Goal: Task Accomplishment & Management: Use online tool/utility

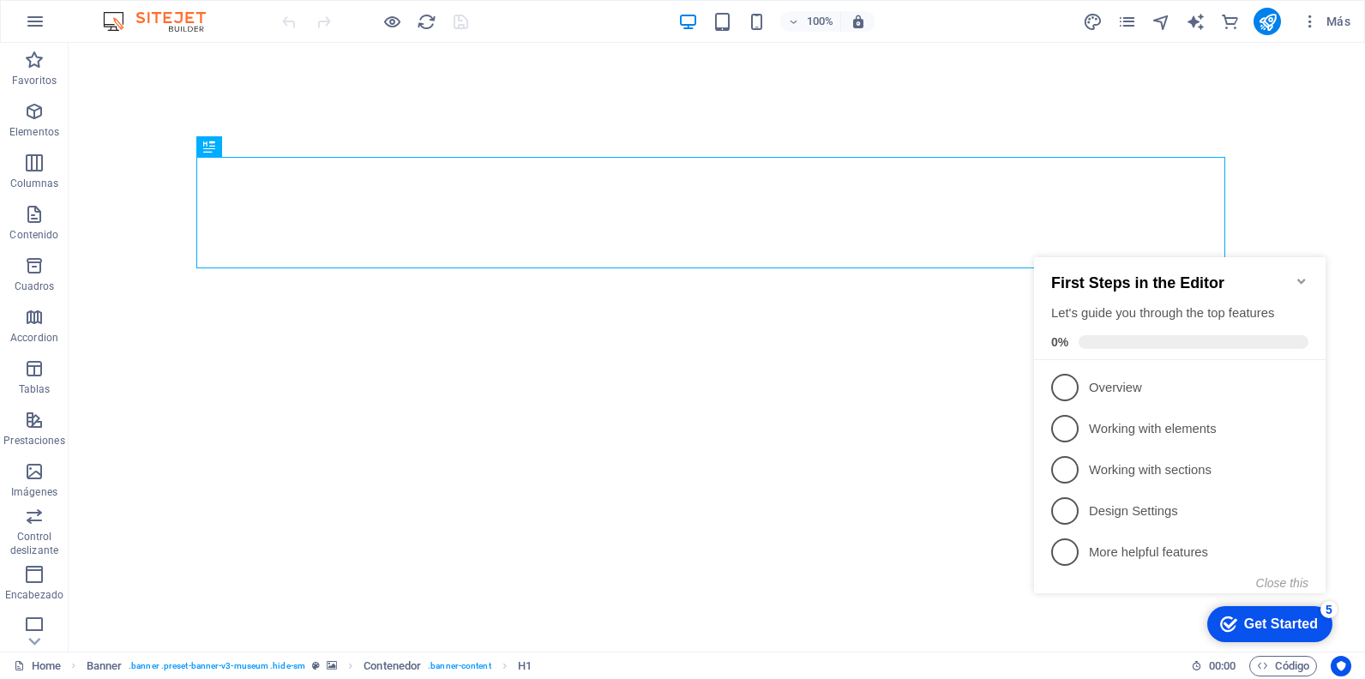
click at [1298, 274] on icon "Minimize checklist" at bounding box center [1302, 281] width 14 height 14
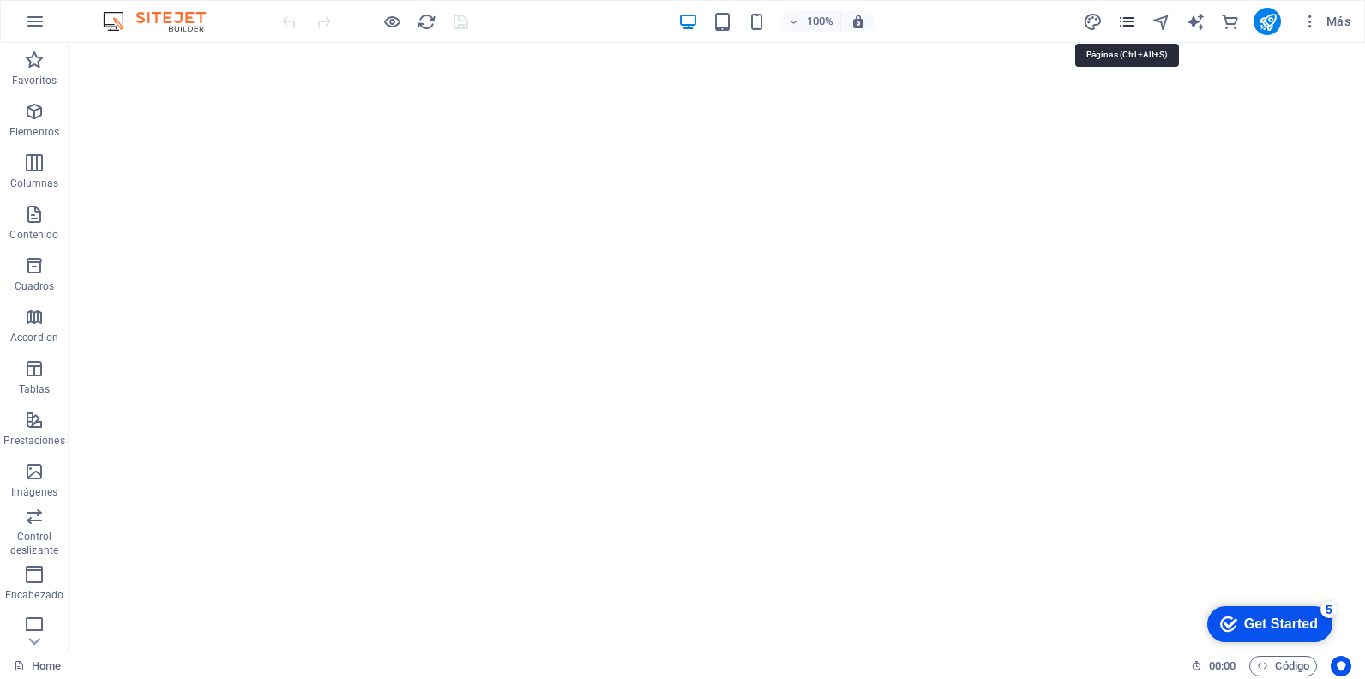
click at [1123, 31] on icon "pages" at bounding box center [1127, 22] width 20 height 20
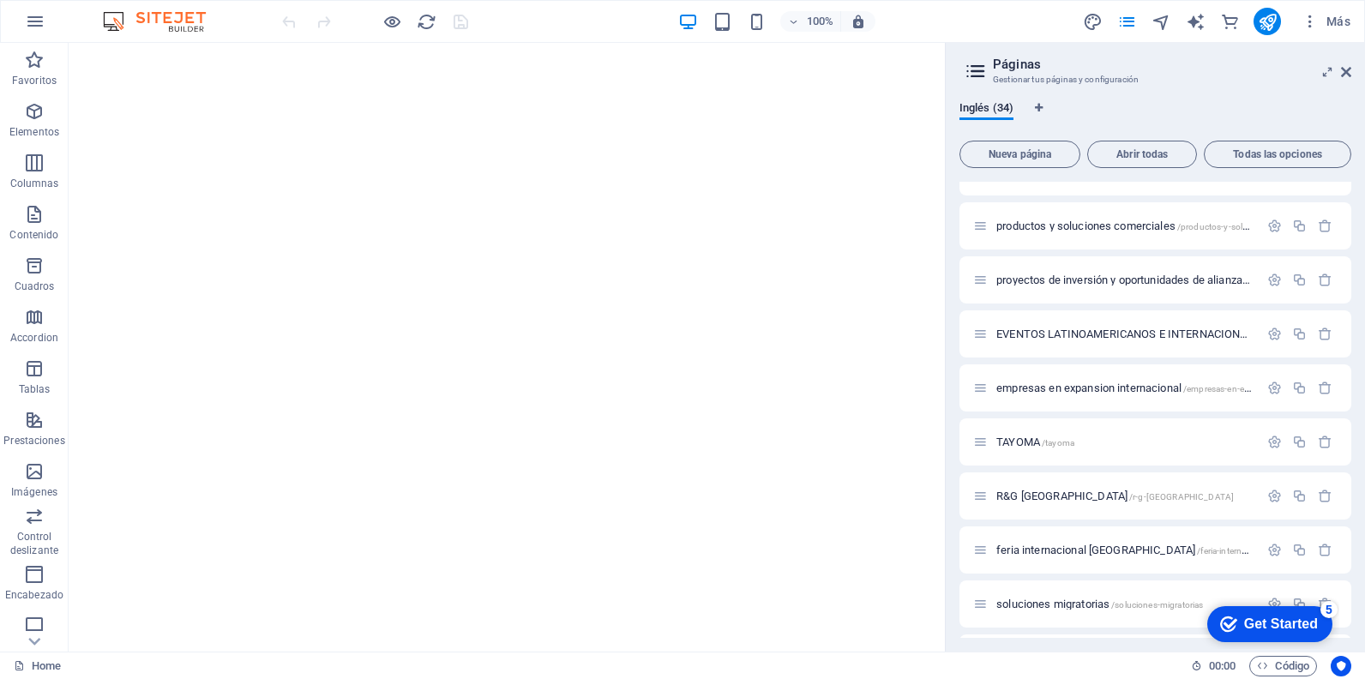
scroll to position [514, 0]
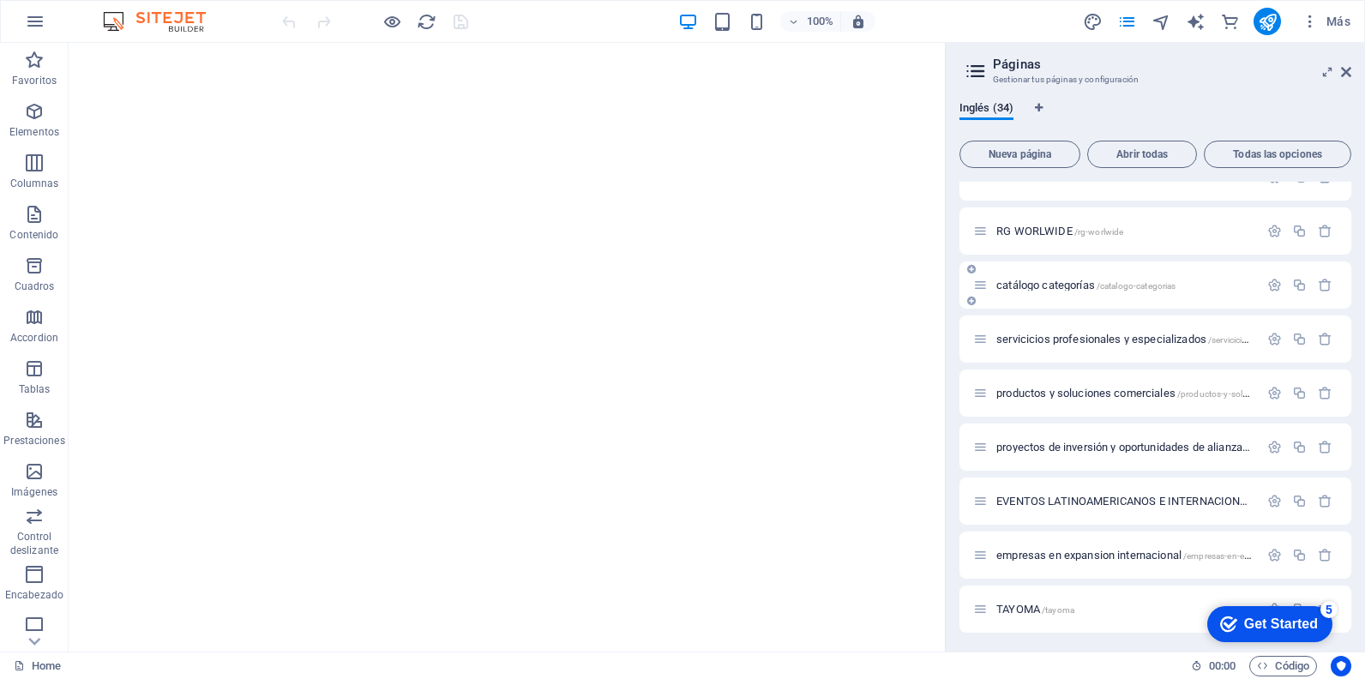
click at [1063, 287] on span "catálogo categorías /catalogo-categorias" at bounding box center [1085, 285] width 179 height 13
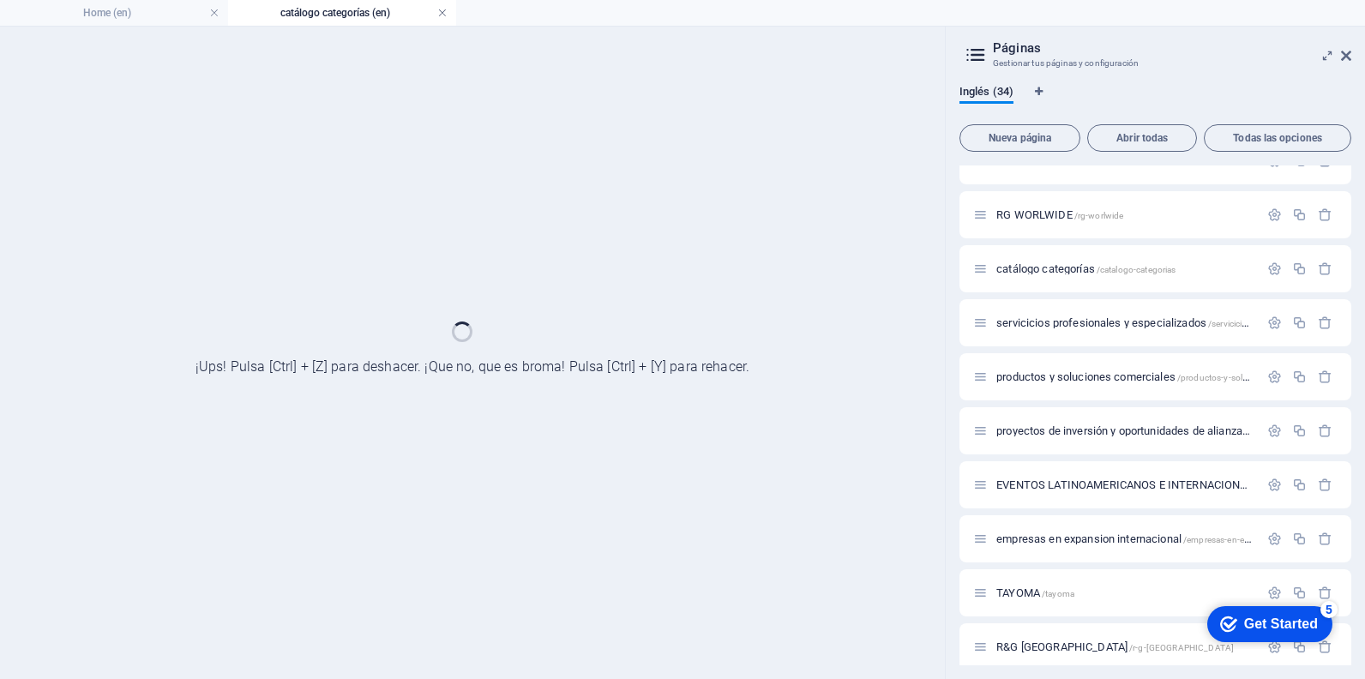
click at [442, 19] on link at bounding box center [442, 13] width 10 height 16
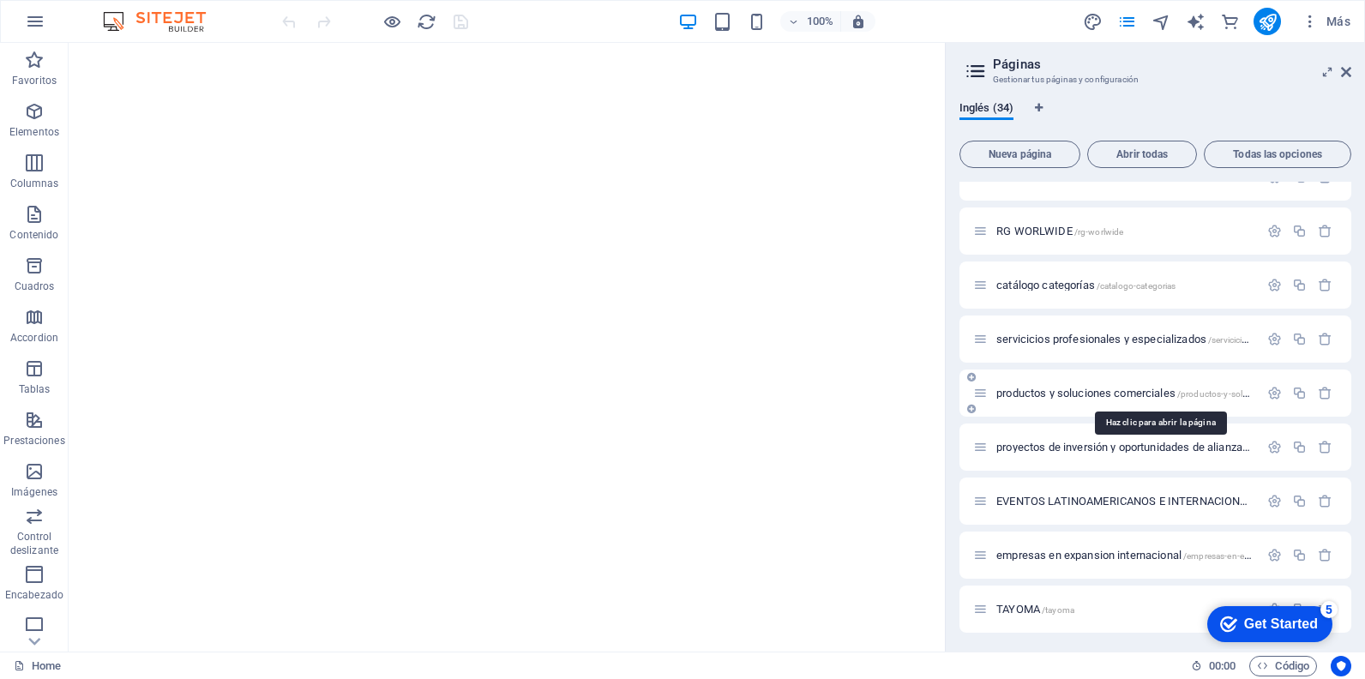
click at [1079, 396] on span "productos y soluciones comerciales /productos-y-soluciones-comerciales" at bounding box center [1159, 393] width 326 height 13
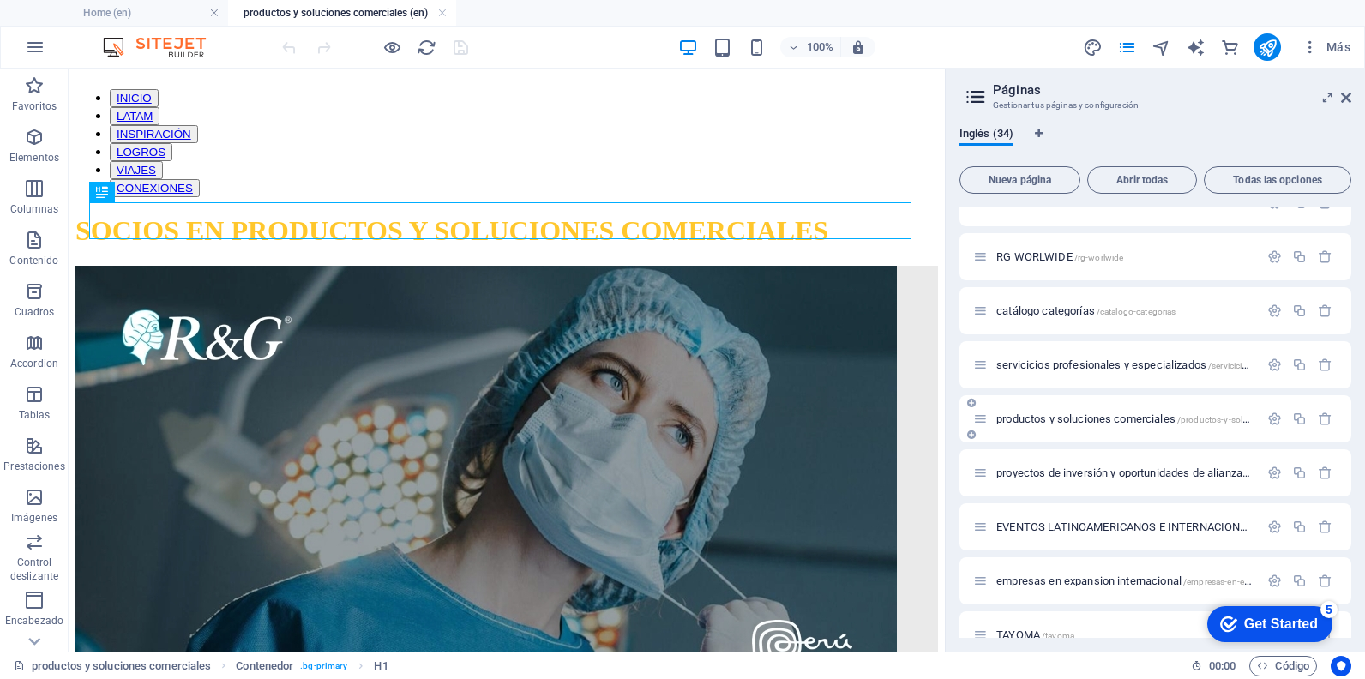
scroll to position [0, 0]
click at [1347, 99] on icon at bounding box center [1346, 98] width 10 height 14
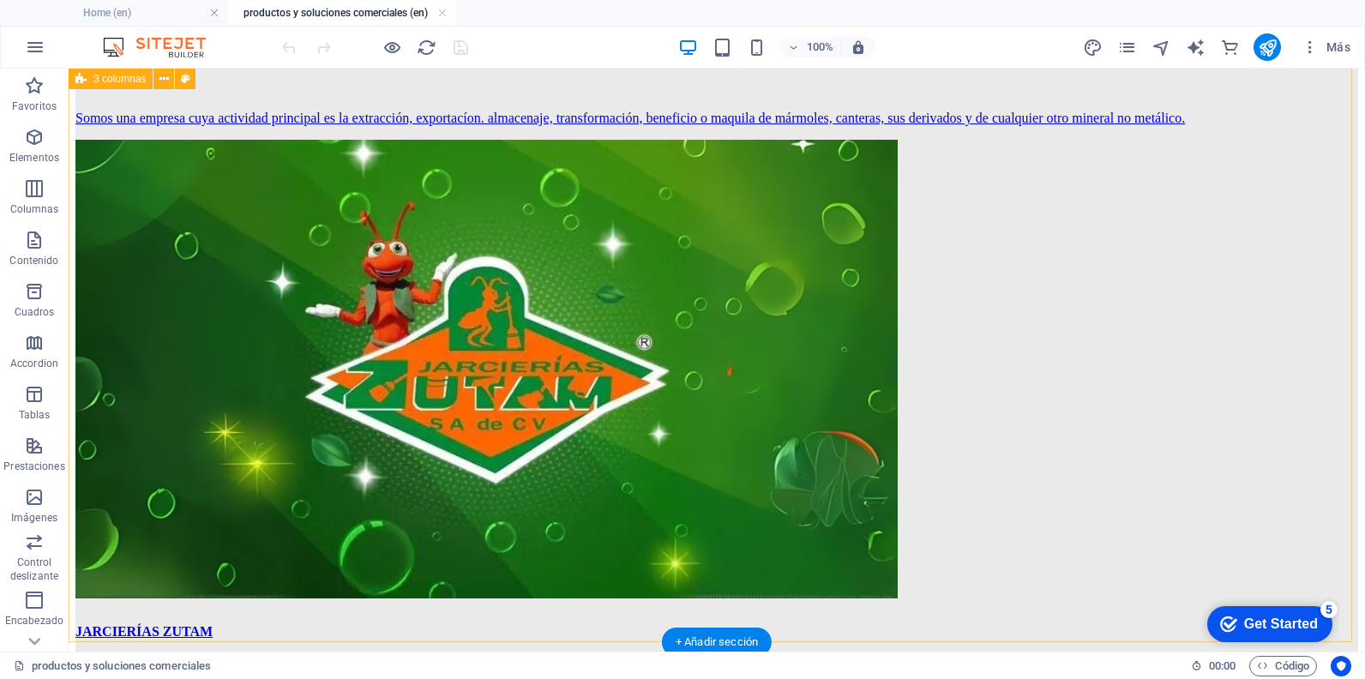
scroll to position [1286, 0]
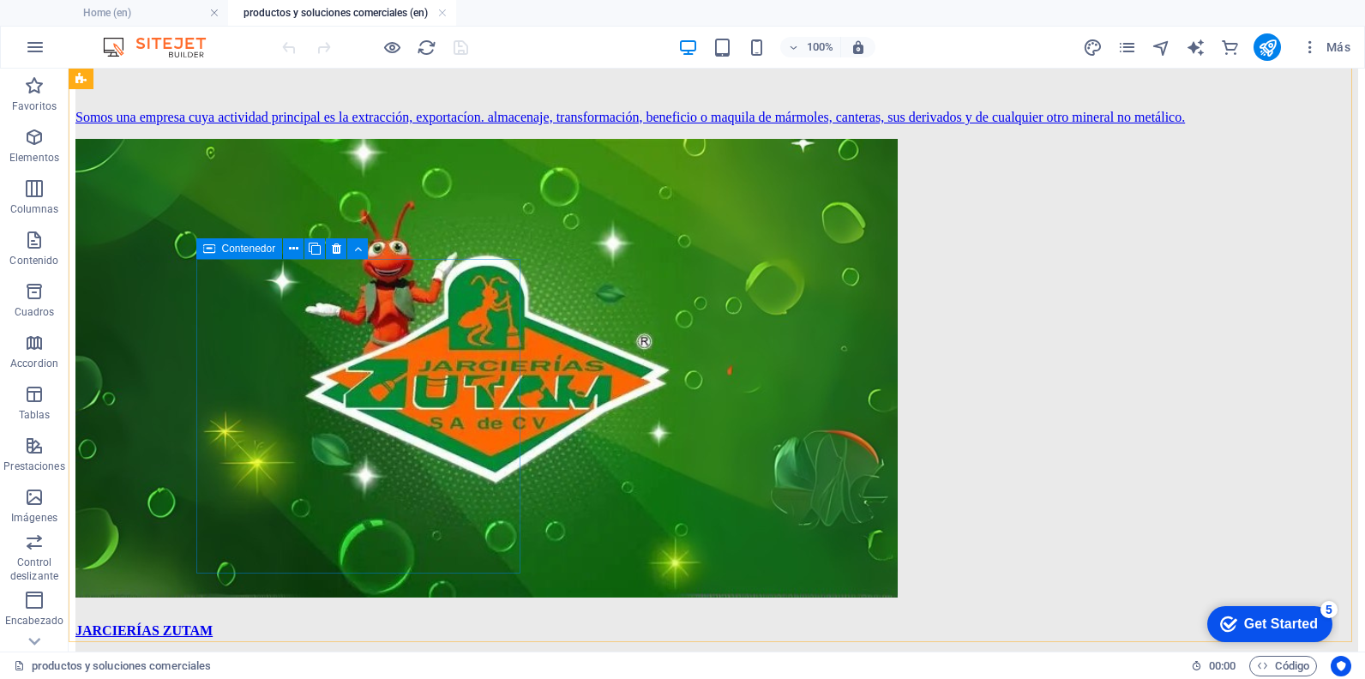
click at [207, 250] on icon at bounding box center [209, 248] width 12 height 21
click at [317, 248] on icon at bounding box center [315, 249] width 12 height 18
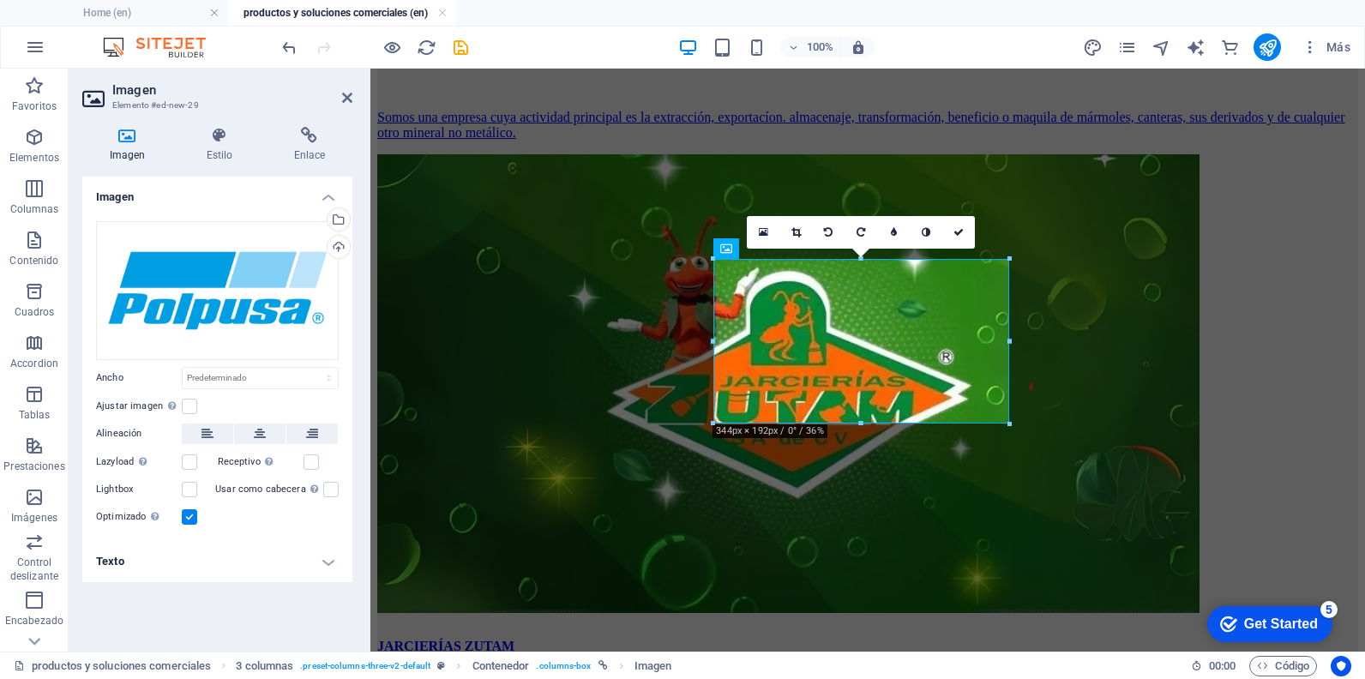
scroll to position [1272, 0]
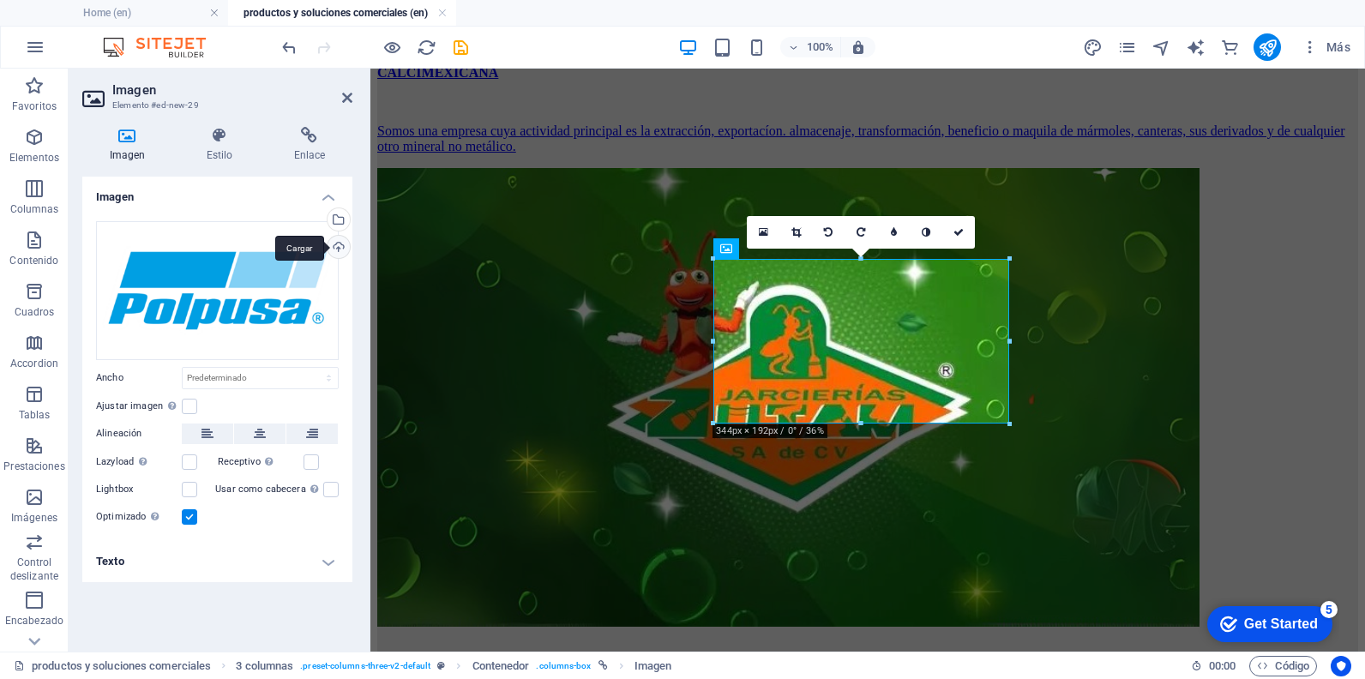
click at [340, 247] on div "Cargar" at bounding box center [337, 249] width 26 height 26
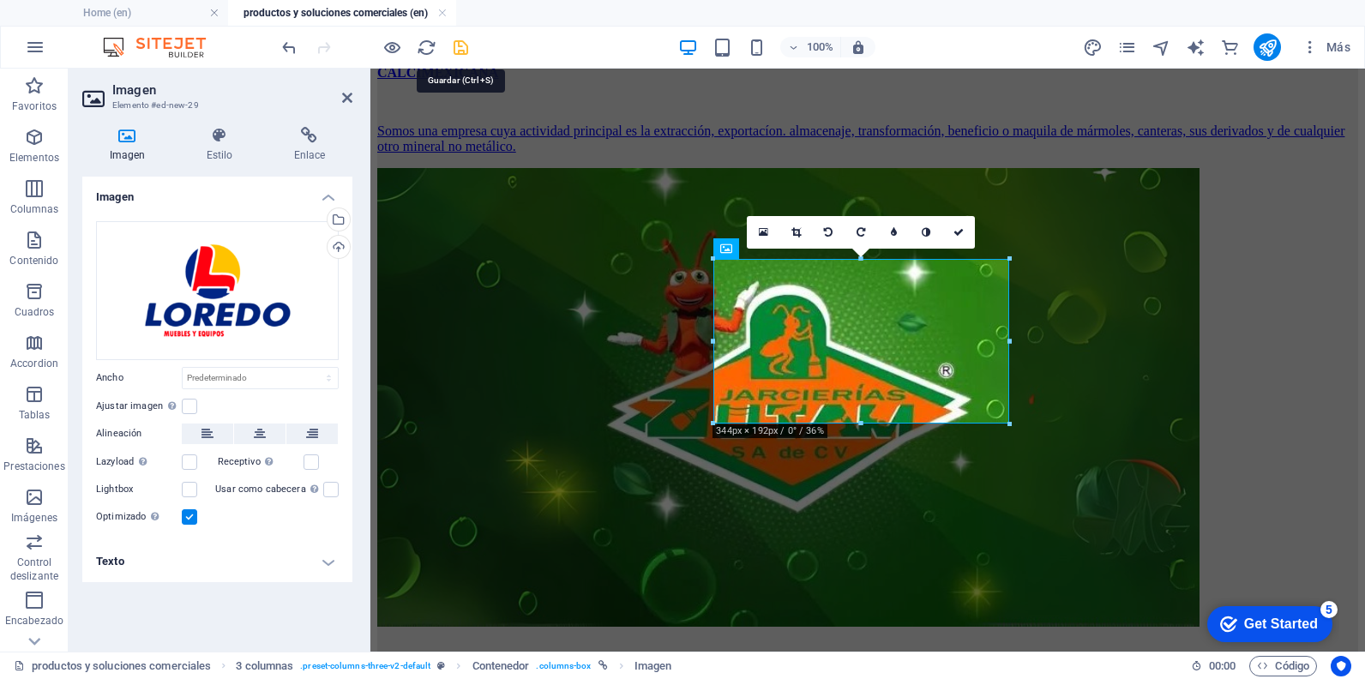
click at [466, 47] on icon "save" at bounding box center [461, 48] width 20 height 20
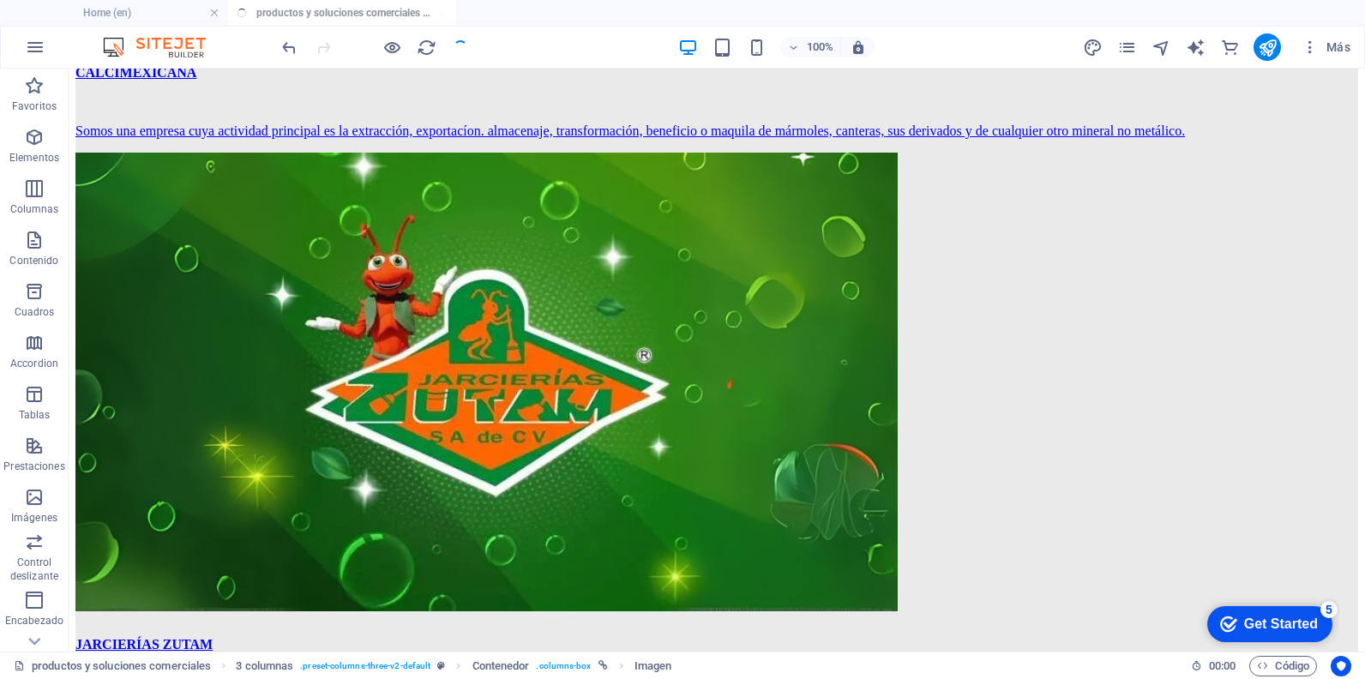
scroll to position [1286, 0]
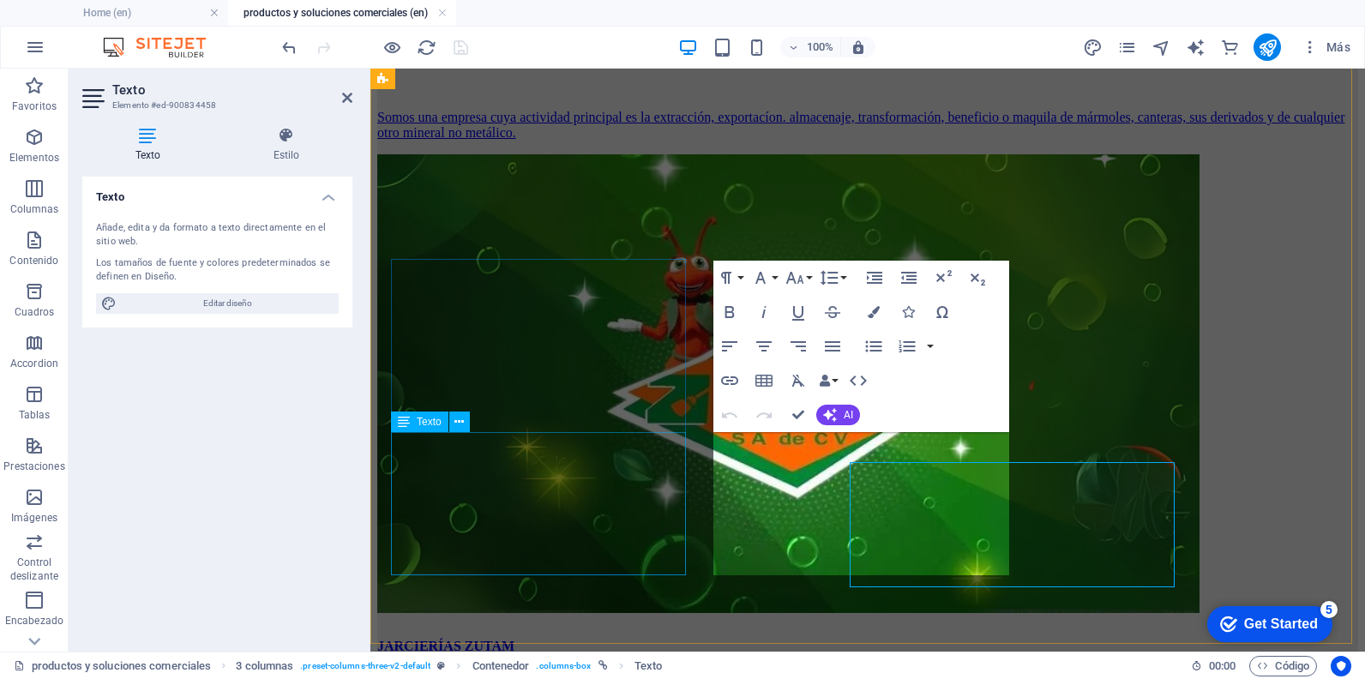
scroll to position [1272, 0]
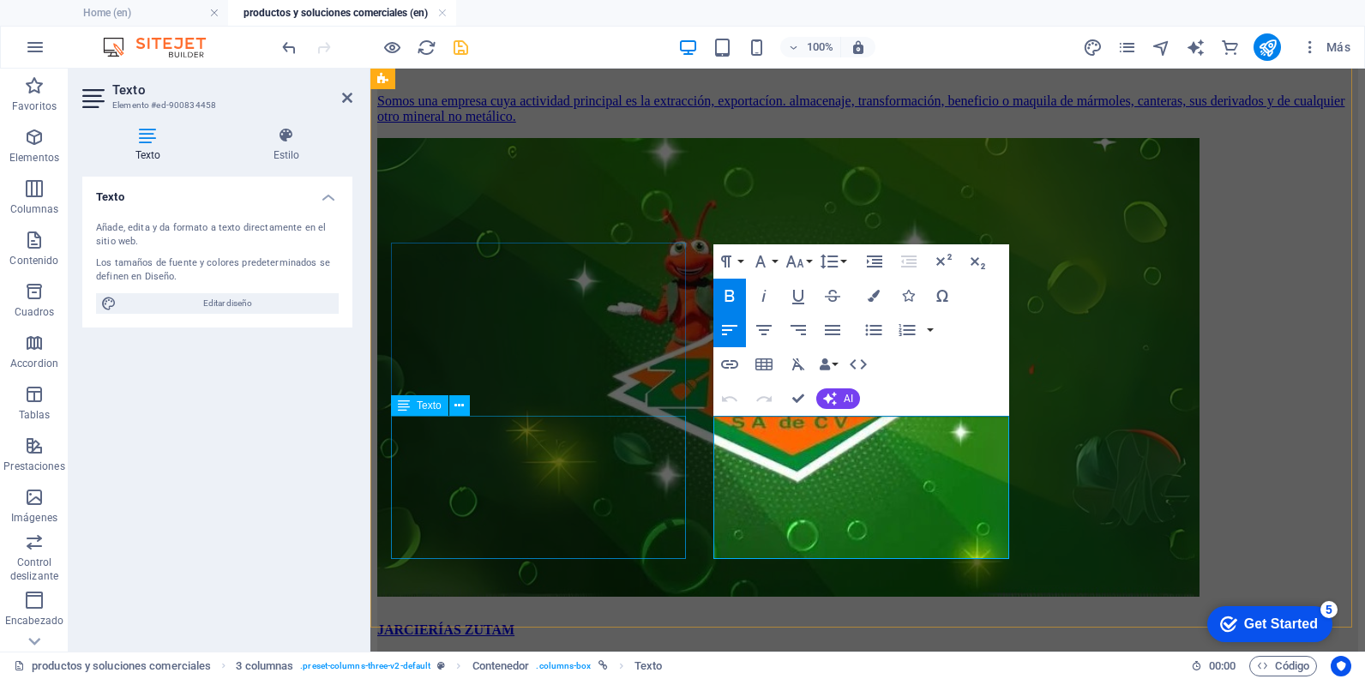
scroll to position [1289, 0]
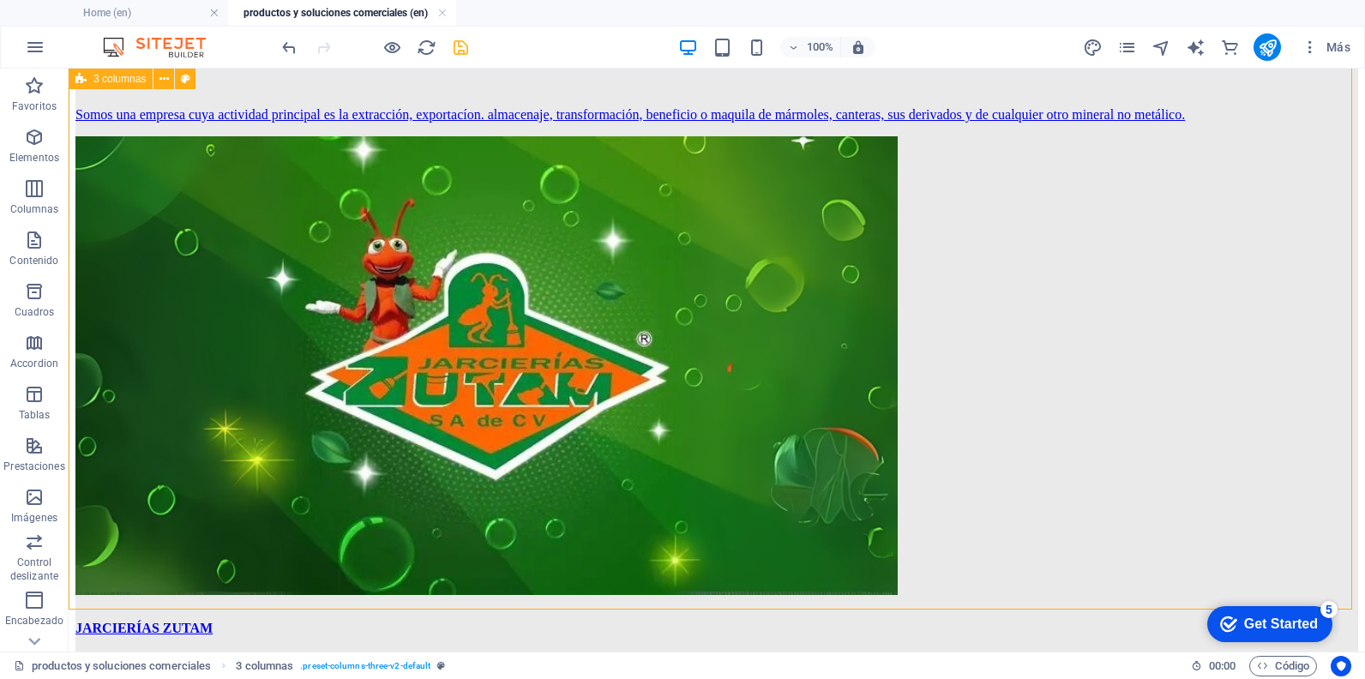
scroll to position [1319, 0]
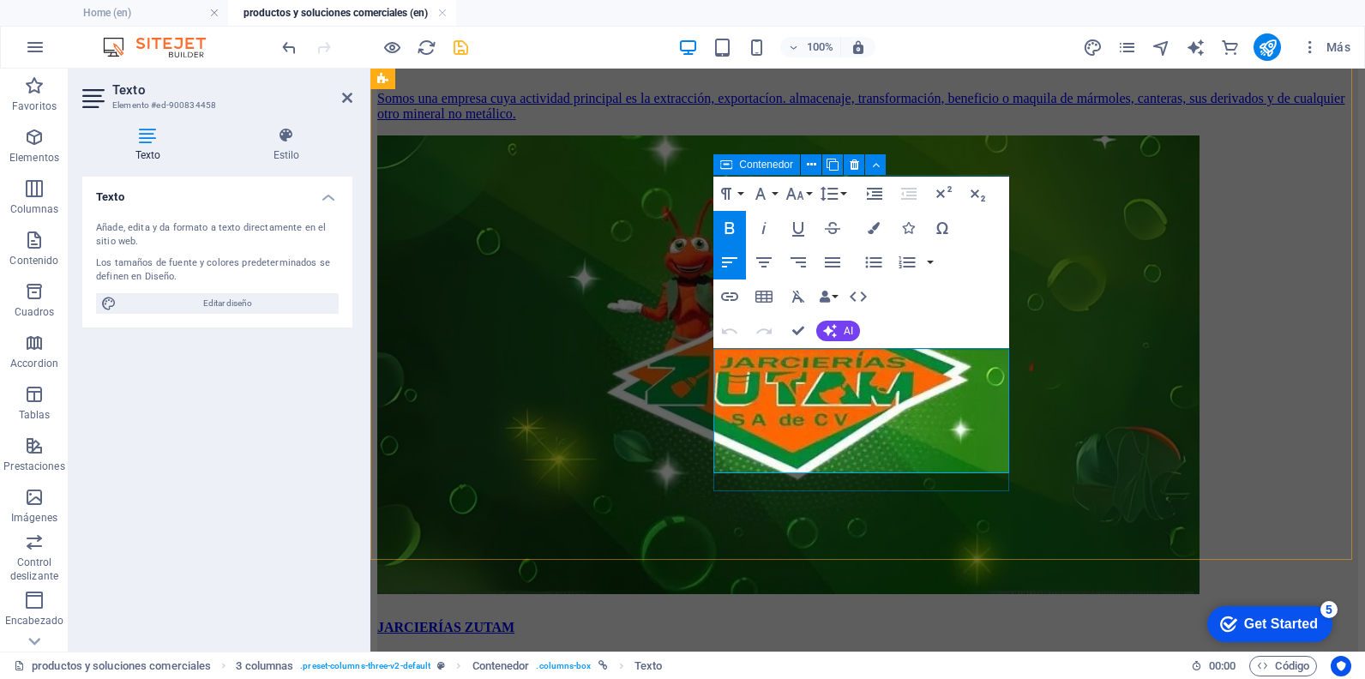
scroll to position [1476, 0]
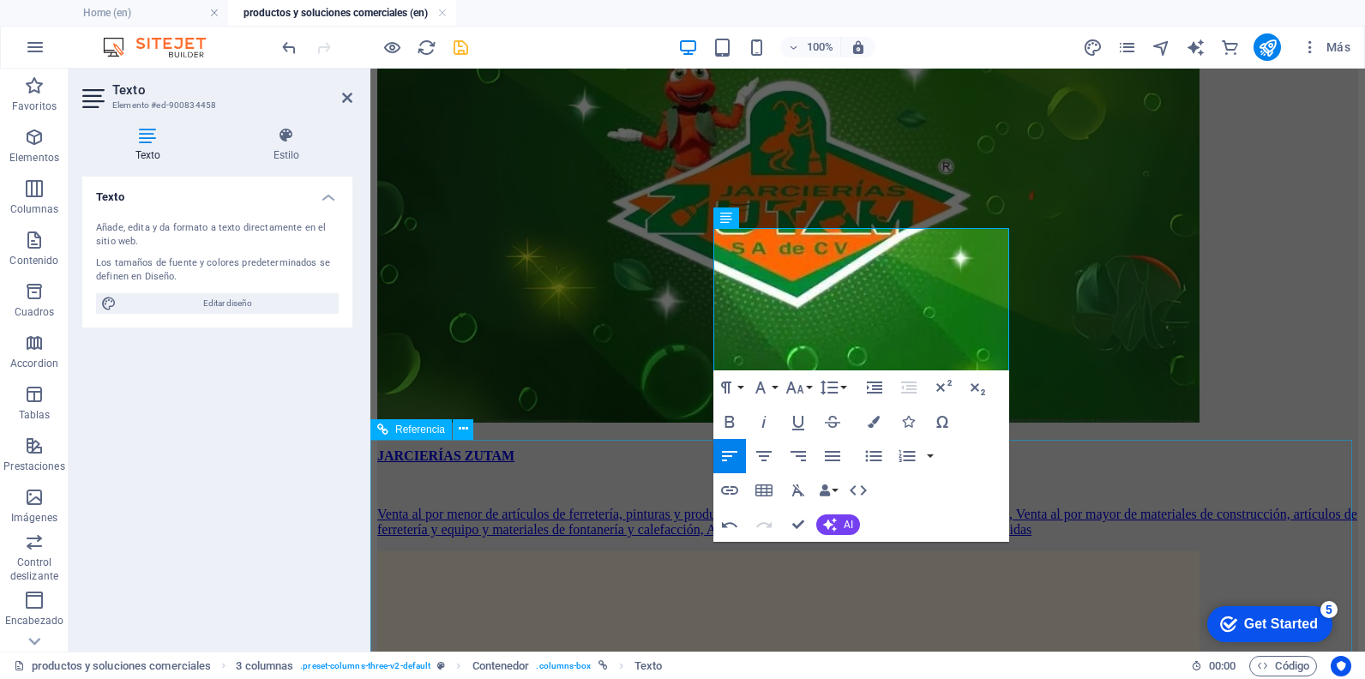
scroll to position [2798, 2]
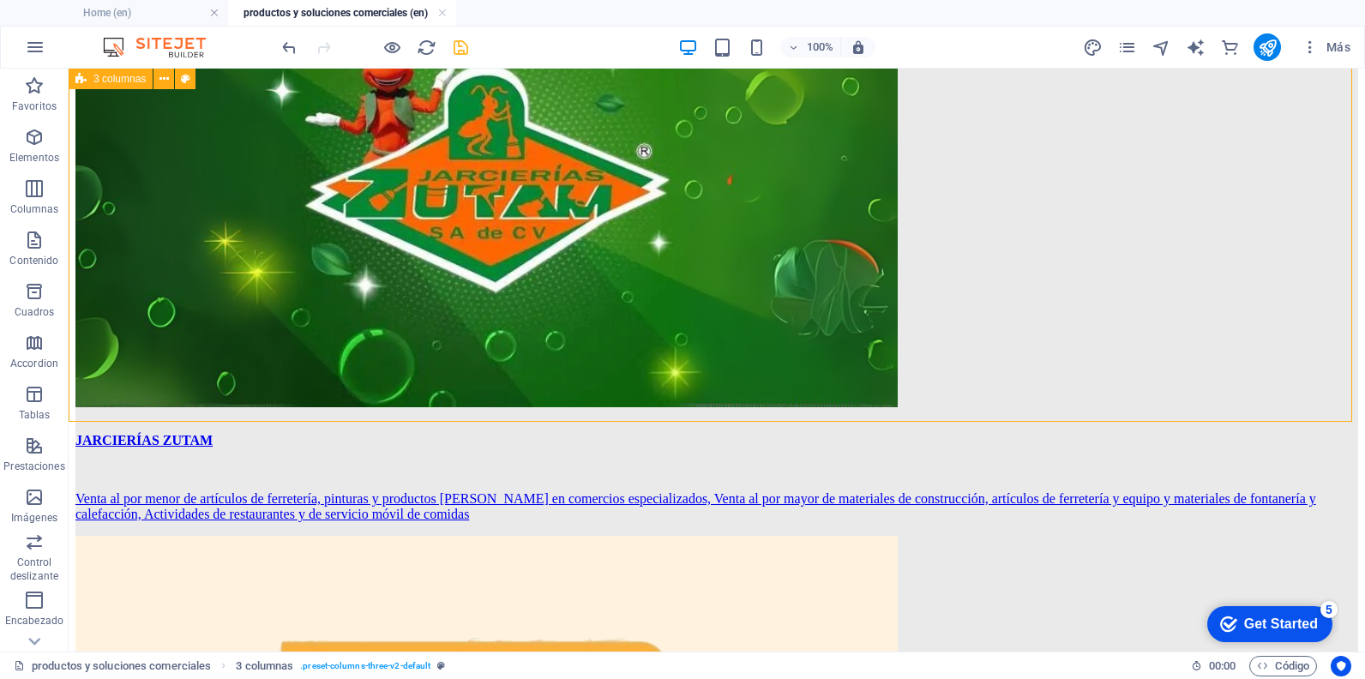
scroll to position [1506, 0]
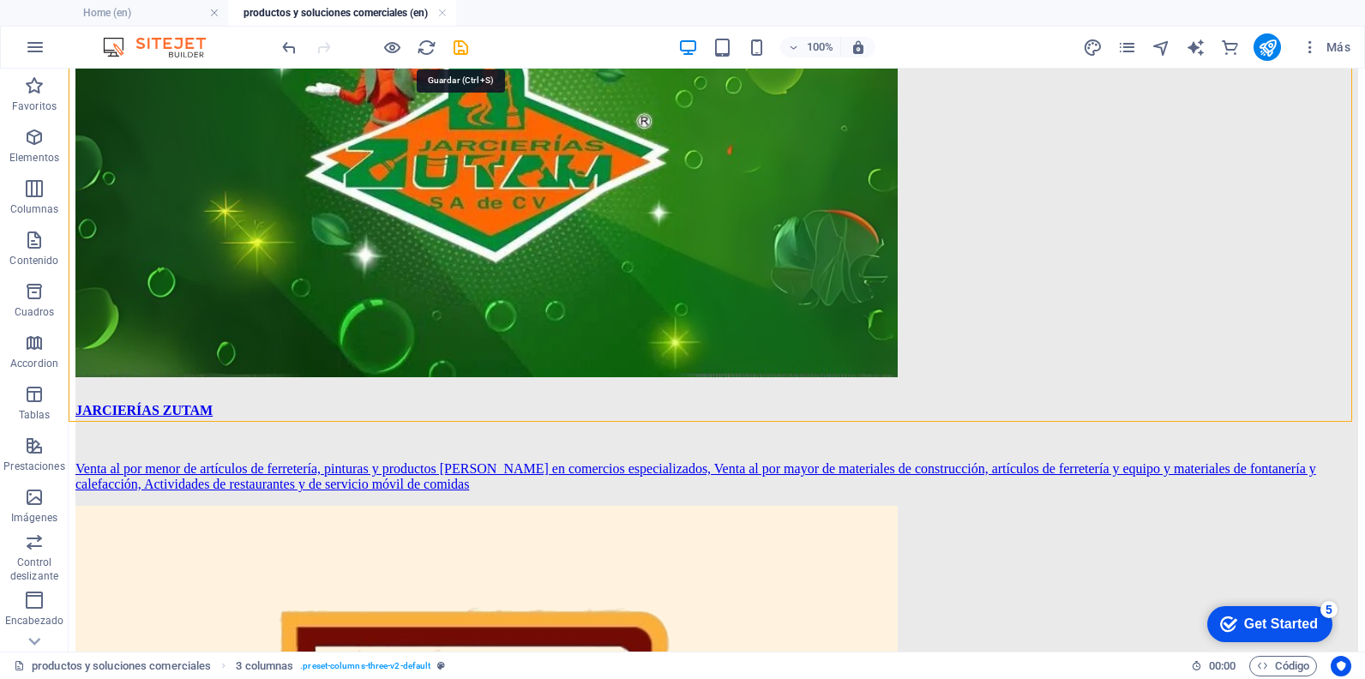
click at [462, 45] on icon "save" at bounding box center [461, 48] width 20 height 20
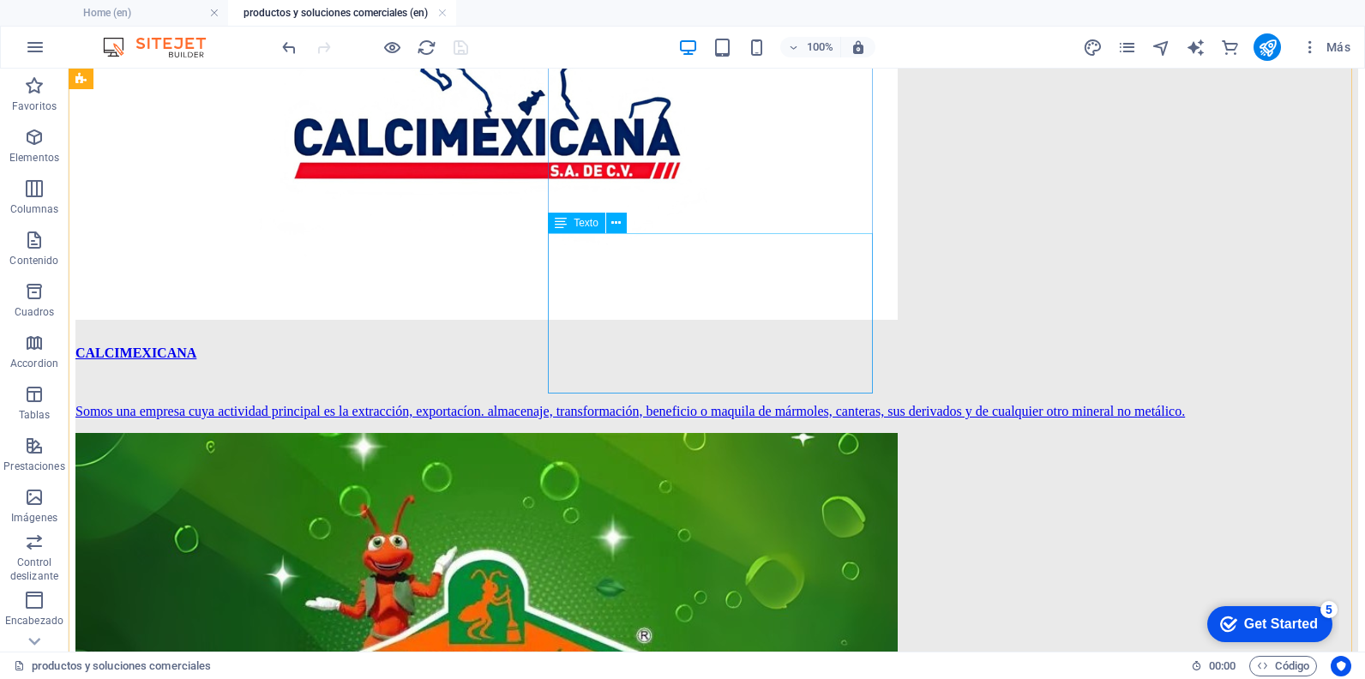
scroll to position [1335, 0]
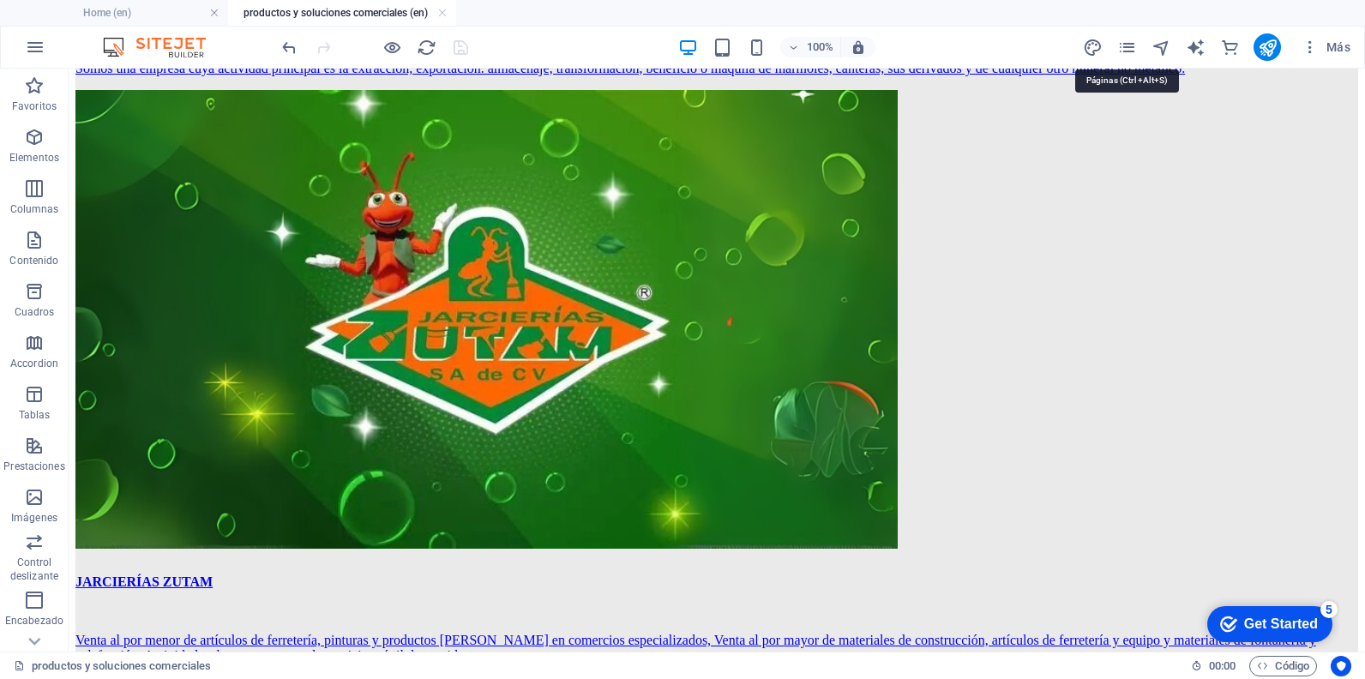
click at [1123, 57] on div "Más" at bounding box center [1219, 46] width 275 height 27
click at [1127, 54] on icon "pages" at bounding box center [1127, 48] width 20 height 20
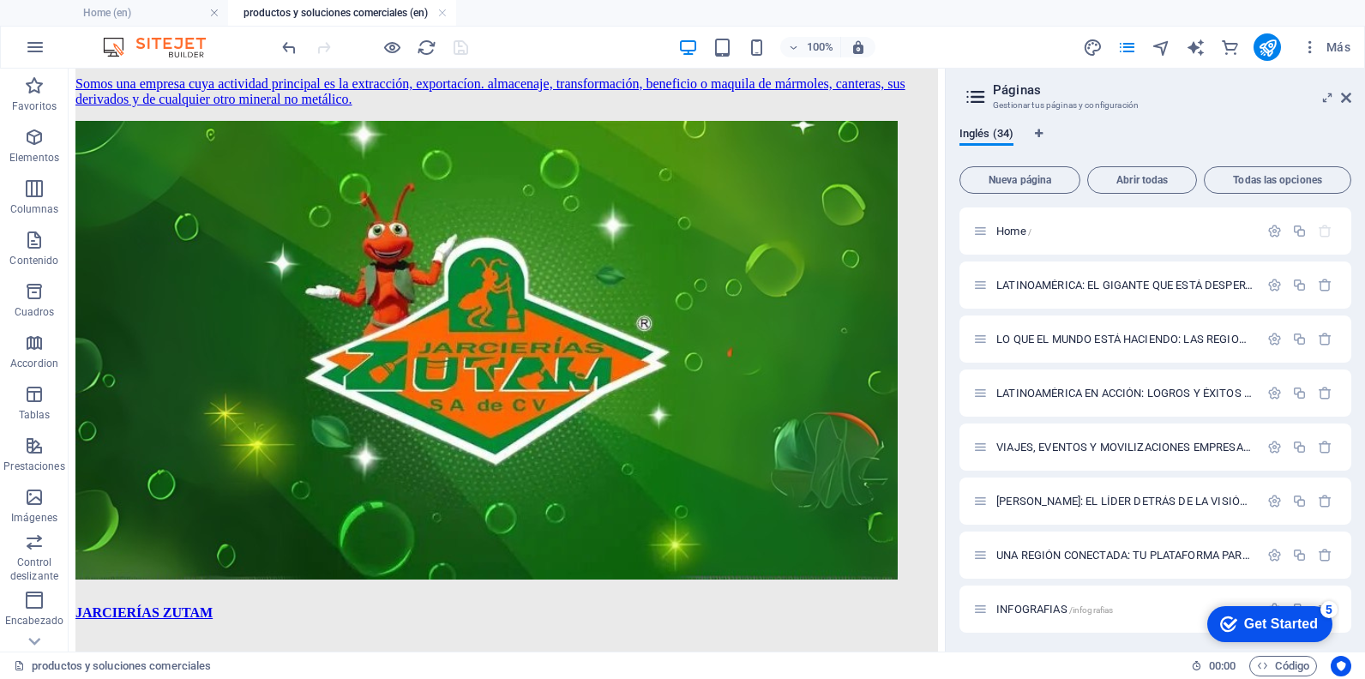
scroll to position [1326, 0]
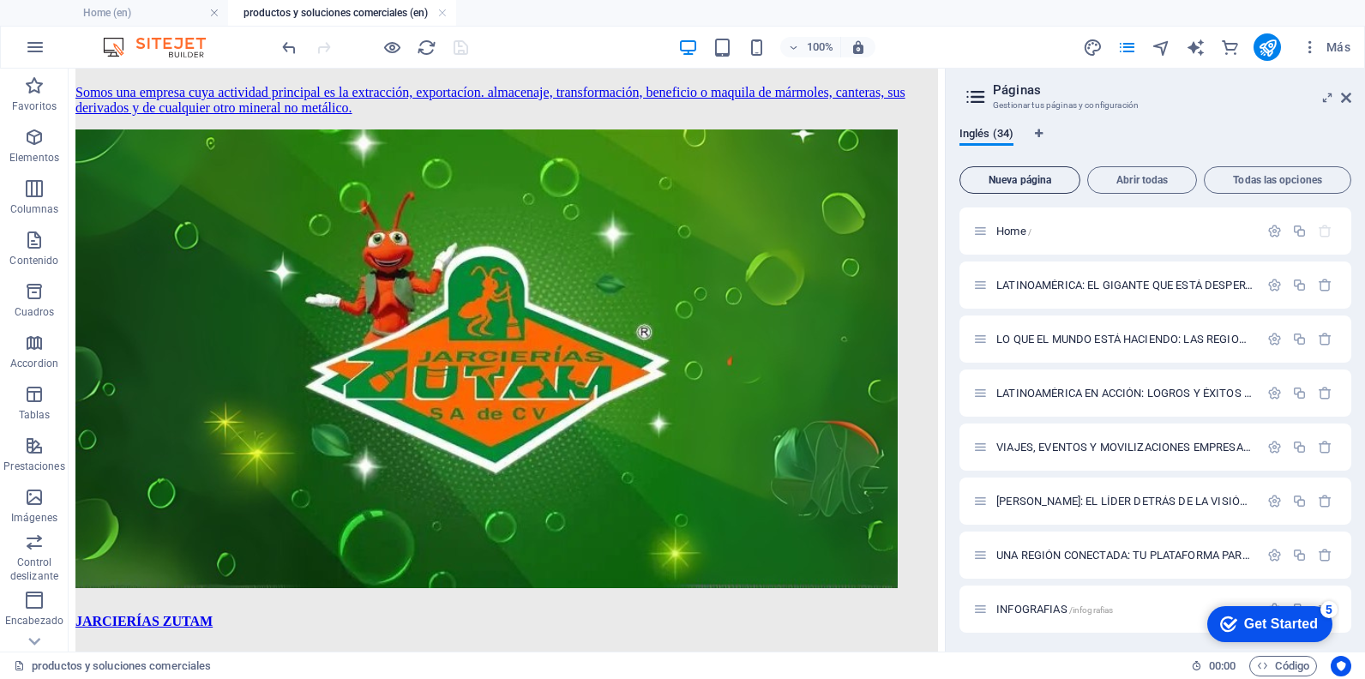
click at [1005, 182] on span "Nueva página" at bounding box center [1019, 180] width 105 height 10
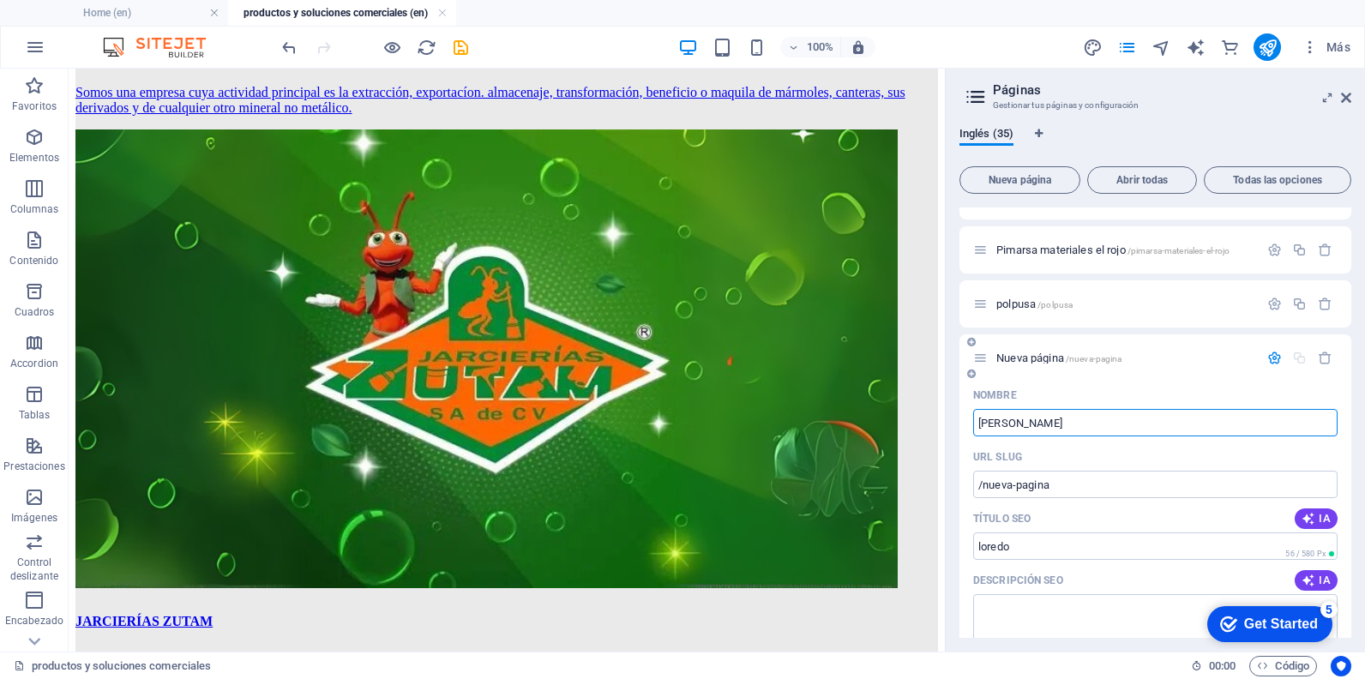
type input "[PERSON_NAME] m"
type input "/[PERSON_NAME]"
type input "[PERSON_NAME]"
type input "/[PERSON_NAME]-muebe"
type input "[PERSON_NAME]"
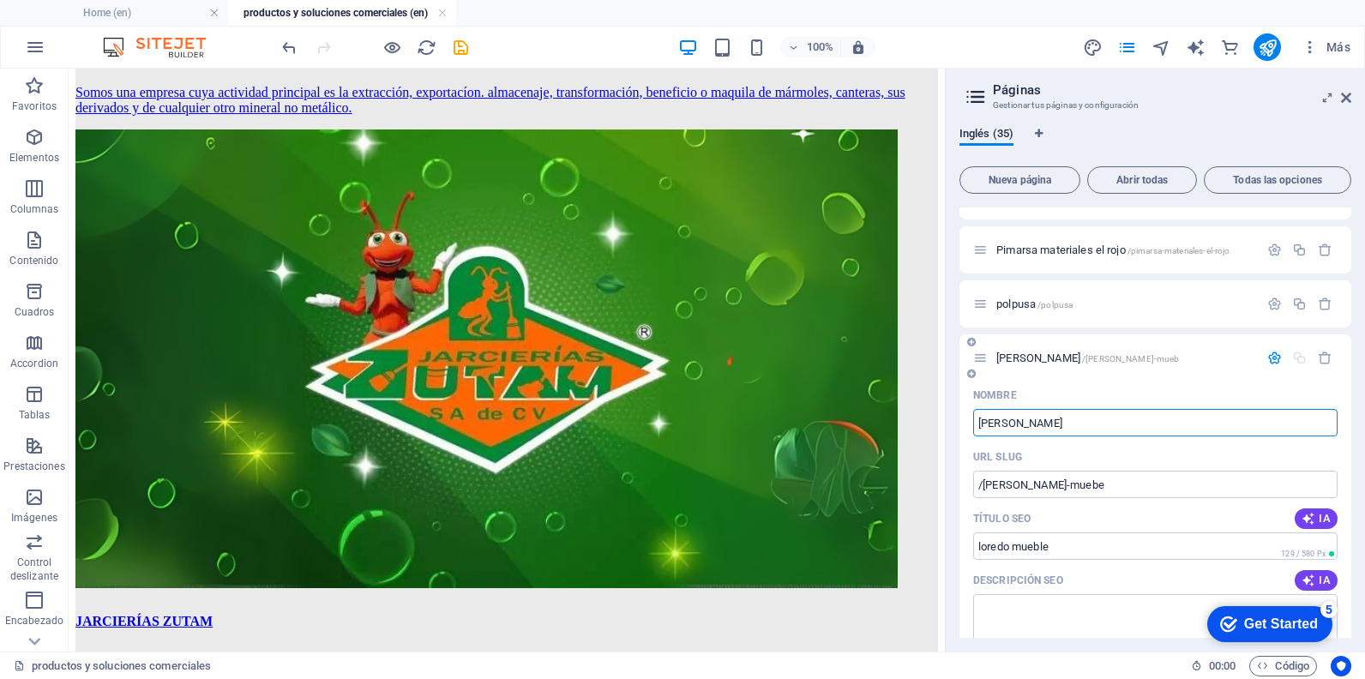
type input "/[PERSON_NAME]-mueb"
type input "[PERSON_NAME] y equipos"
type input "/[PERSON_NAME]-muebles-y-equipos"
type input "[PERSON_NAME] y equipos"
click at [1267, 359] on icon "button" at bounding box center [1274, 358] width 15 height 15
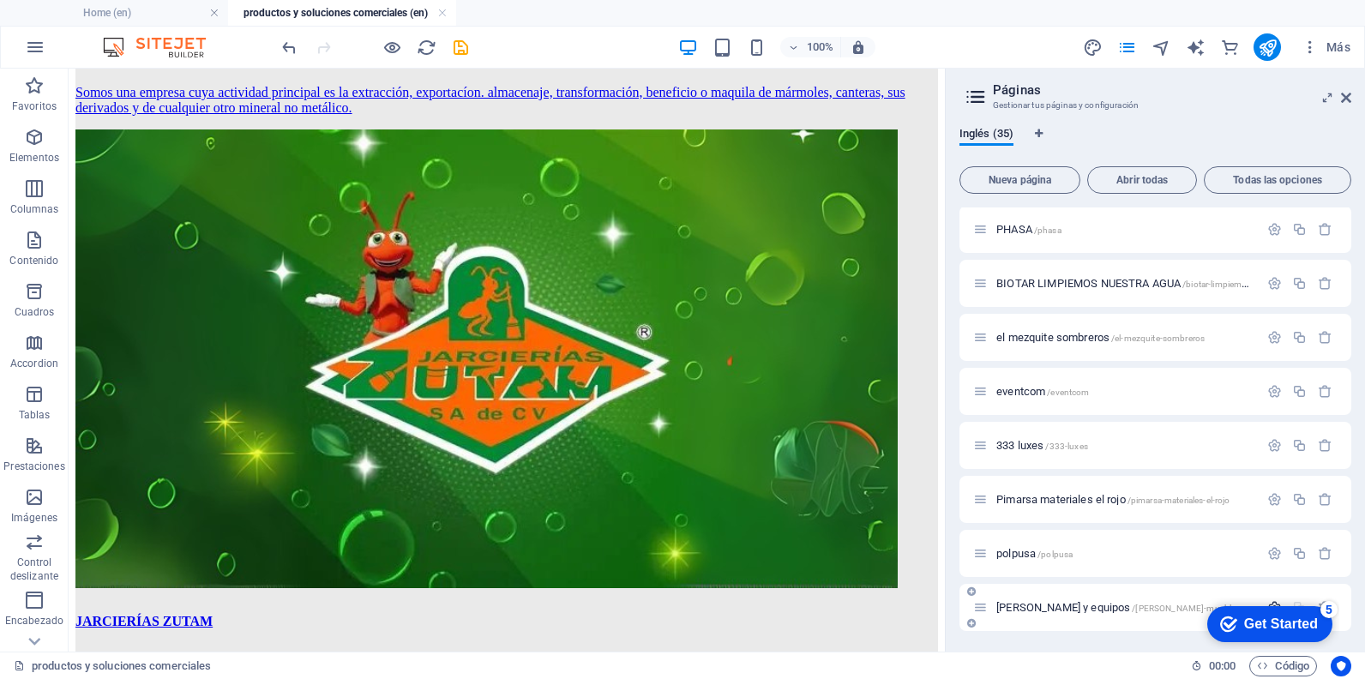
scroll to position [1460, 0]
click at [451, 46] on icon "save" at bounding box center [461, 48] width 20 height 20
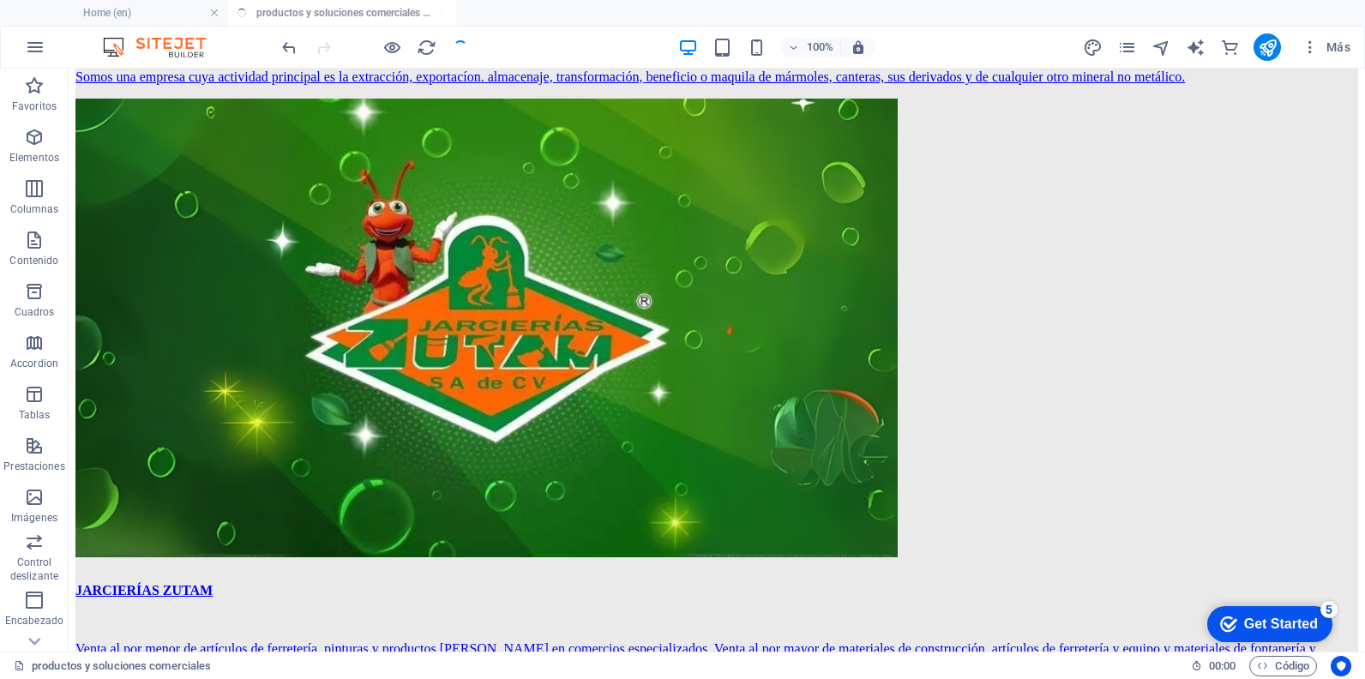
scroll to position [1335, 0]
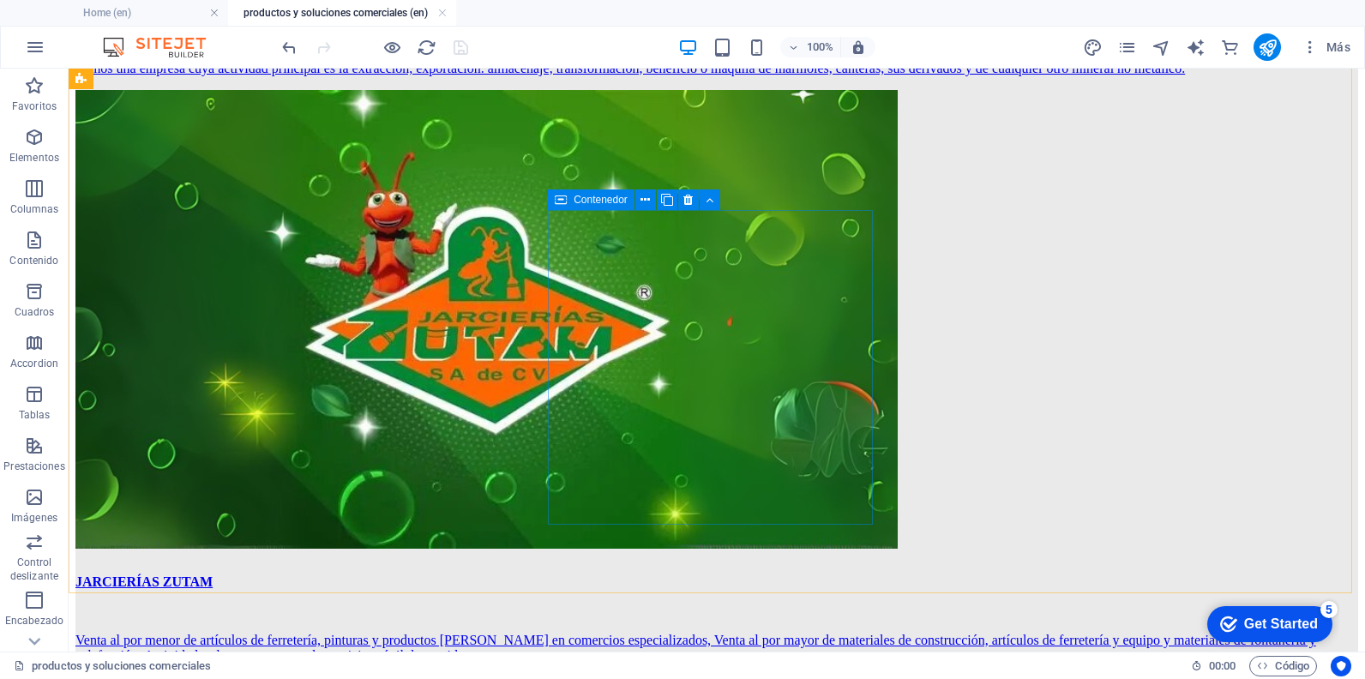
click at [568, 207] on div "Contenedor" at bounding box center [591, 199] width 87 height 21
select select "33"
select select
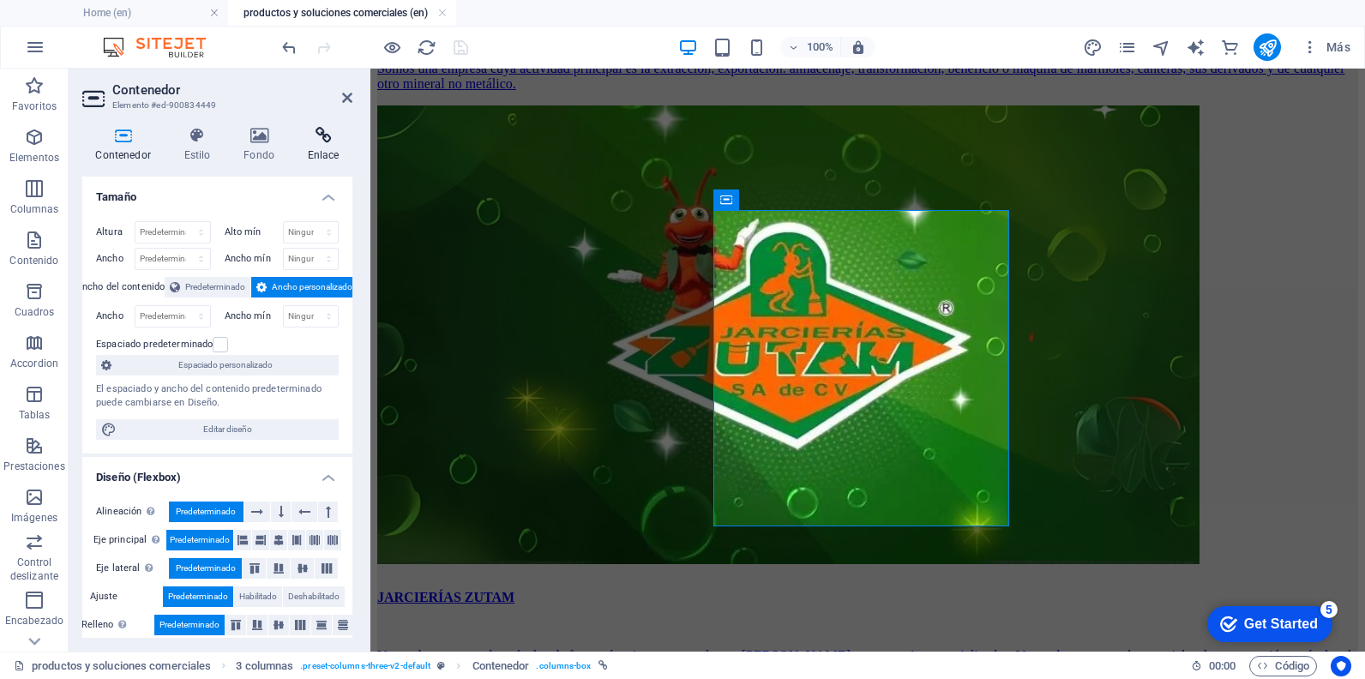
click at [320, 154] on h4 "Enlace" at bounding box center [323, 145] width 58 height 36
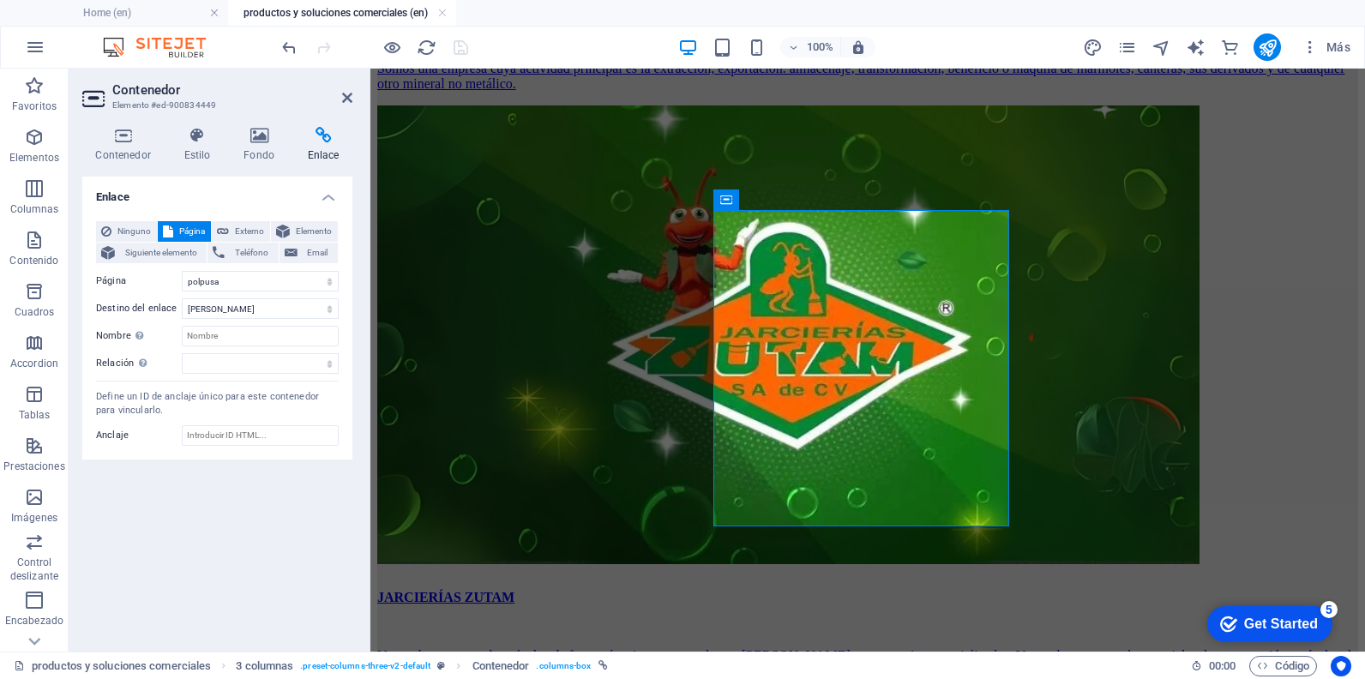
scroll to position [1321, 0]
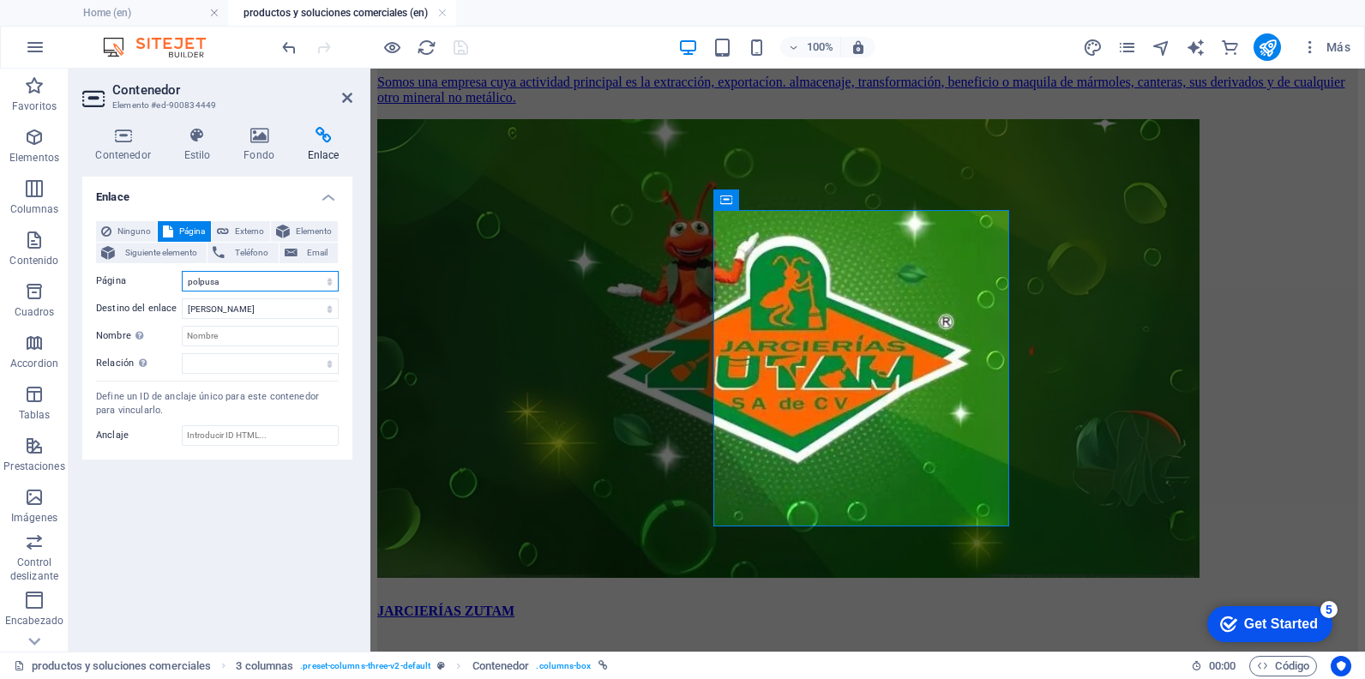
click at [234, 284] on select "Home LATINOAMÉRICA: EL GIGANTE QUE ESTÁ DESPERTANDO LO QUE EL MUNDO ESTÁ HACIEN…" at bounding box center [260, 281] width 157 height 21
select select "34"
click at [182, 271] on select "Home LATINOAMÉRICA: EL GIGANTE QUE ESTÁ DESPERTANDO LO QUE EL MUNDO ESTÁ HACIEN…" at bounding box center [260, 281] width 157 height 21
click at [457, 51] on icon "save" at bounding box center [461, 48] width 20 height 20
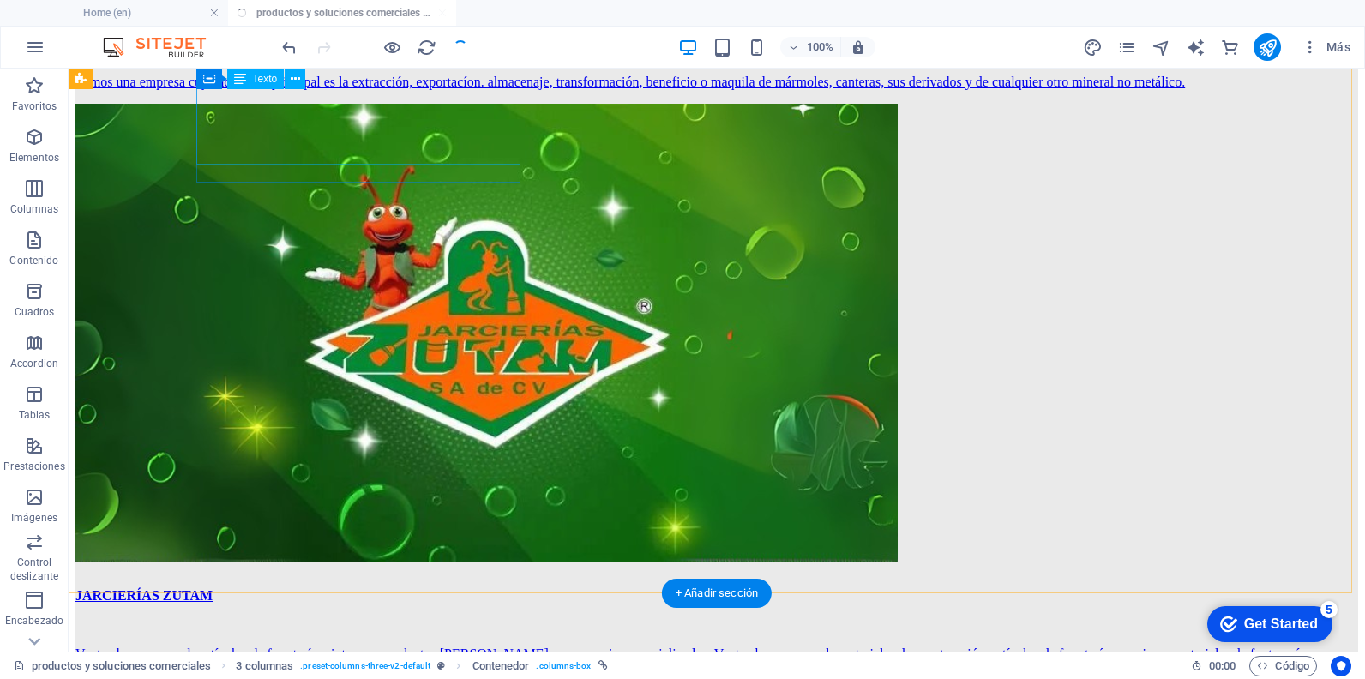
scroll to position [1335, 0]
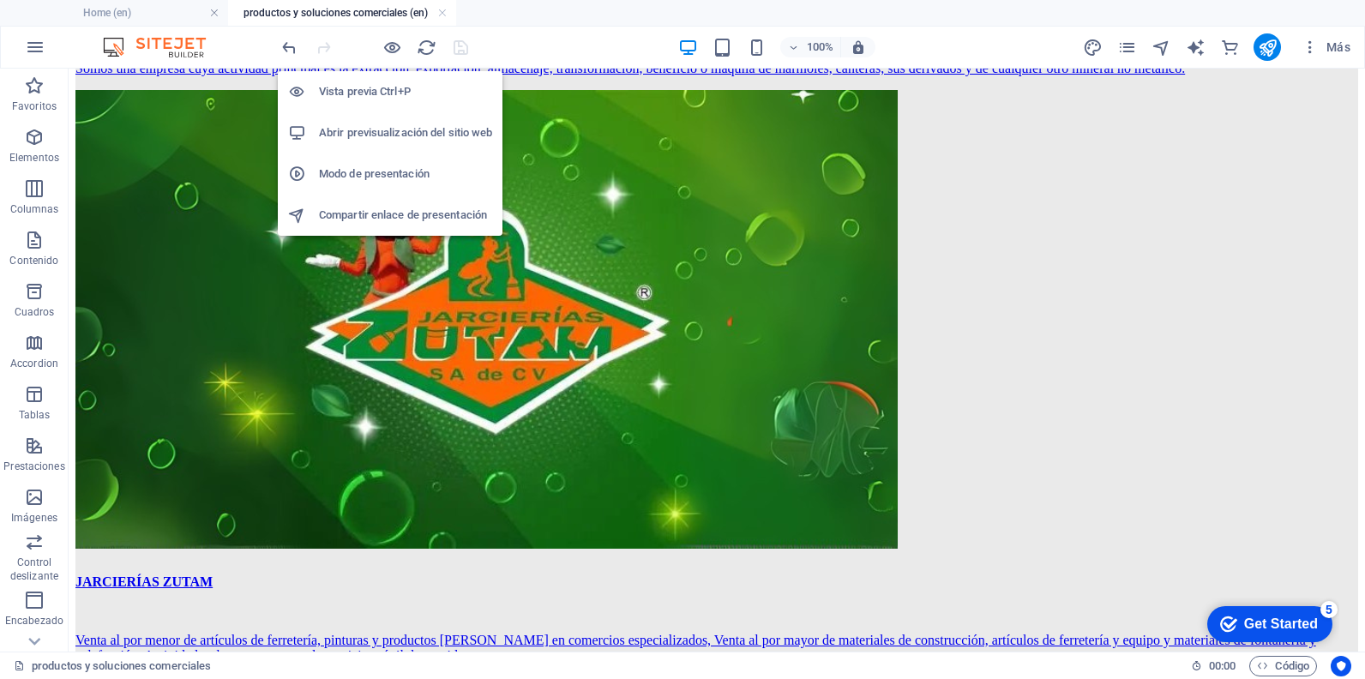
click at [382, 88] on h6 "Vista previa Ctrl+P" at bounding box center [405, 91] width 173 height 21
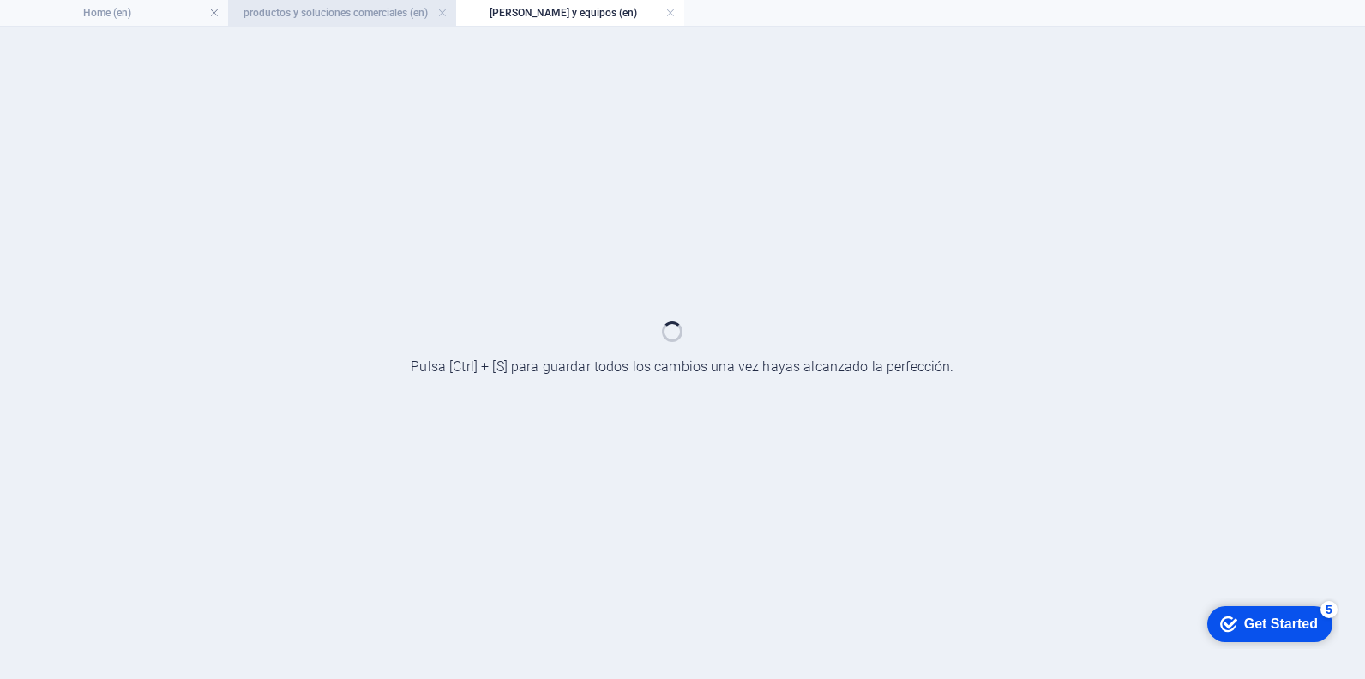
click at [348, 15] on h4 "productos y soluciones comerciales (en)" at bounding box center [342, 12] width 228 height 19
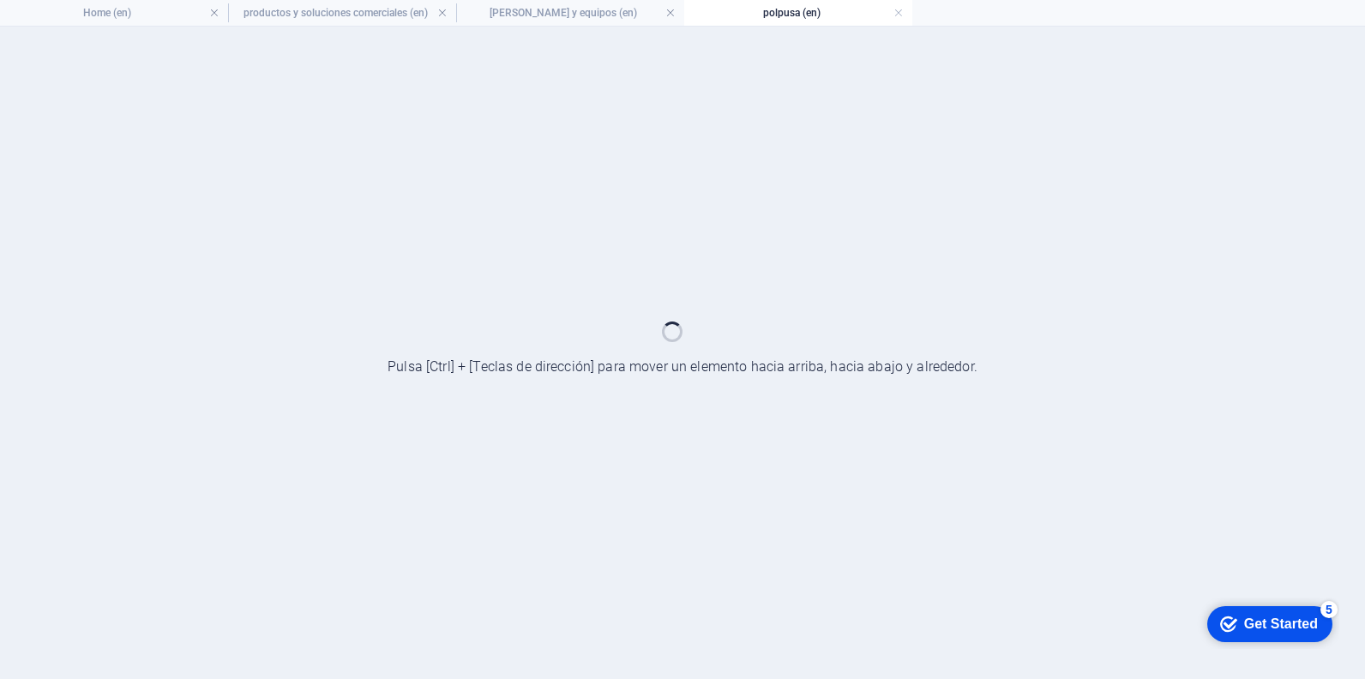
scroll to position [0, 0]
click at [510, 12] on h4 "[PERSON_NAME] y equipos (en)" at bounding box center [570, 12] width 228 height 19
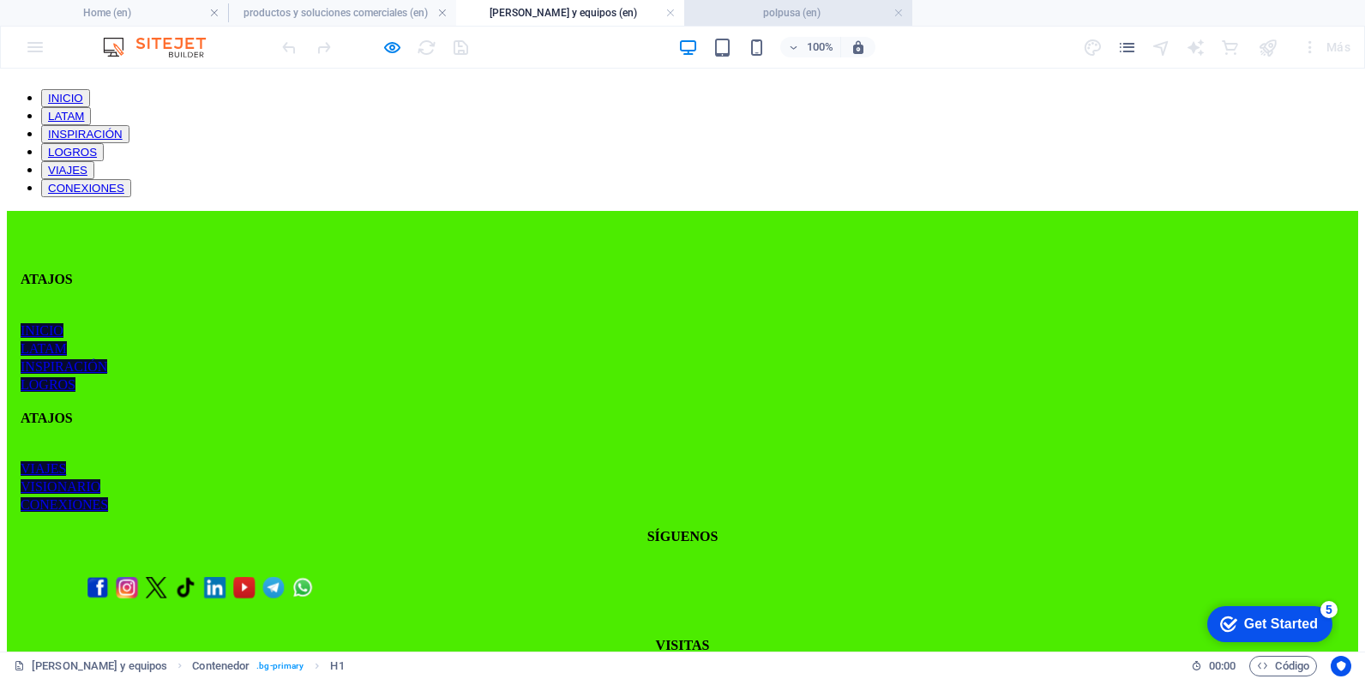
click at [781, 17] on h4 "polpusa (en)" at bounding box center [798, 12] width 228 height 19
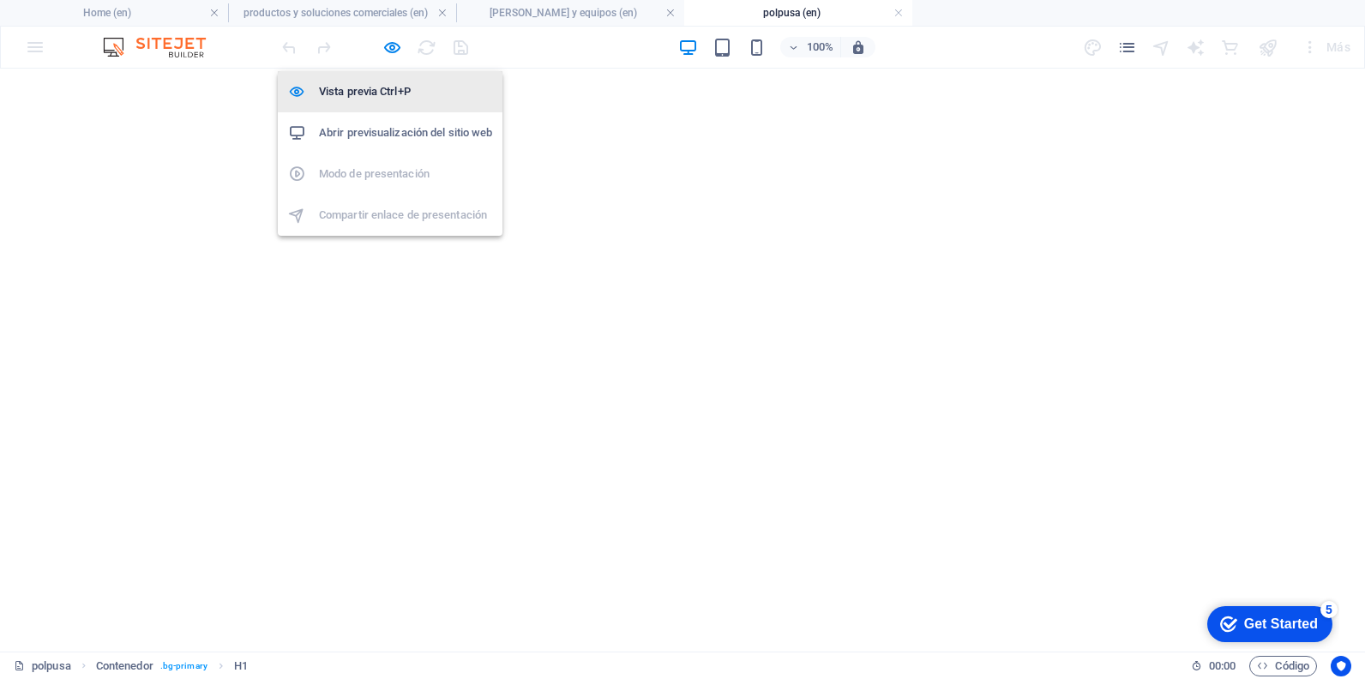
click at [392, 92] on h6 "Vista previa Ctrl+P" at bounding box center [405, 91] width 173 height 21
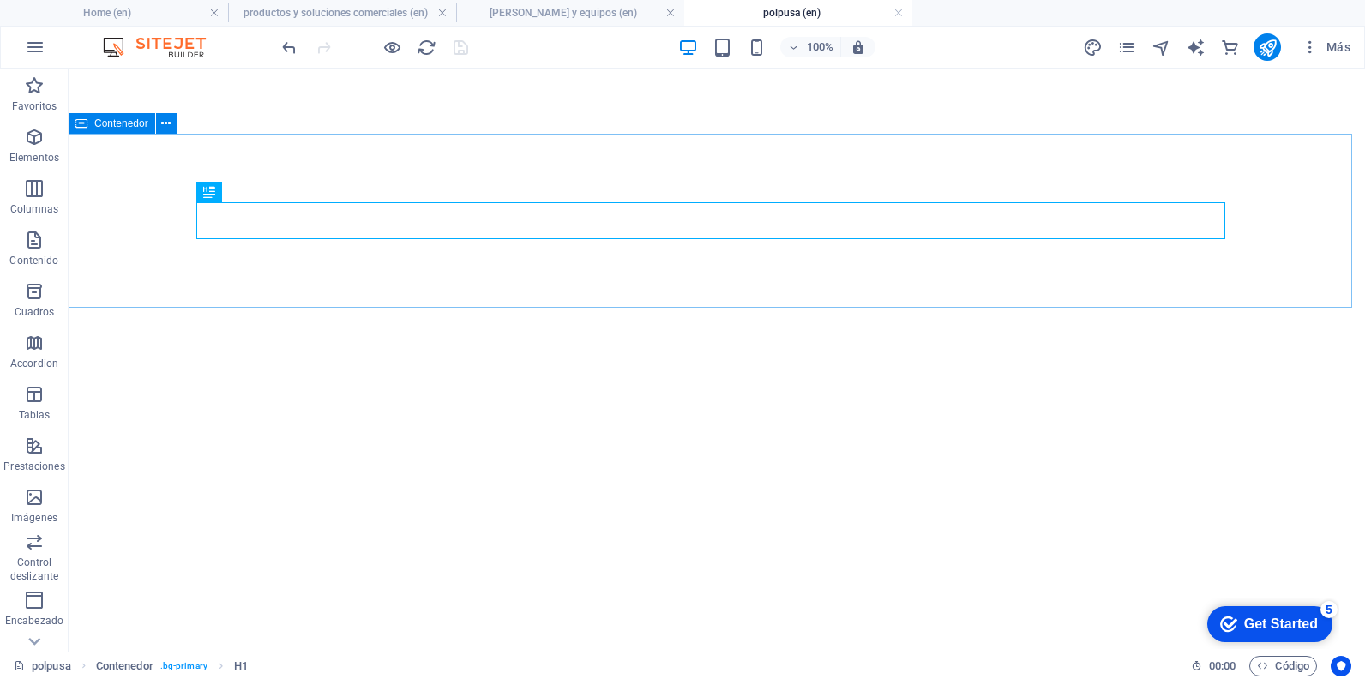
click at [120, 116] on div "Contenedor" at bounding box center [112, 123] width 87 height 21
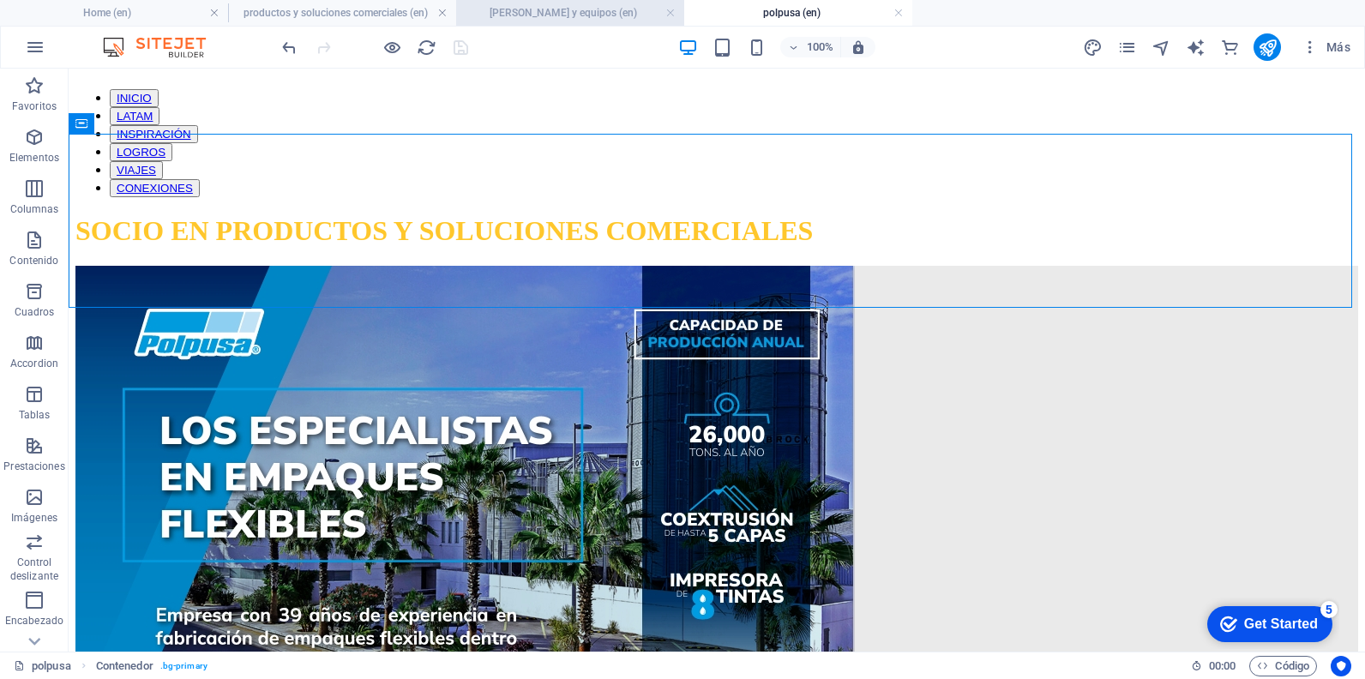
click at [533, 18] on h4 "[PERSON_NAME] y equipos (en)" at bounding box center [570, 12] width 228 height 19
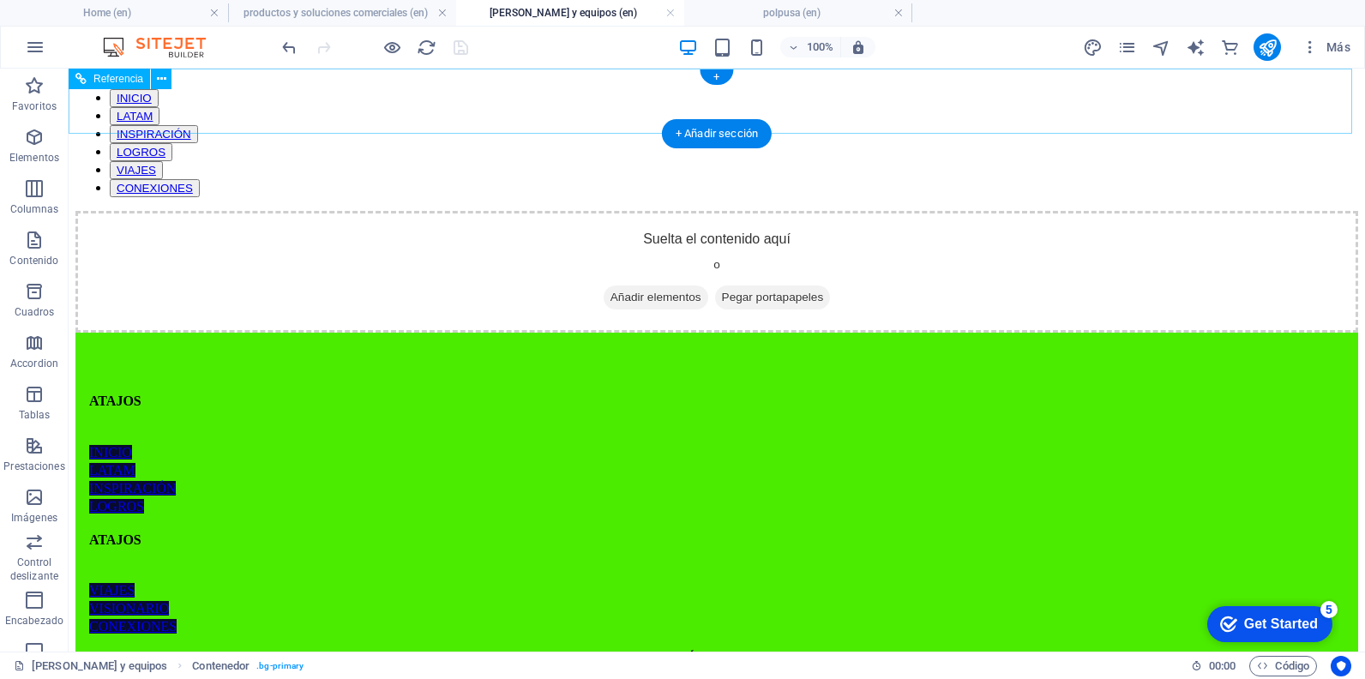
click at [177, 118] on div "INICIO LATAM INSPIRACIÓN LOGROS VIAJES CONEXIONES" at bounding box center [716, 136] width 1283 height 122
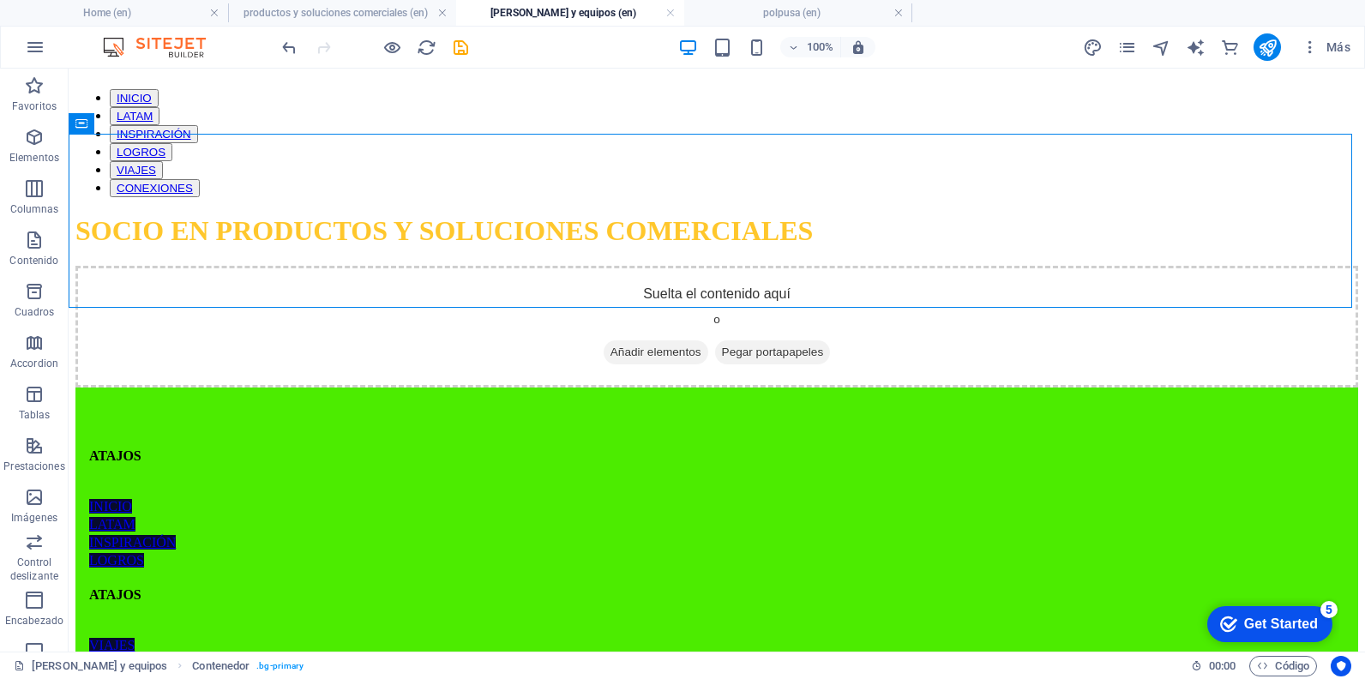
click at [471, 49] on div "100% Más" at bounding box center [818, 46] width 1079 height 27
click at [469, 48] on icon "save" at bounding box center [461, 48] width 20 height 20
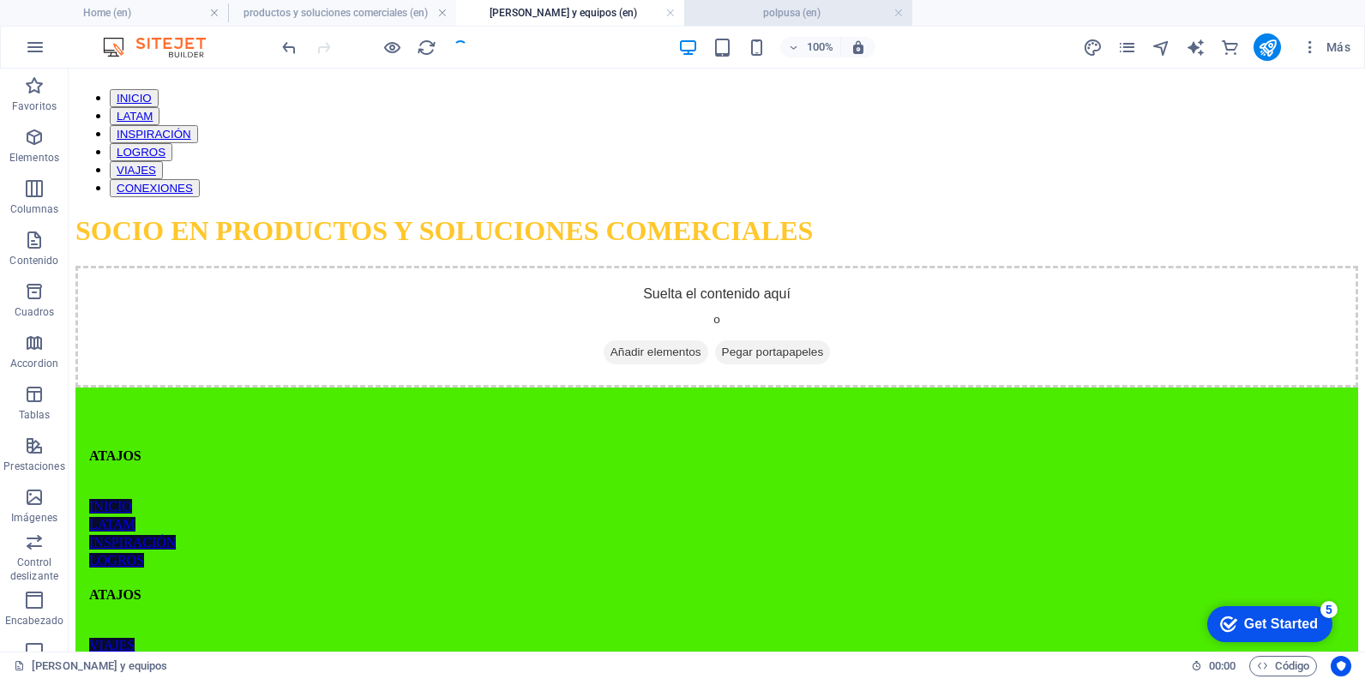
click at [793, 22] on li "polpusa (en)" at bounding box center [798, 13] width 228 height 26
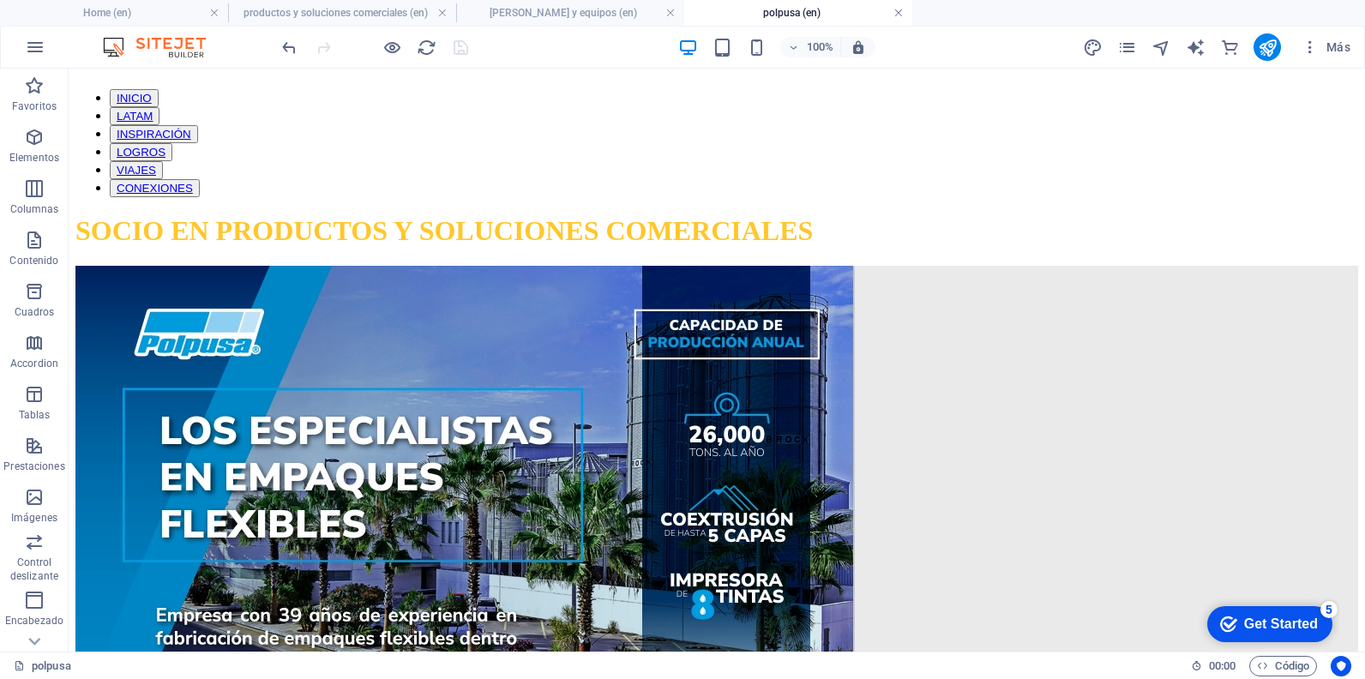
click at [897, 13] on link at bounding box center [898, 13] width 10 height 16
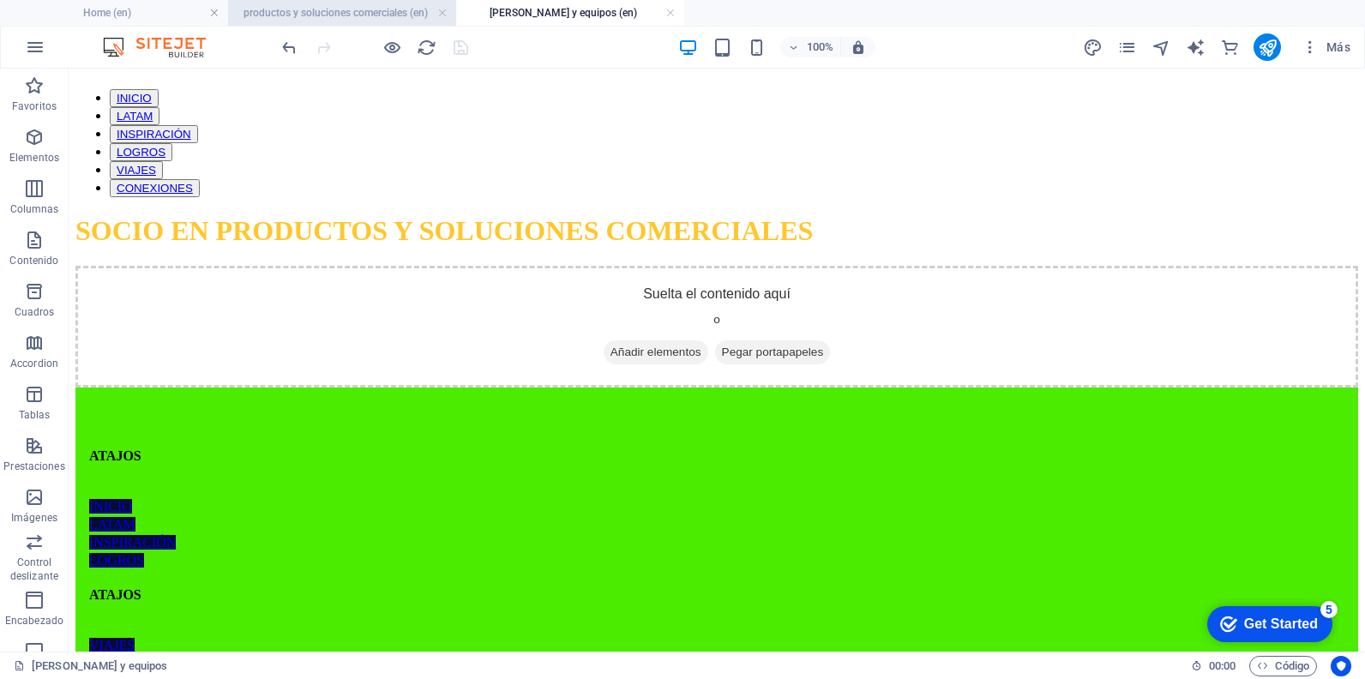
click at [383, 10] on h4 "productos y soluciones comerciales (en)" at bounding box center [342, 12] width 228 height 19
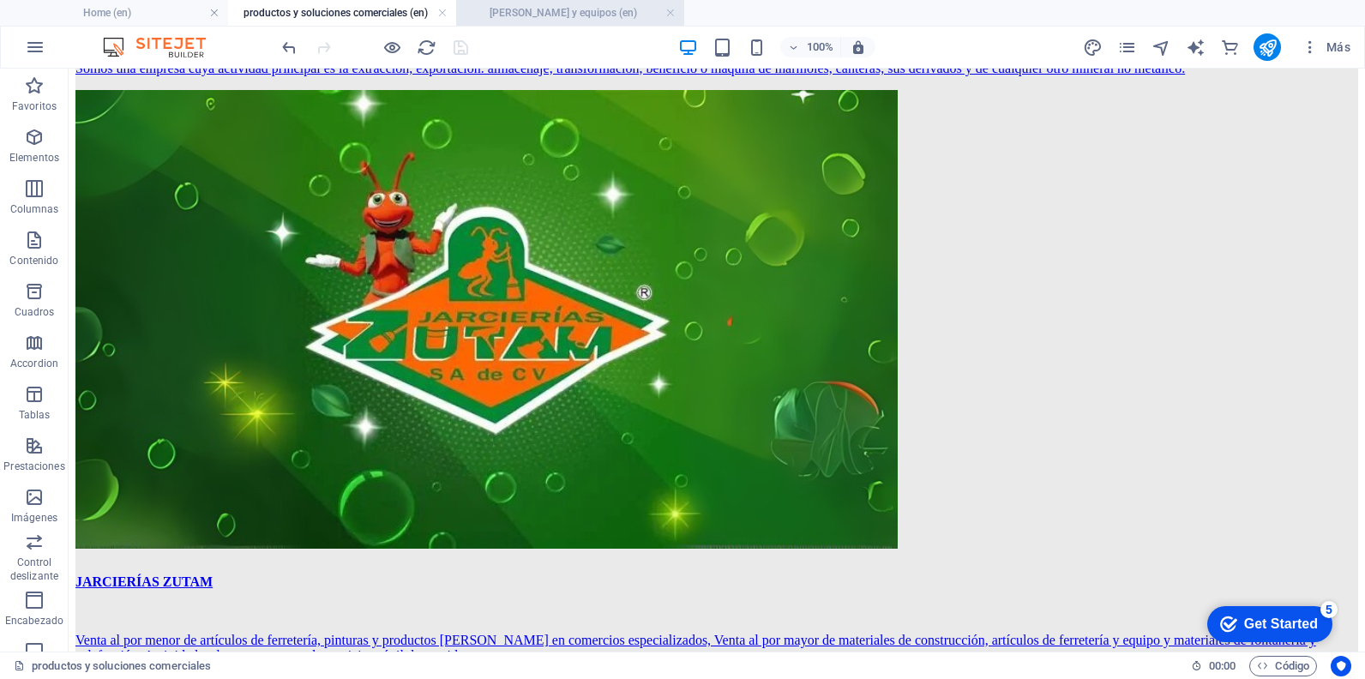
click at [584, 15] on h4 "[PERSON_NAME] y equipos (en)" at bounding box center [570, 12] width 228 height 19
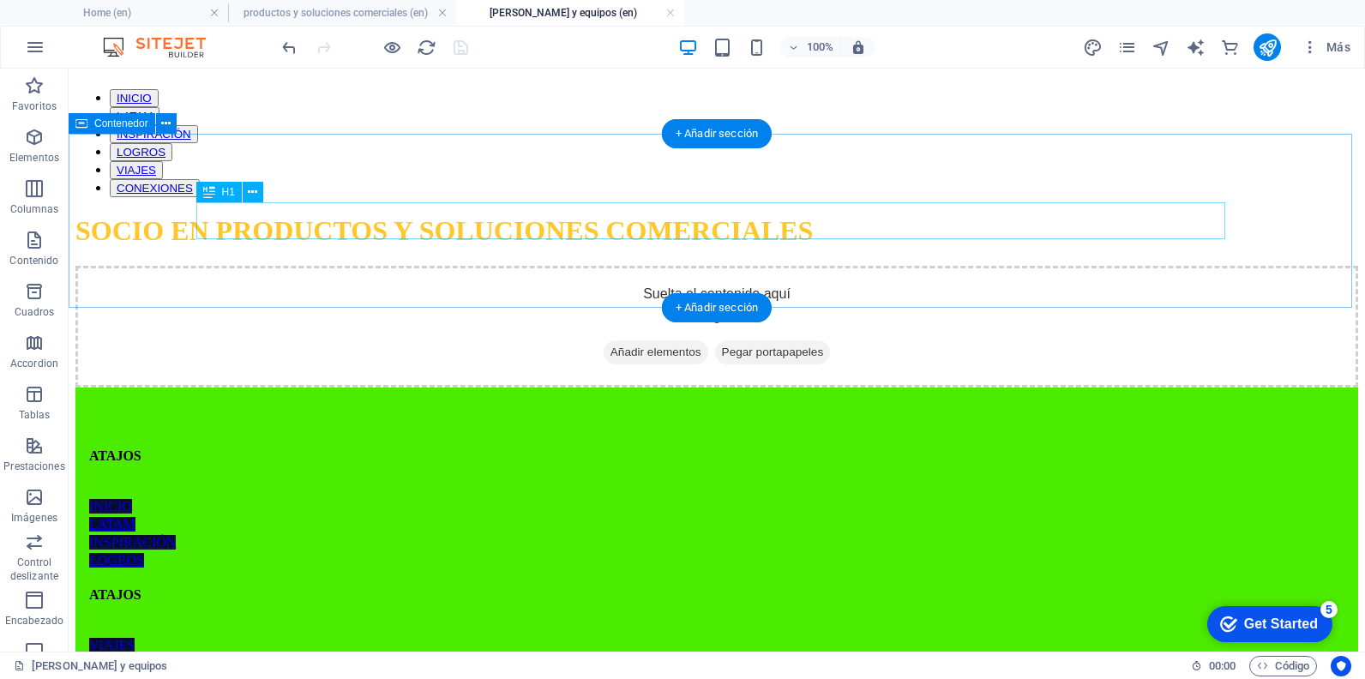
click at [460, 215] on div "SOCIO EN PRODUCTOS Y SOLUCIONES COMERCIALES" at bounding box center [716, 231] width 1283 height 32
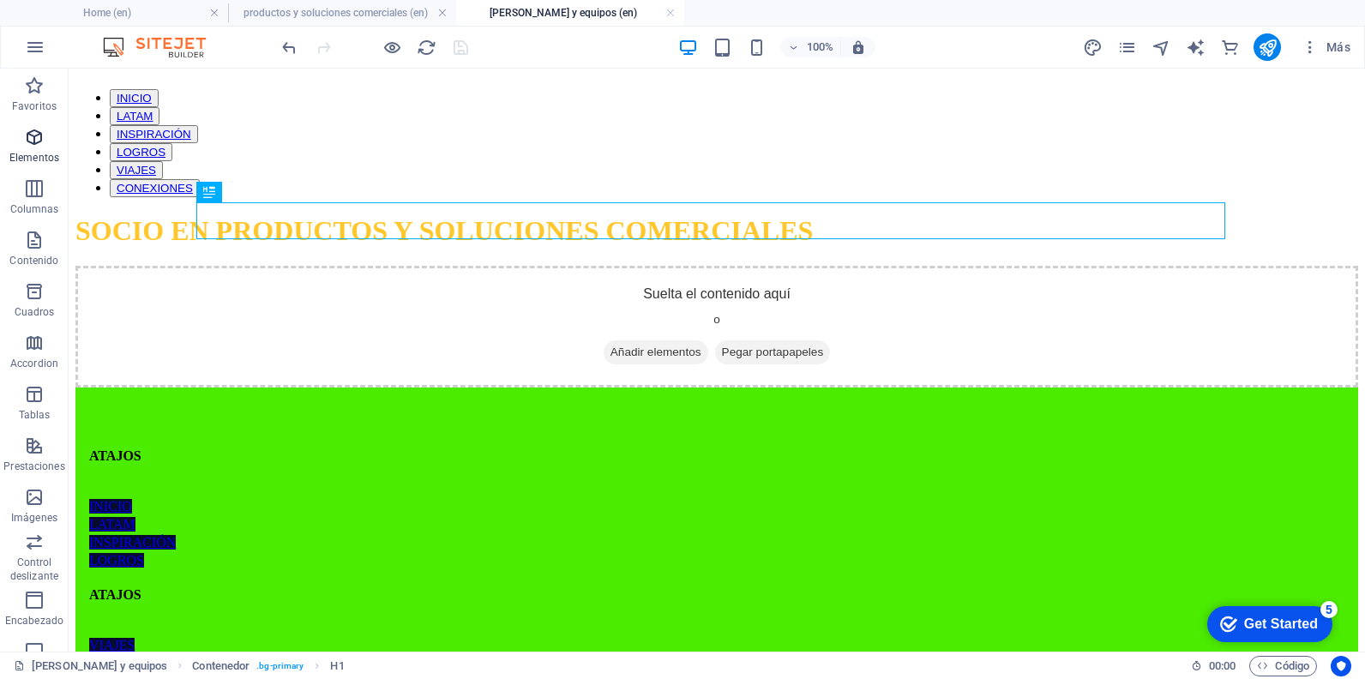
click at [39, 144] on icon "button" at bounding box center [34, 137] width 21 height 21
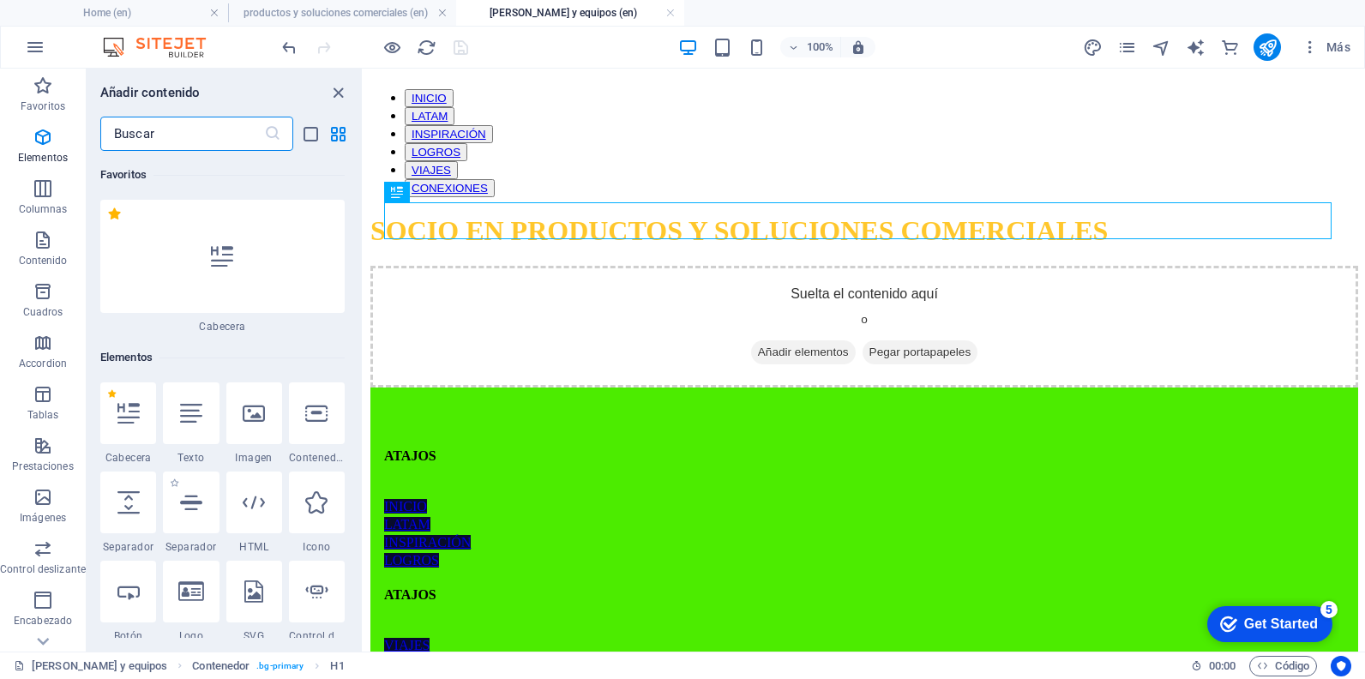
scroll to position [183, 0]
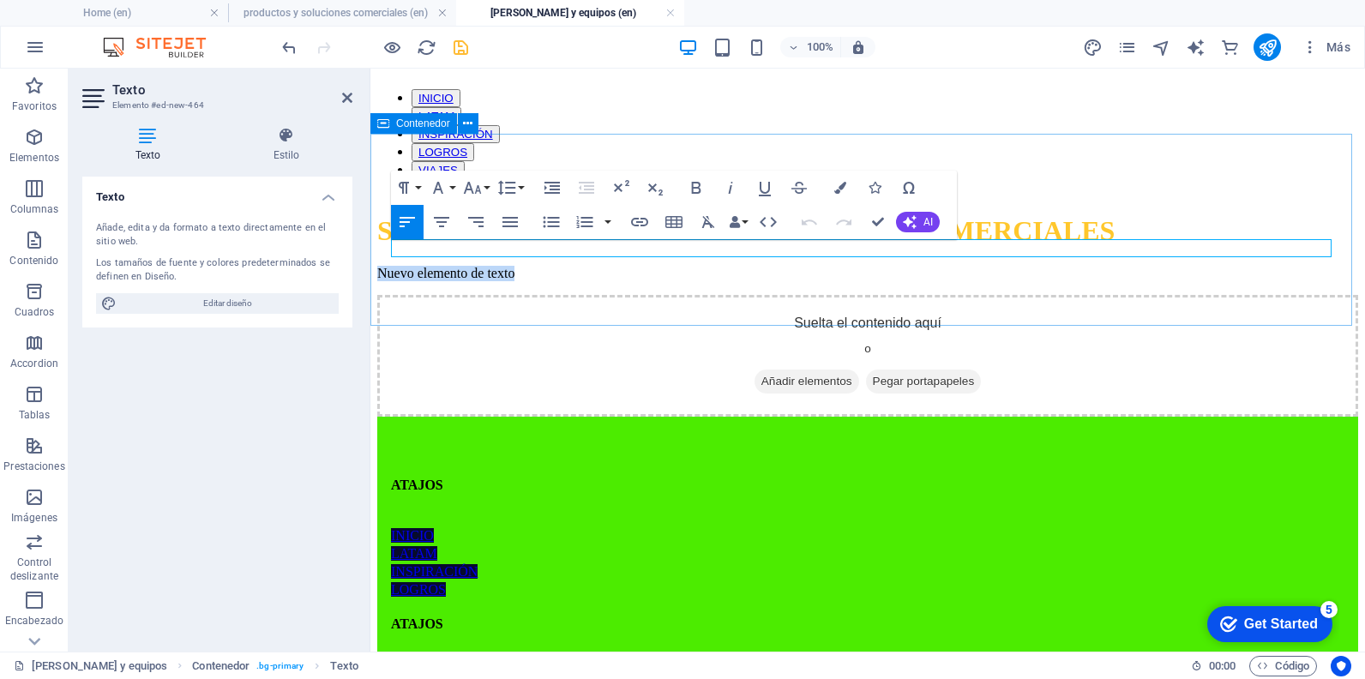
click at [511, 266] on p "Nuevo elemento de texto" at bounding box center [867, 273] width 981 height 15
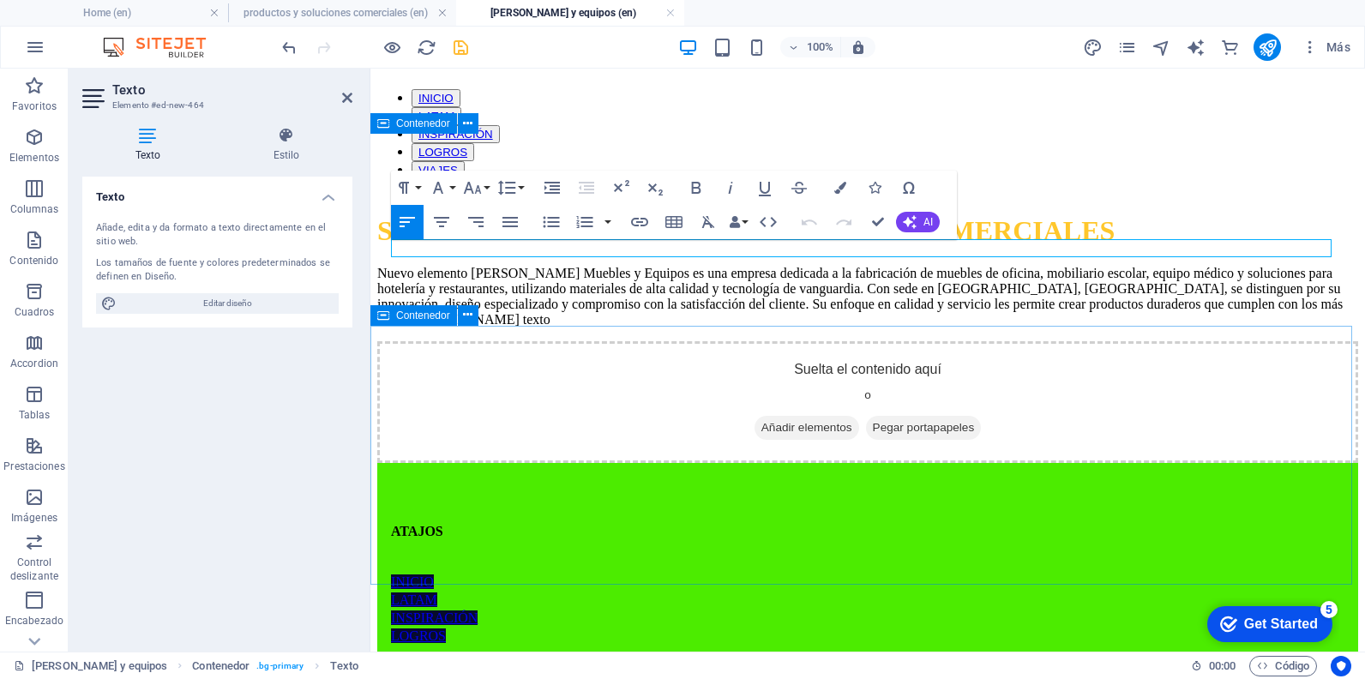
scroll to position [7217, 2]
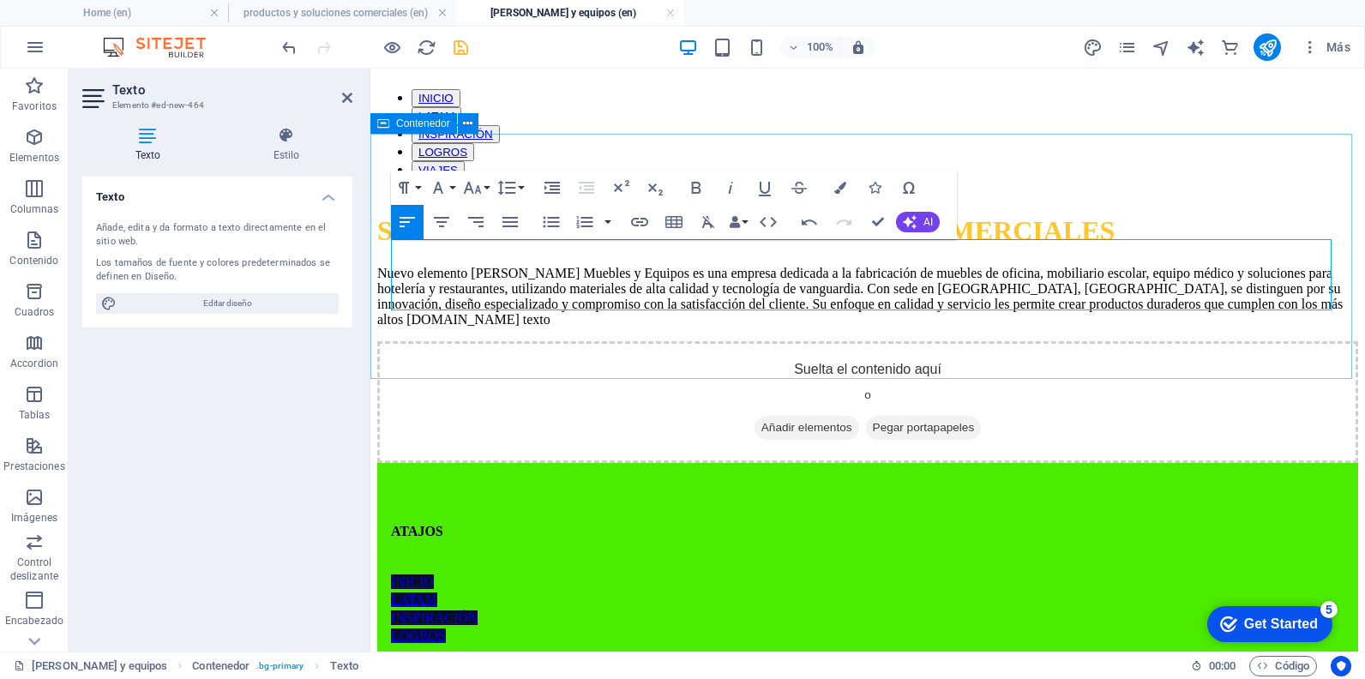
click at [633, 271] on p "Nuevo elemento [PERSON_NAME] Muebles y Equipos es una empresa dedicada a la fab…" at bounding box center [867, 297] width 981 height 62
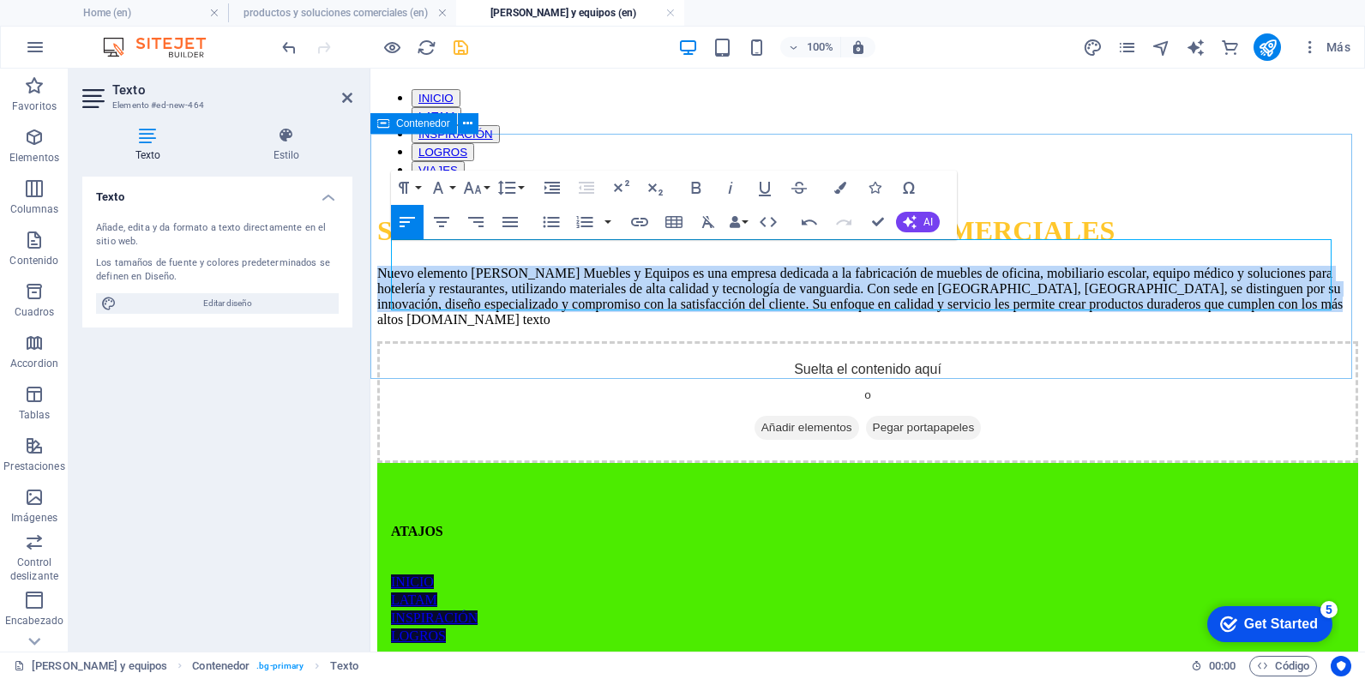
click at [633, 271] on p "Nuevo elemento [PERSON_NAME] Muebles y Equipos es una empresa dedicada a la fab…" at bounding box center [867, 297] width 981 height 62
click at [688, 189] on icon "button" at bounding box center [696, 187] width 21 height 21
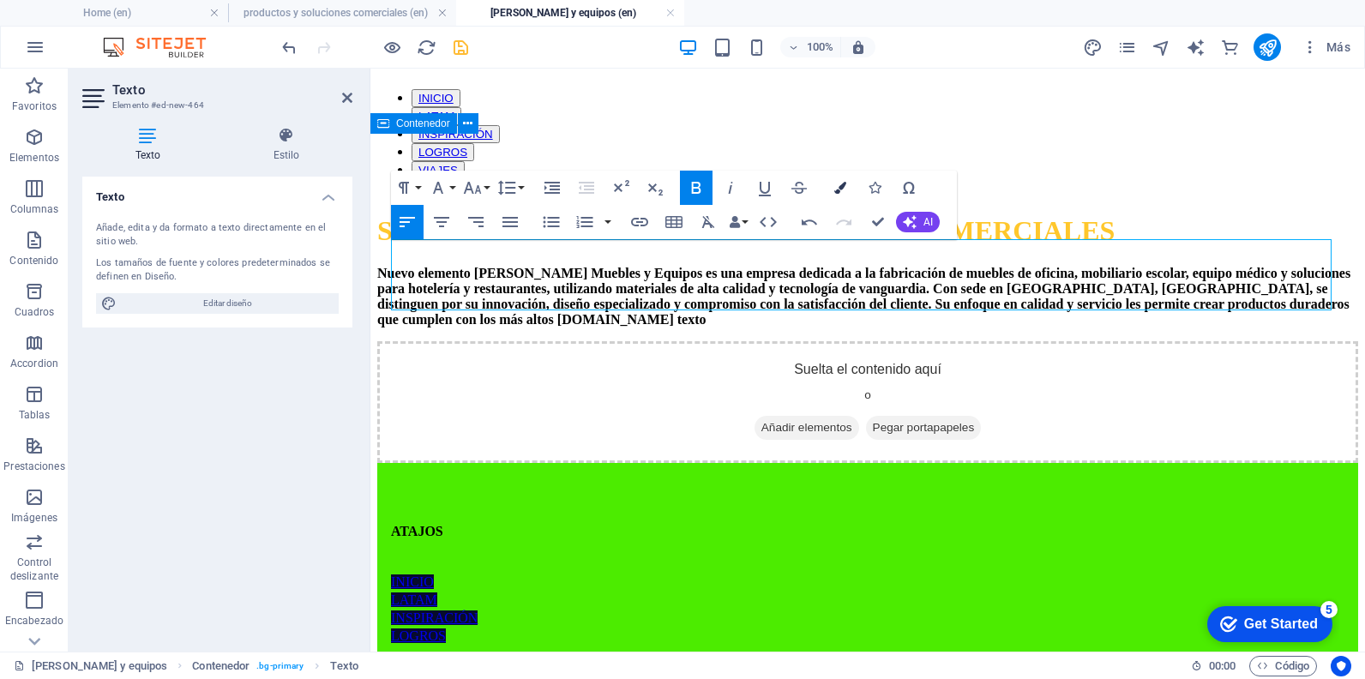
click at [838, 193] on icon "button" at bounding box center [840, 188] width 12 height 12
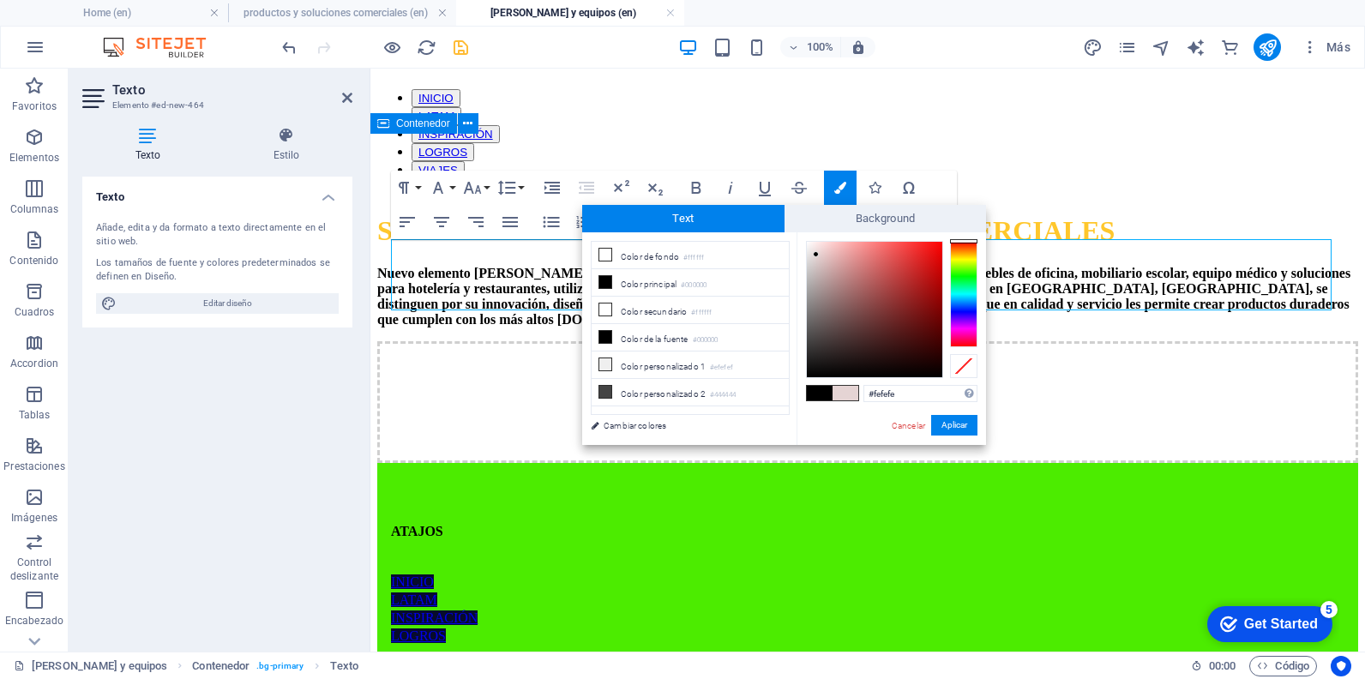
type input "#ffffff"
drag, startPoint x: 838, startPoint y: 291, endPoint x: 805, endPoint y: 241, distance: 59.9
click at [807, 242] on div at bounding box center [874, 309] width 135 height 135
click at [935, 422] on button "Aplicar" at bounding box center [954, 425] width 46 height 21
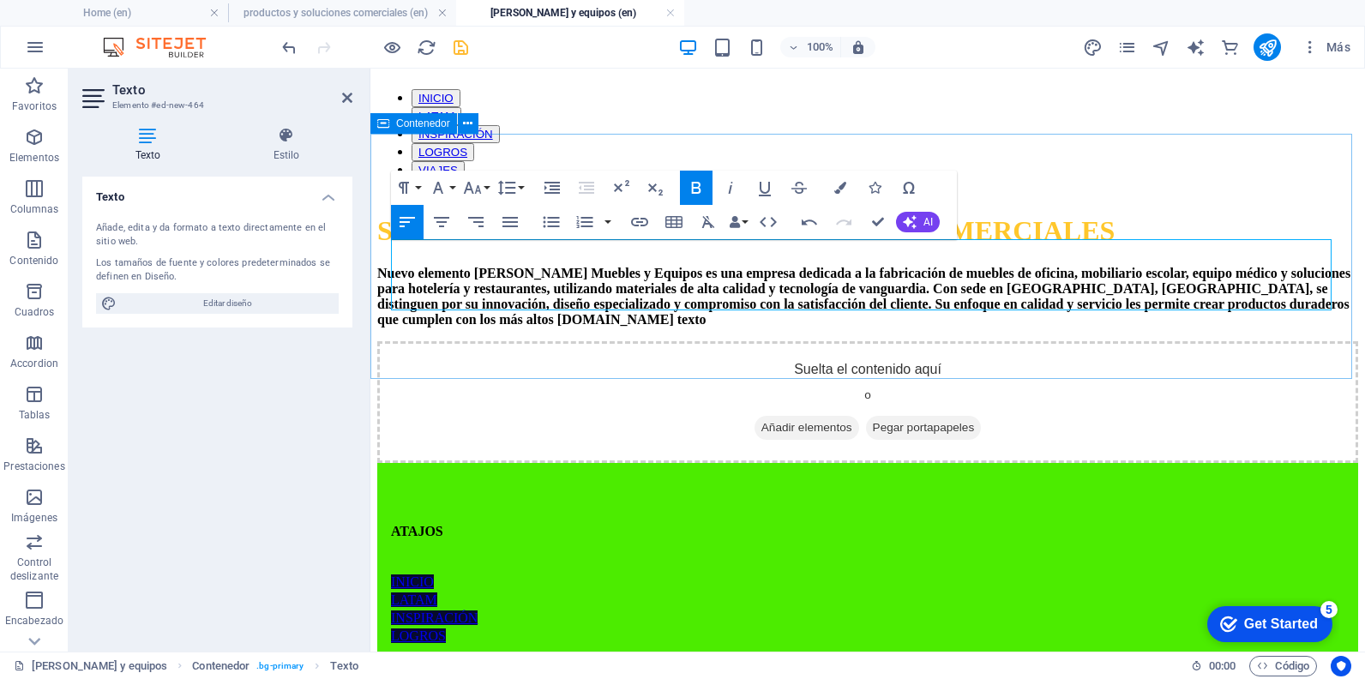
click at [724, 327] on div "SOCIO EN PRODUCTOS Y SOLUCIONES COMERCIALES Nuevo elemento [PERSON_NAME] Mueble…" at bounding box center [867, 270] width 981 height 111
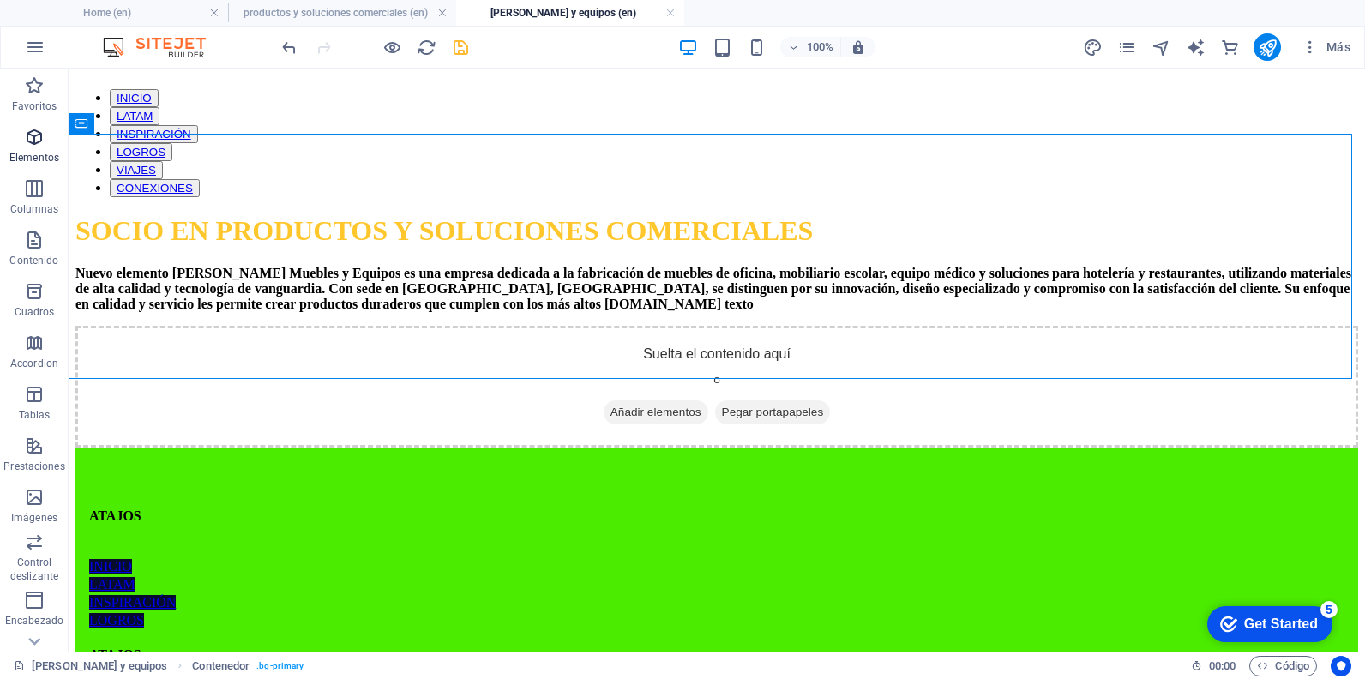
click at [20, 147] on span "Elementos" at bounding box center [34, 147] width 69 height 41
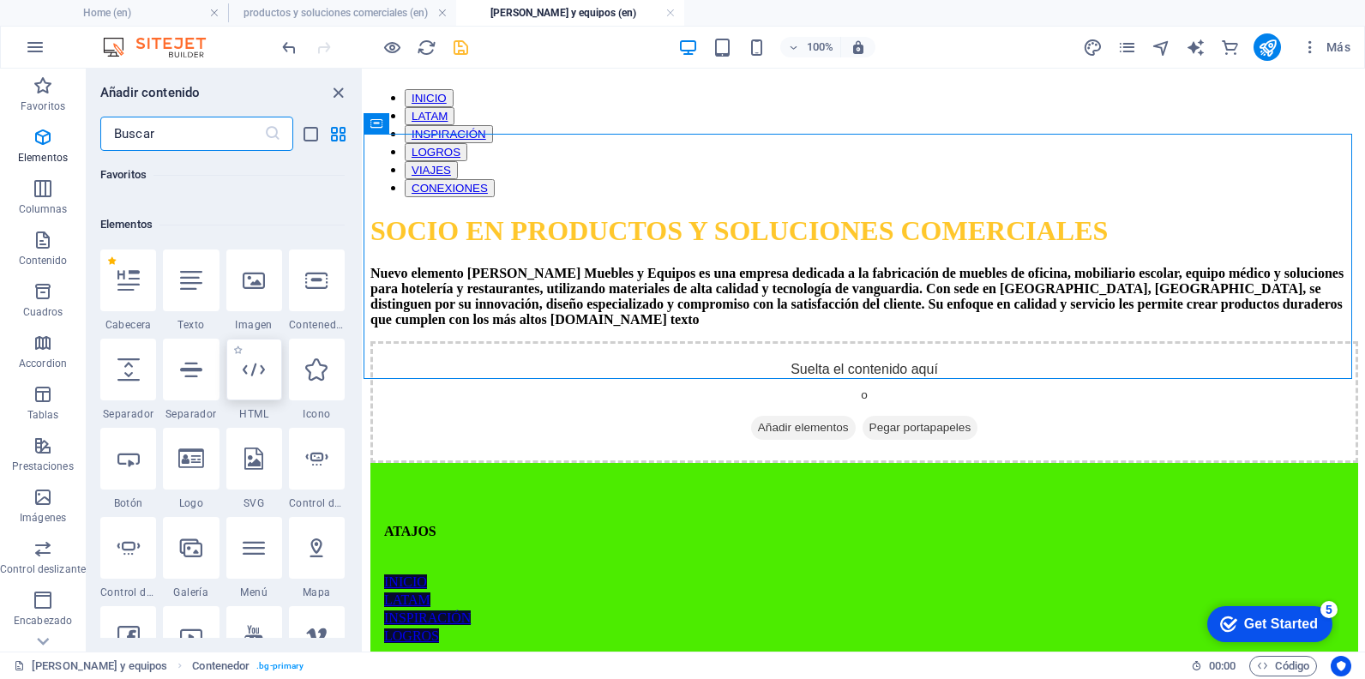
scroll to position [183, 0]
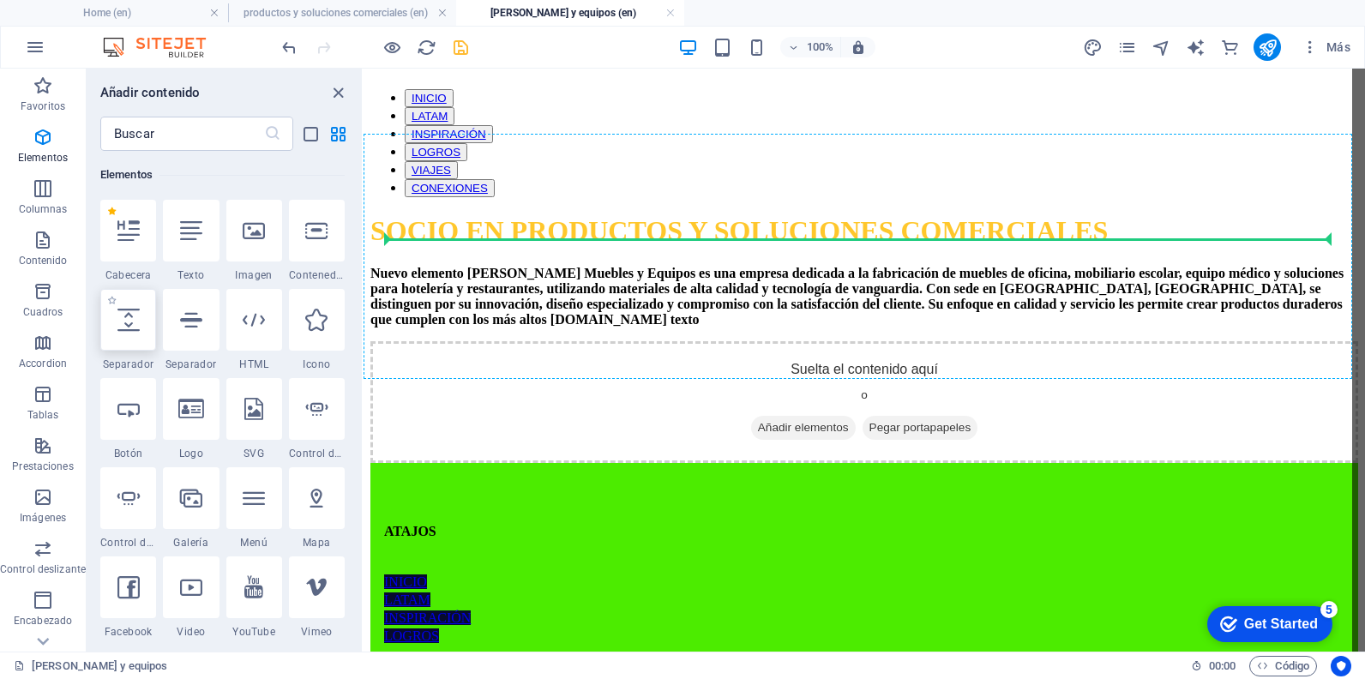
select select "px"
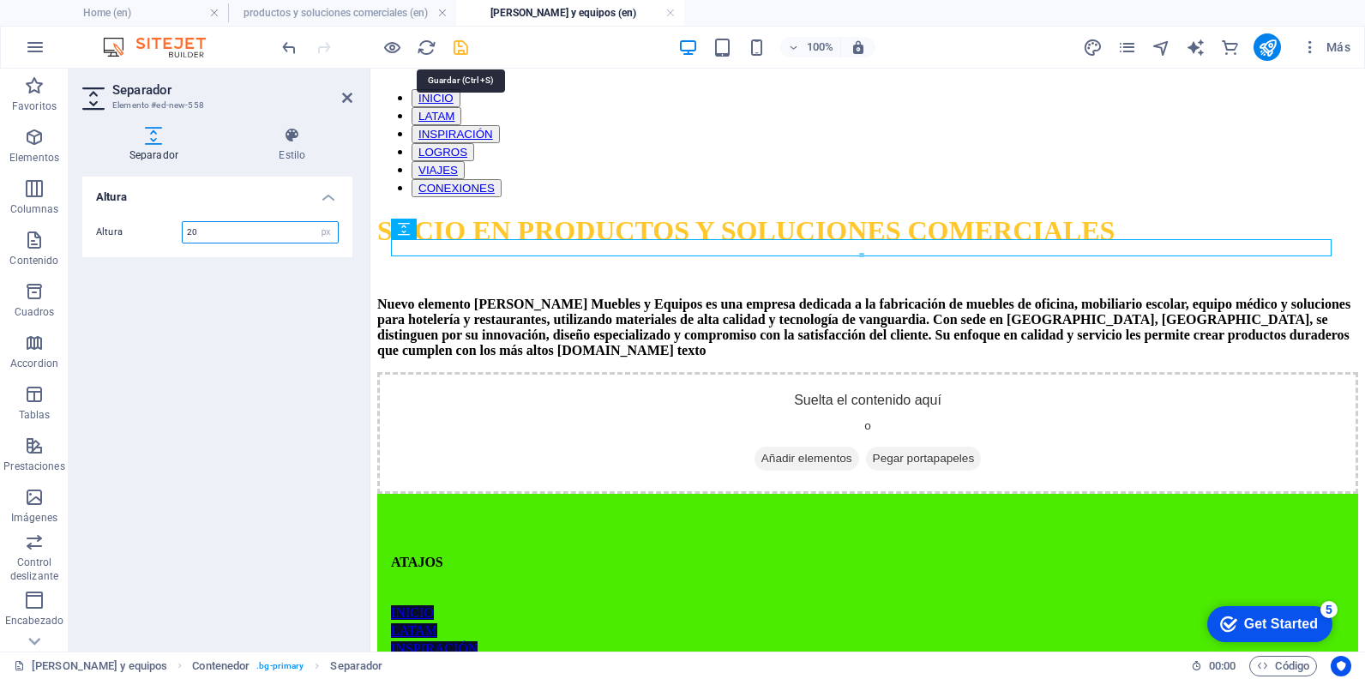
type input "20"
click at [465, 42] on icon "save" at bounding box center [461, 48] width 20 height 20
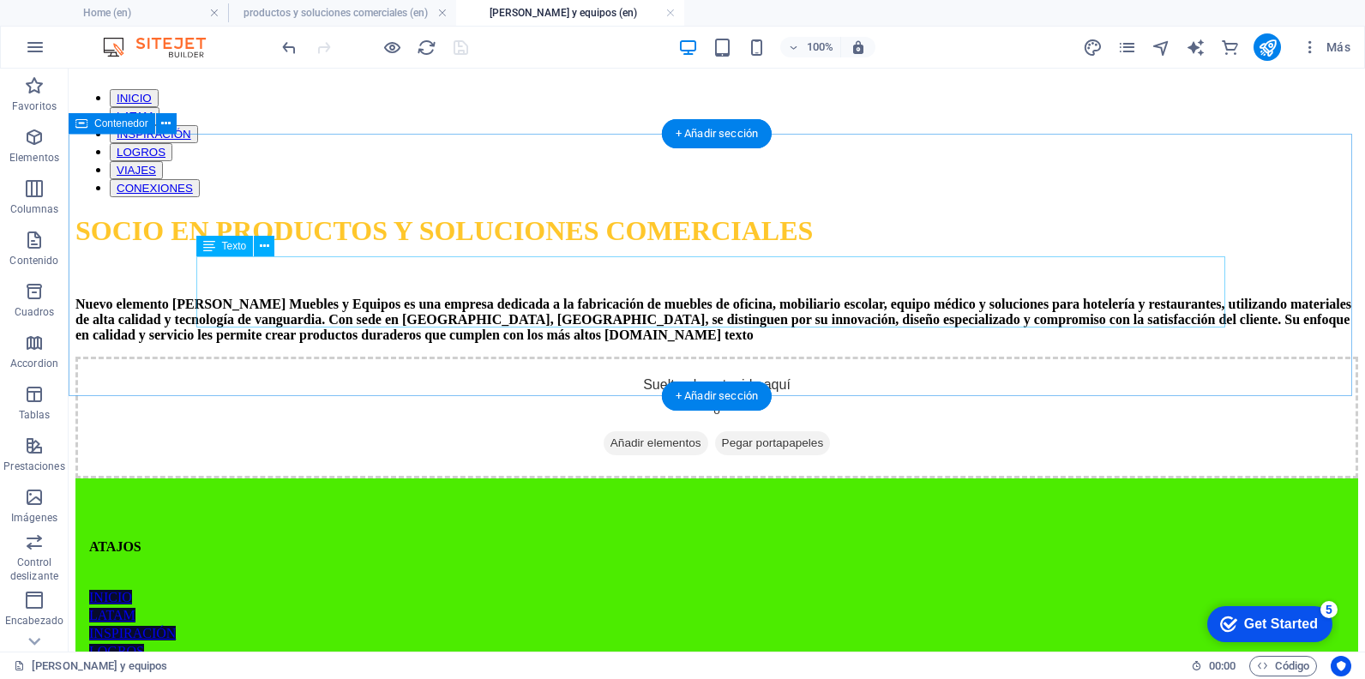
click at [537, 297] on div "Nuevo elemento [PERSON_NAME] Muebles y Equipos es una empresa dedicada a la fab…" at bounding box center [716, 320] width 1283 height 46
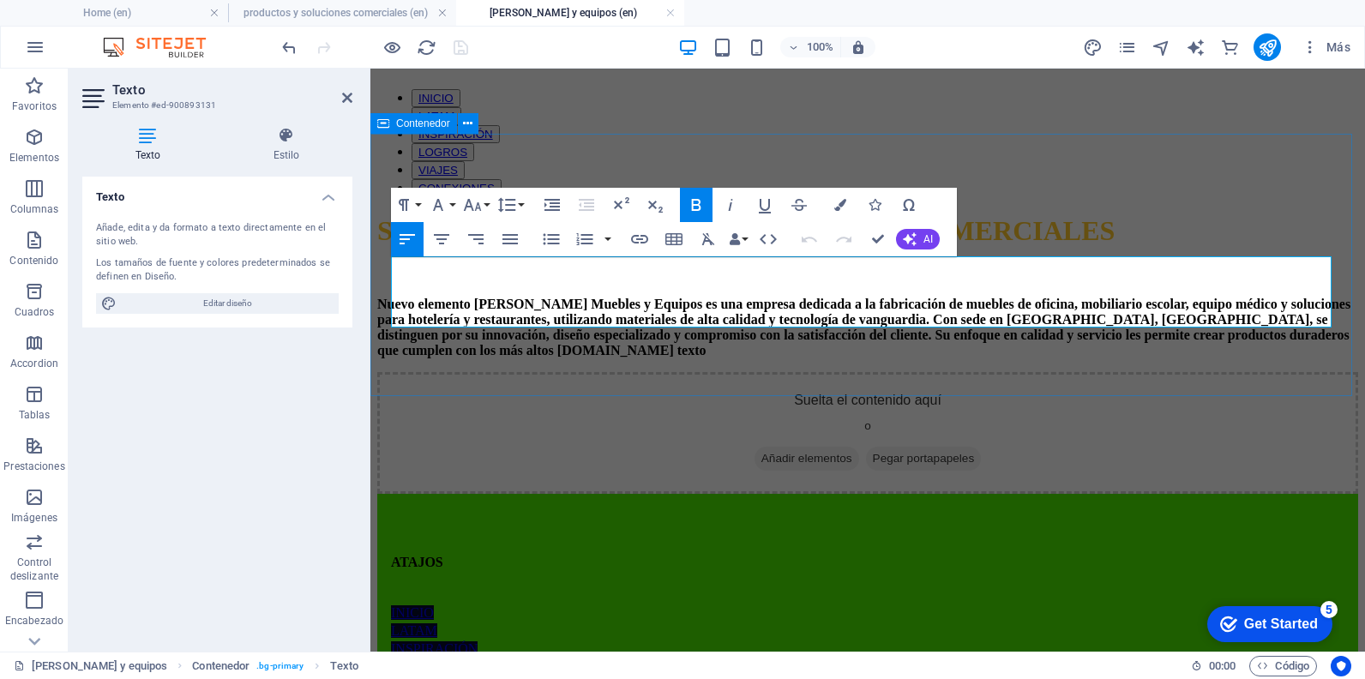
click at [510, 297] on strong "Nuevo elemento [PERSON_NAME] Muebles y Equipos es una empresa dedicada a la fab…" at bounding box center [863, 327] width 973 height 61
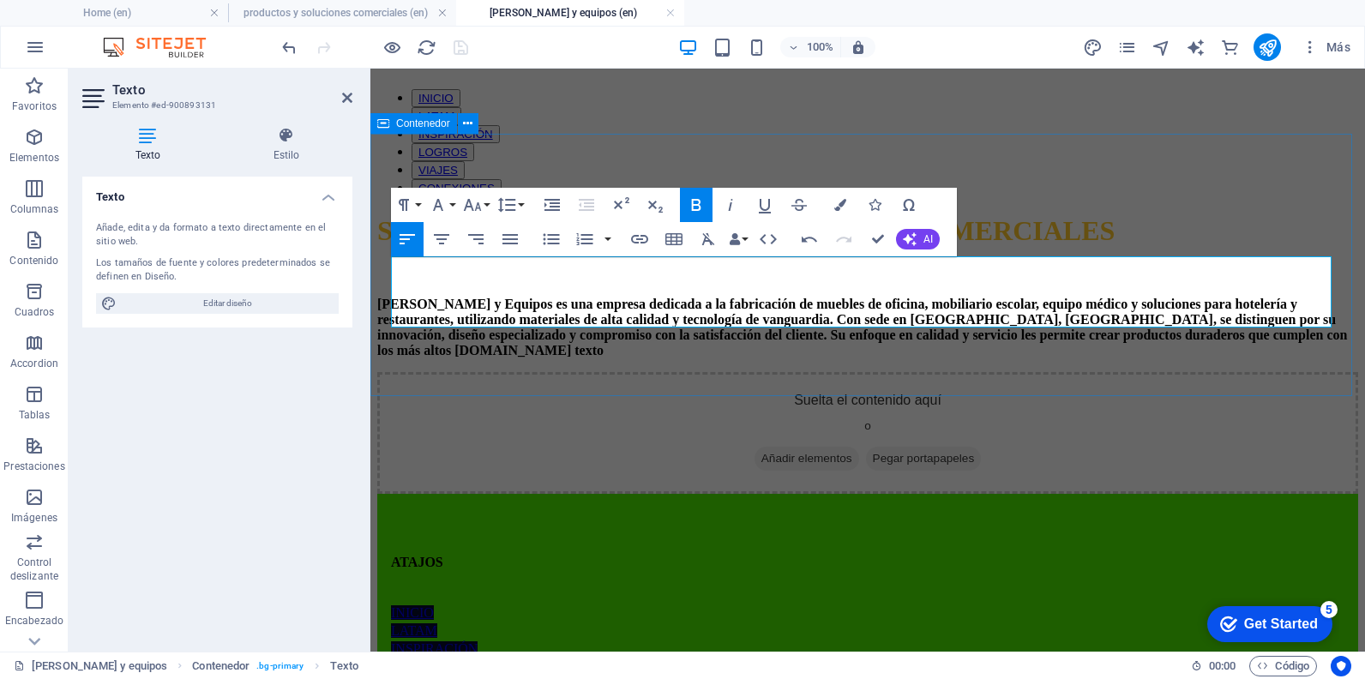
click at [1109, 322] on strong "[PERSON_NAME] y Equipos es una empresa dedicada a la fabricación de muebles de …" at bounding box center [862, 327] width 970 height 61
click at [1188, 322] on p "[PERSON_NAME] y Equipos es una empresa dedicada a la fabricación de muebles de …" at bounding box center [867, 328] width 981 height 62
click at [348, 95] on icon at bounding box center [347, 98] width 10 height 14
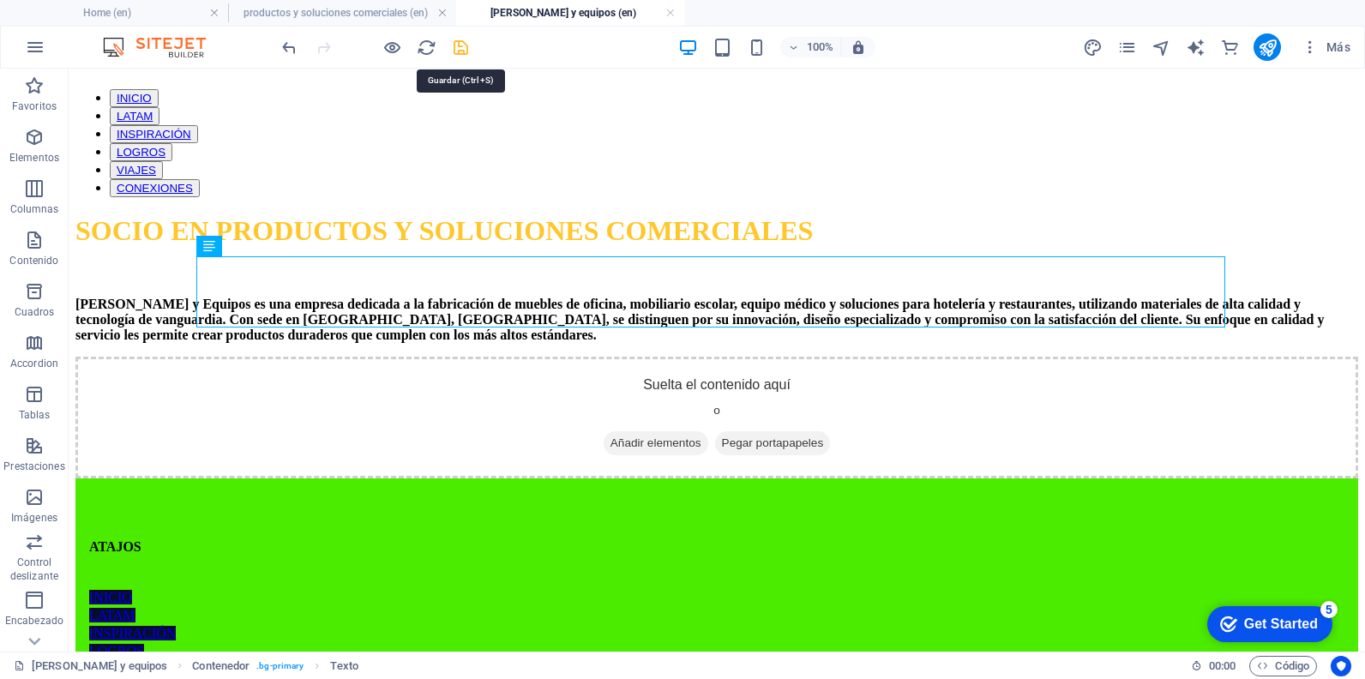
click at [457, 49] on icon "save" at bounding box center [461, 48] width 20 height 20
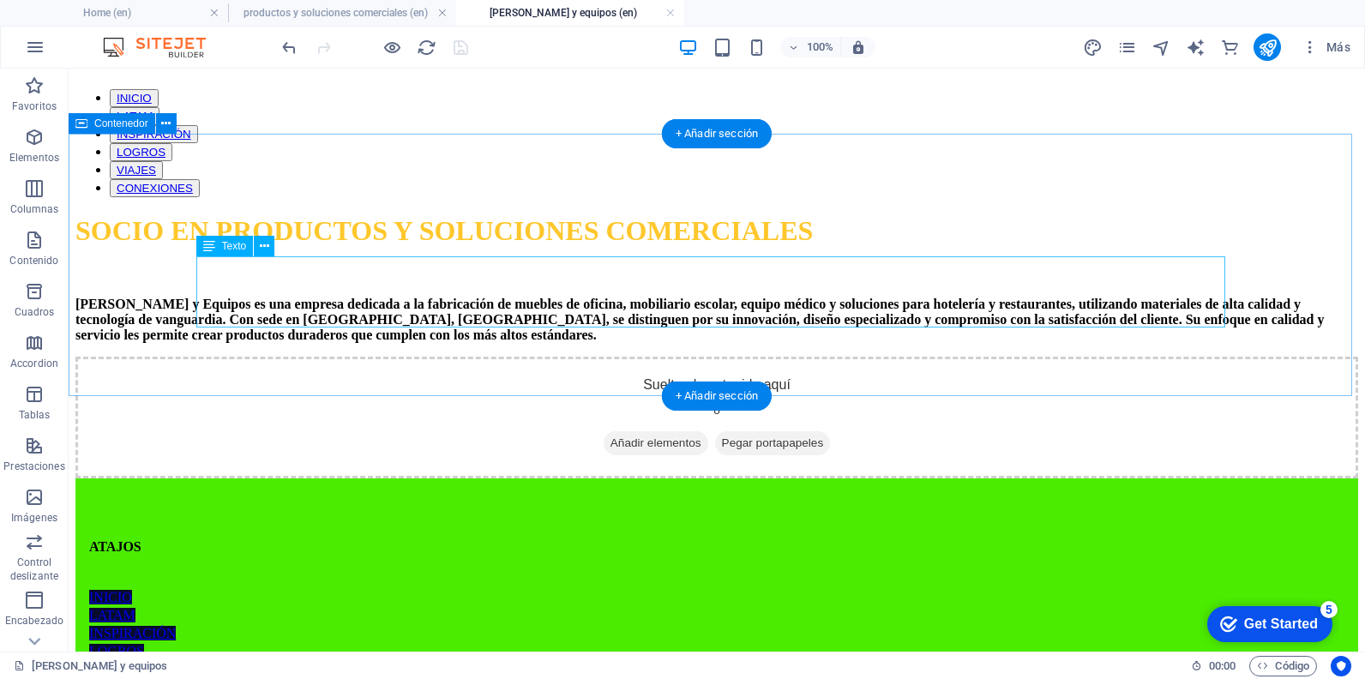
click at [463, 312] on div "[PERSON_NAME] y Equipos es una empresa dedicada a la fabricación de muebles de …" at bounding box center [716, 320] width 1283 height 46
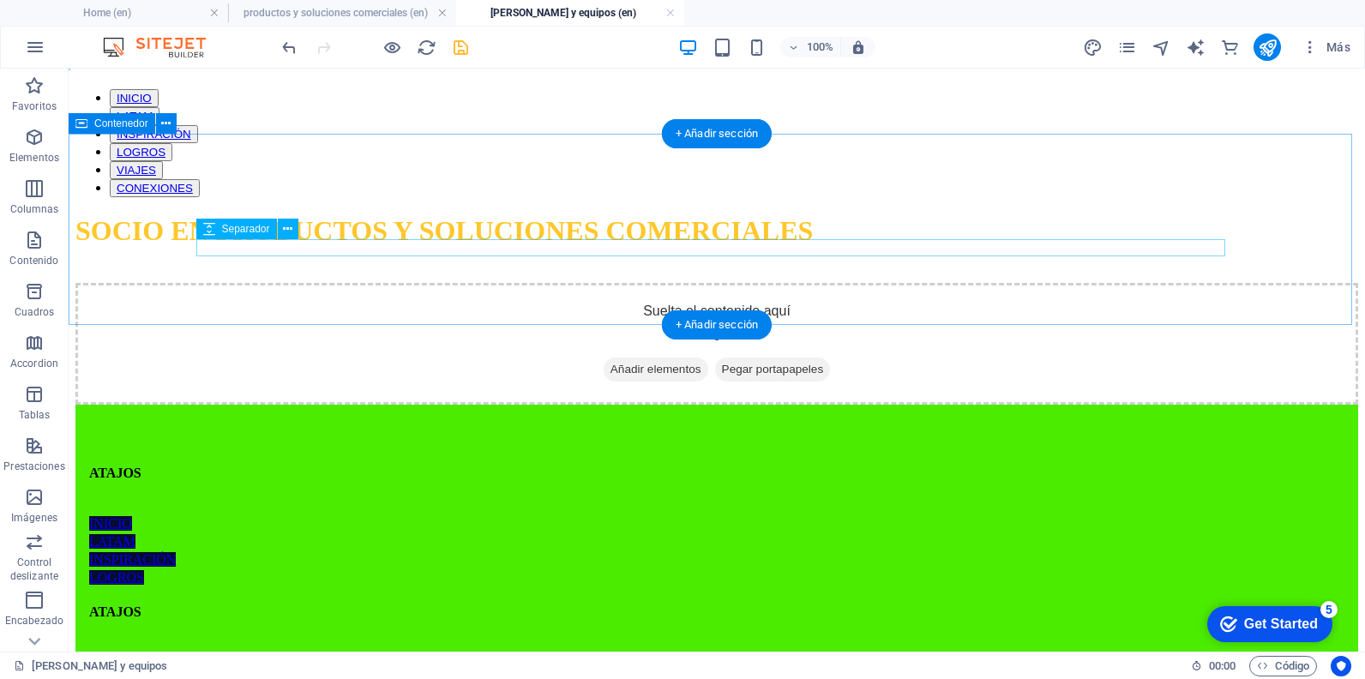
click at [463, 266] on div at bounding box center [716, 274] width 1283 height 17
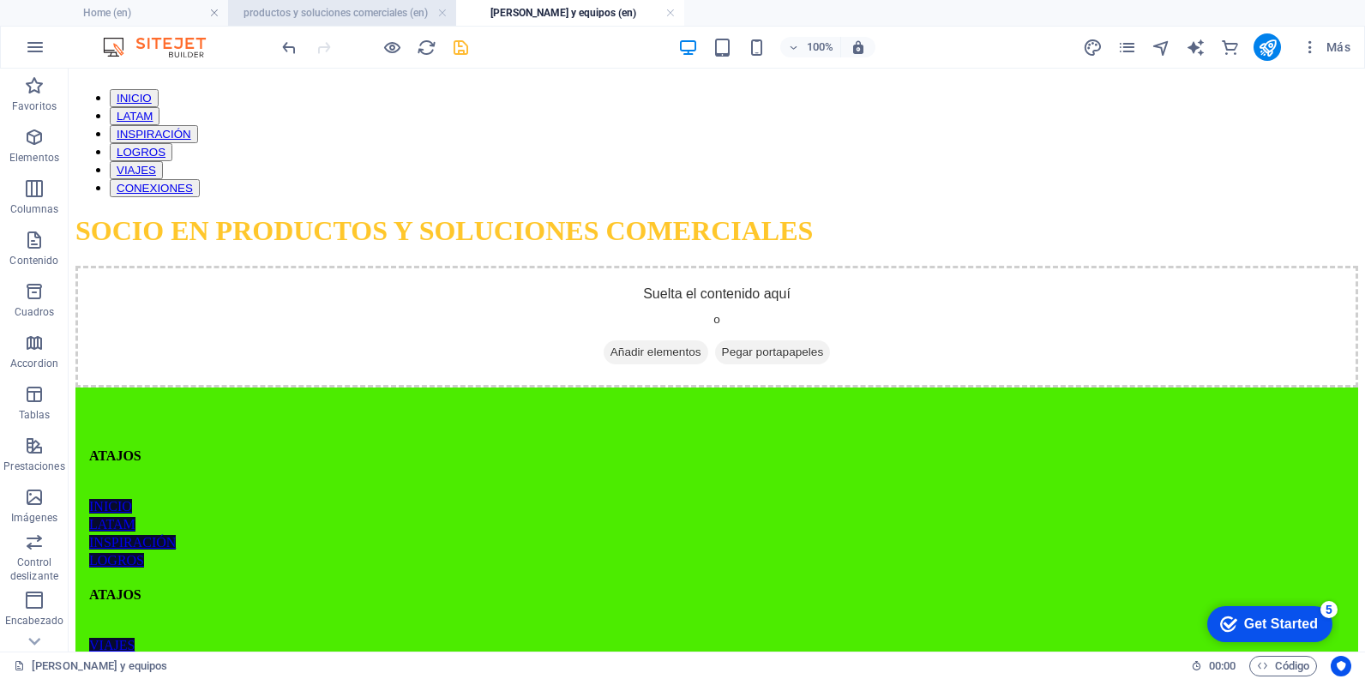
click at [356, 18] on h4 "productos y soluciones comerciales (en)" at bounding box center [342, 12] width 228 height 19
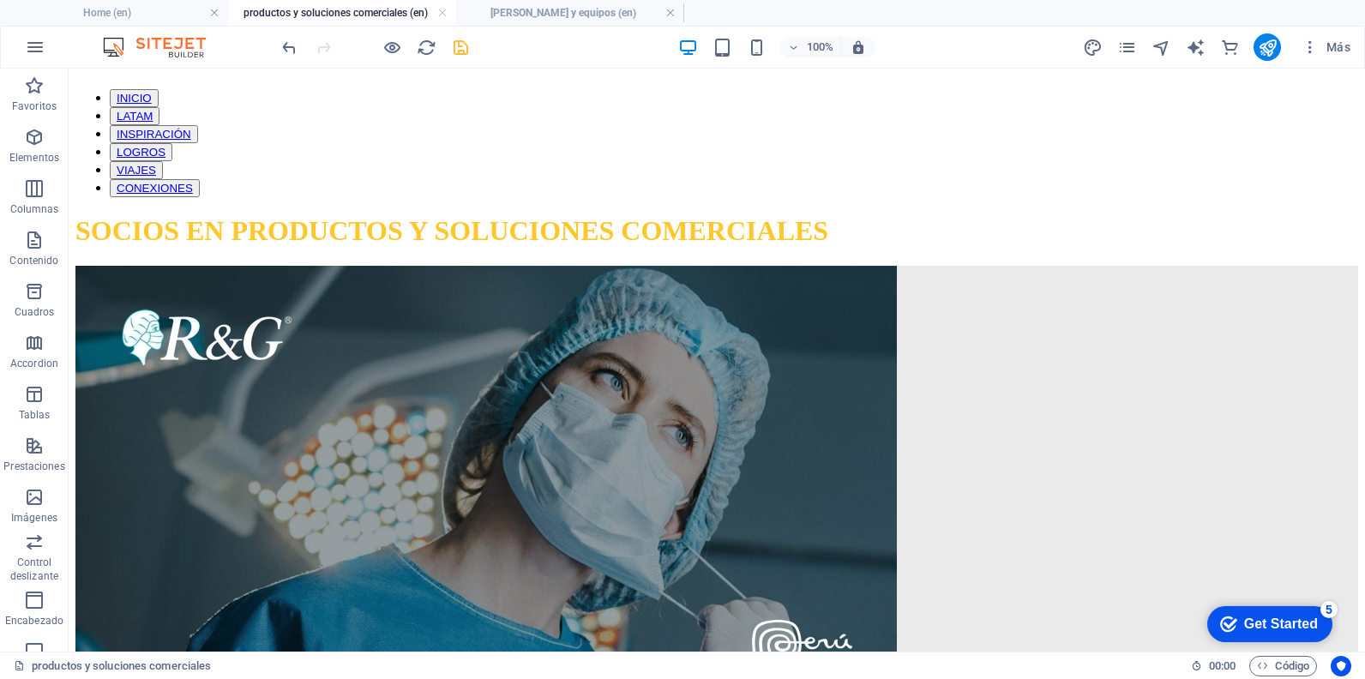
scroll to position [1335, 0]
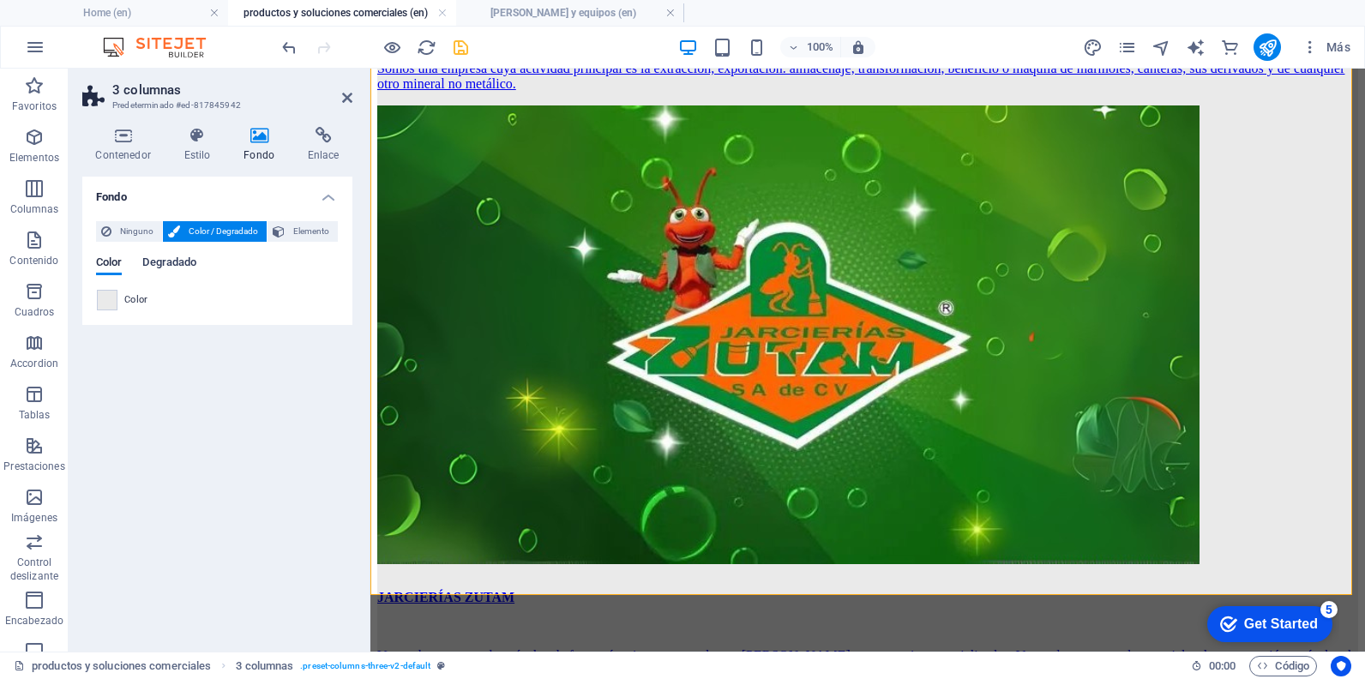
scroll to position [1321, 0]
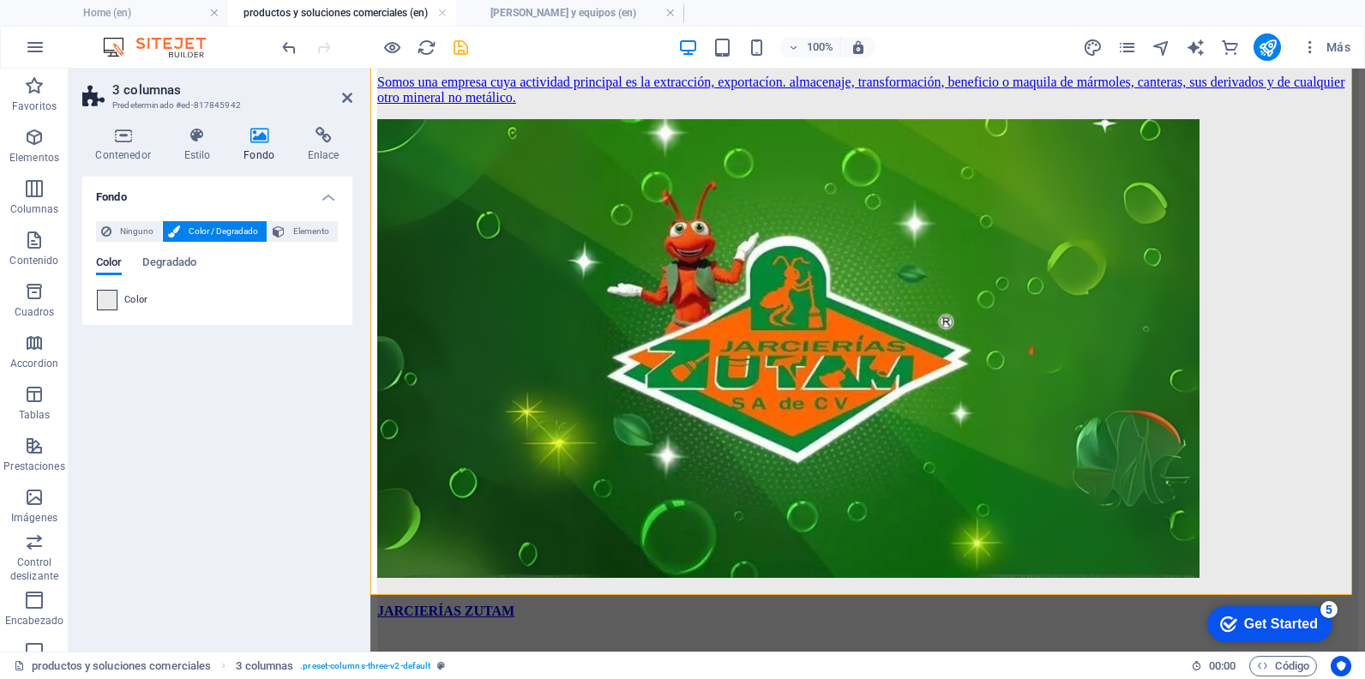
click at [116, 291] on span at bounding box center [107, 300] width 19 height 19
type input "#eaeaea"
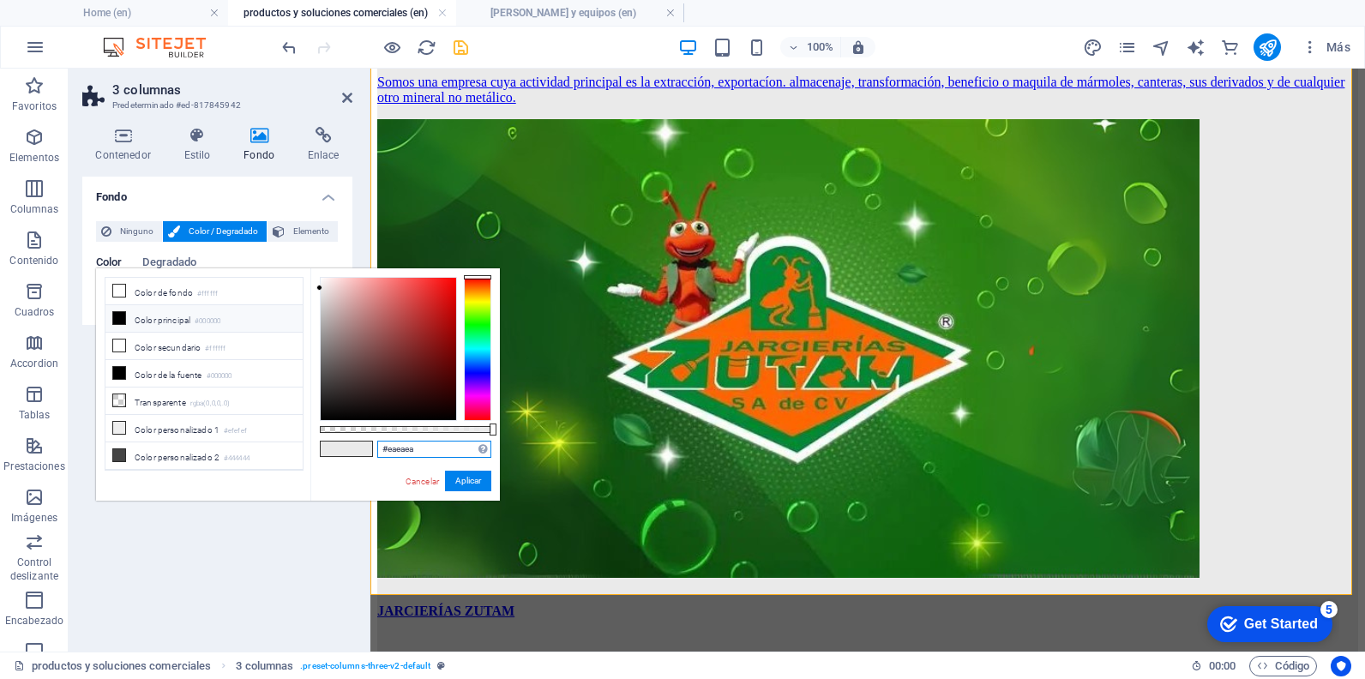
click at [392, 445] on input "#eaeaea" at bounding box center [434, 449] width 114 height 17
click at [423, 478] on link "Cancelar" at bounding box center [422, 481] width 37 height 13
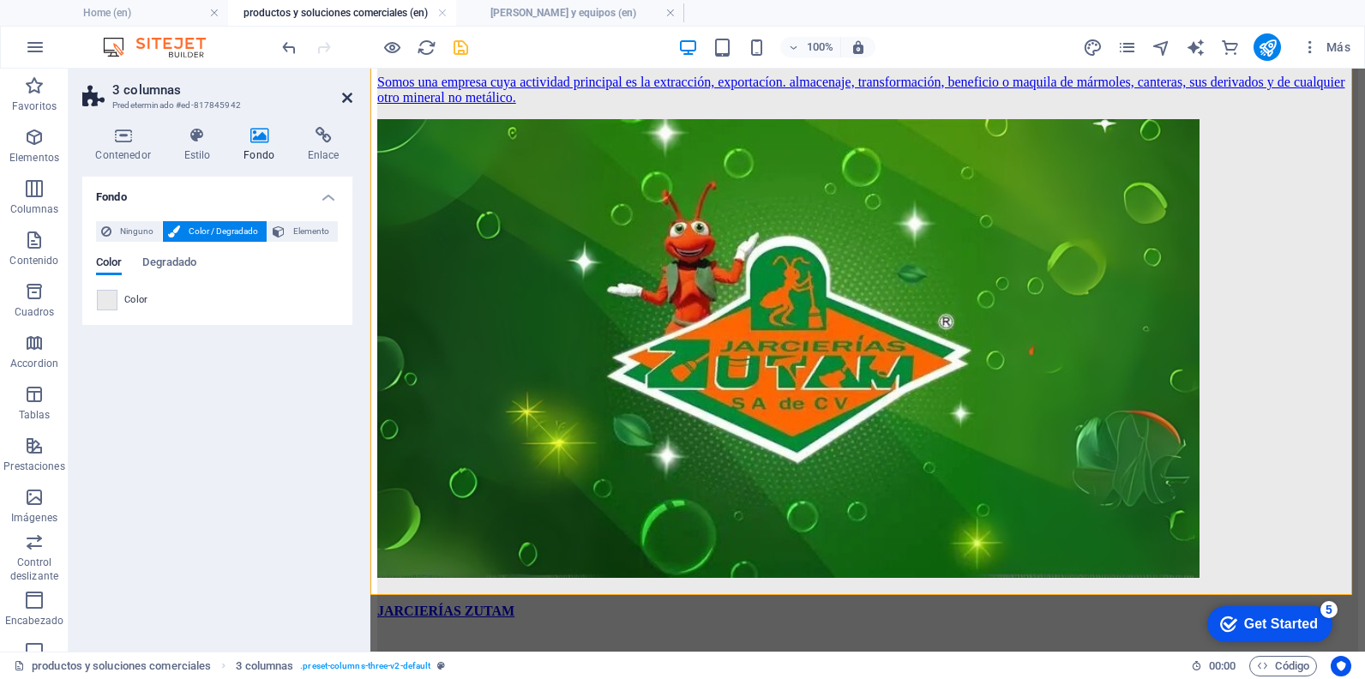
click at [352, 98] on icon at bounding box center [347, 98] width 10 height 14
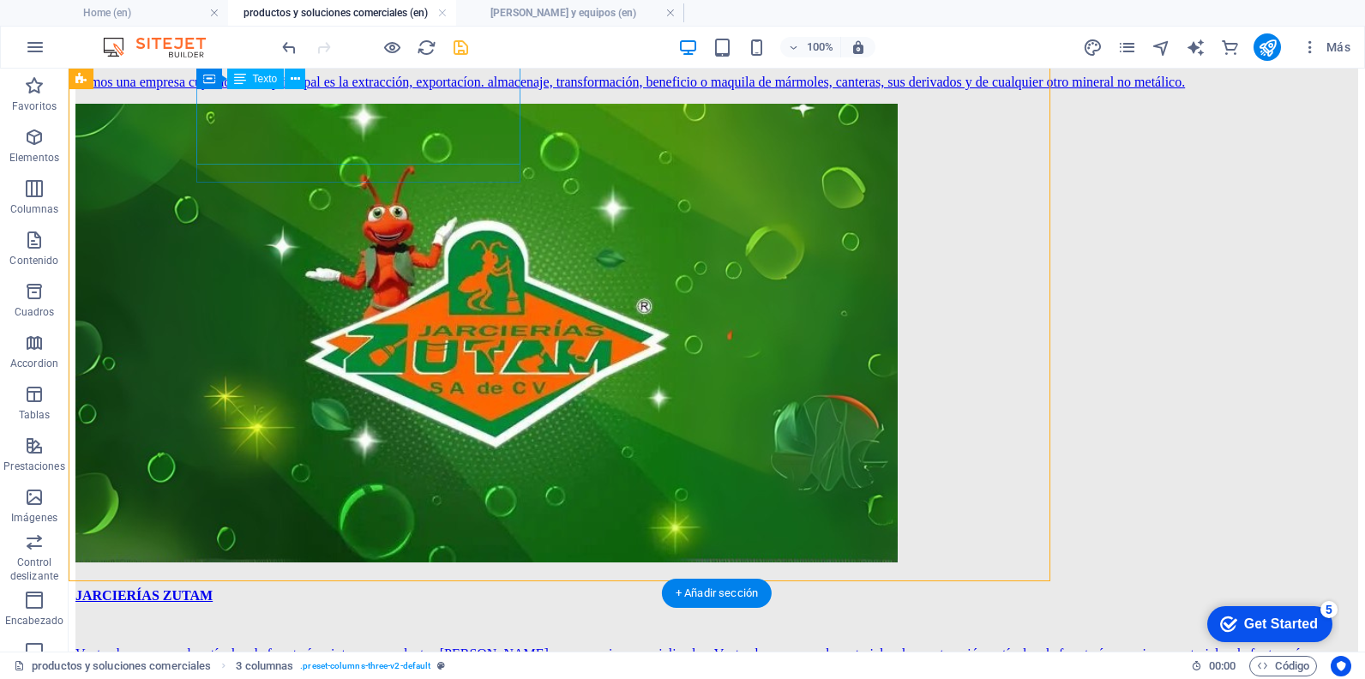
scroll to position [1335, 0]
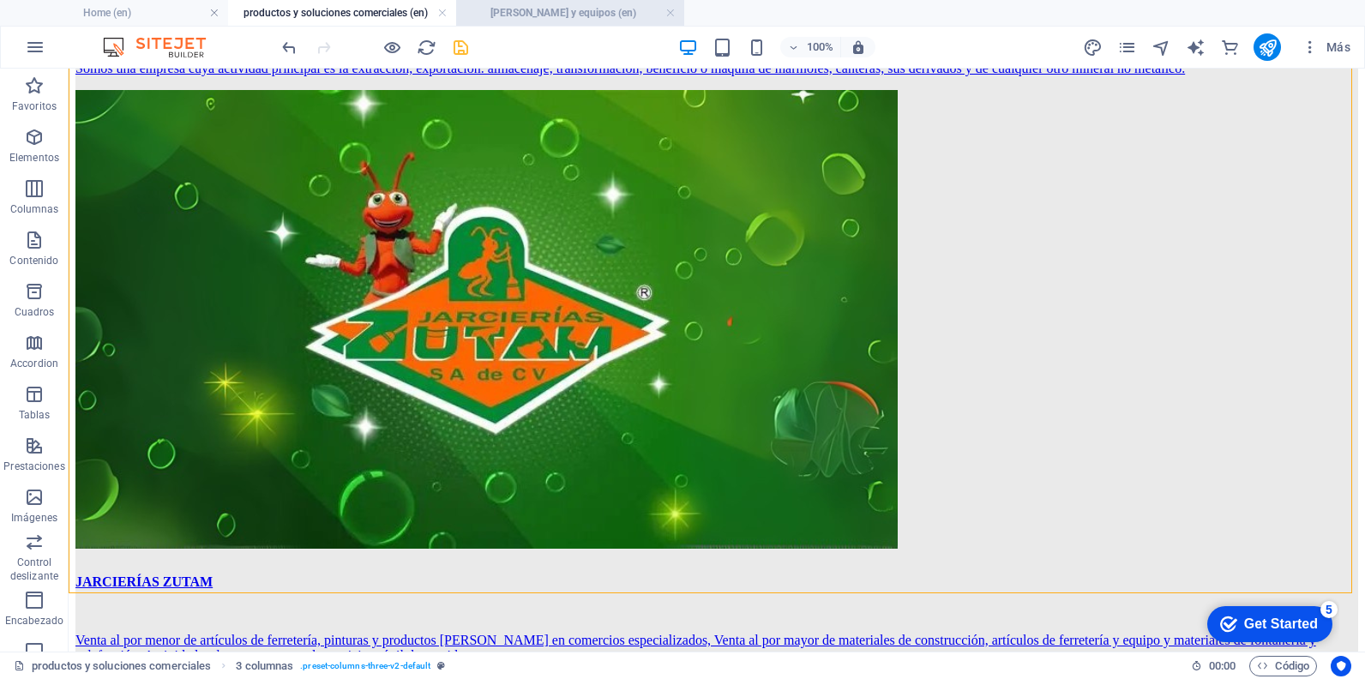
click at [489, 1] on li "[PERSON_NAME] y equipos (en)" at bounding box center [570, 13] width 228 height 26
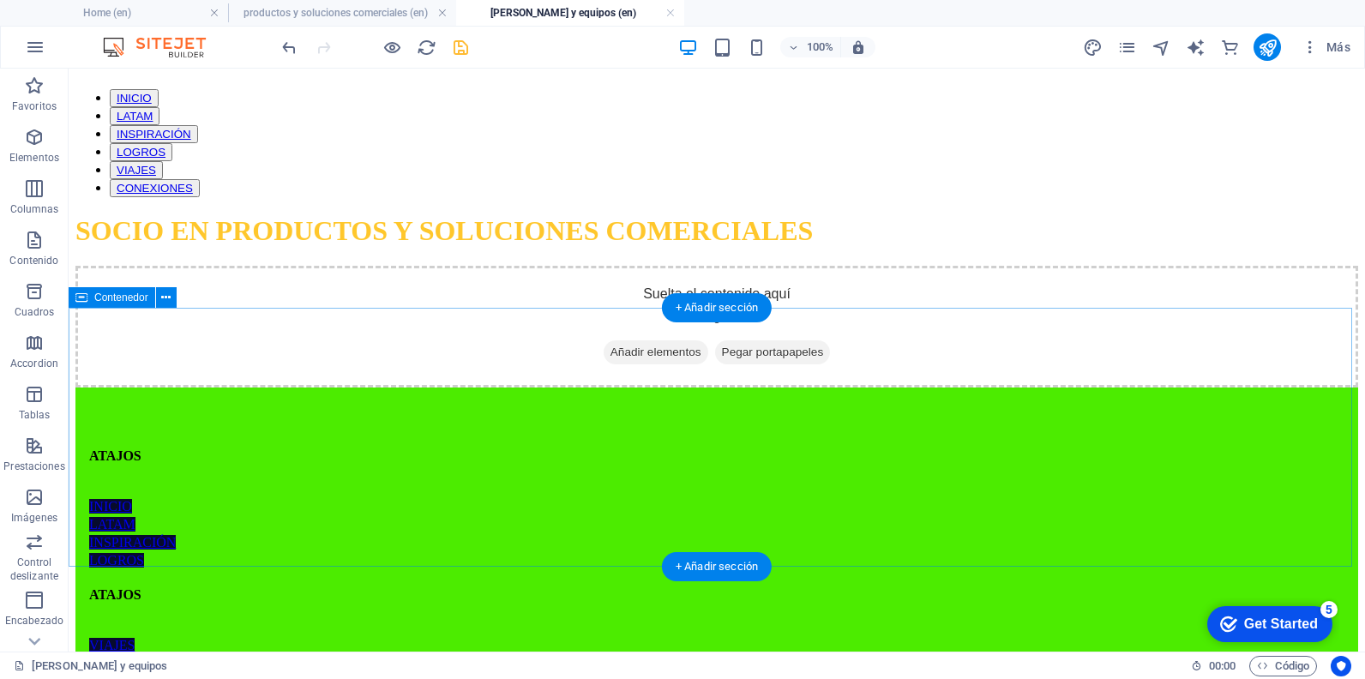
click at [149, 346] on div "Suelta el contenido aquí o Añadir elementos Pegar portapapeles" at bounding box center [716, 327] width 1283 height 122
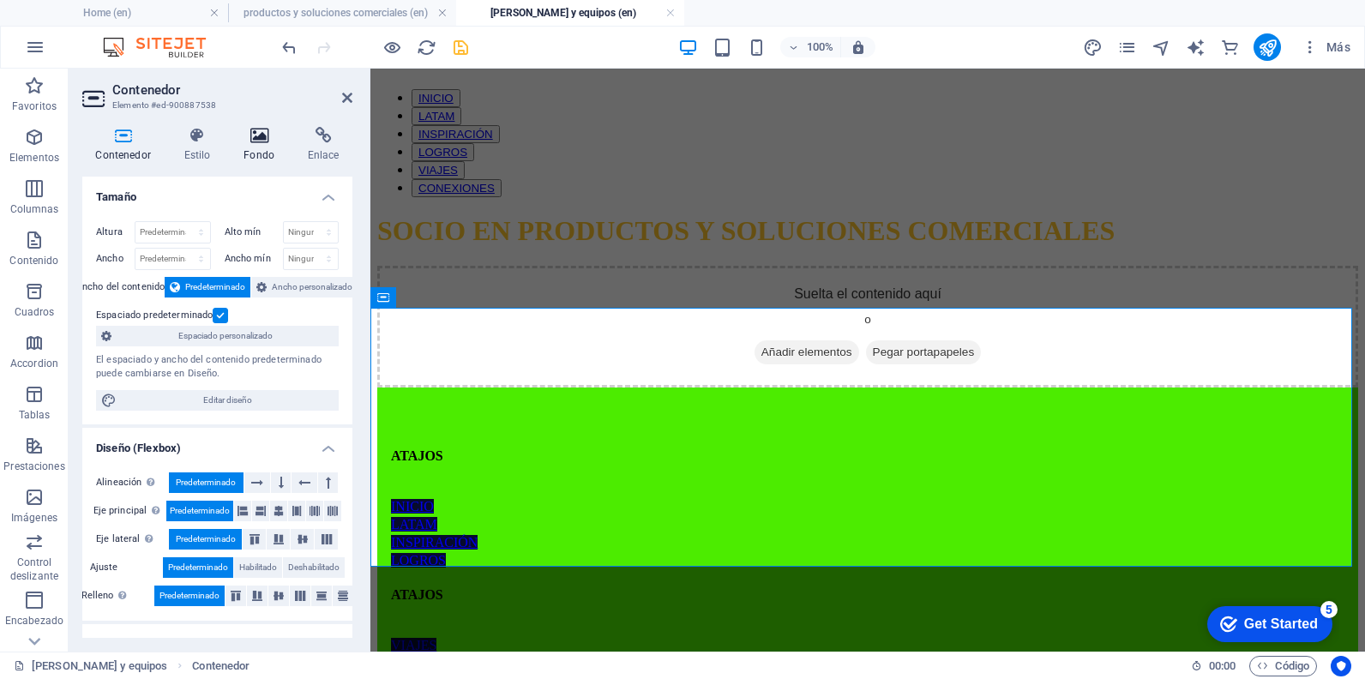
click at [240, 135] on icon at bounding box center [259, 135] width 57 height 17
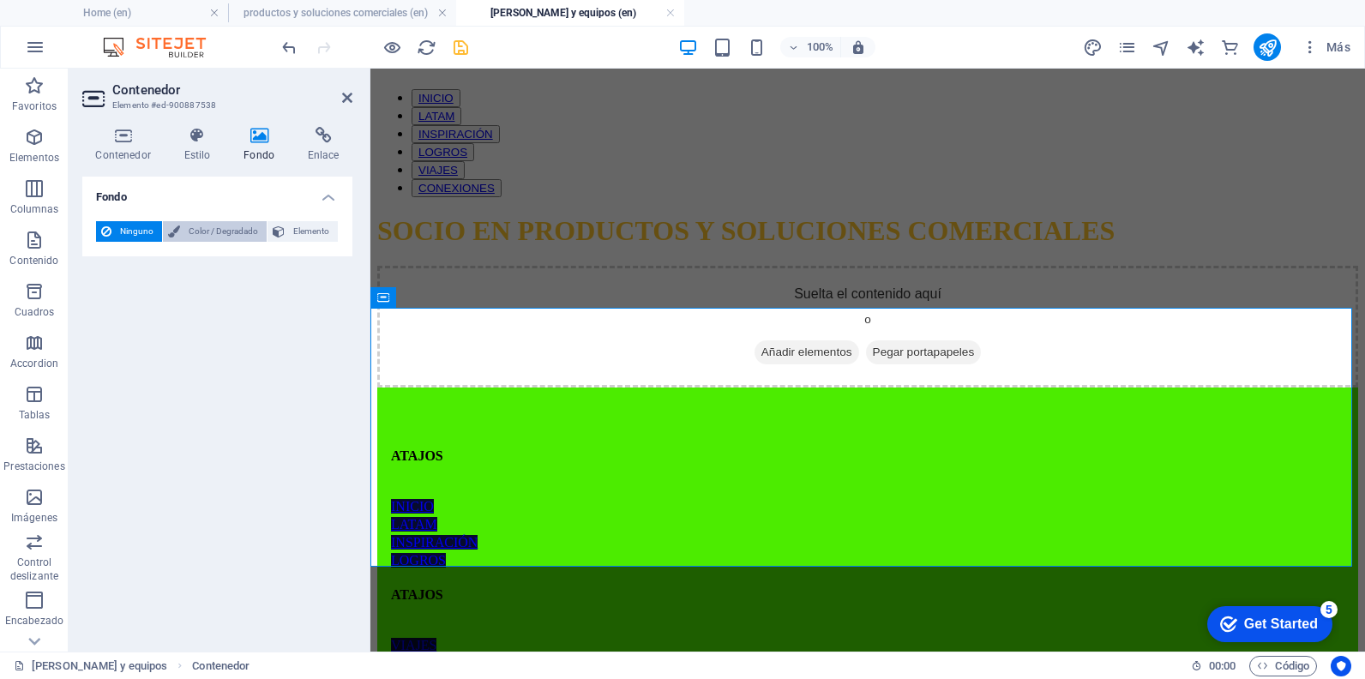
click at [217, 228] on span "Color / Degradado" at bounding box center [223, 231] width 76 height 21
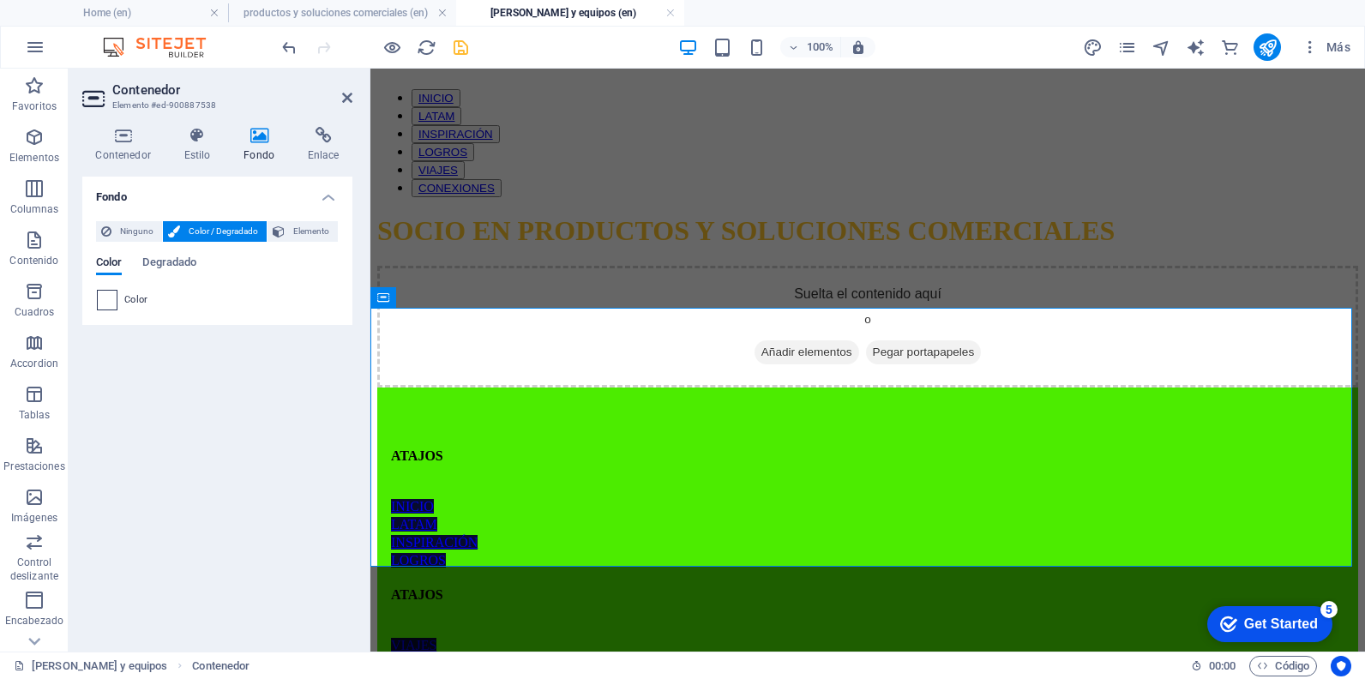
click at [115, 302] on span at bounding box center [107, 300] width 19 height 19
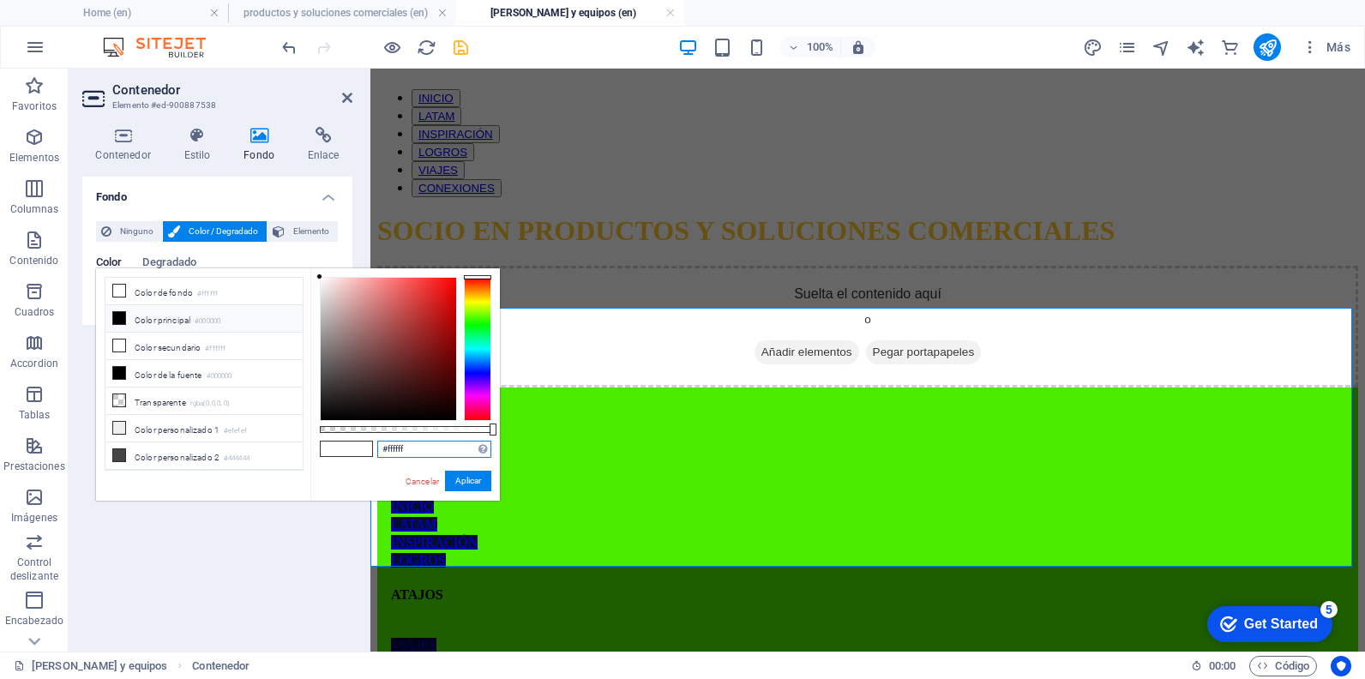
click at [384, 453] on input "#ffffff" at bounding box center [434, 449] width 114 height 17
paste input "eaeaea"
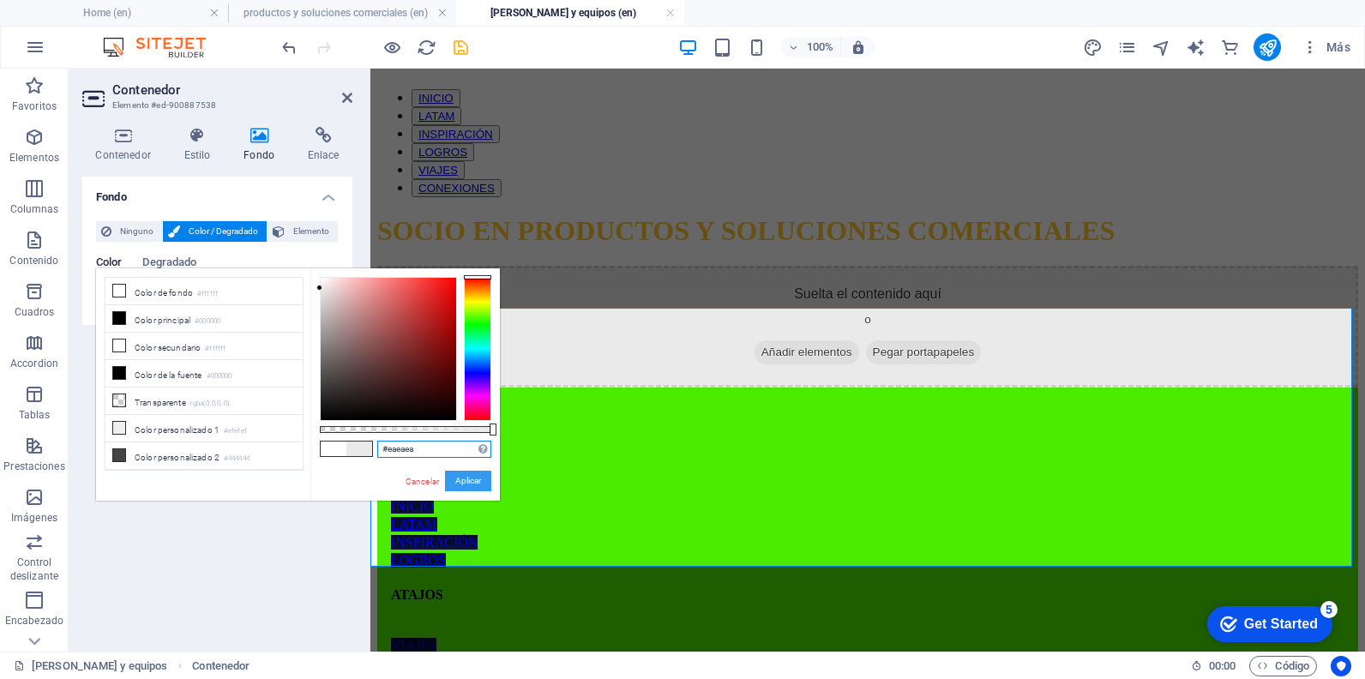
type input "#eaeaea"
click at [465, 483] on button "Aplicar" at bounding box center [468, 481] width 46 height 21
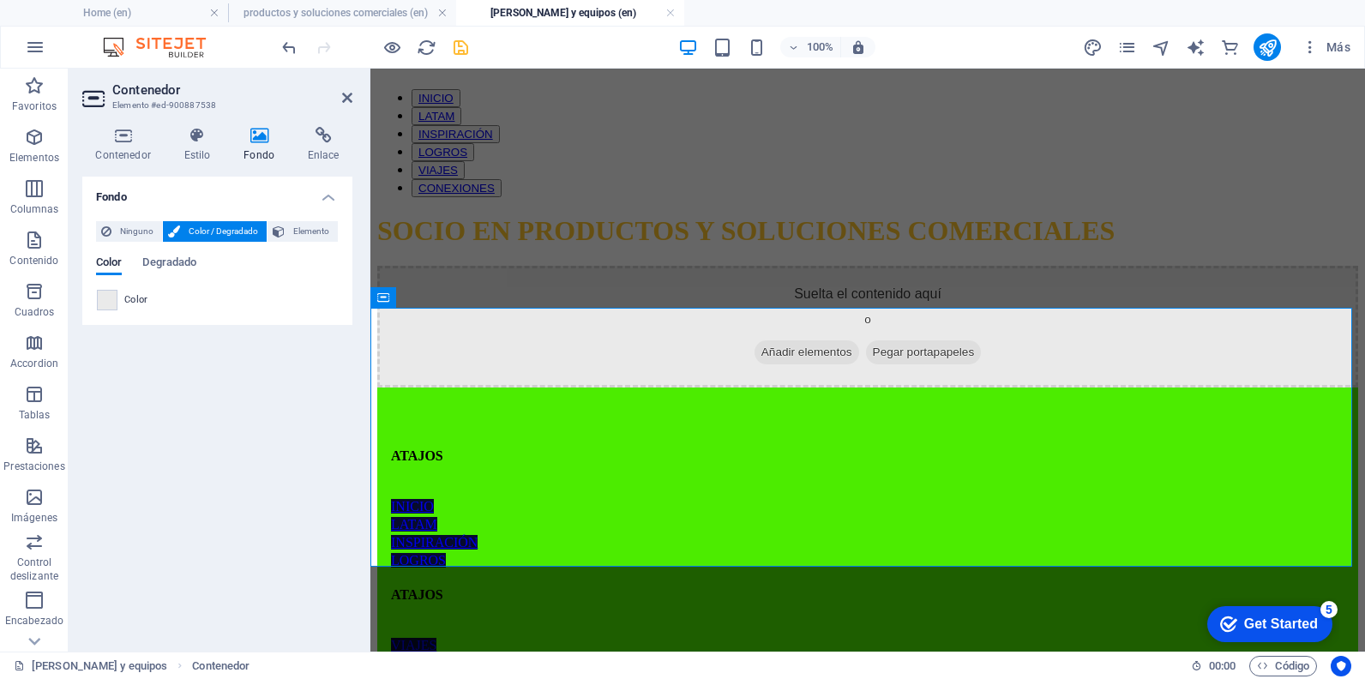
click at [352, 98] on aside "Contenedor Elemento #ed-900887538 Contenedor Estilo Fondo Enlace Tamaño Altura …" at bounding box center [220, 360] width 302 height 583
click at [352, 98] on icon at bounding box center [347, 98] width 10 height 14
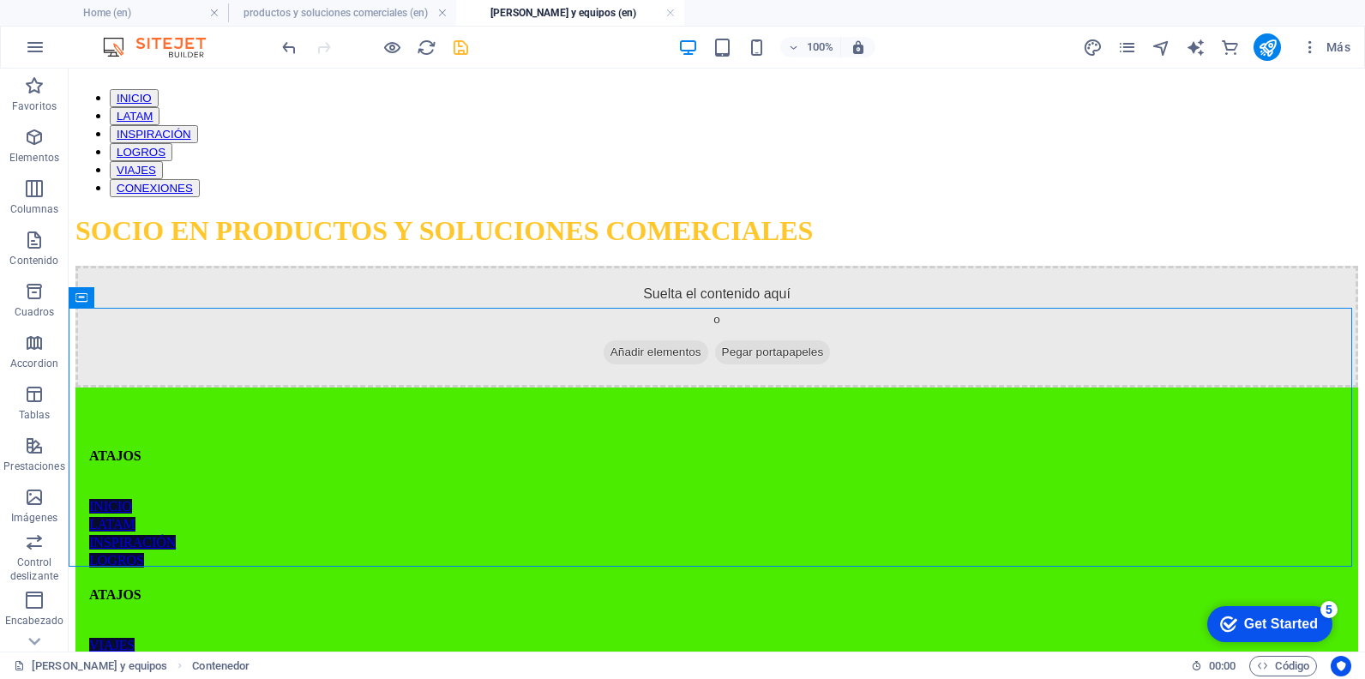
click at [456, 47] on icon "save" at bounding box center [461, 48] width 20 height 20
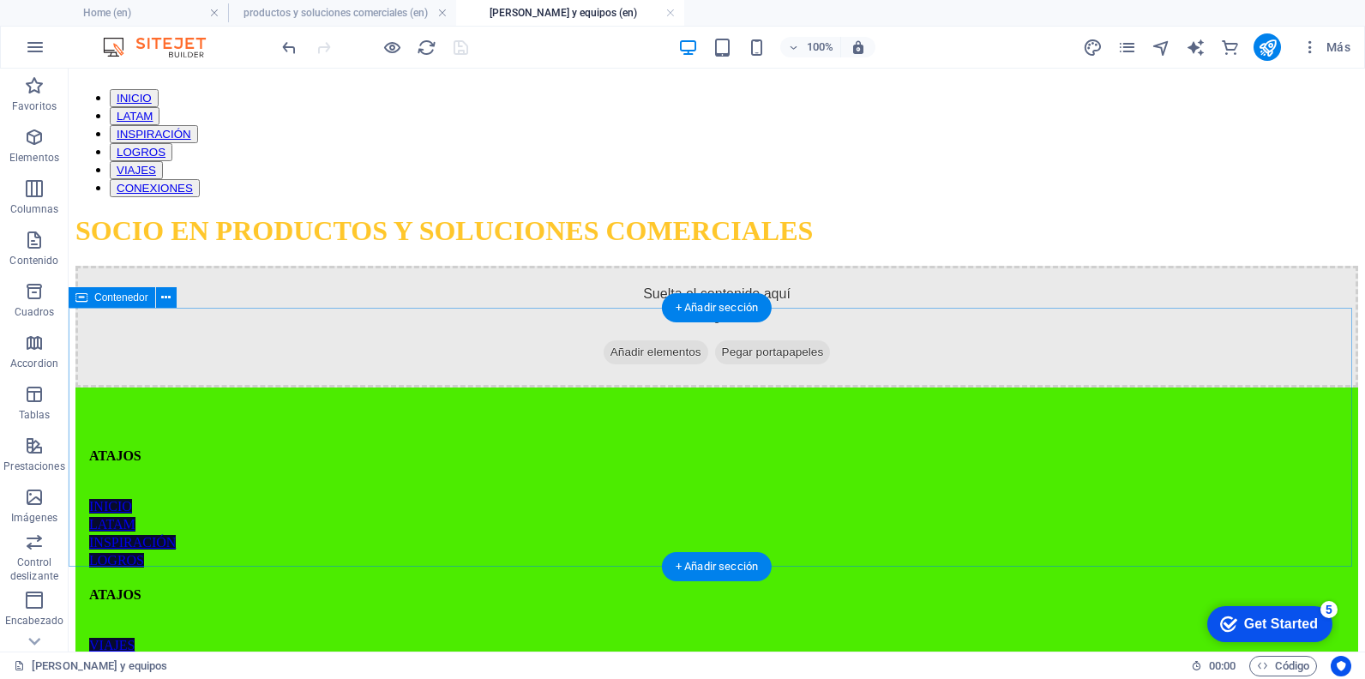
click at [604, 364] on span "Añadir elementos" at bounding box center [656, 352] width 105 height 24
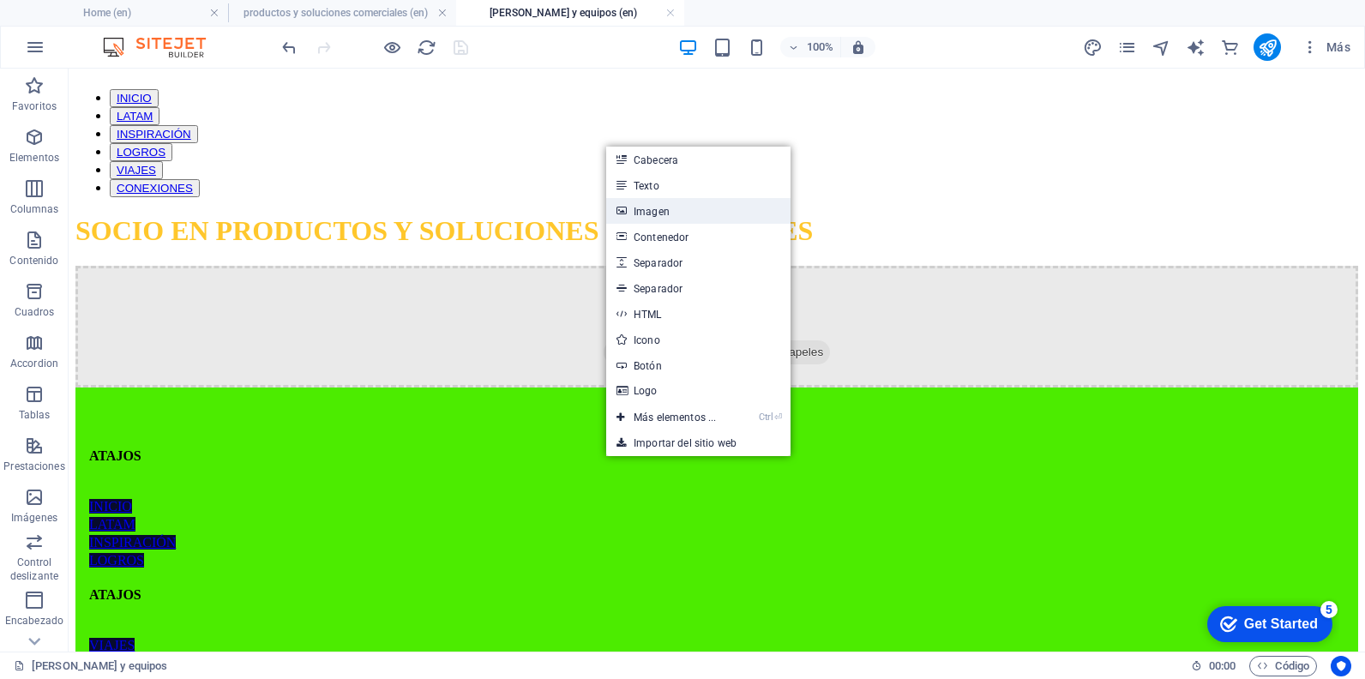
click at [639, 214] on link "Imagen" at bounding box center [698, 211] width 184 height 26
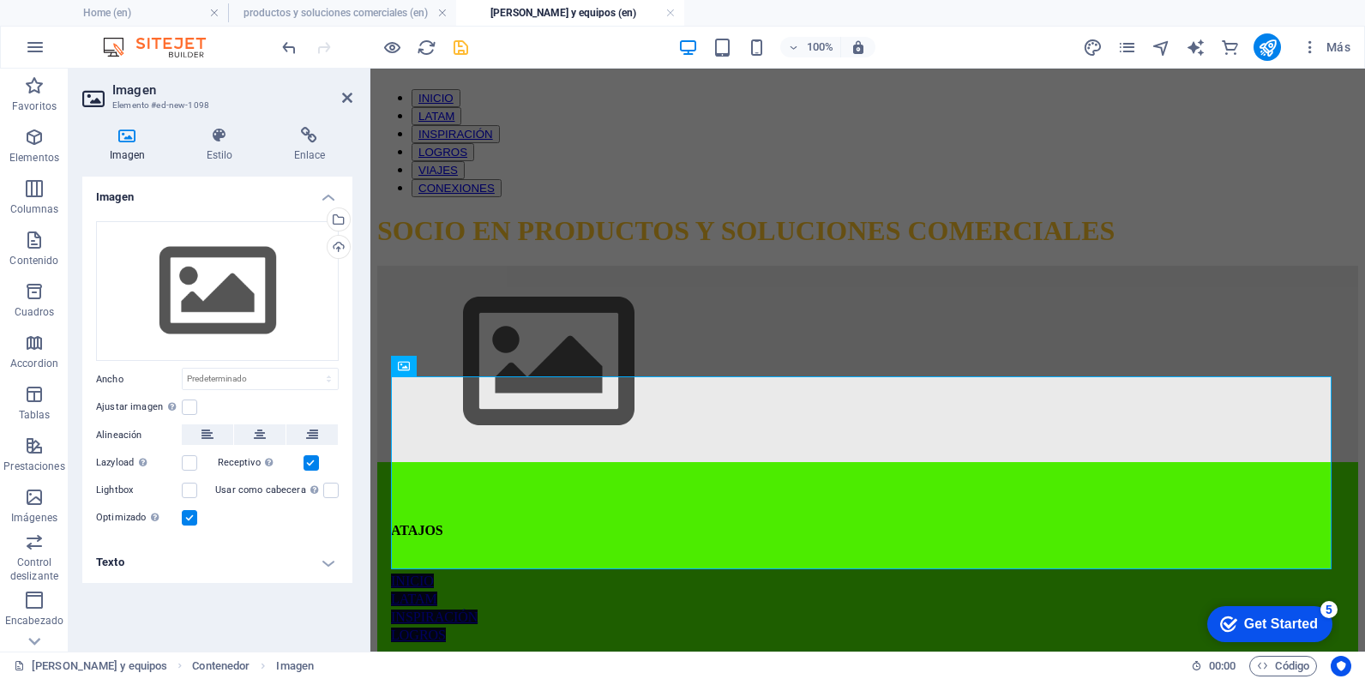
click at [191, 517] on label at bounding box center [189, 517] width 15 height 15
click at [0, 0] on input "Optimizado Las imágenes se comprimen para así mejorar la velocidad de las págin…" at bounding box center [0, 0] width 0 height 0
click at [345, 240] on div "Cargar" at bounding box center [337, 249] width 26 height 26
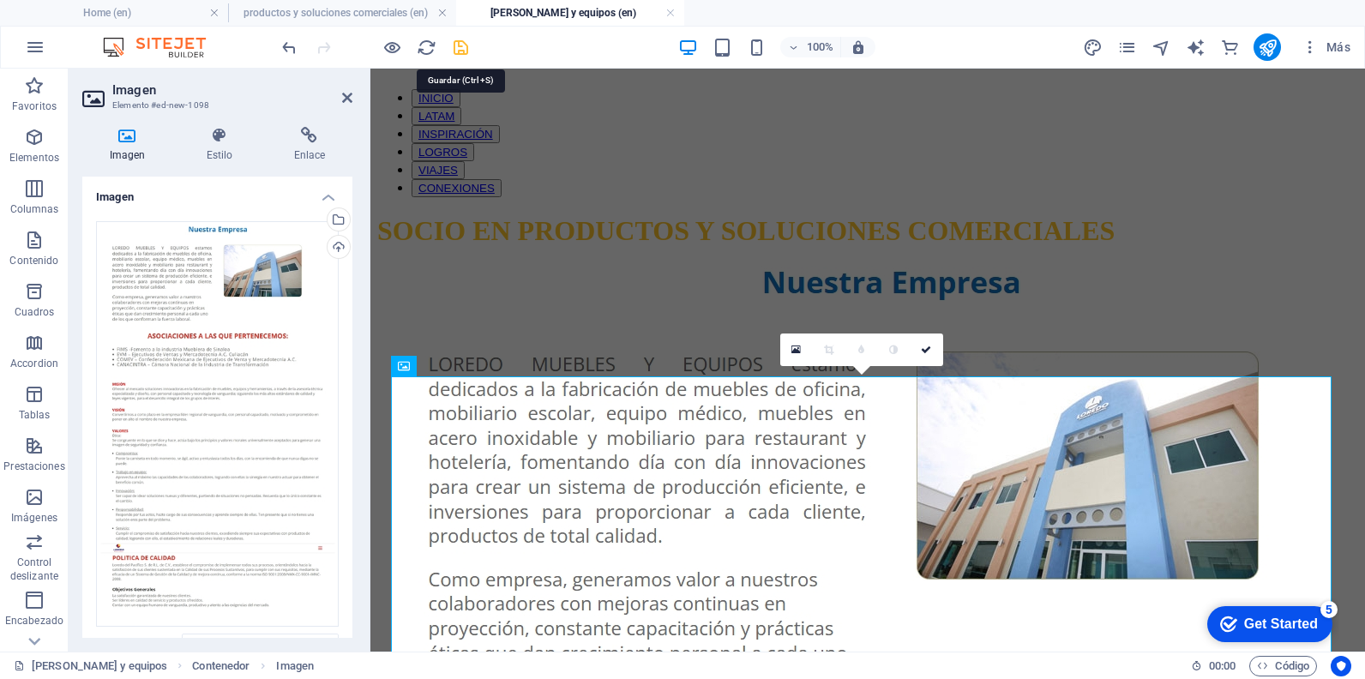
click at [461, 48] on icon "save" at bounding box center [461, 48] width 20 height 20
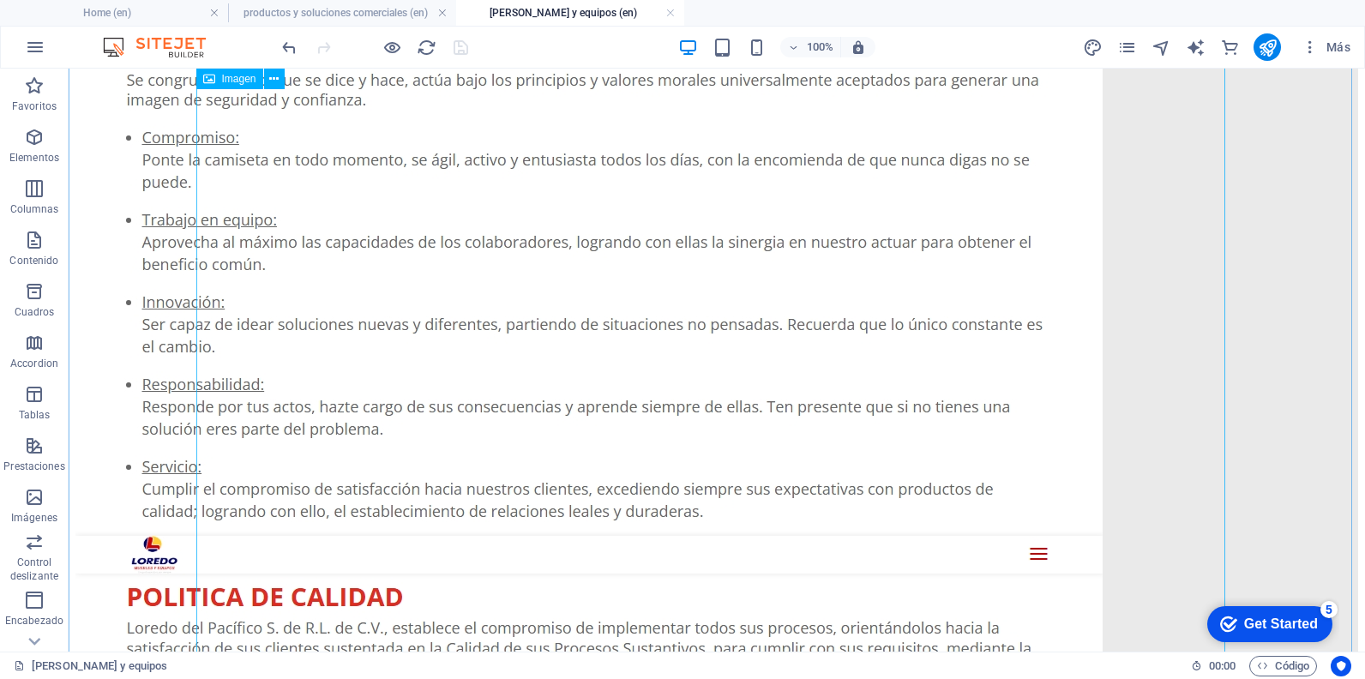
scroll to position [1098, 0]
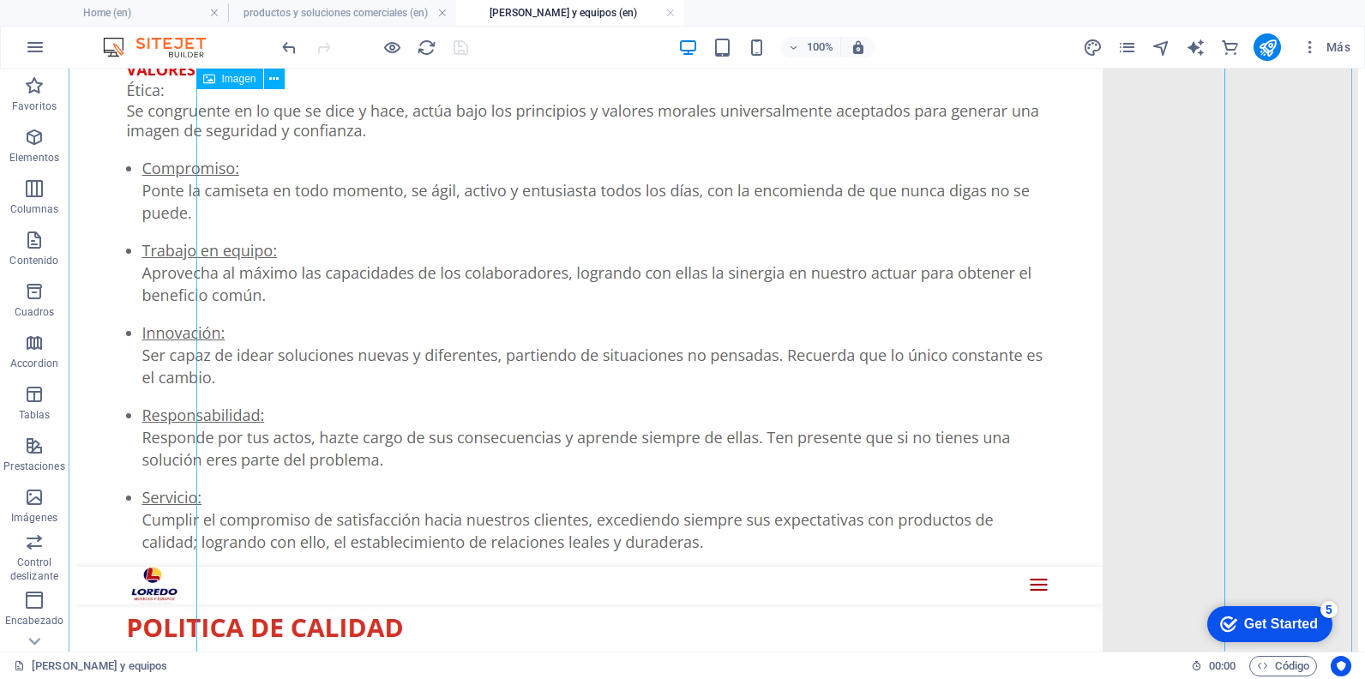
click at [537, 400] on figure at bounding box center [716, 41] width 1283 height 1747
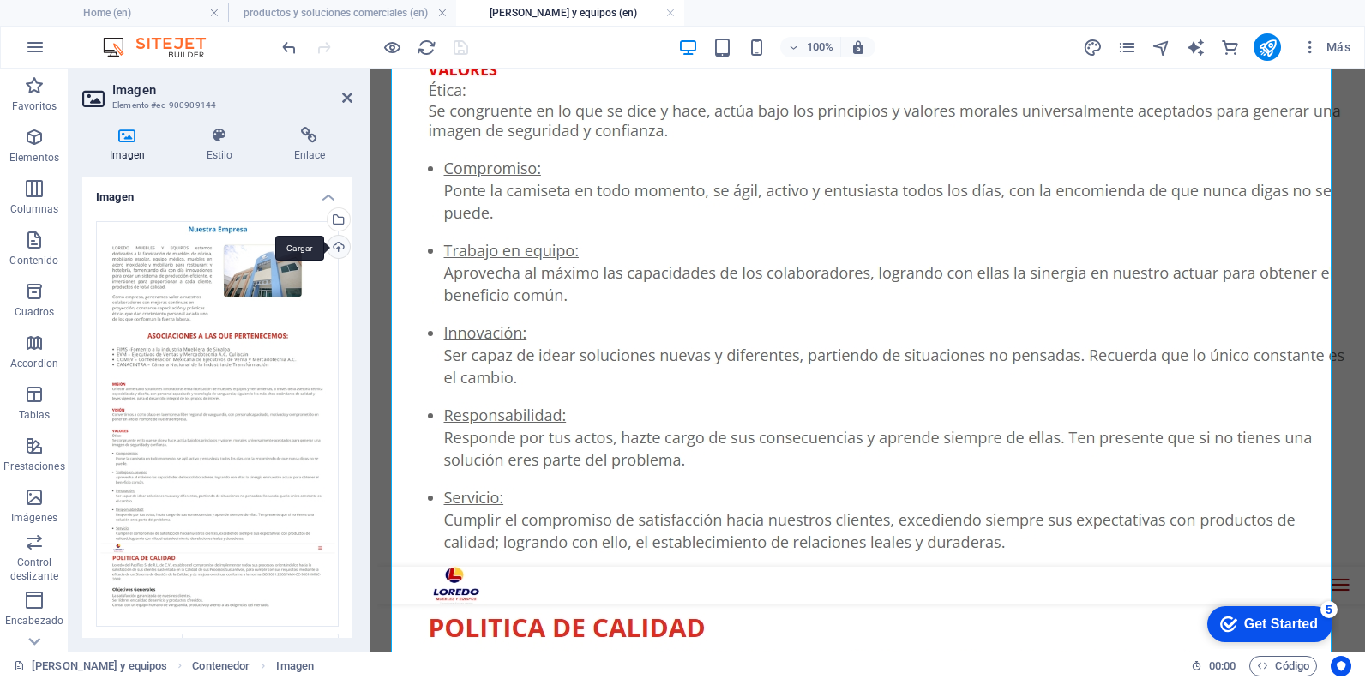
click at [339, 249] on div "Cargar" at bounding box center [337, 249] width 26 height 26
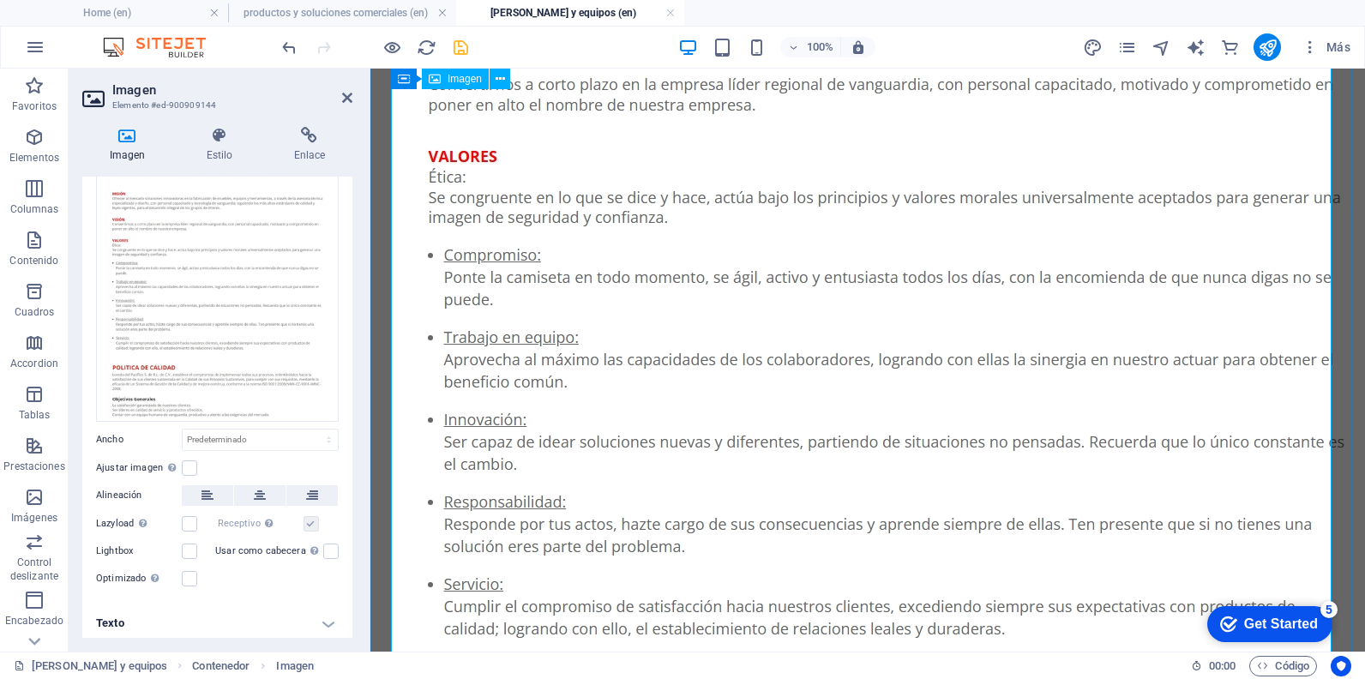
scroll to position [1355, 0]
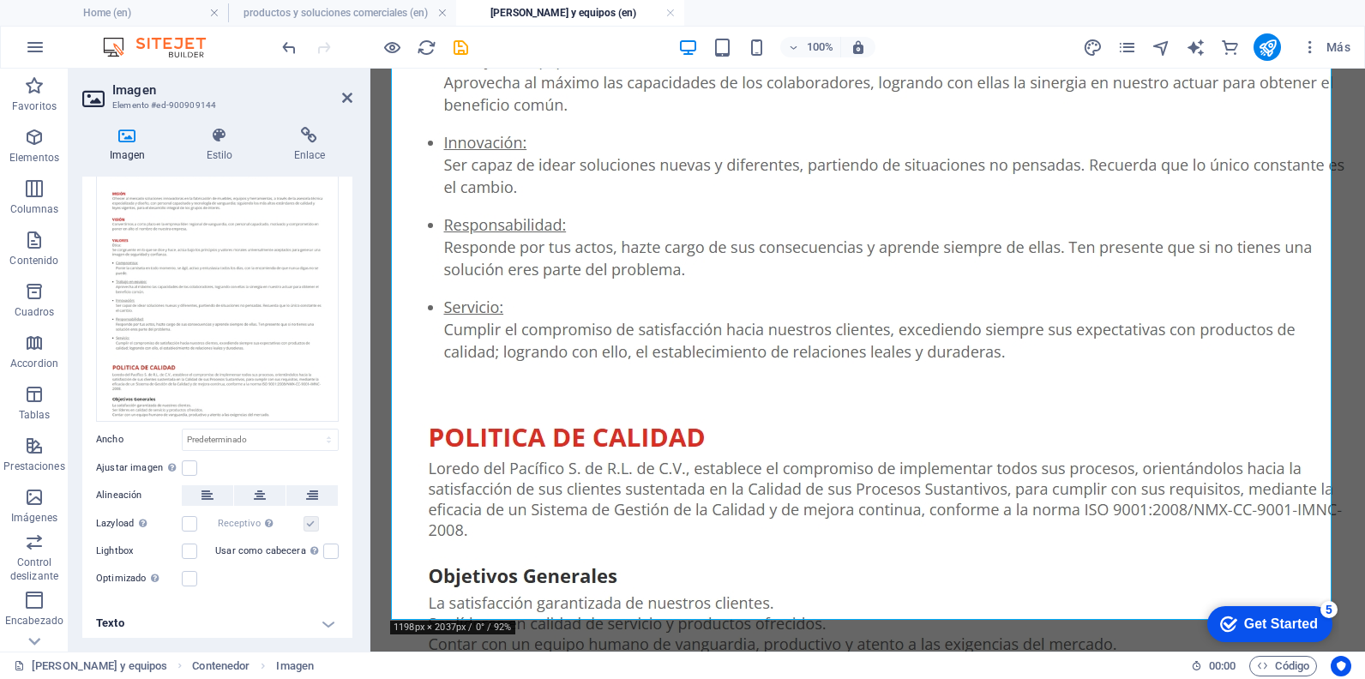
click at [460, 55] on icon "save" at bounding box center [461, 48] width 20 height 20
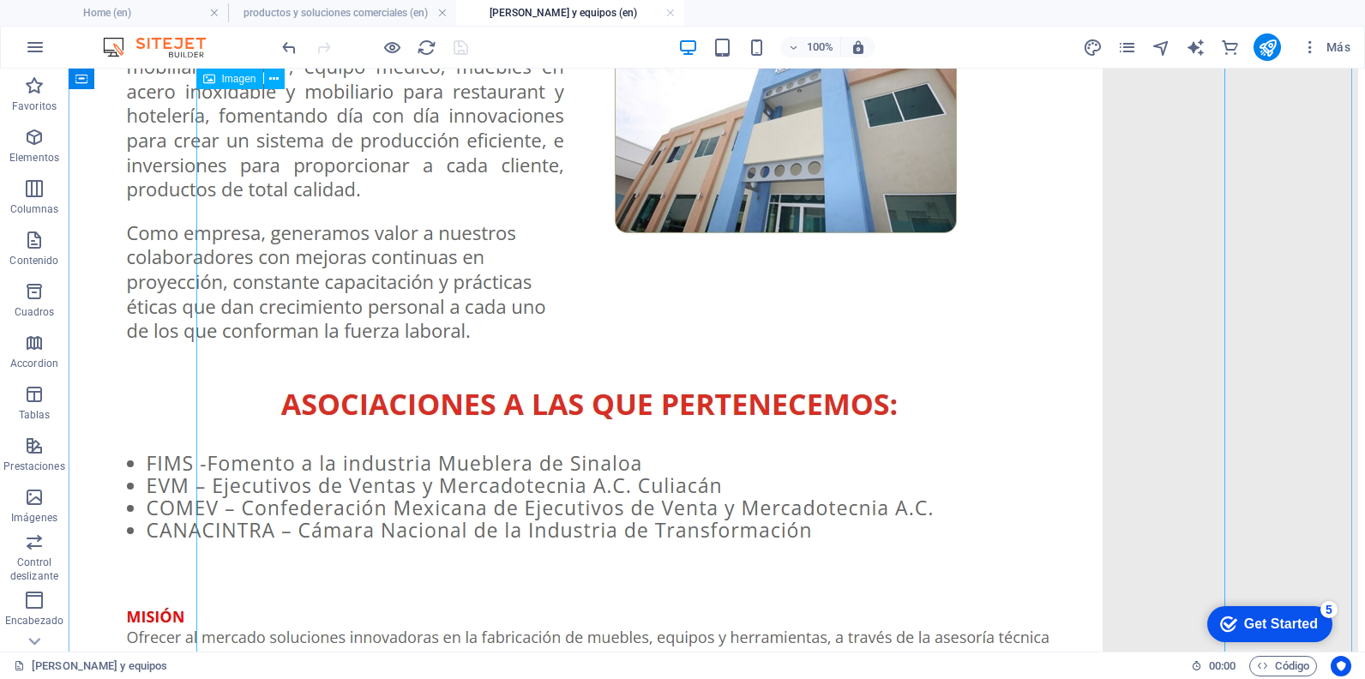
scroll to position [412, 0]
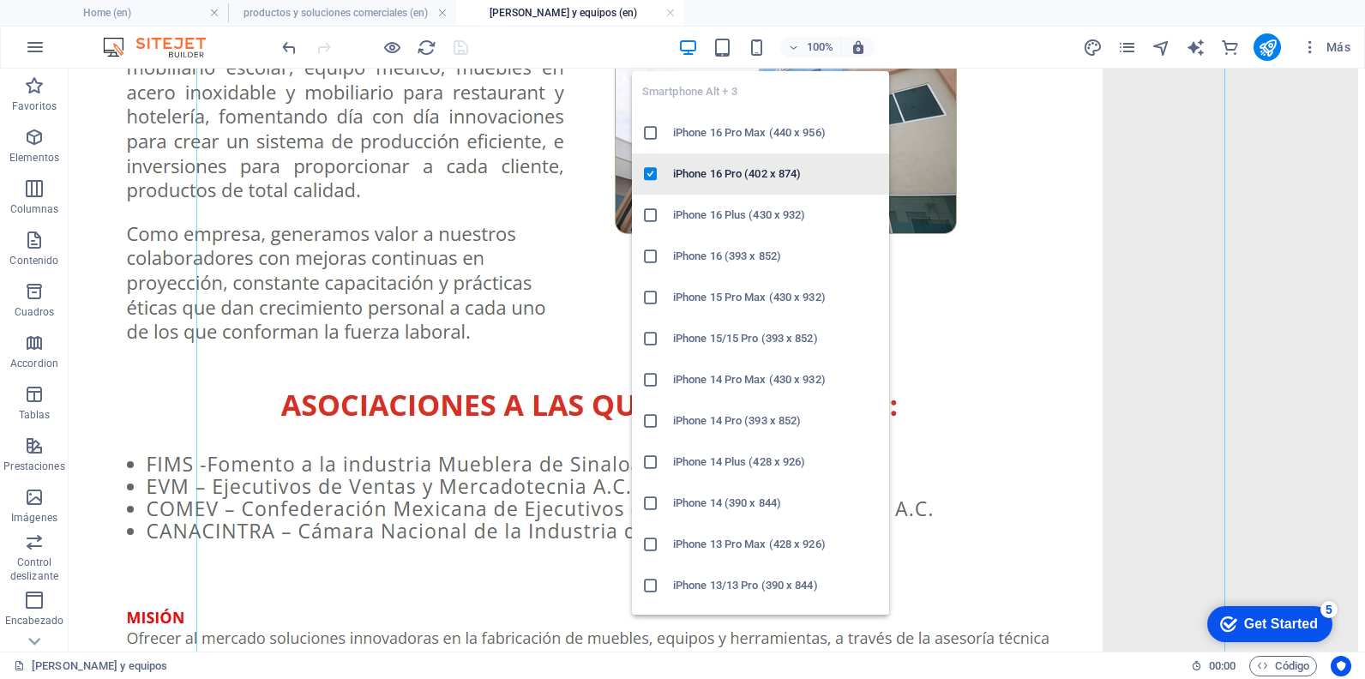
click at [722, 162] on li "iPhone 16 Pro (402 x 874)" at bounding box center [760, 173] width 257 height 41
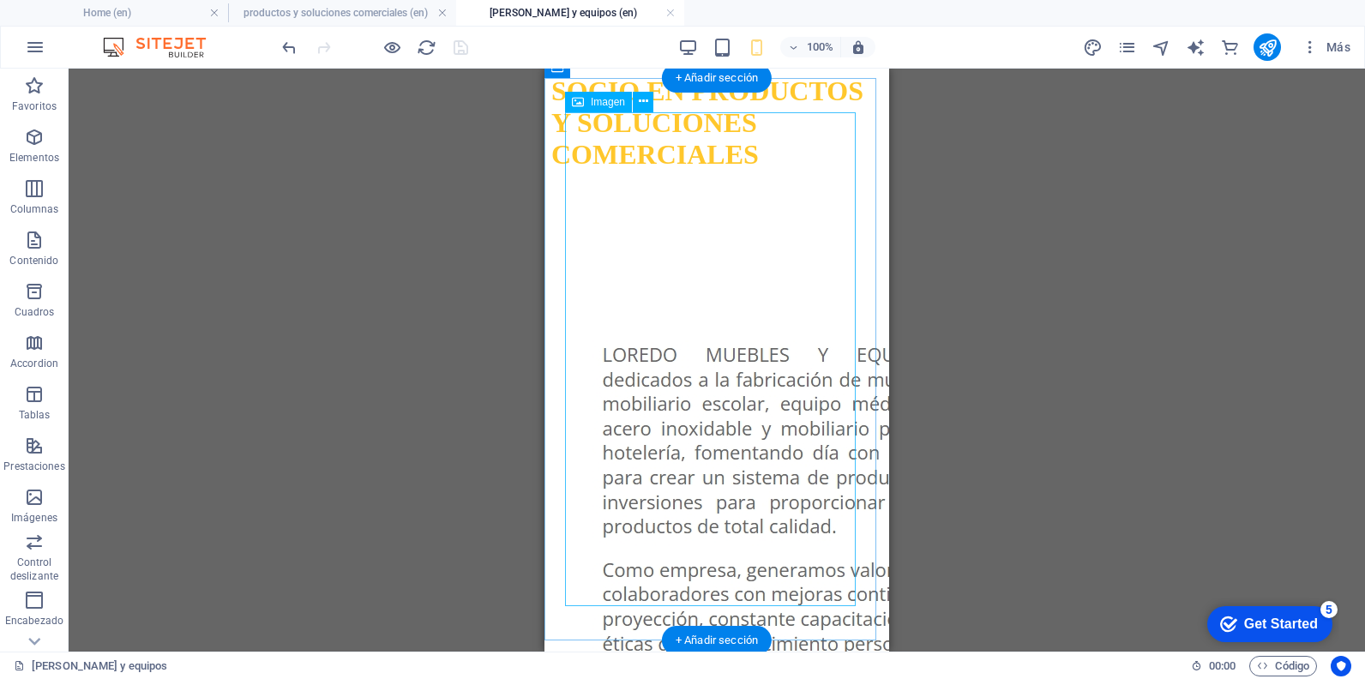
scroll to position [171, 0]
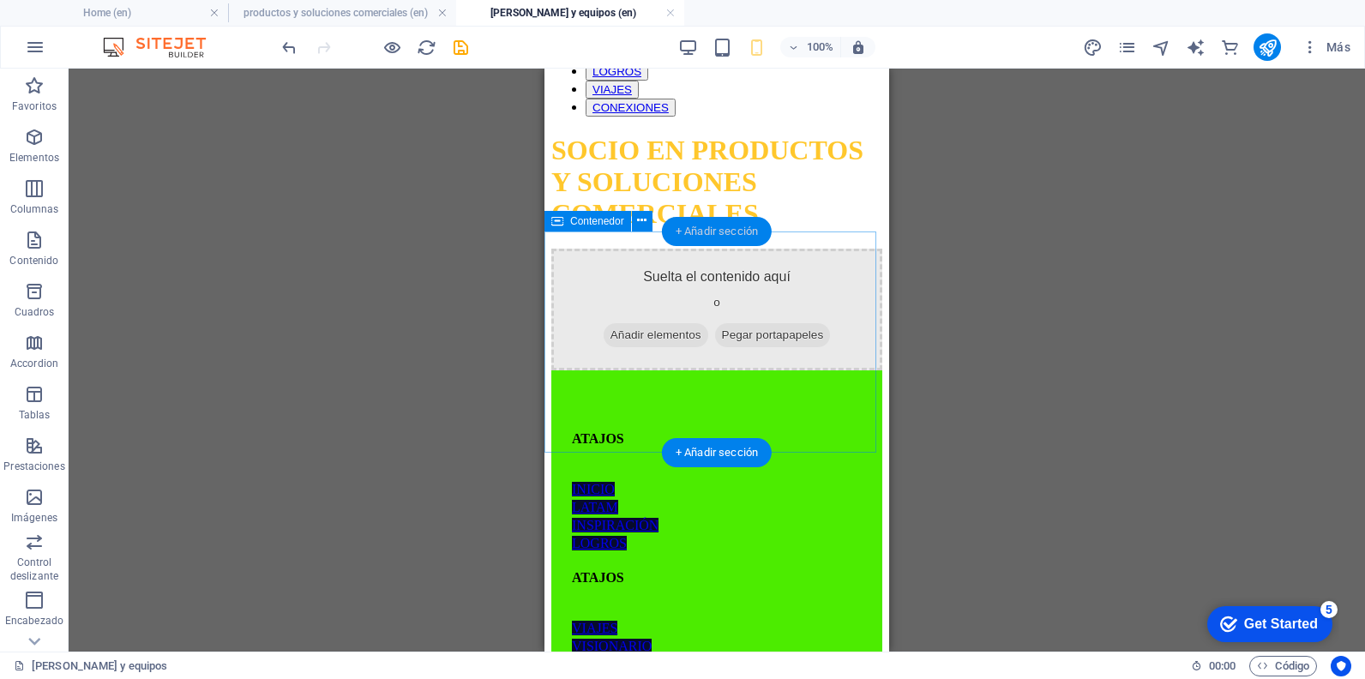
scroll to position [0, 0]
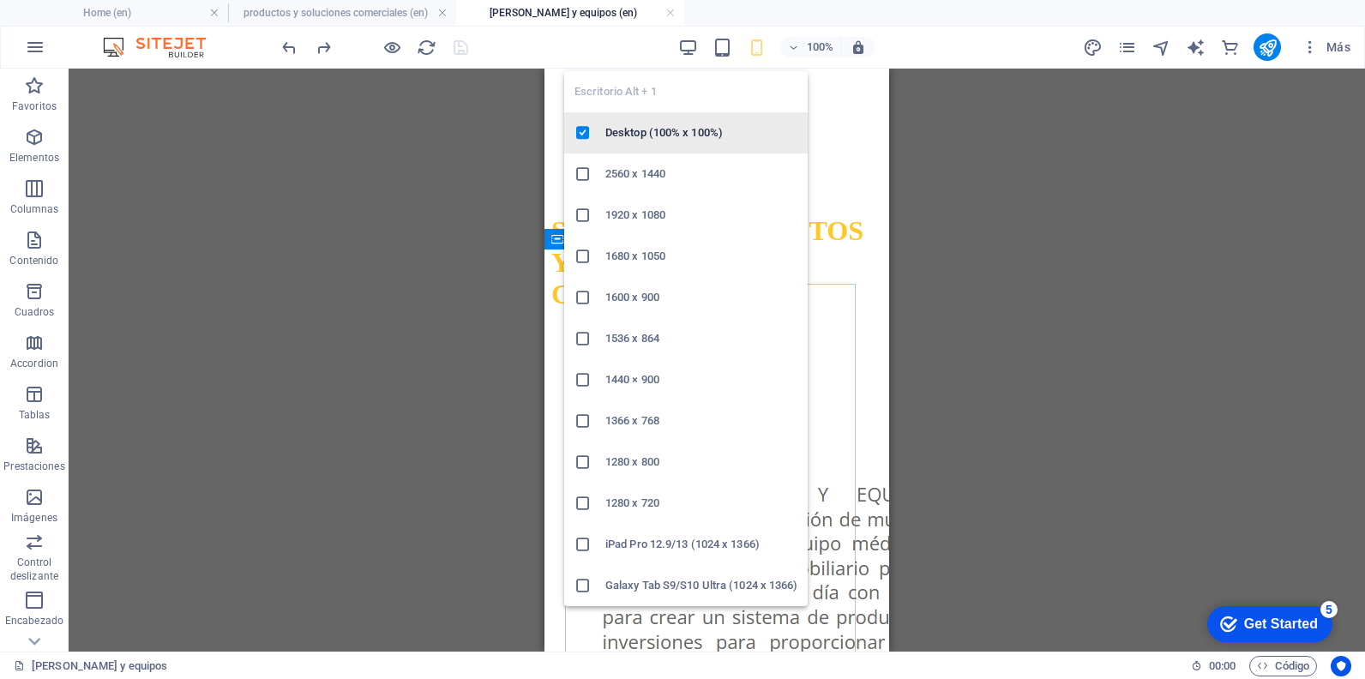
click at [664, 129] on h6 "Desktop (100% x 100%)" at bounding box center [701, 133] width 192 height 21
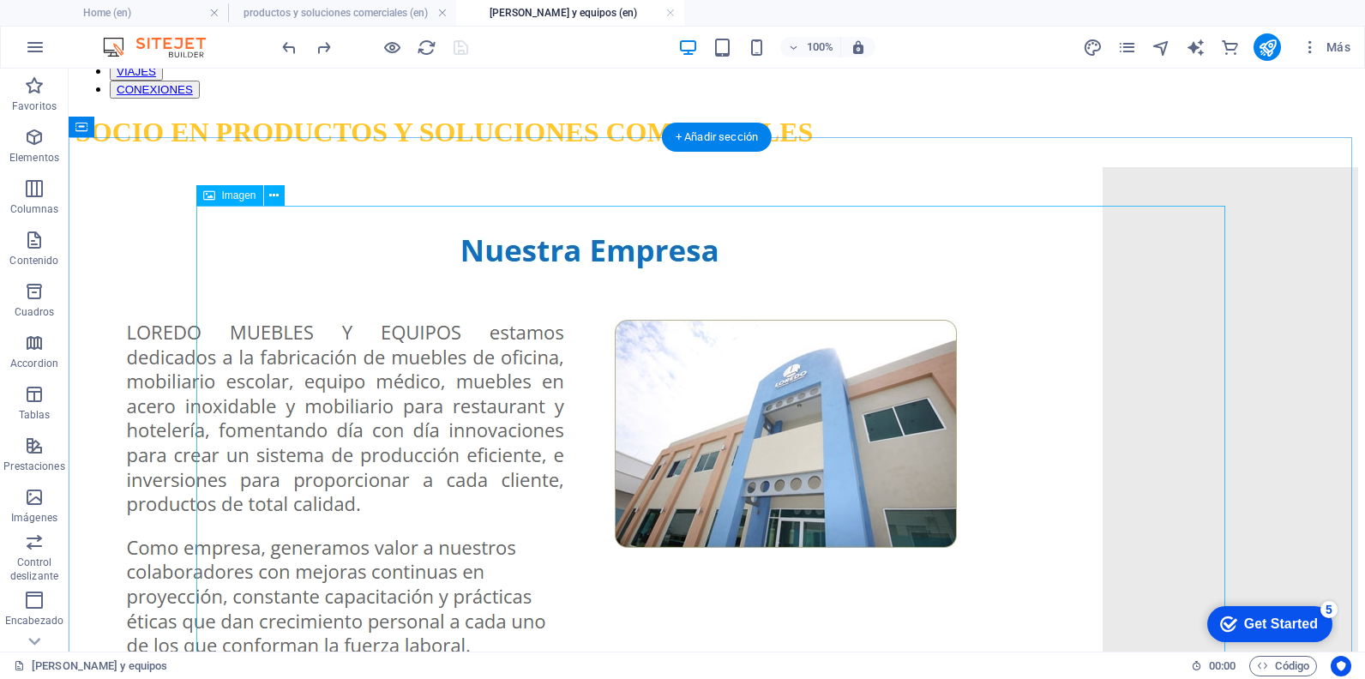
scroll to position [257, 0]
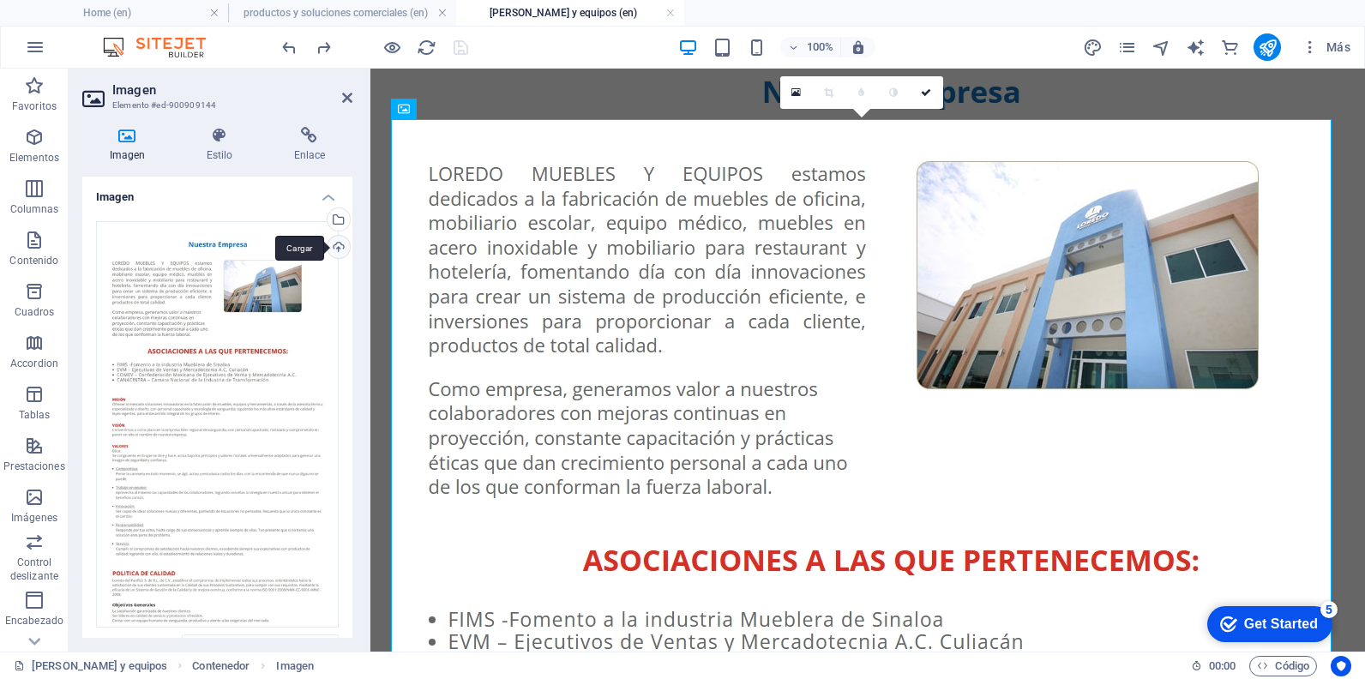
click at [339, 244] on div "Cargar" at bounding box center [337, 249] width 26 height 26
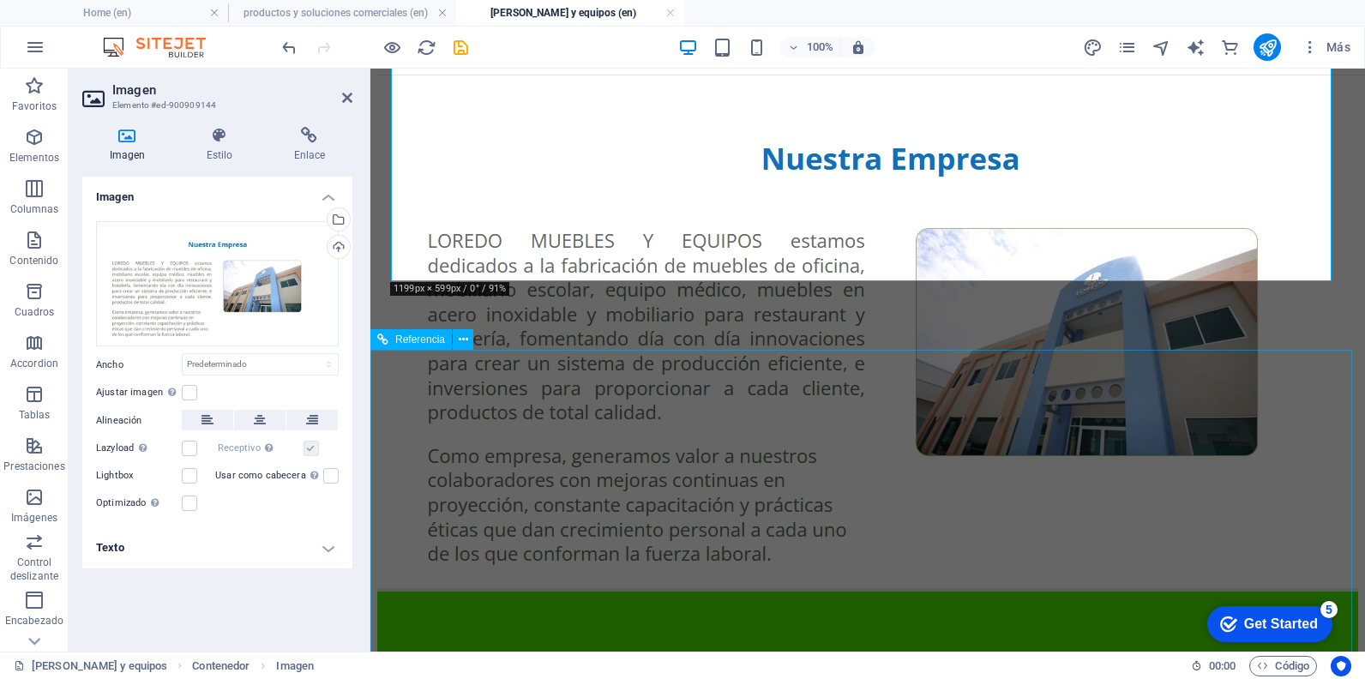
scroll to position [167, 0]
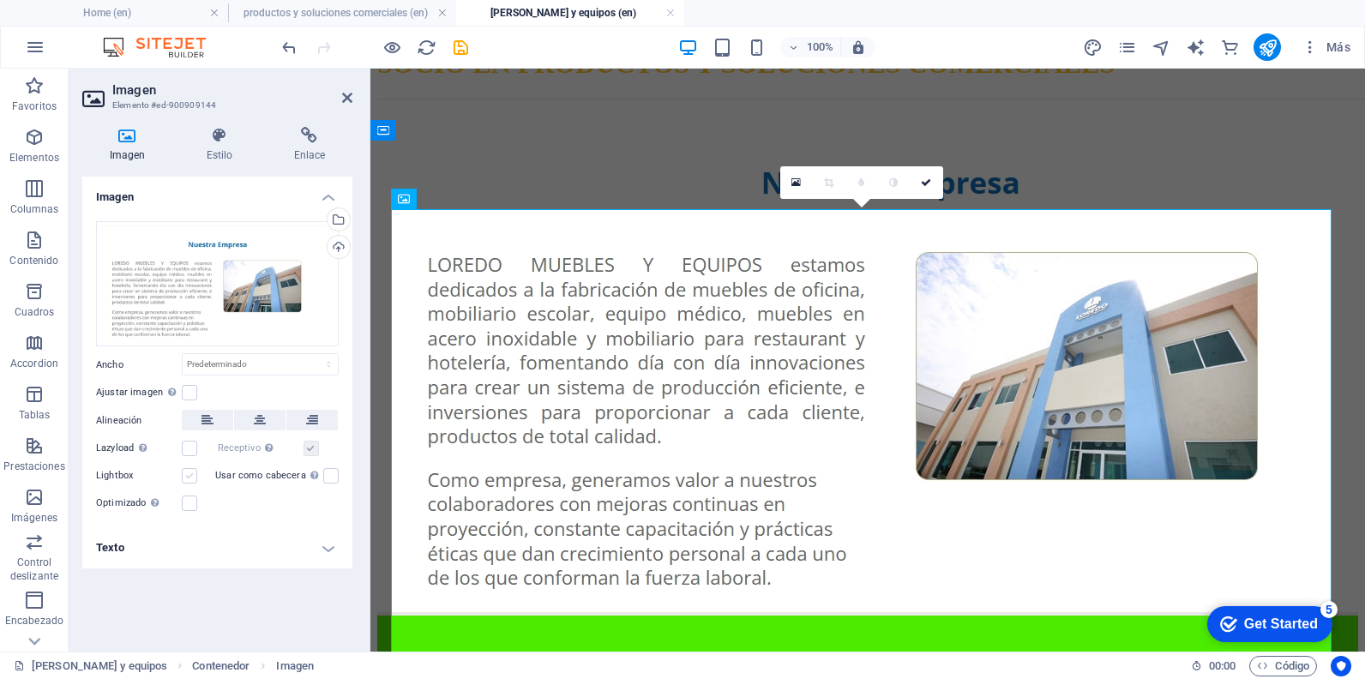
click at [191, 473] on label at bounding box center [189, 475] width 15 height 15
click at [0, 0] on input "Lightbox" at bounding box center [0, 0] width 0 height 0
click at [460, 51] on icon "save" at bounding box center [461, 48] width 20 height 20
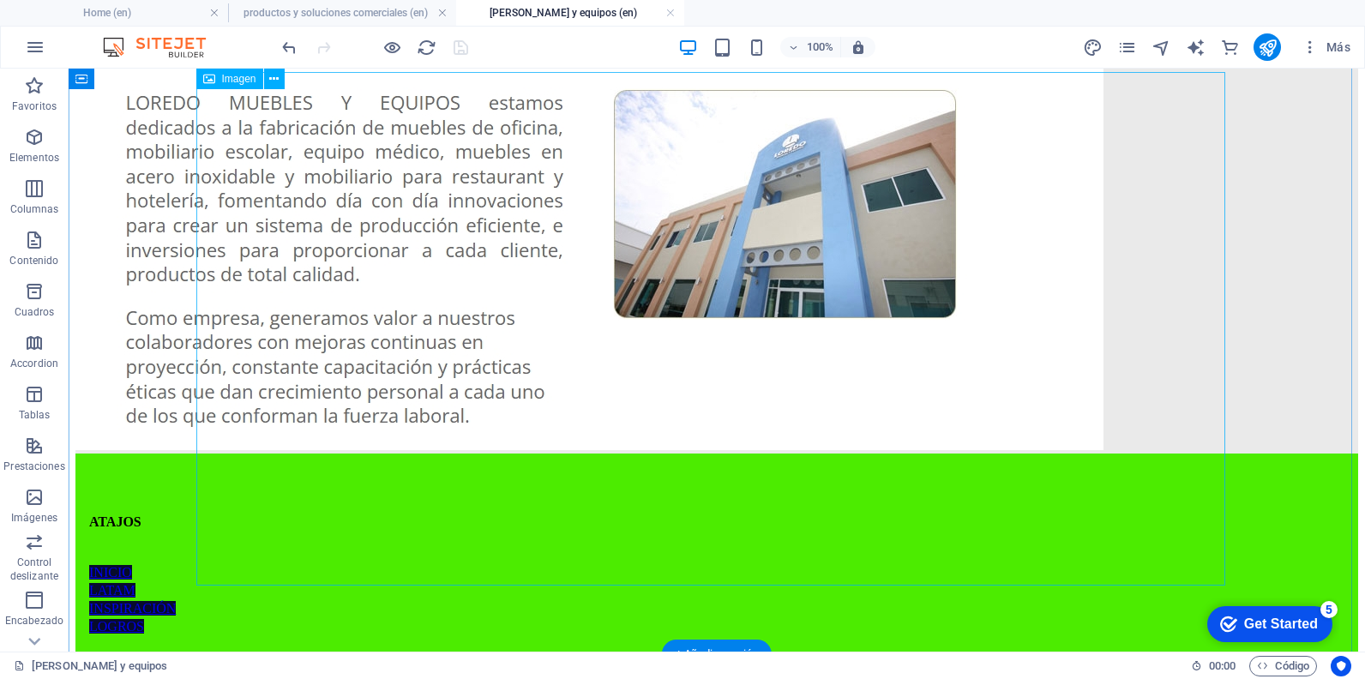
scroll to position [253, 0]
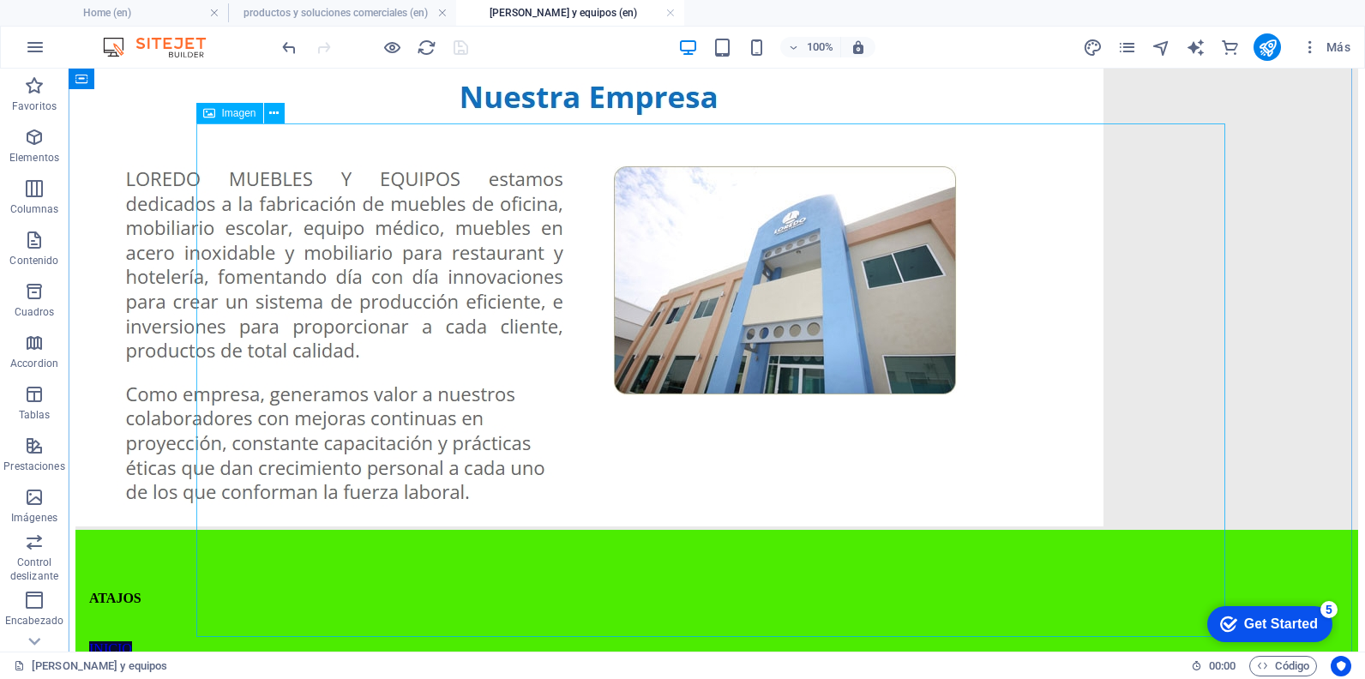
click at [228, 111] on span "Imagen" at bounding box center [239, 113] width 34 height 10
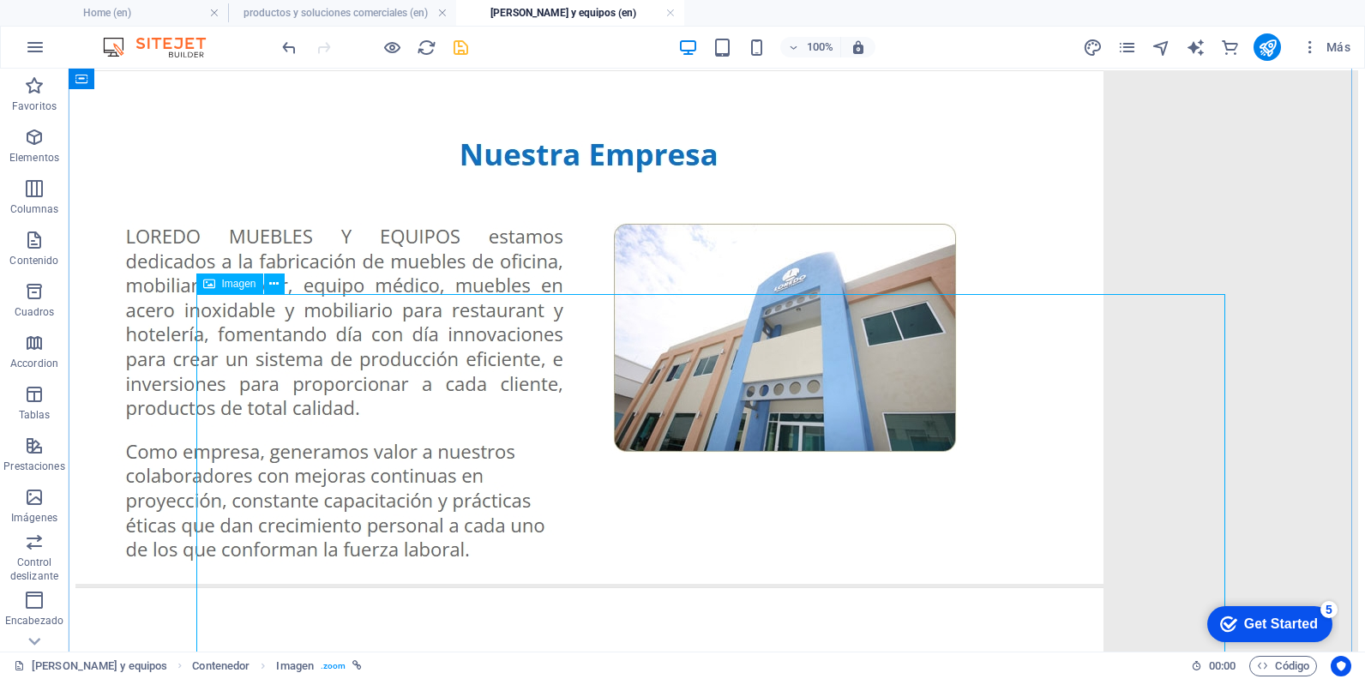
scroll to position [596, 0]
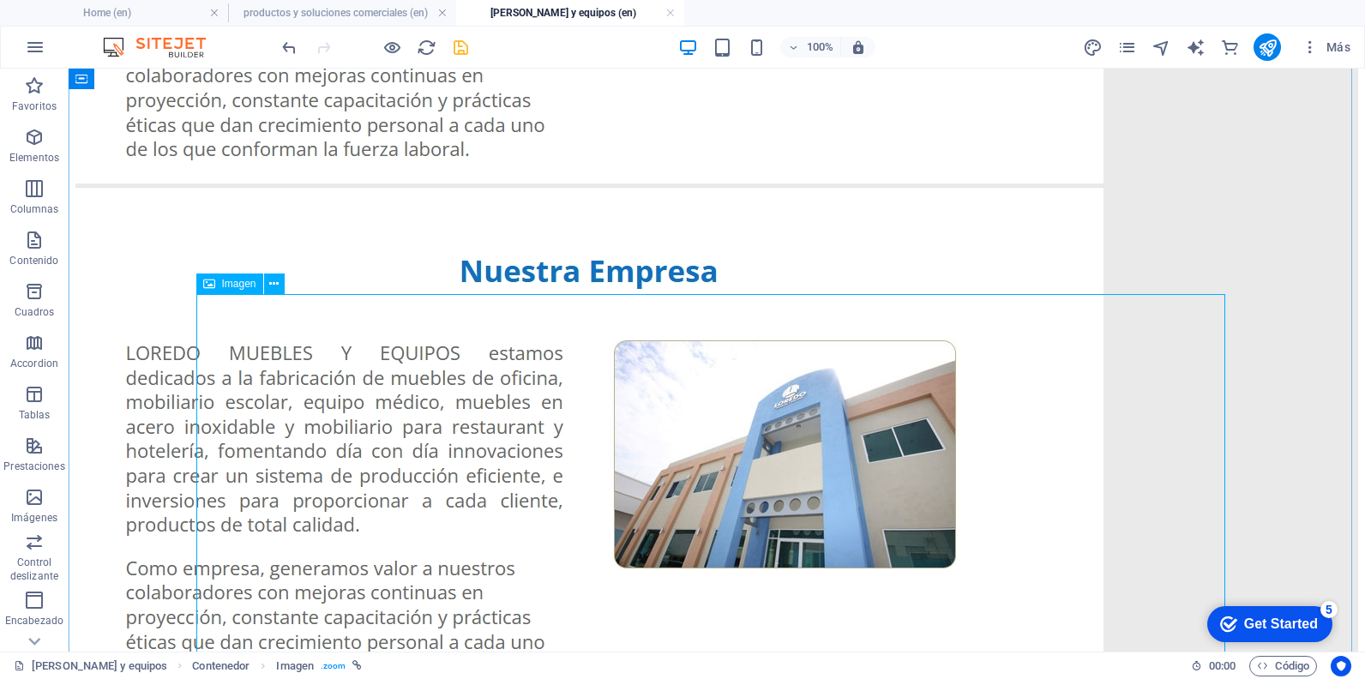
click at [670, 421] on figure at bounding box center [716, 445] width 1283 height 517
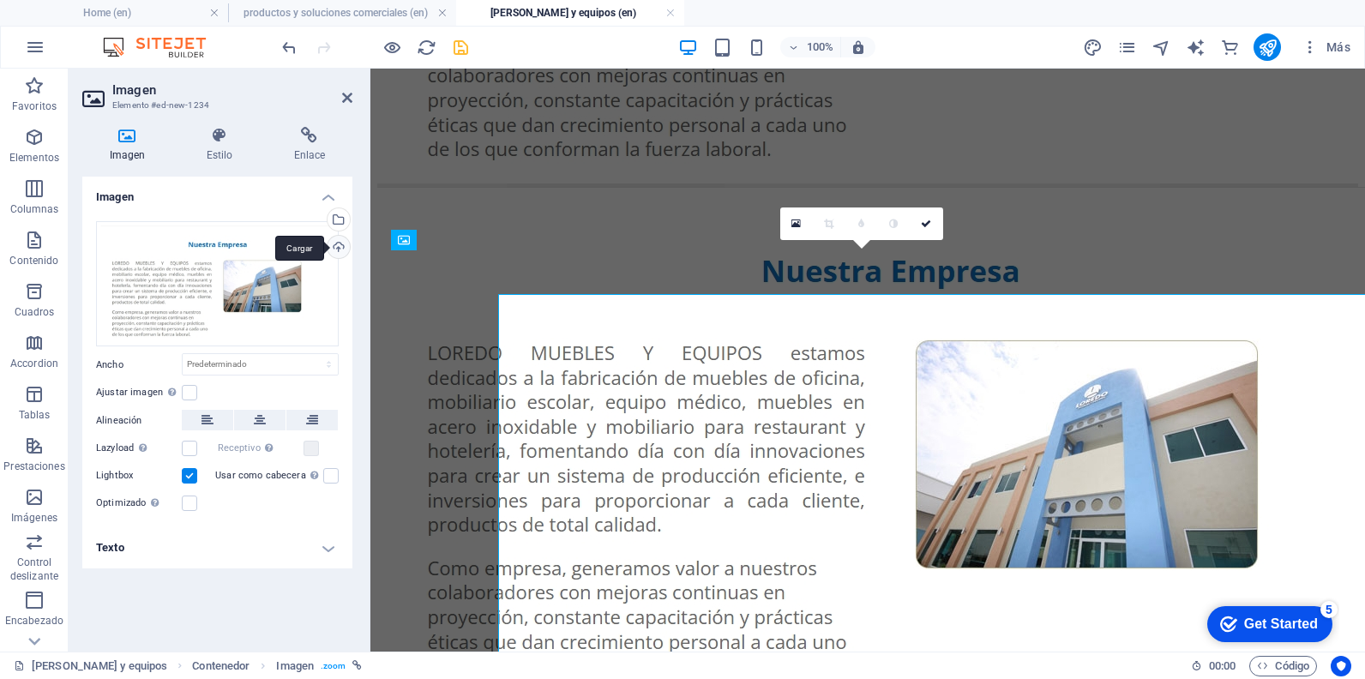
click at [331, 244] on div "Cargar" at bounding box center [337, 249] width 26 height 26
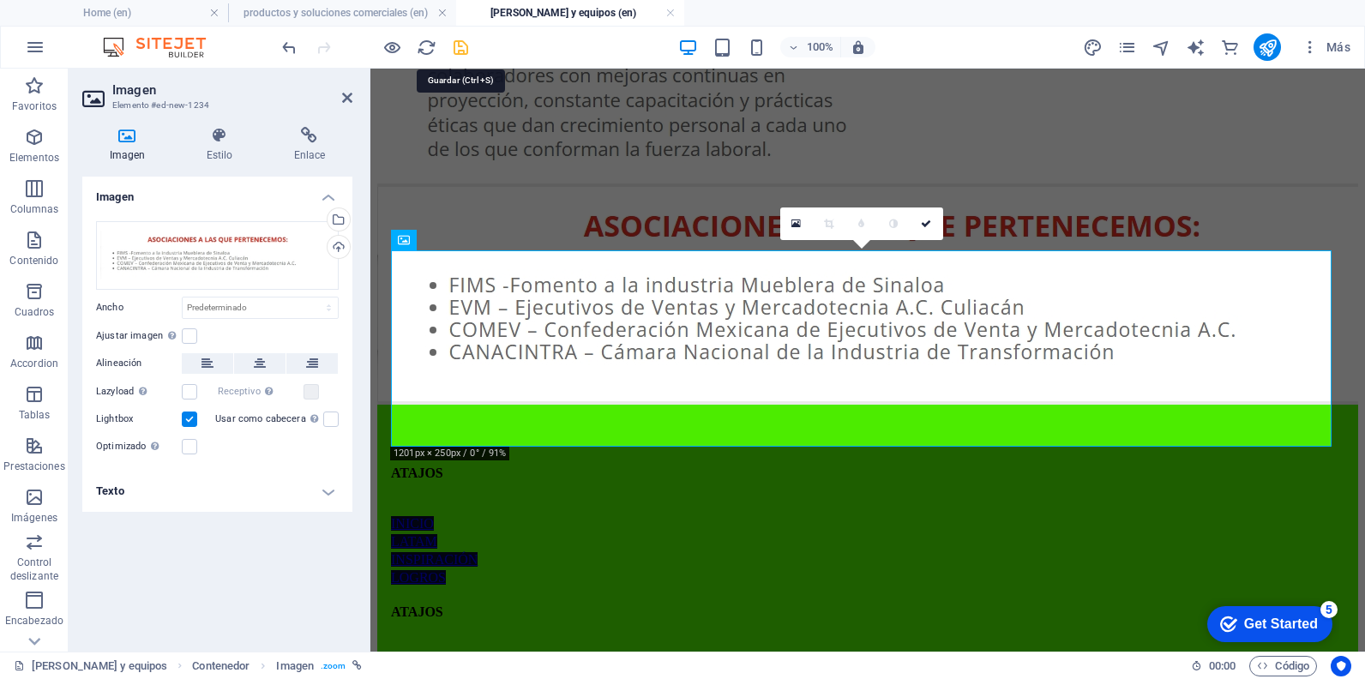
drag, startPoint x: 466, startPoint y: 47, endPoint x: 448, endPoint y: 303, distance: 256.2
click at [466, 47] on icon "save" at bounding box center [461, 48] width 20 height 20
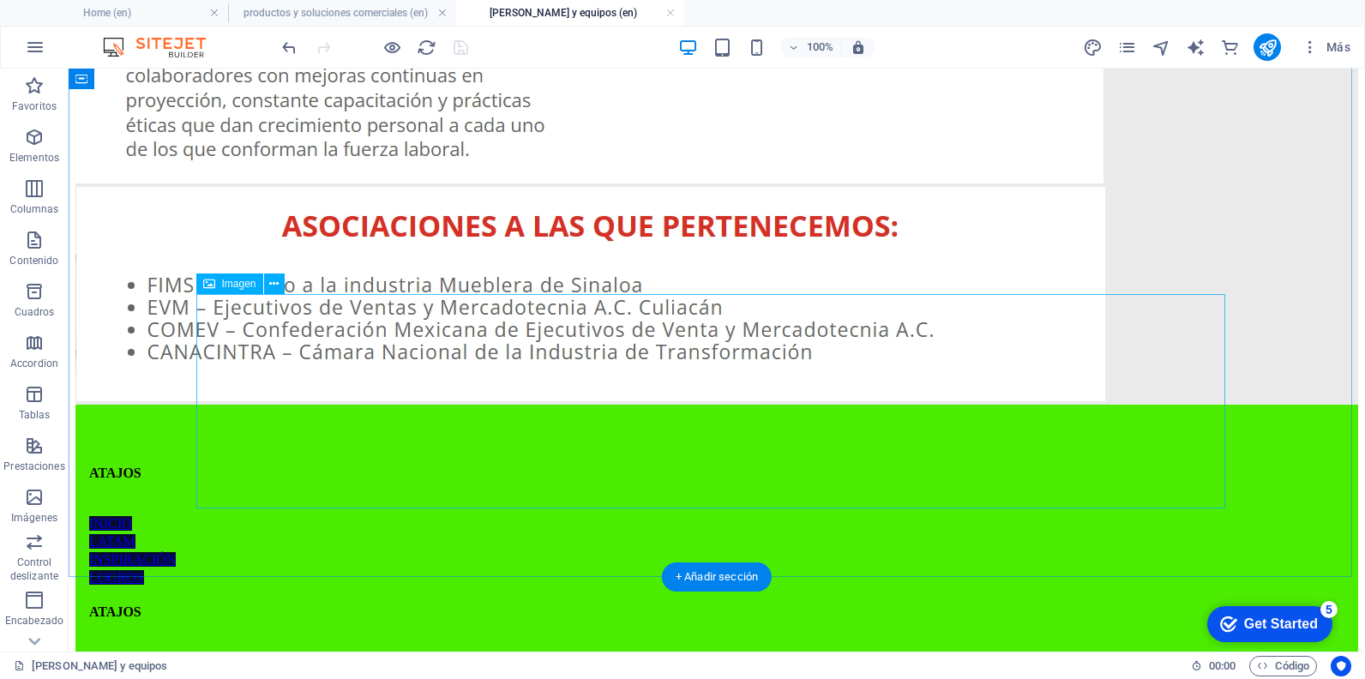
click at [439, 372] on figure at bounding box center [716, 296] width 1283 height 218
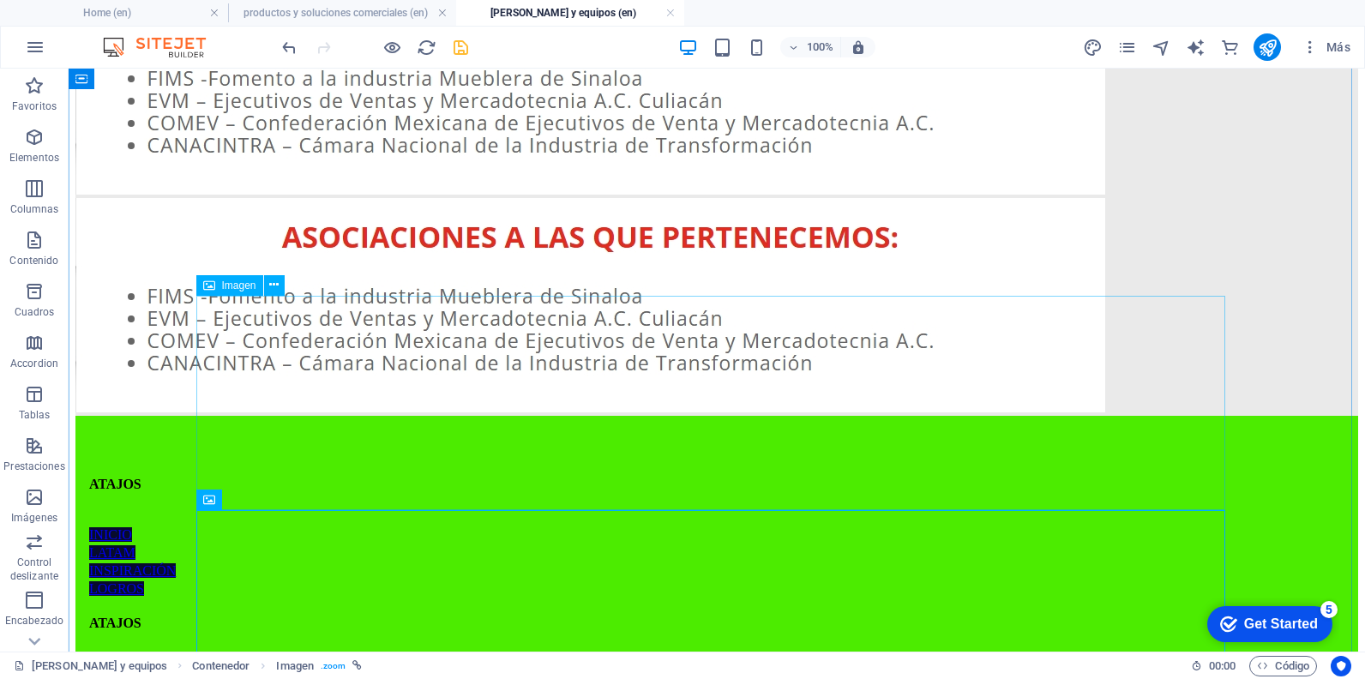
scroll to position [808, 0]
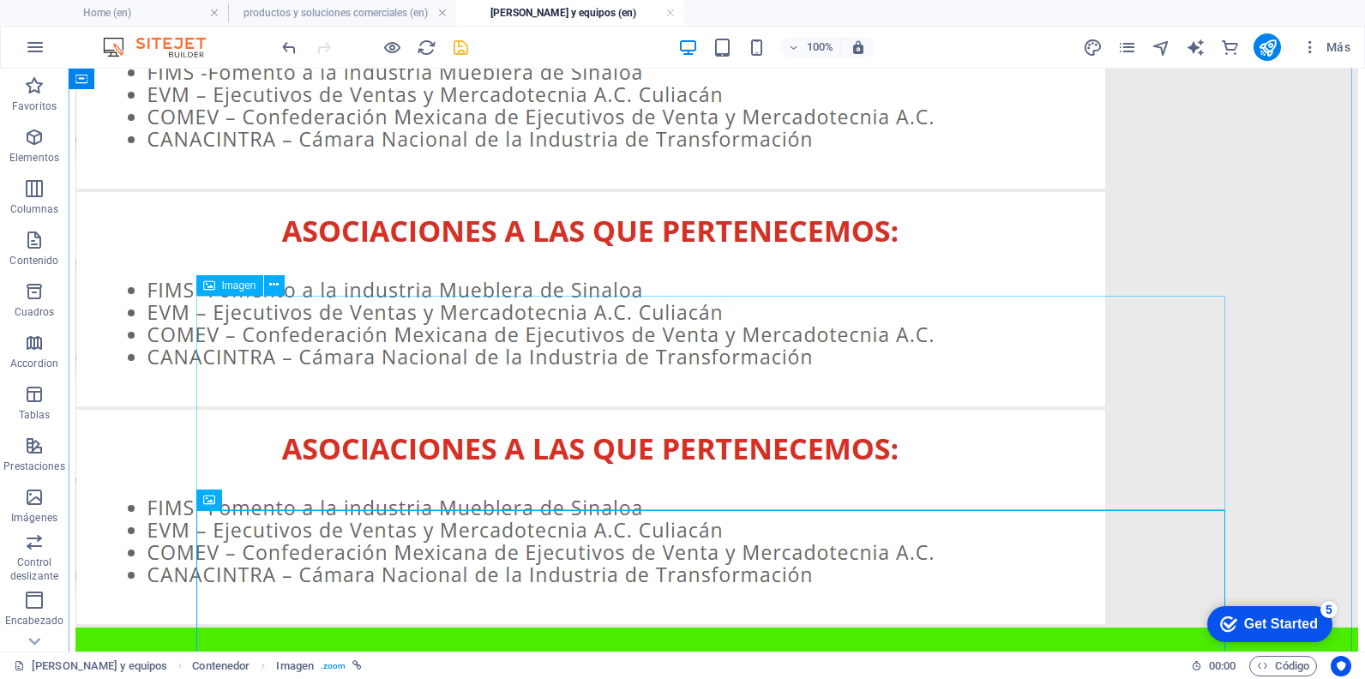
click at [483, 364] on figure at bounding box center [716, 301] width 1283 height 218
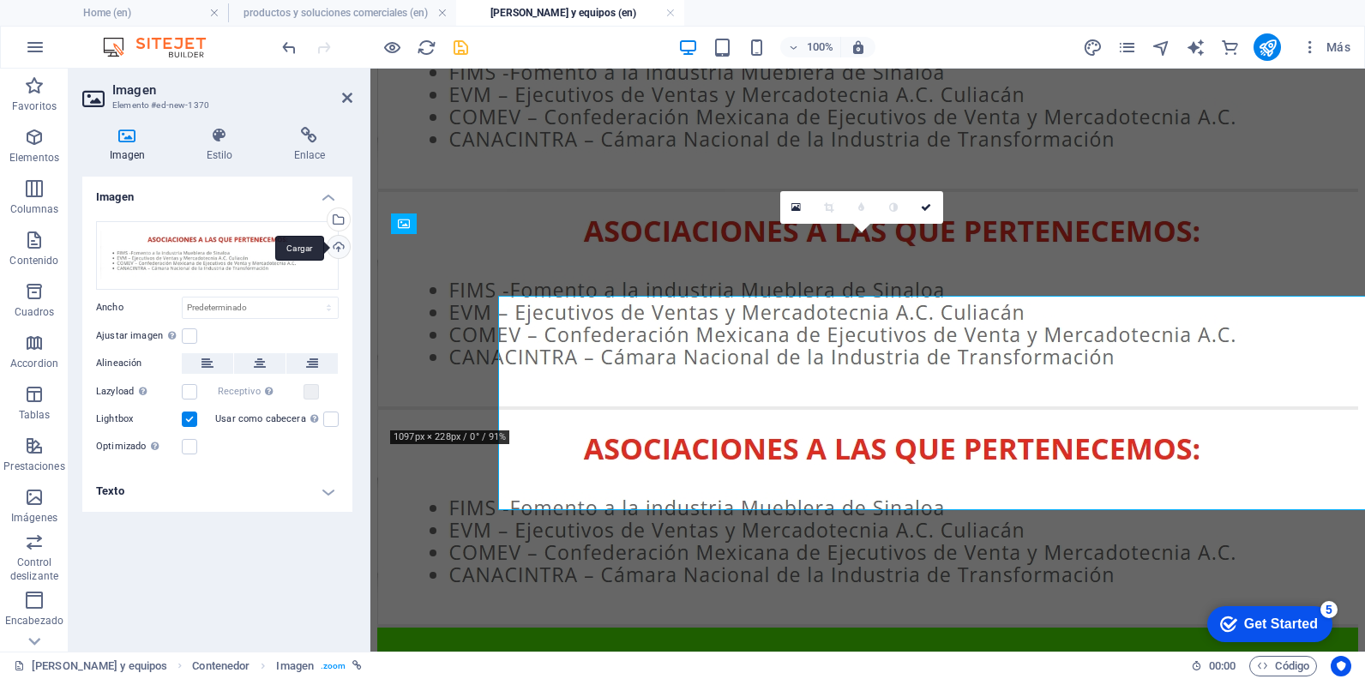
click at [336, 254] on div "Cargar" at bounding box center [337, 249] width 26 height 26
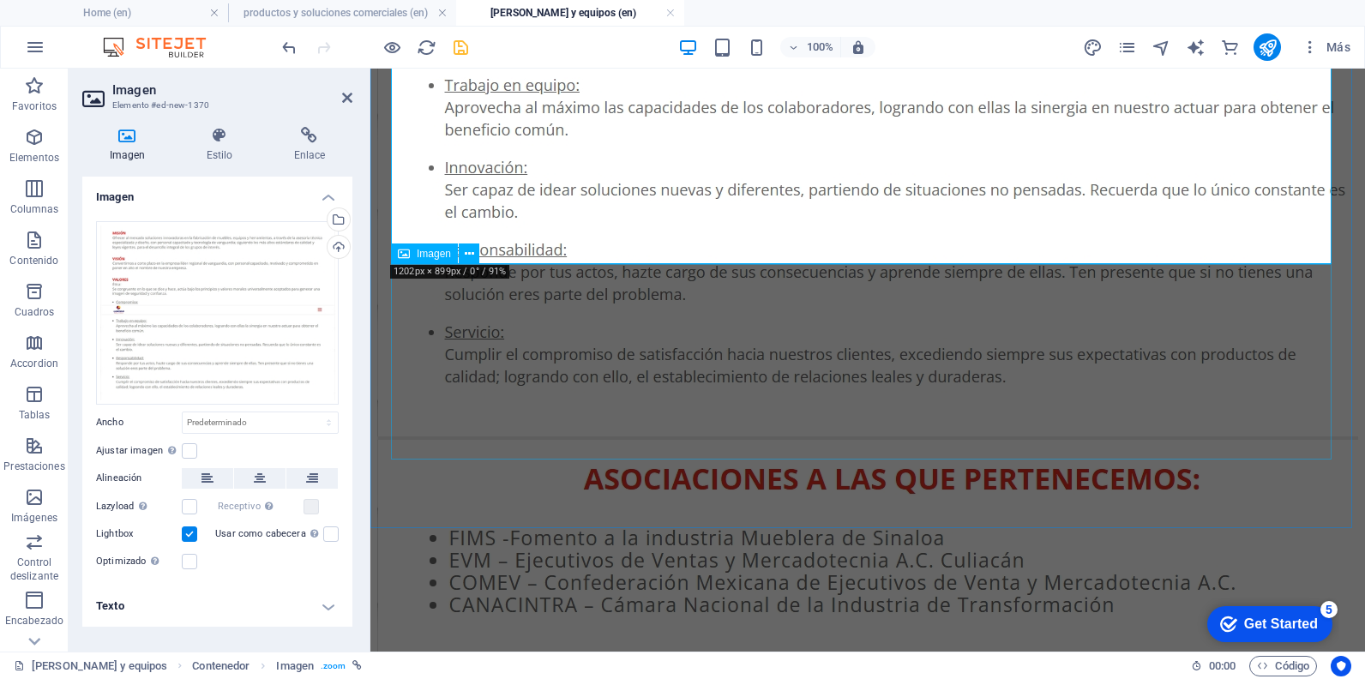
scroll to position [1494, 0]
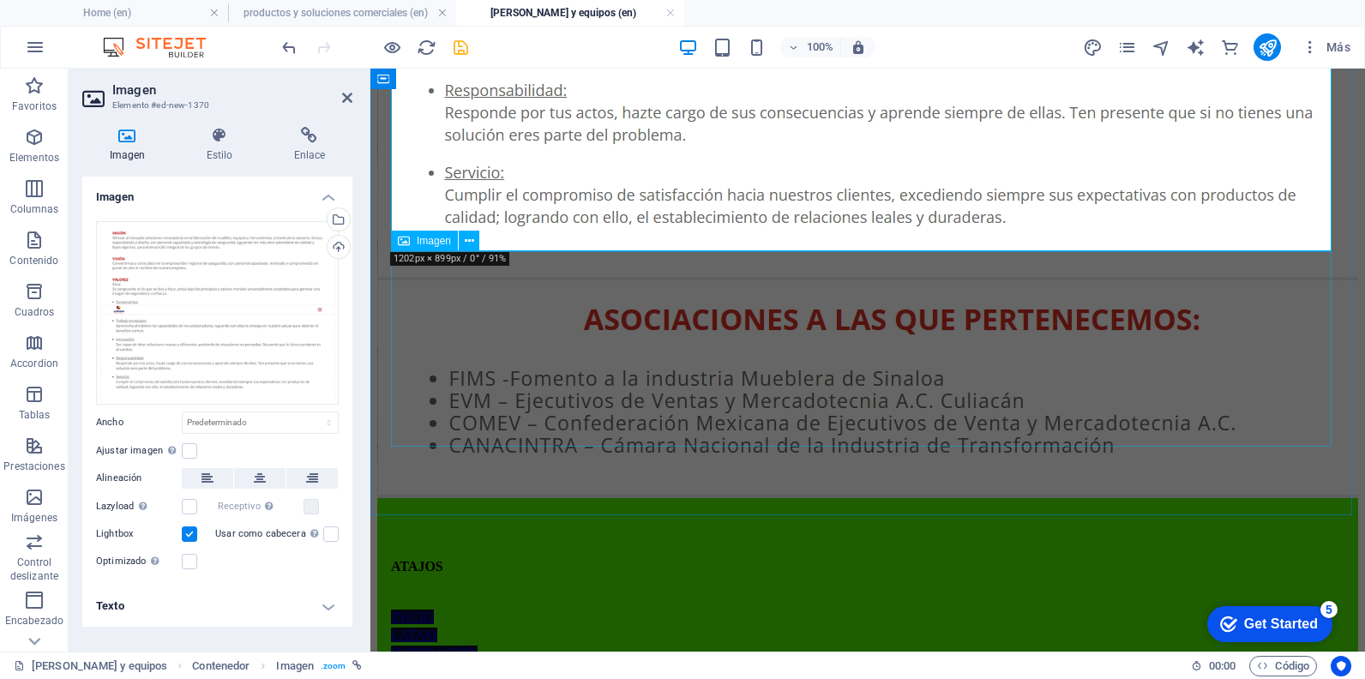
click at [793, 382] on figure at bounding box center [867, 389] width 981 height 218
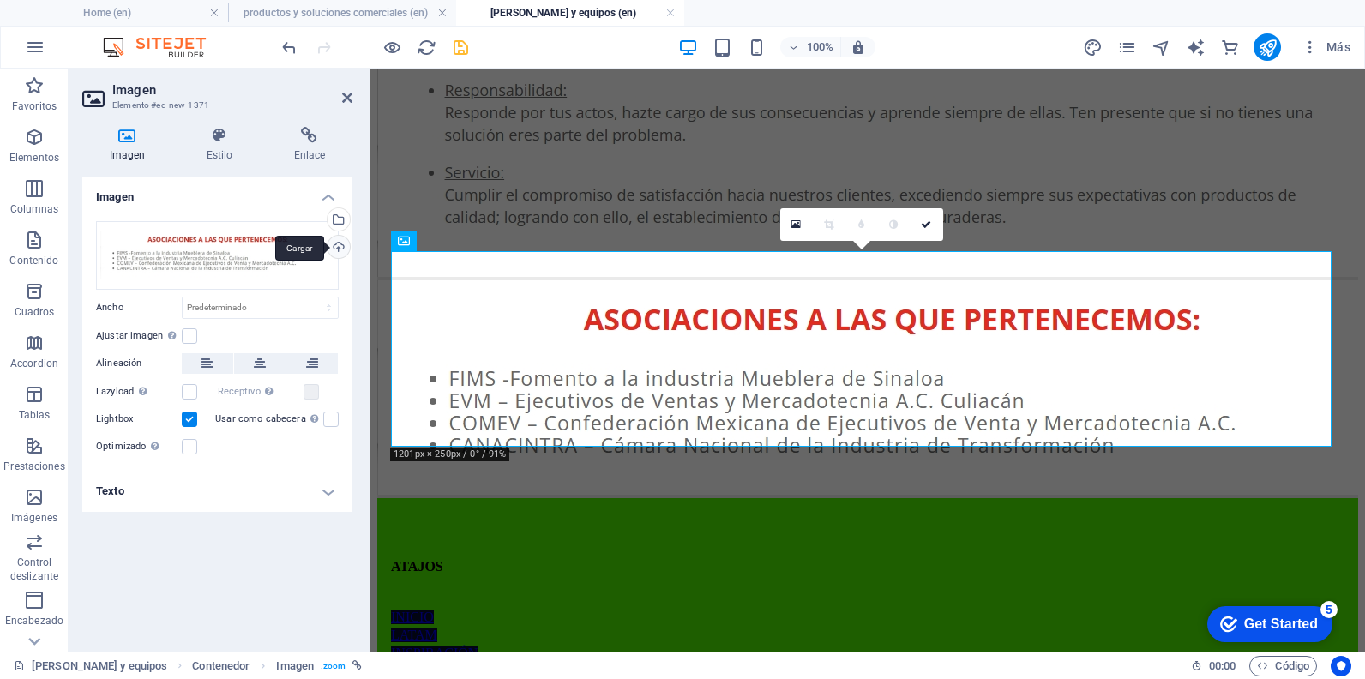
click at [334, 249] on div "Cargar" at bounding box center [337, 249] width 26 height 26
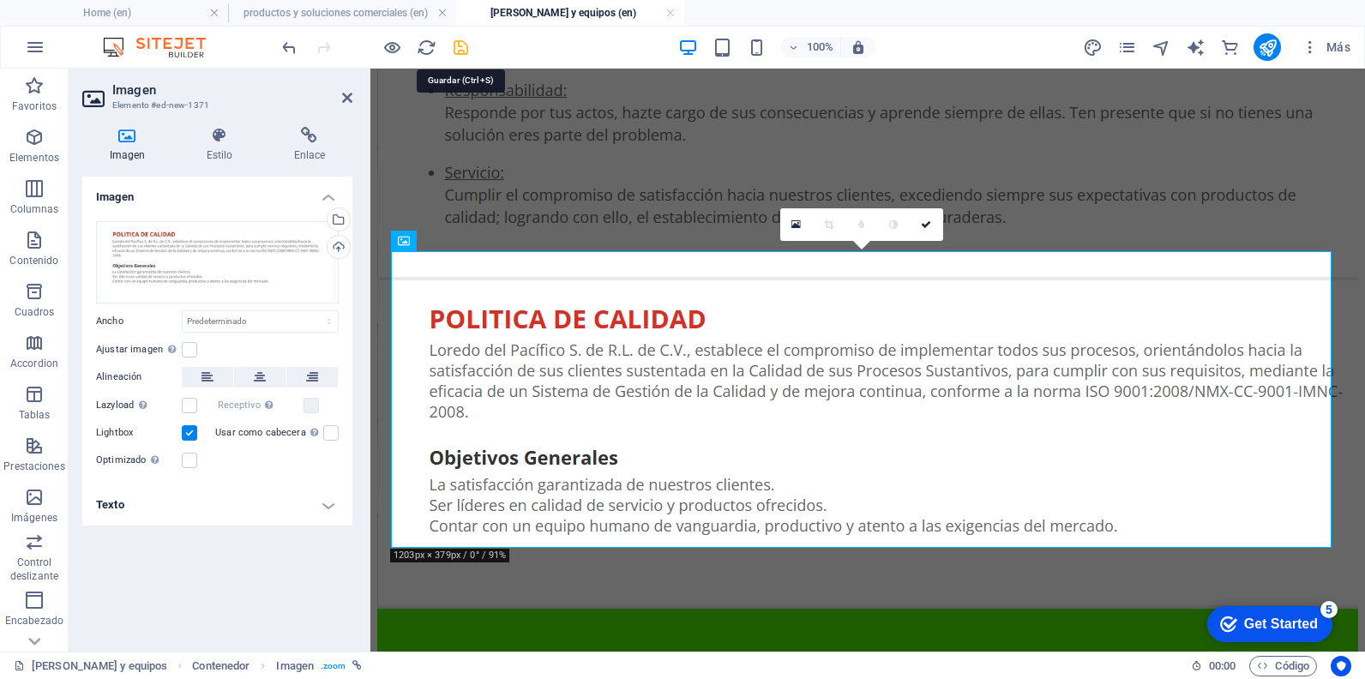
drag, startPoint x: 460, startPoint y: 40, endPoint x: 454, endPoint y: 67, distance: 27.1
click at [460, 40] on icon "save" at bounding box center [461, 48] width 20 height 20
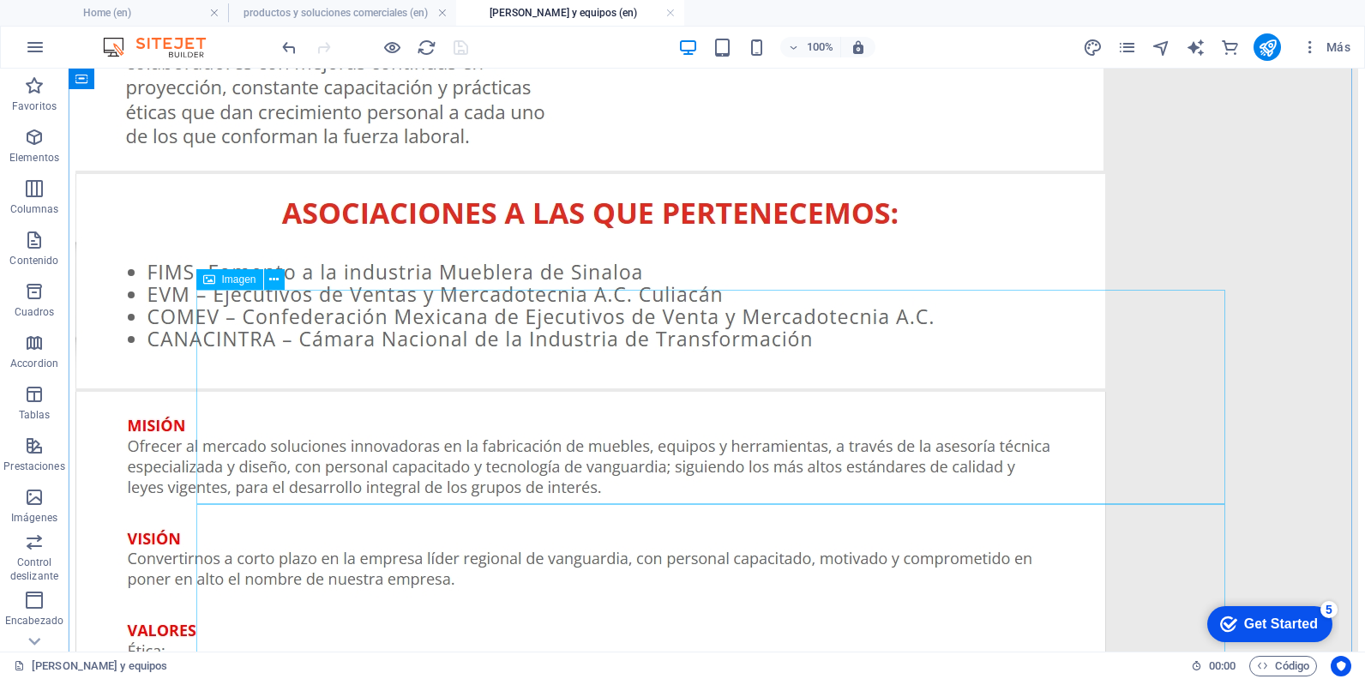
scroll to position [600, 0]
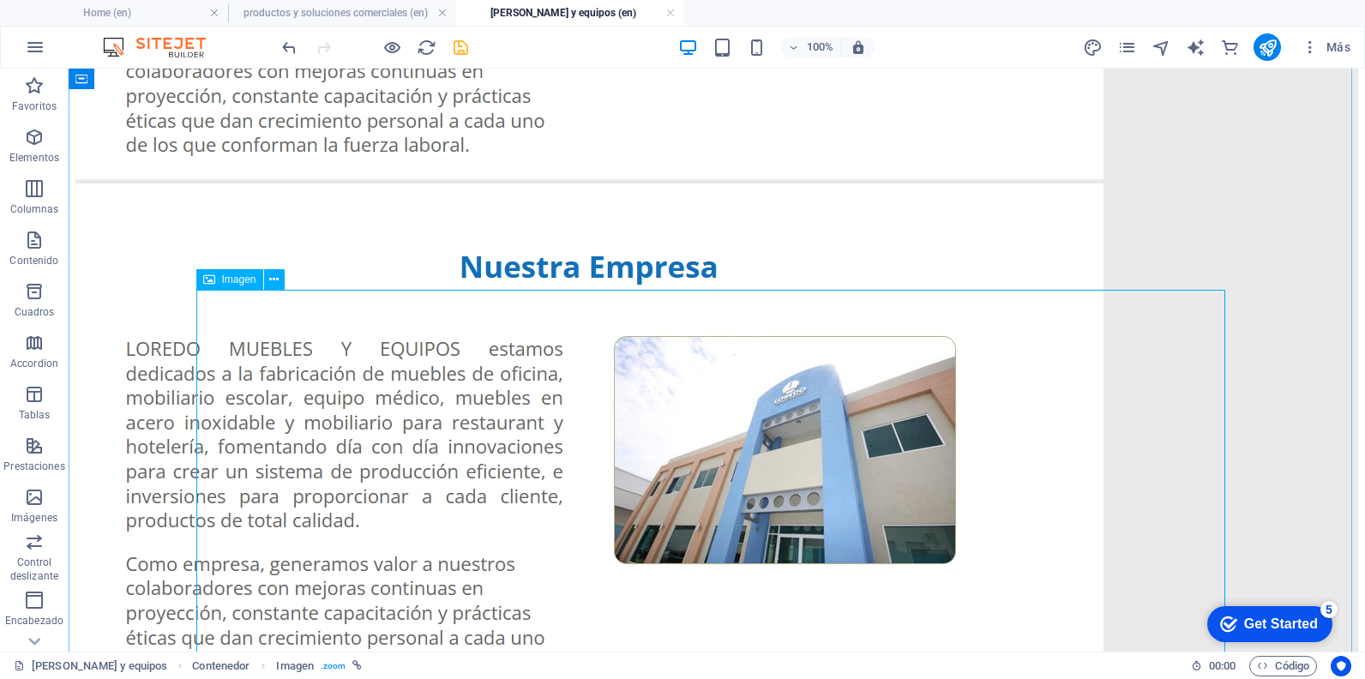
click at [501, 387] on figure at bounding box center [716, 441] width 1283 height 517
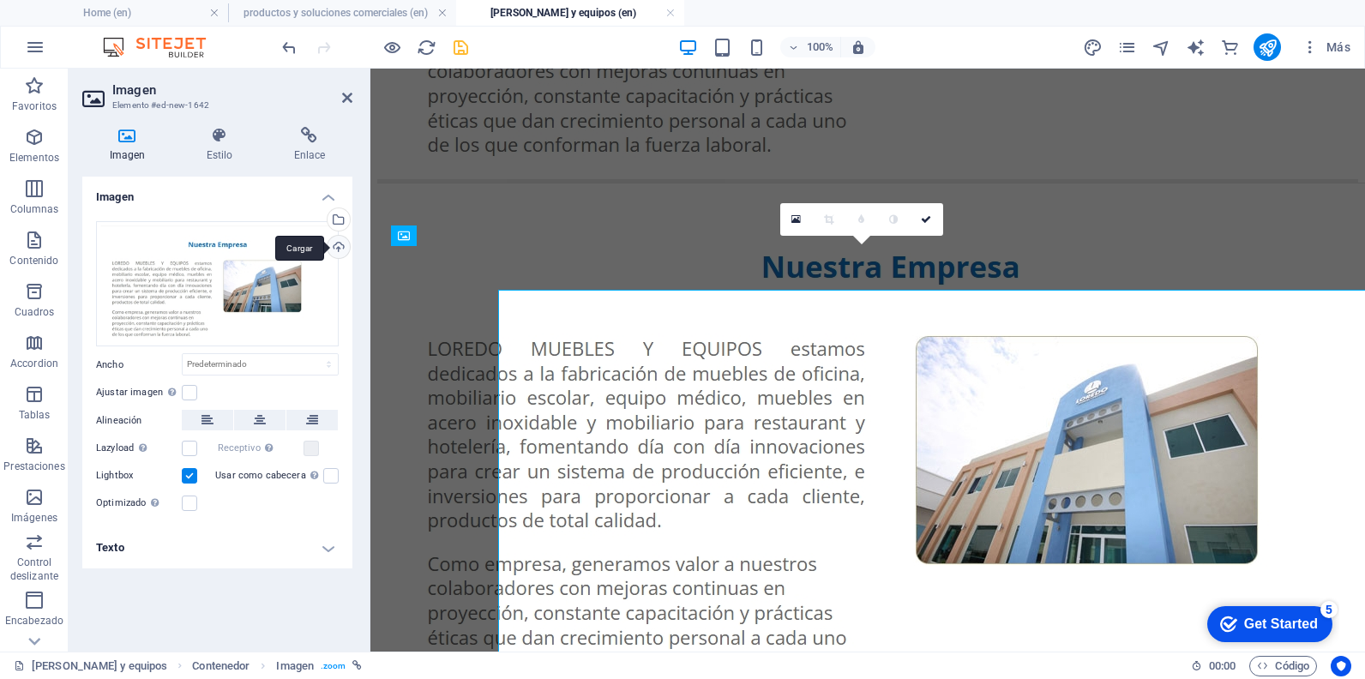
click at [339, 243] on div "Cargar" at bounding box center [337, 249] width 26 height 26
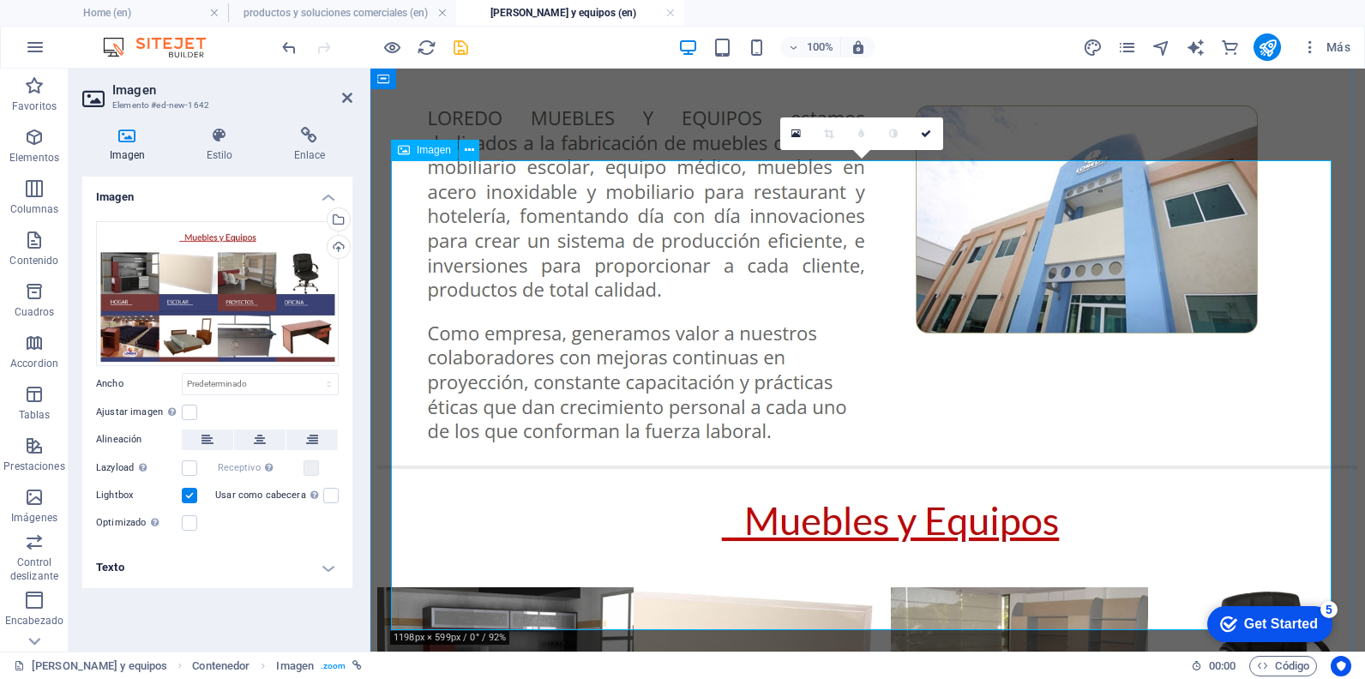
scroll to position [686, 0]
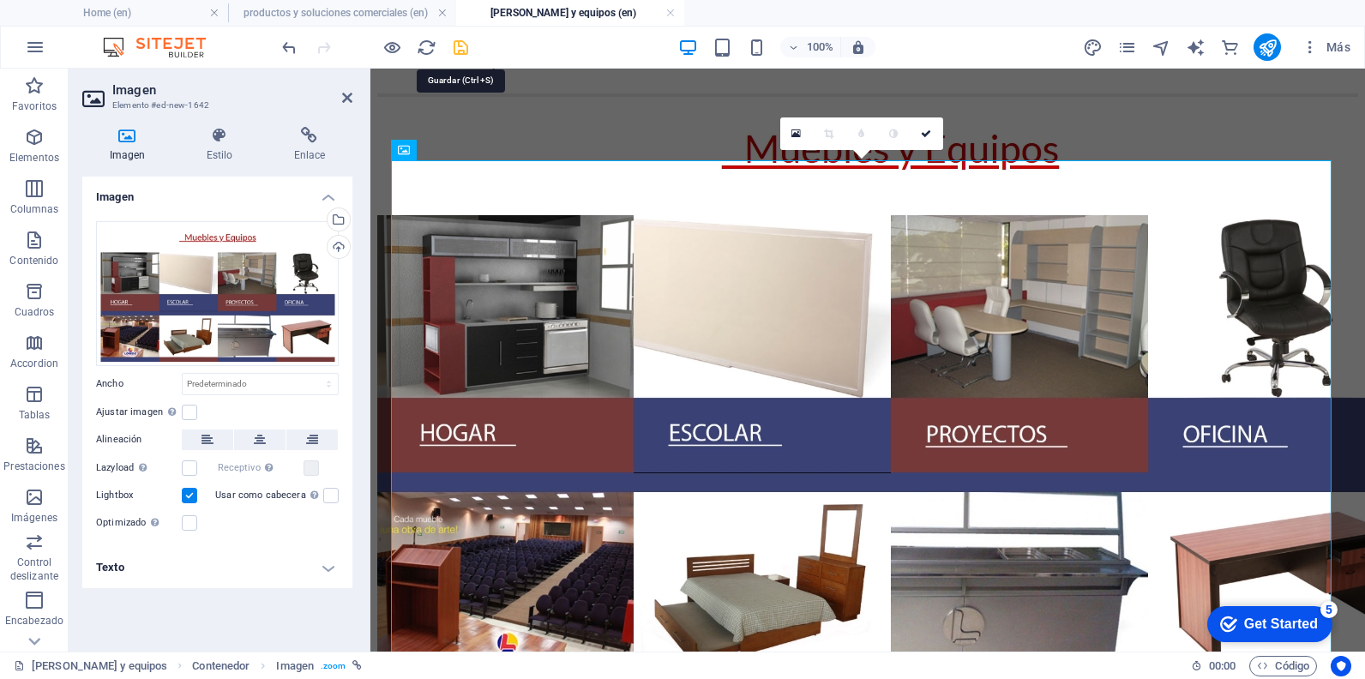
drag, startPoint x: 467, startPoint y: 47, endPoint x: 478, endPoint y: 129, distance: 82.1
click at [467, 47] on icon "save" at bounding box center [461, 48] width 20 height 20
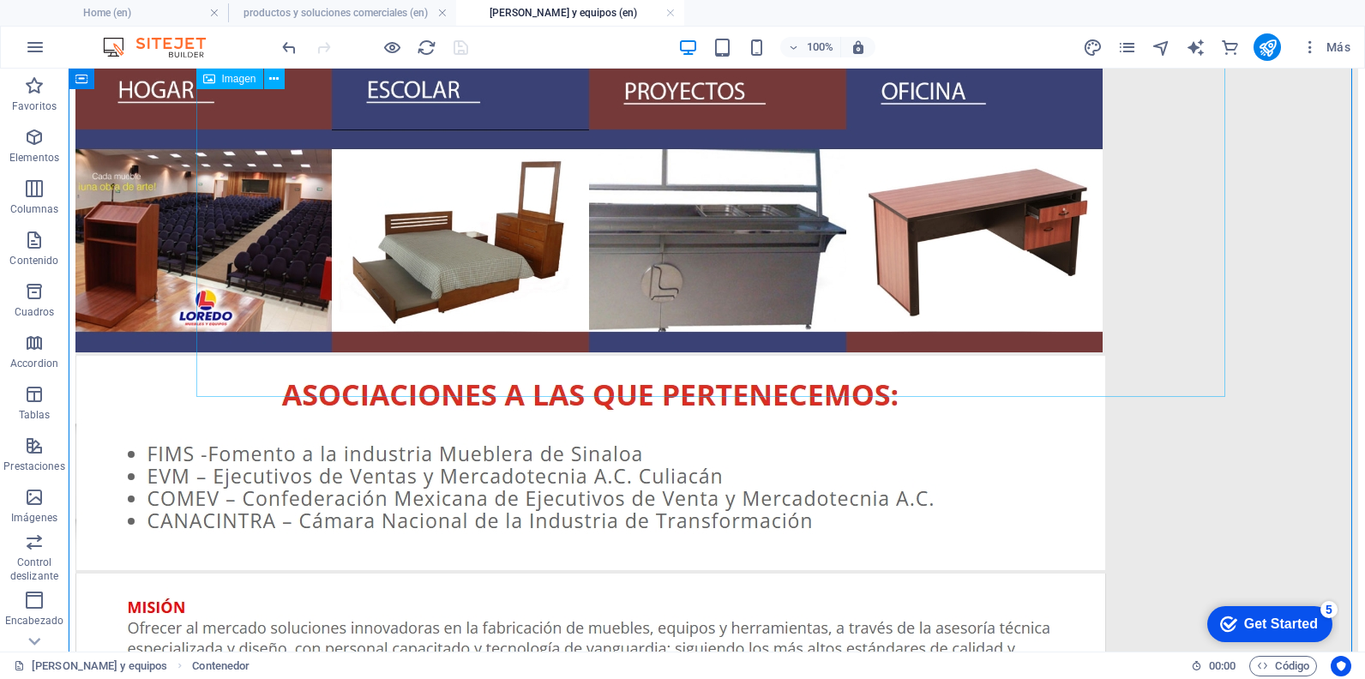
scroll to position [1115, 0]
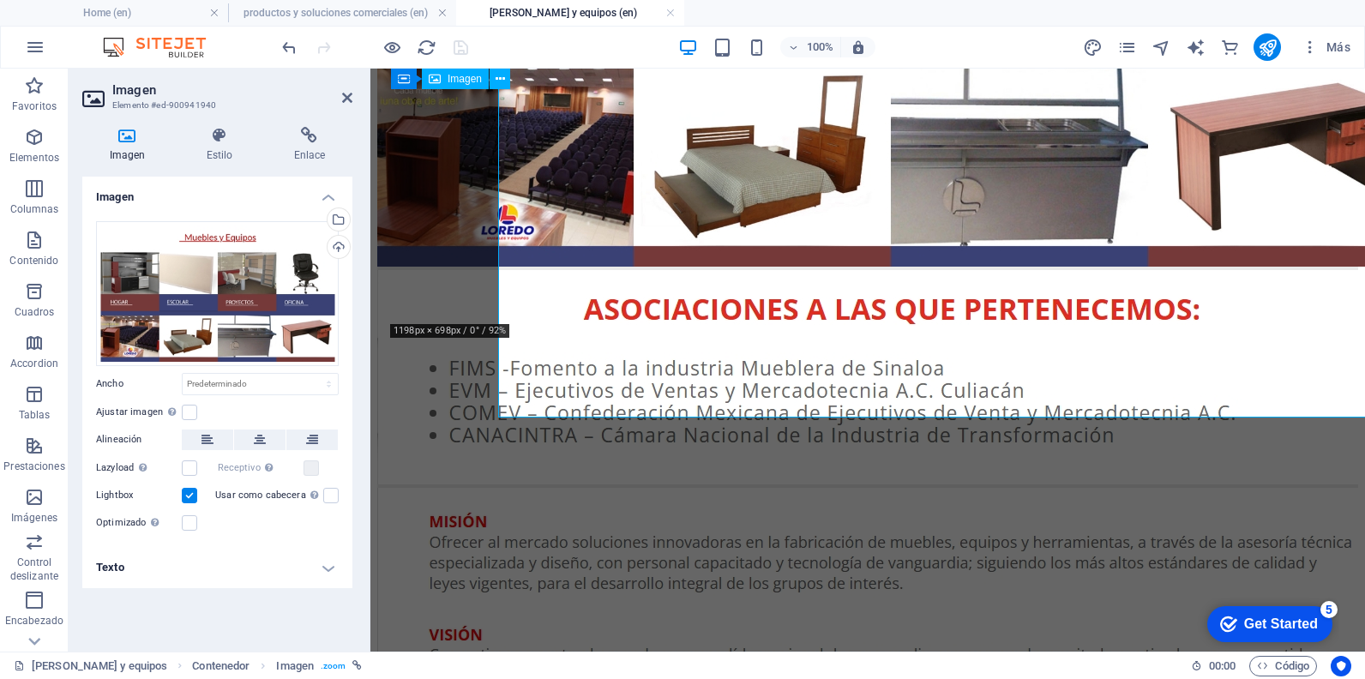
scroll to position [1071, 0]
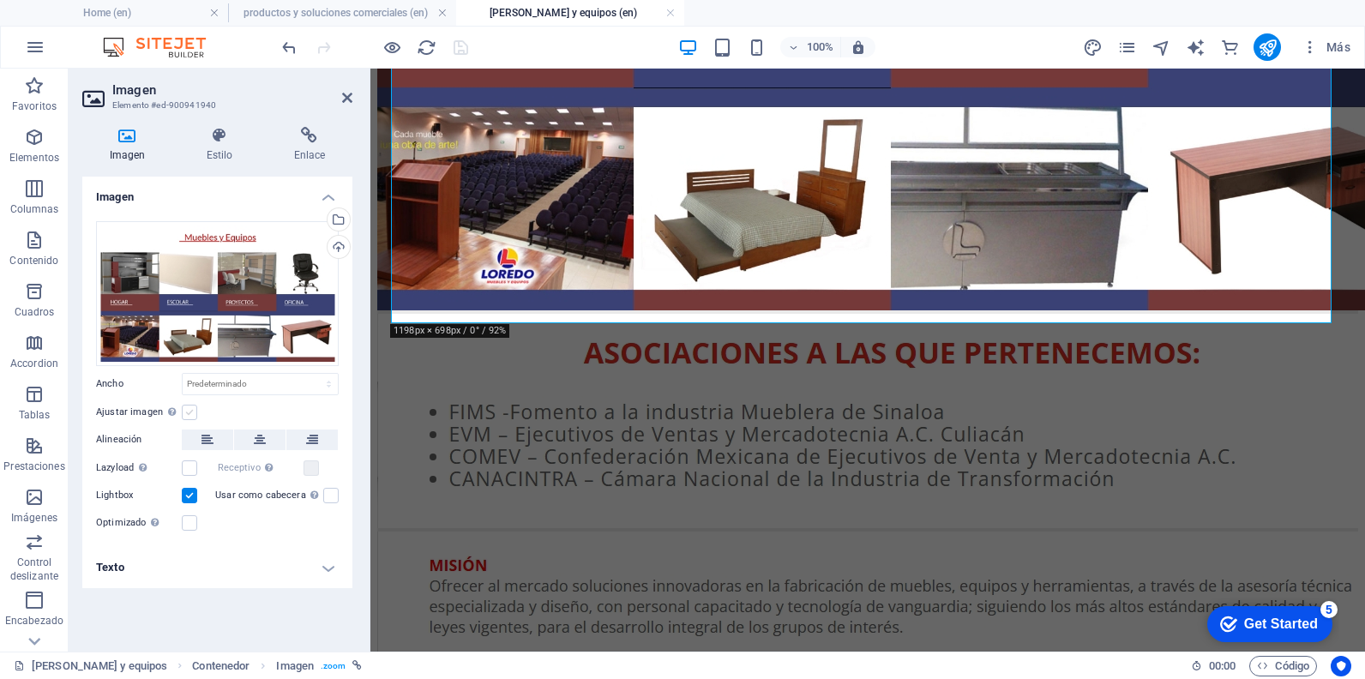
click at [191, 406] on label at bounding box center [189, 412] width 15 height 15
click at [0, 0] on input "Ajustar imagen Ajustar imagen automáticamente a un ancho y alto fijo" at bounding box center [0, 0] width 0 height 0
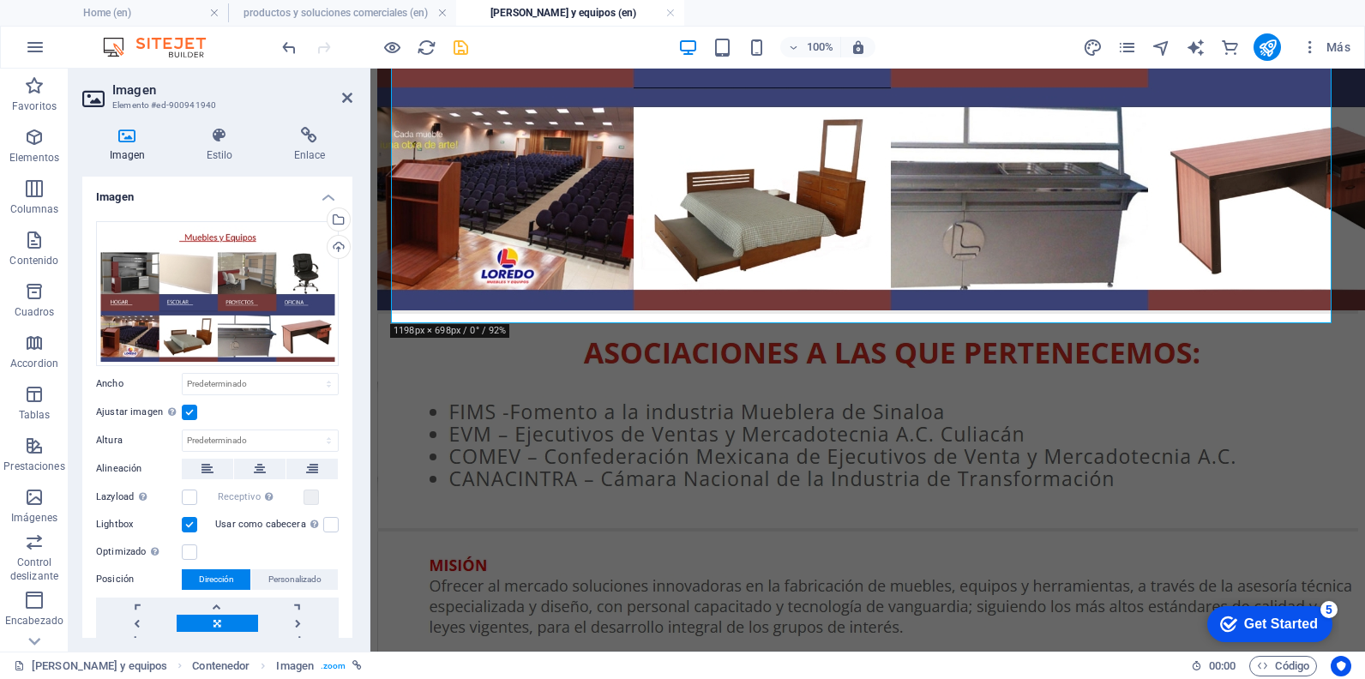
click at [189, 414] on label at bounding box center [189, 412] width 15 height 15
click at [0, 0] on input "Ajustar imagen Ajustar imagen automáticamente a un ancho y alto fijo" at bounding box center [0, 0] width 0 height 0
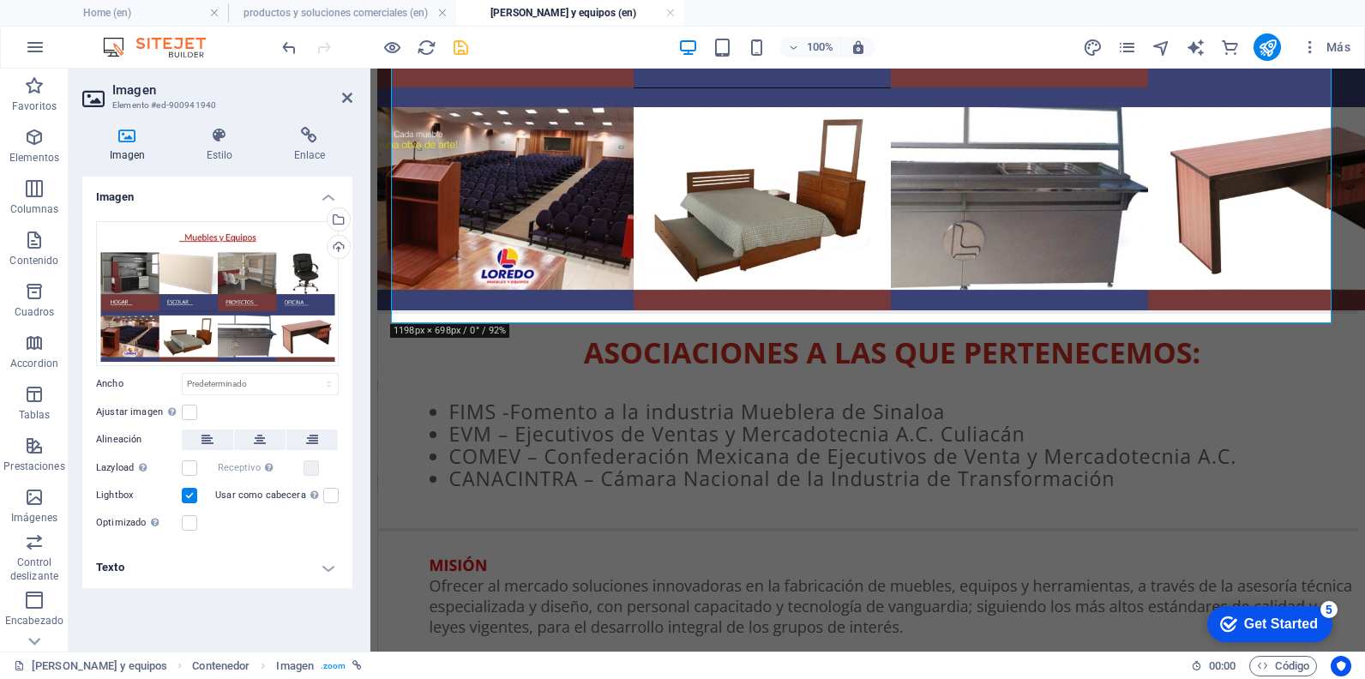
click at [341, 88] on h2 "Imagen" at bounding box center [232, 89] width 240 height 15
click at [350, 88] on h2 "Imagen" at bounding box center [232, 89] width 240 height 15
click at [346, 93] on icon at bounding box center [347, 98] width 10 height 14
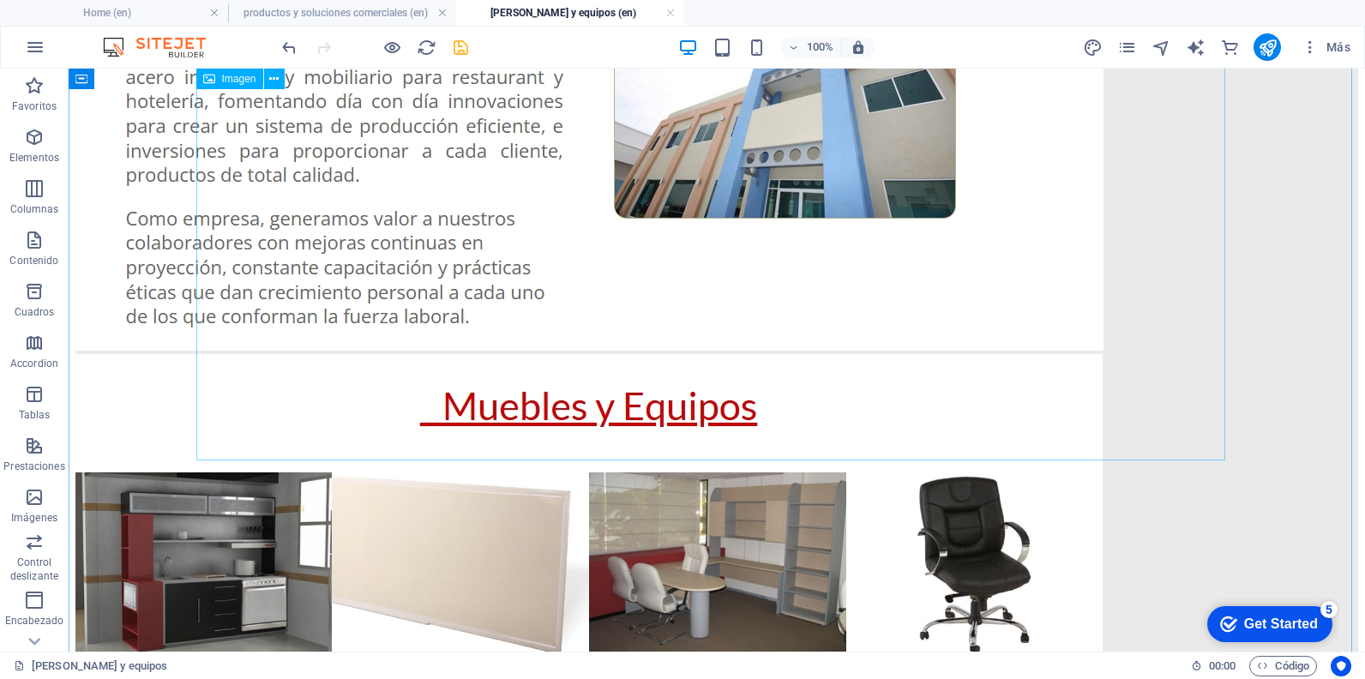
scroll to position [772, 0]
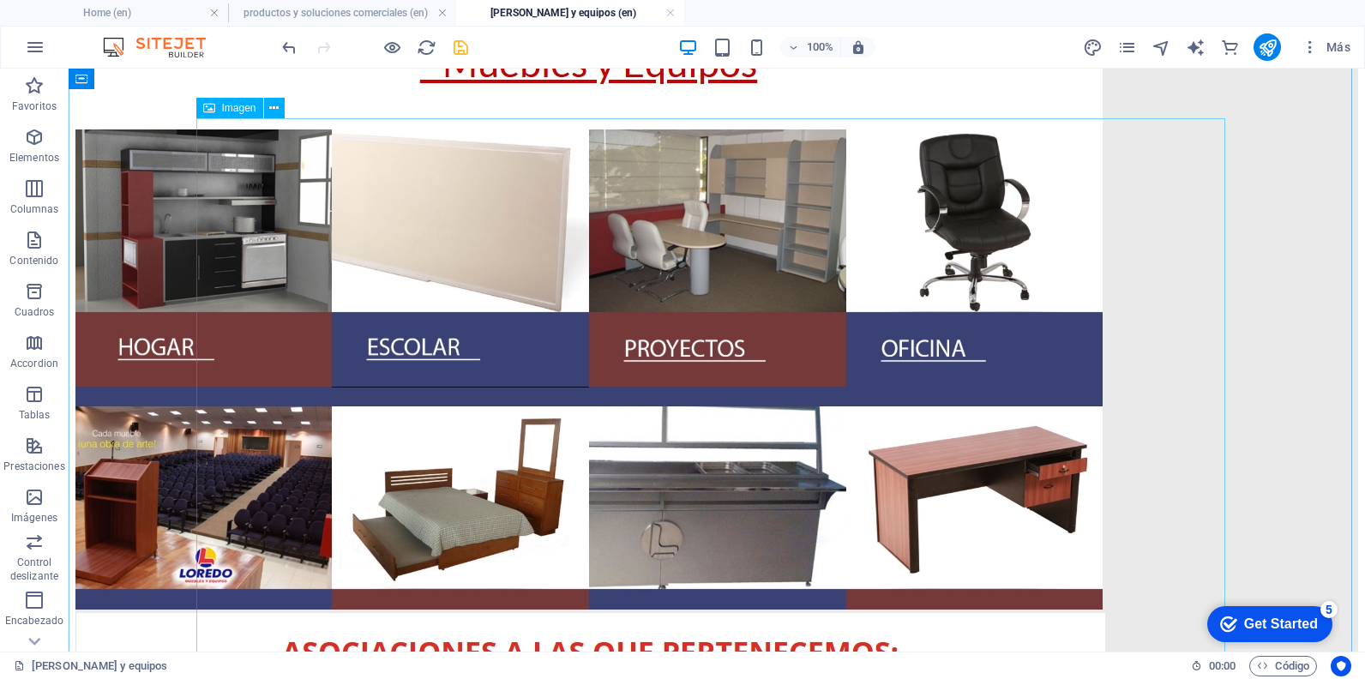
click at [519, 297] on figure at bounding box center [716, 312] width 1283 height 602
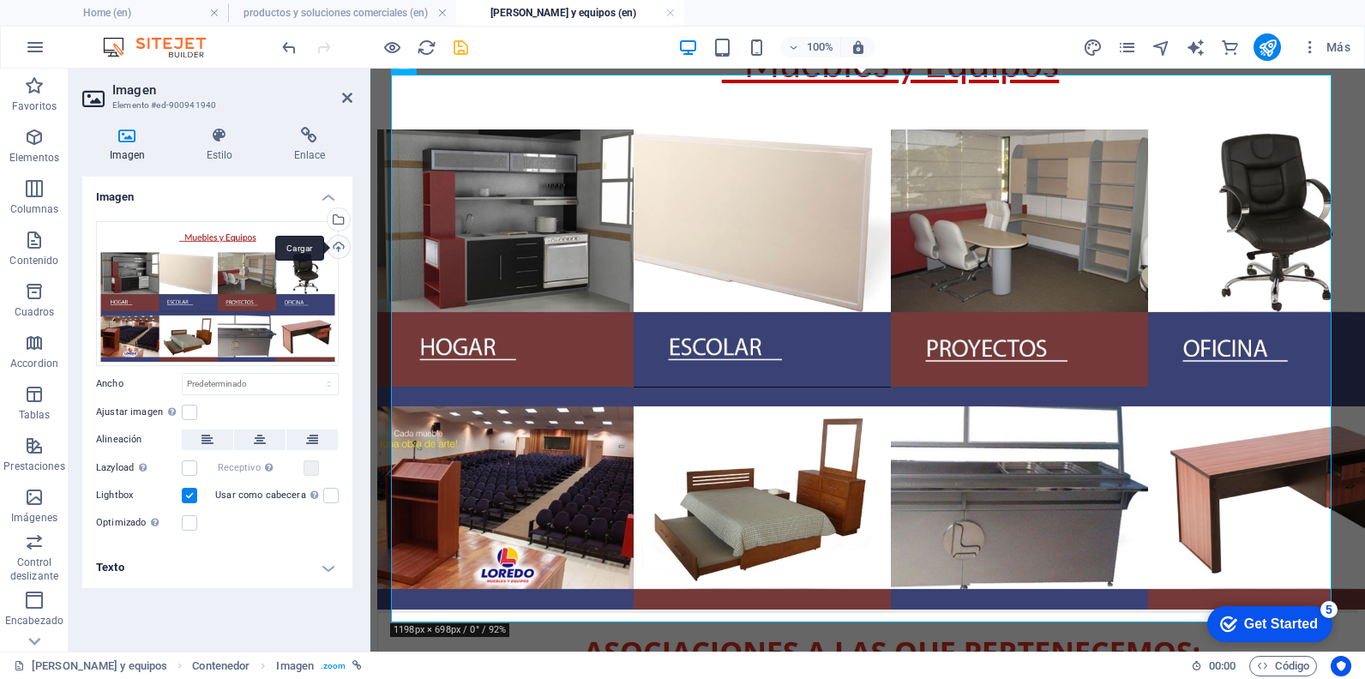
click at [339, 247] on div "Cargar" at bounding box center [337, 249] width 26 height 26
click at [639, 306] on figure at bounding box center [867, 312] width 981 height 602
click at [339, 247] on div "Cargar" at bounding box center [337, 249] width 26 height 26
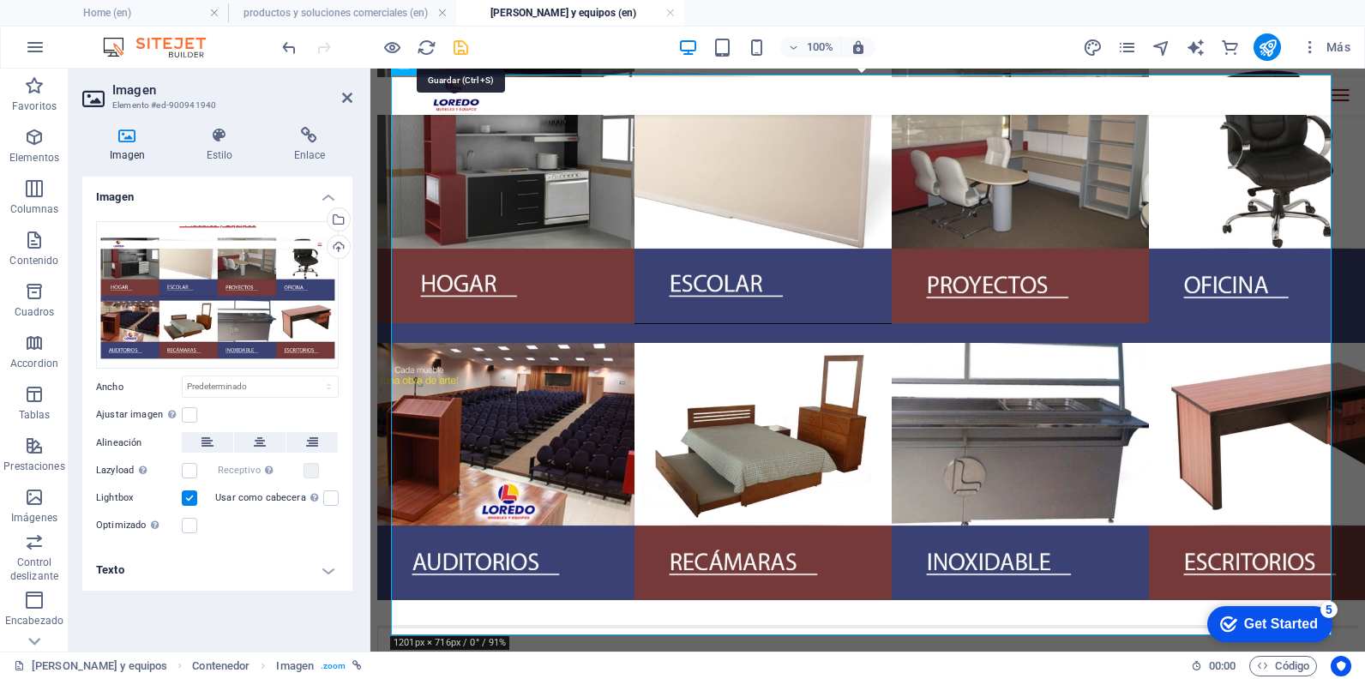
click at [461, 52] on icon "save" at bounding box center [461, 48] width 20 height 20
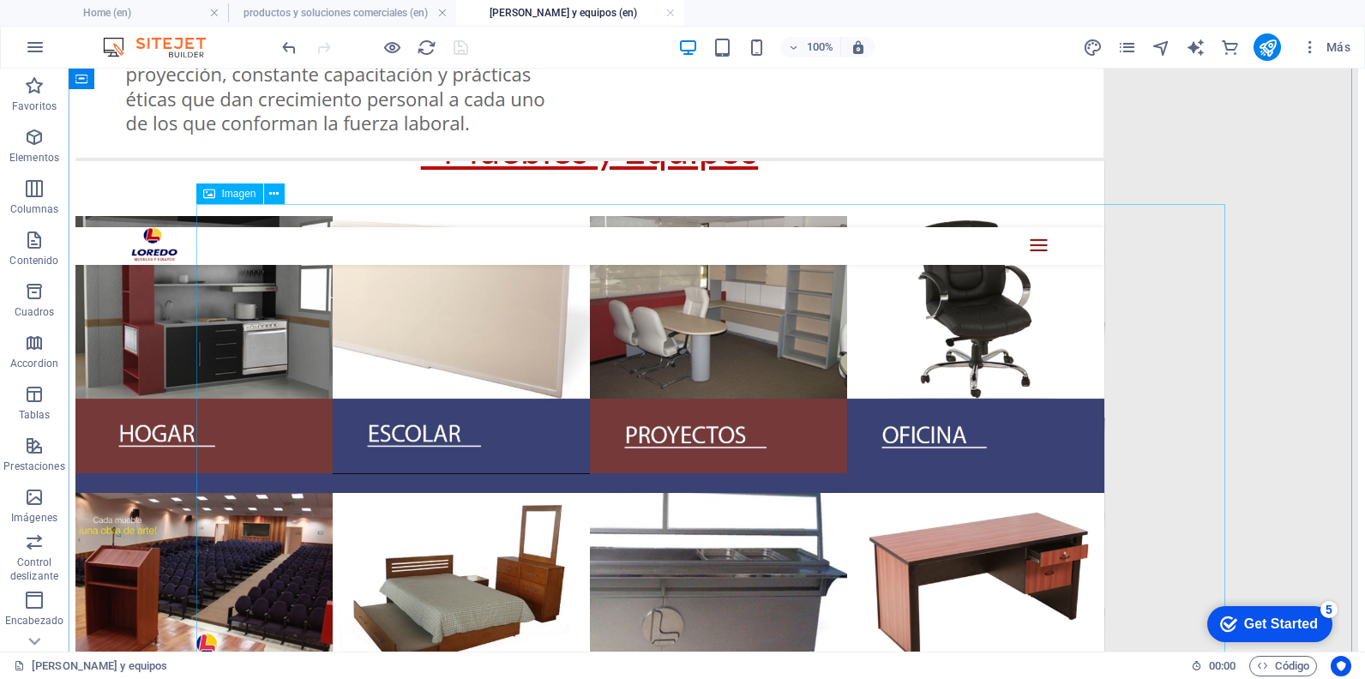
scroll to position [686, 0]
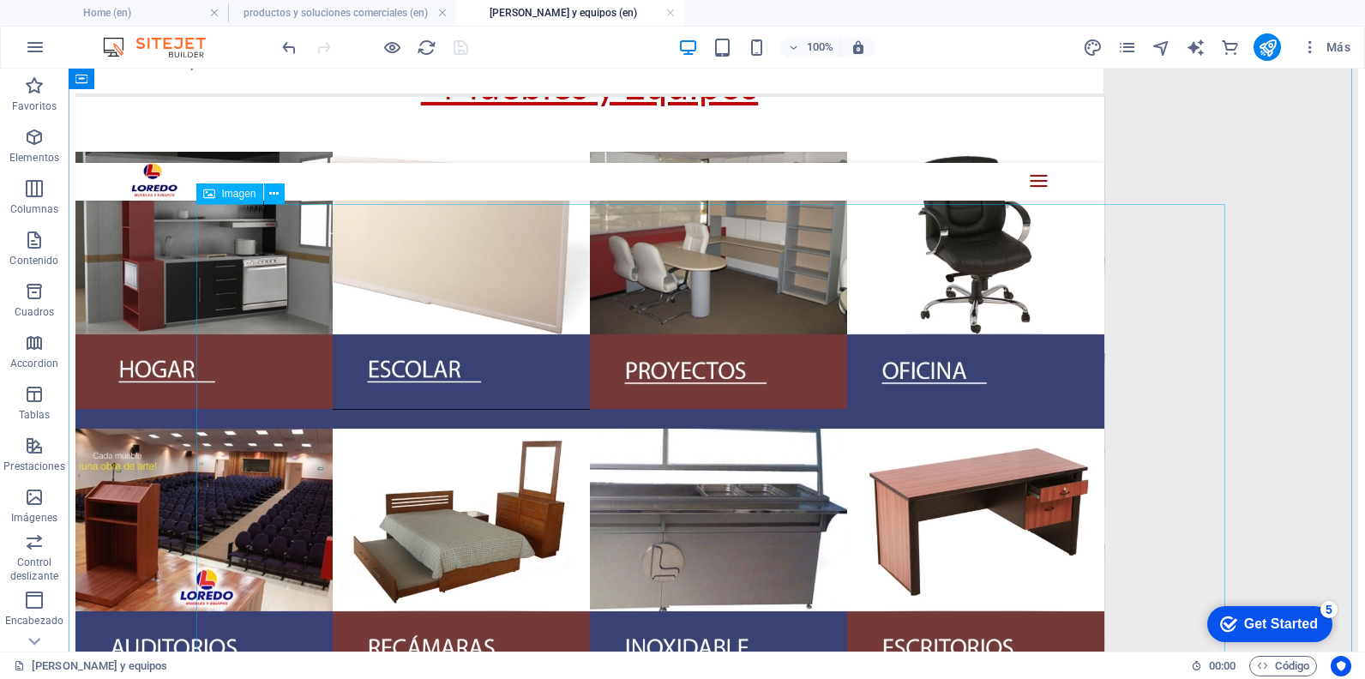
click at [477, 334] on figure at bounding box center [716, 405] width 1283 height 617
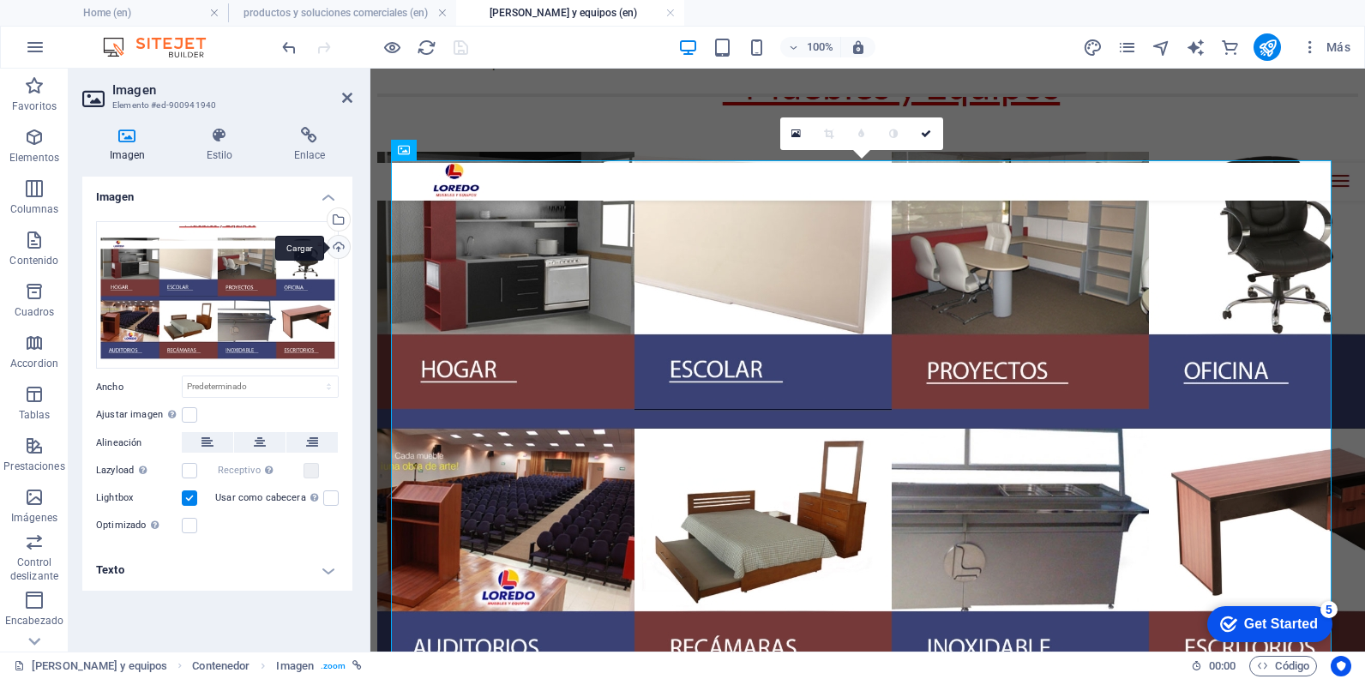
click at [340, 242] on div "Cargar" at bounding box center [337, 249] width 26 height 26
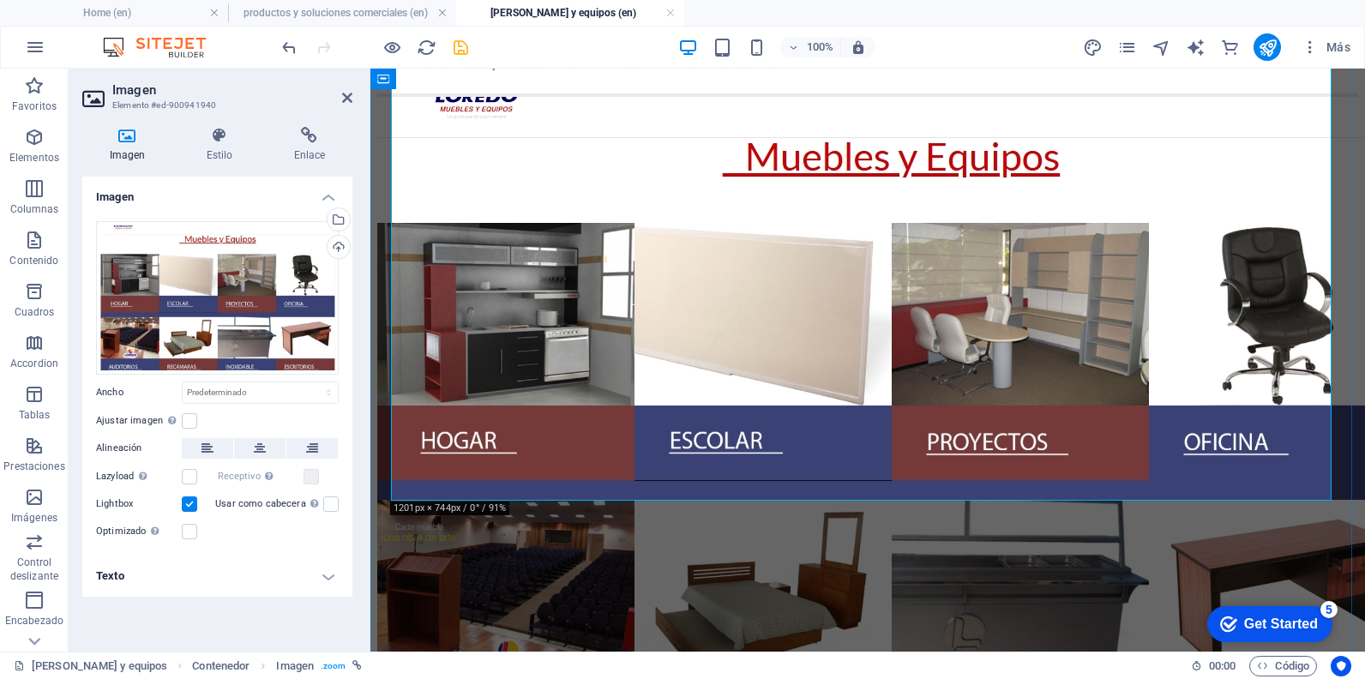
scroll to position [943, 0]
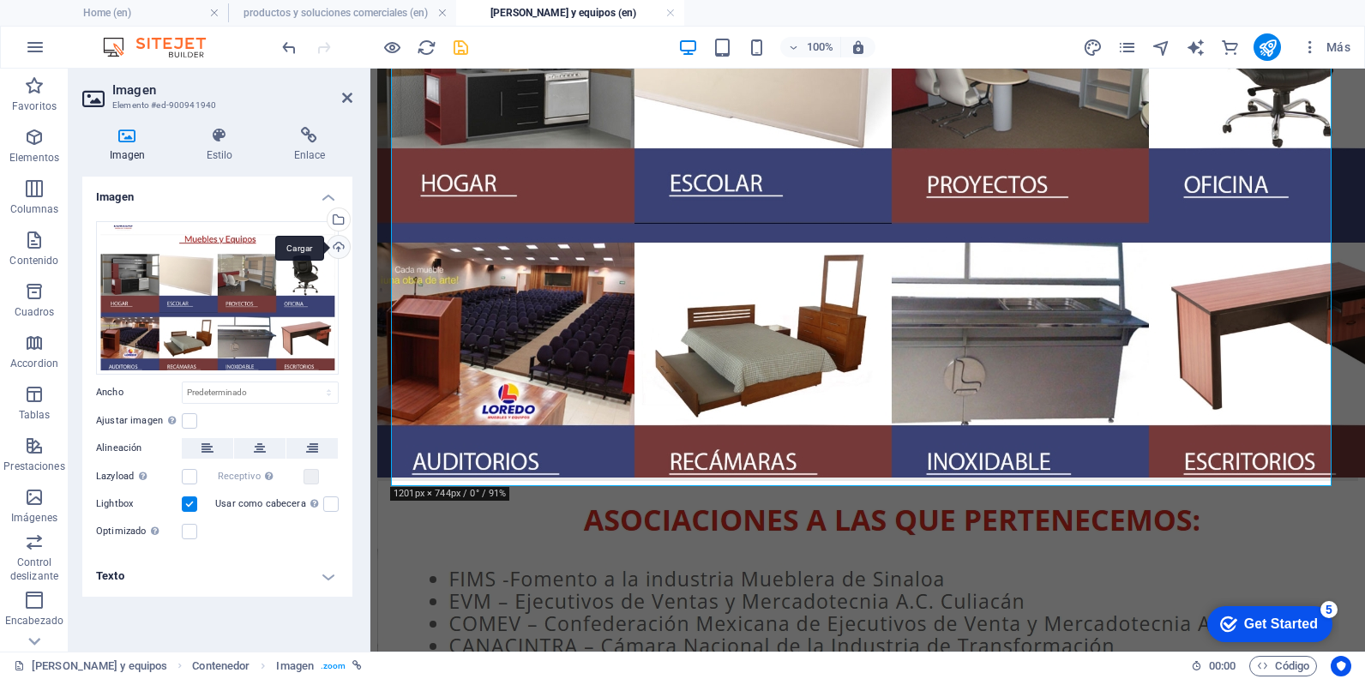
click at [335, 246] on div "Cargar" at bounding box center [337, 249] width 26 height 26
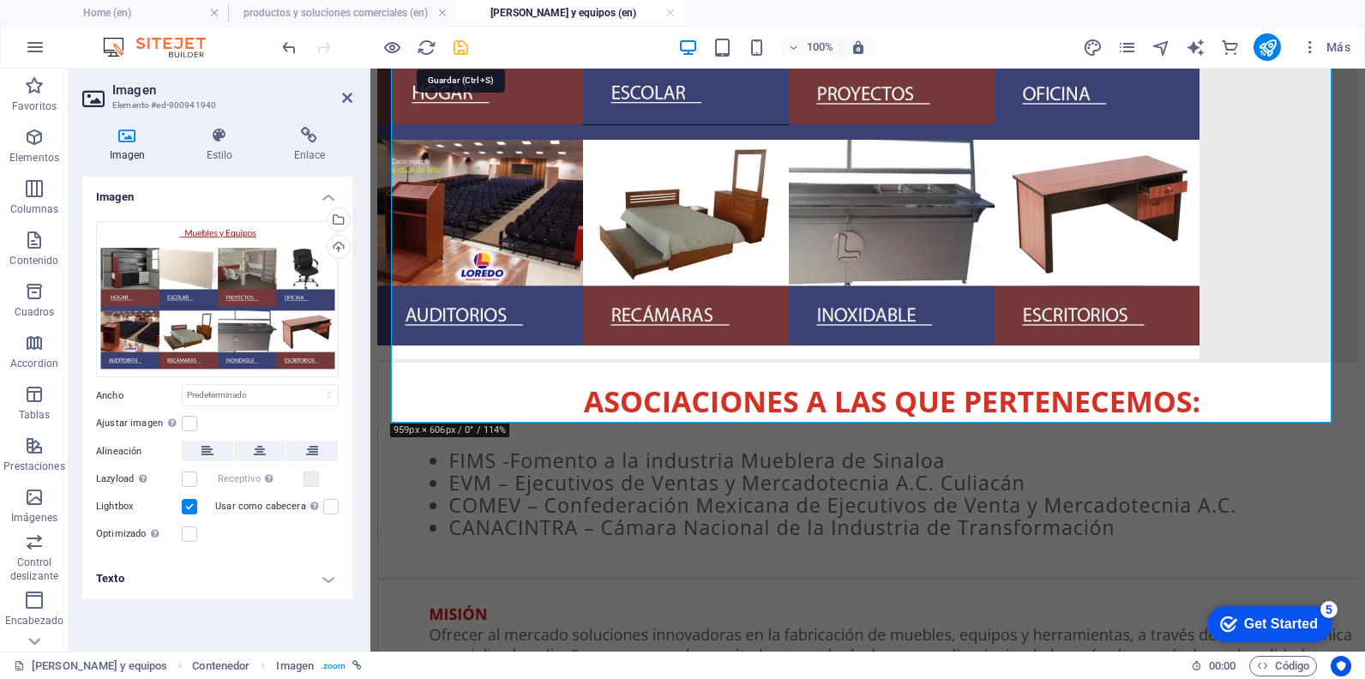
click at [464, 42] on icon "save" at bounding box center [461, 48] width 20 height 20
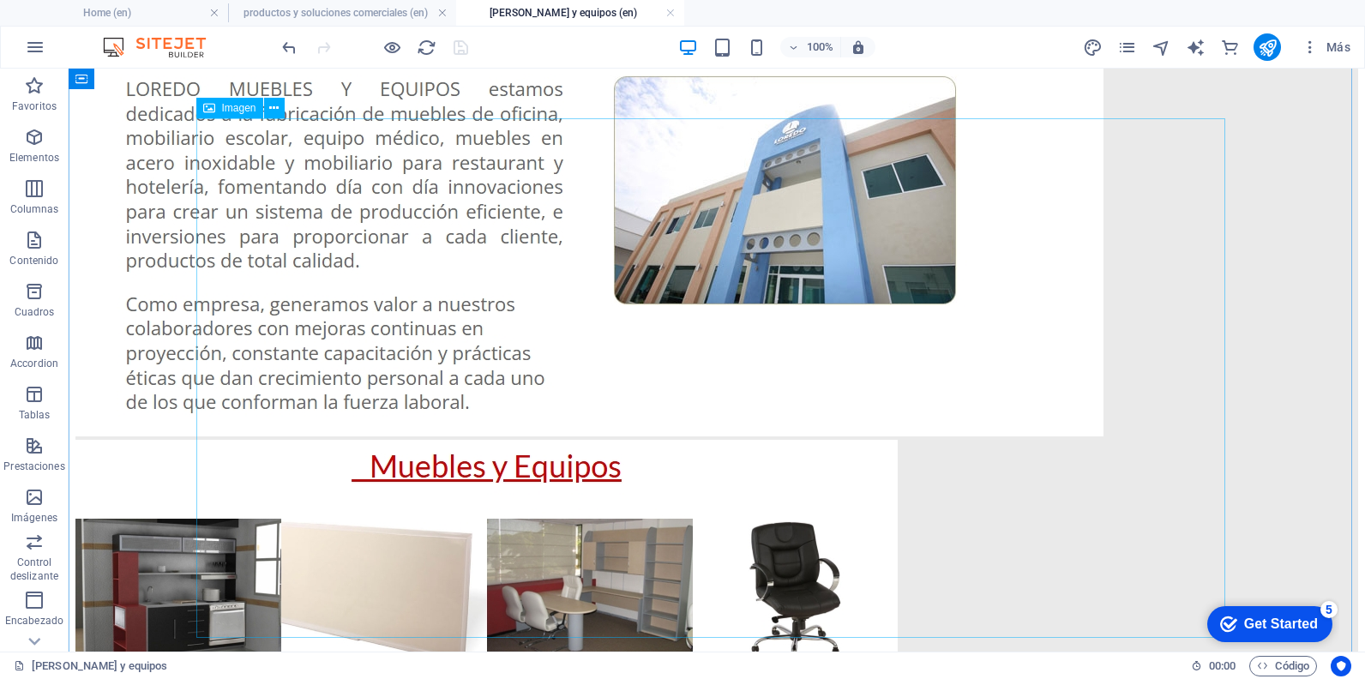
scroll to position [772, 0]
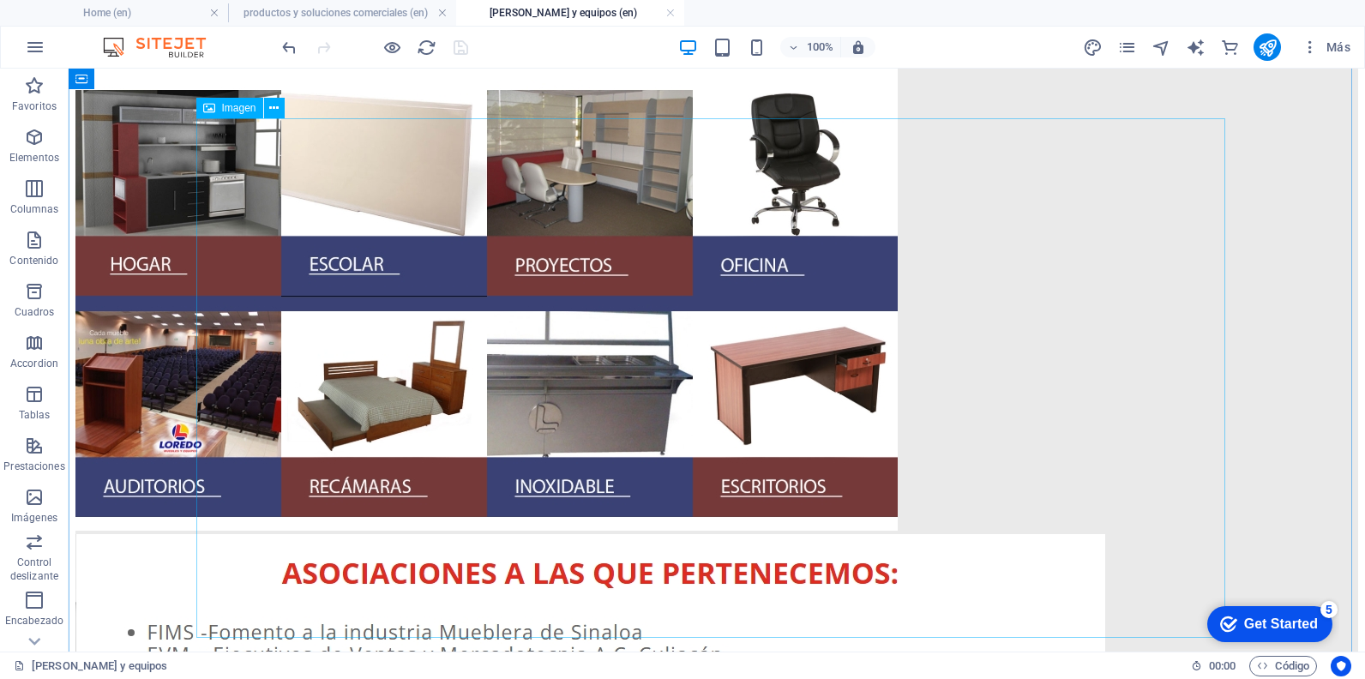
click at [462, 303] on figure at bounding box center [716, 272] width 1283 height 523
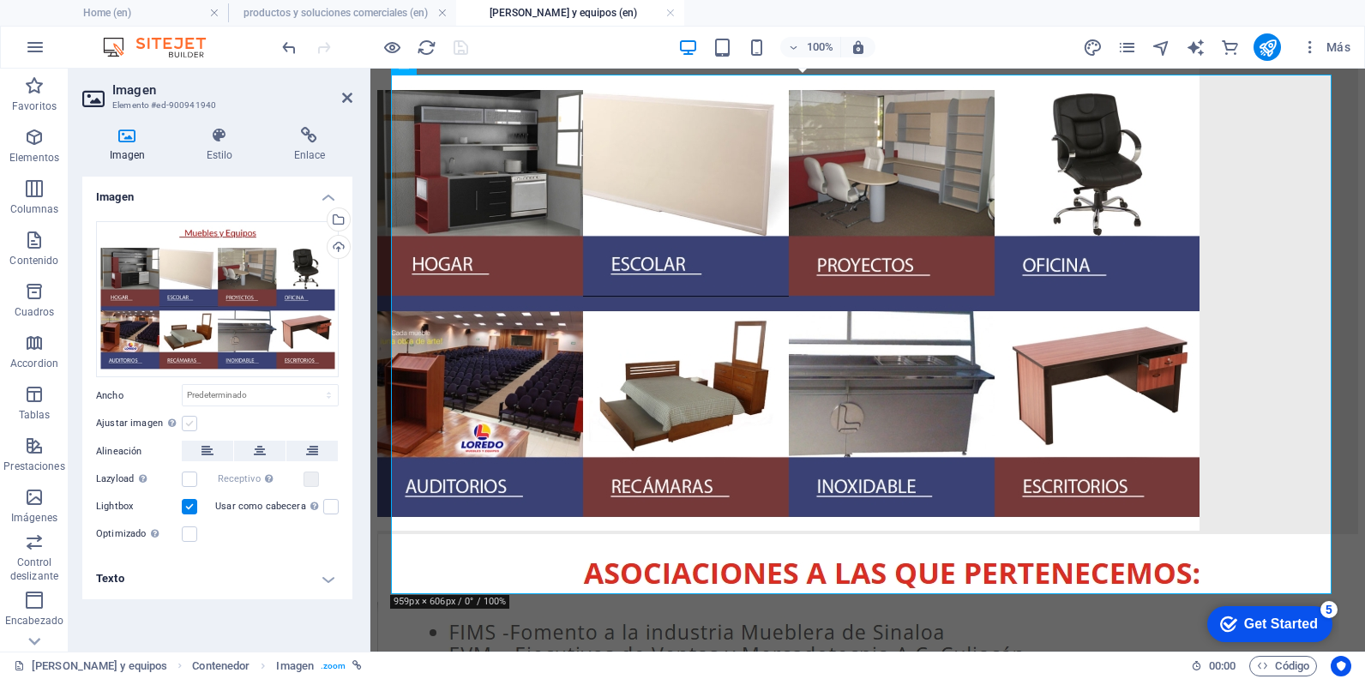
click at [193, 428] on label at bounding box center [189, 423] width 15 height 15
click at [0, 0] on input "Ajustar imagen Ajustar imagen automáticamente a un ancho y alto fijo" at bounding box center [0, 0] width 0 height 0
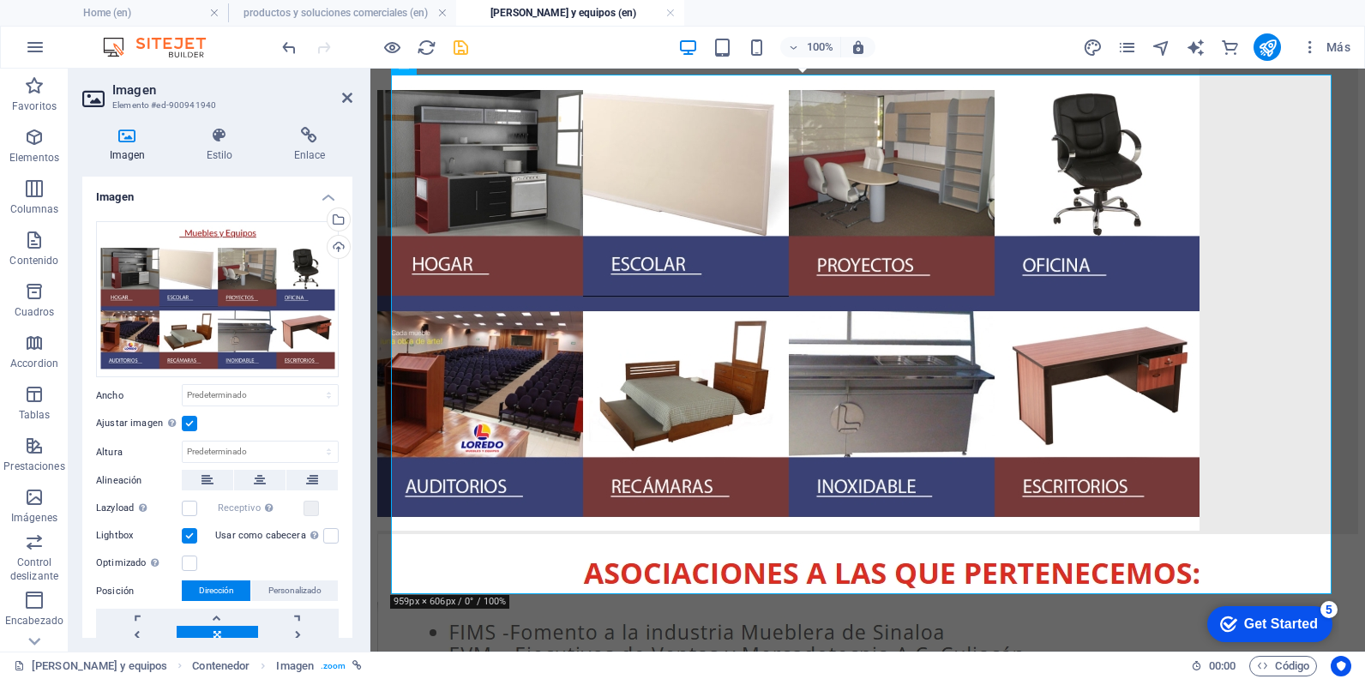
click at [194, 427] on label at bounding box center [189, 423] width 15 height 15
click at [0, 0] on input "Ajustar imagen Ajustar imagen automáticamente a un ancho y alto fijo" at bounding box center [0, 0] width 0 height 0
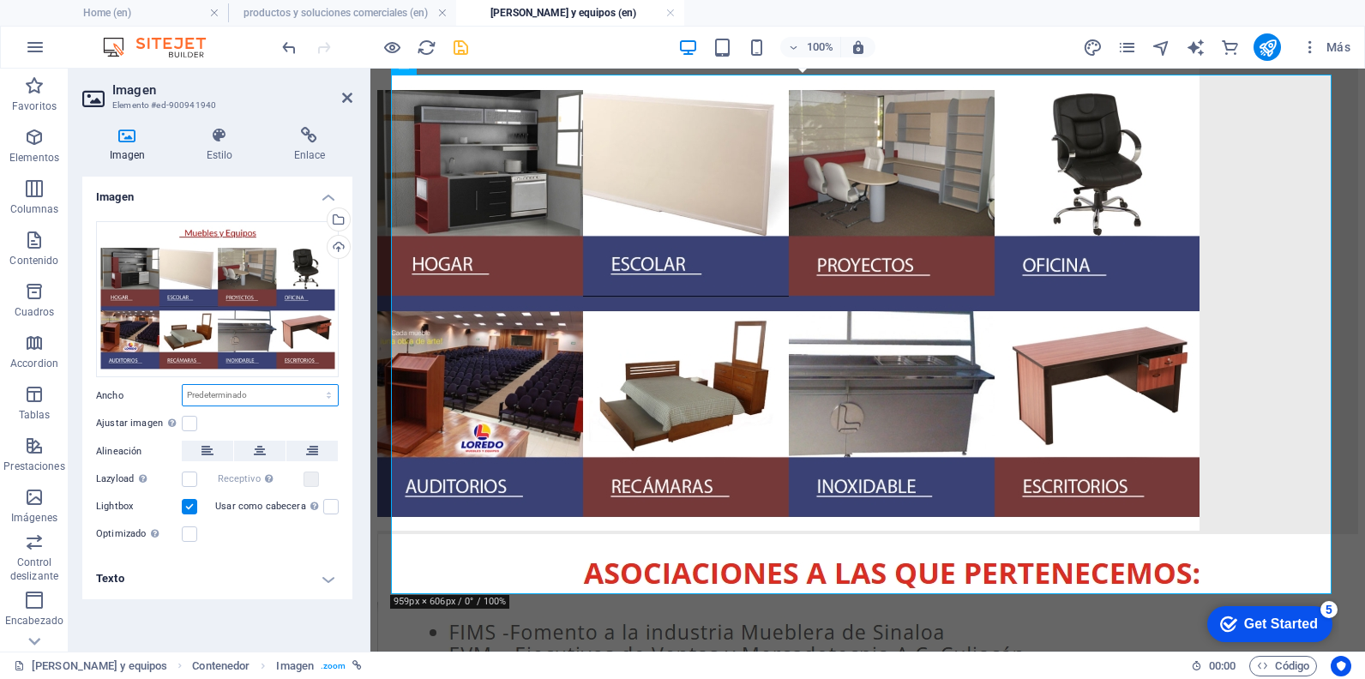
click at [247, 390] on select "Predeterminado automático px rem % em vh vw" at bounding box center [260, 395] width 155 height 21
click at [183, 385] on select "Predeterminado automático px rem % em vh vw" at bounding box center [260, 395] width 155 height 21
click at [285, 394] on select "Predeterminado automático px rem % em vh vw" at bounding box center [260, 395] width 155 height 21
select select "px"
click at [314, 385] on select "Predeterminado automático px rem % em vh vw" at bounding box center [260, 395] width 155 height 21
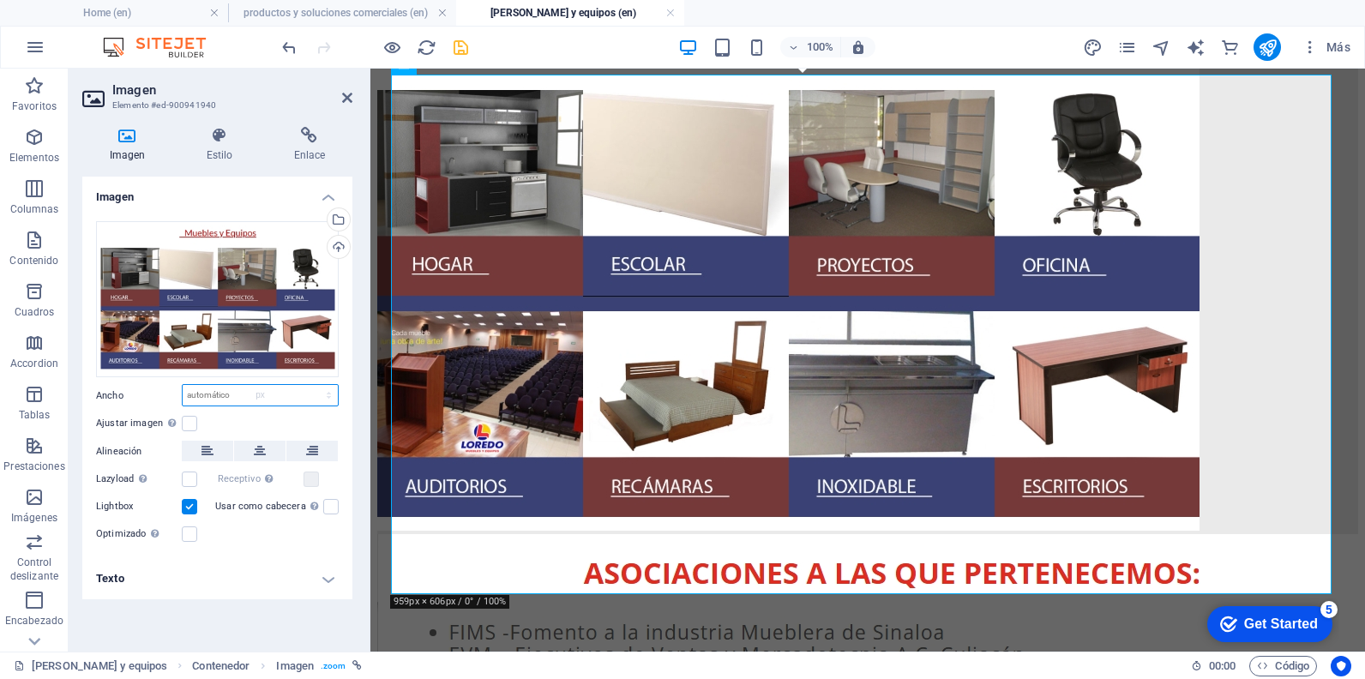
type input "959"
click at [285, 394] on input "959" at bounding box center [260, 395] width 155 height 21
click at [328, 397] on select "Predeterminado automático px rem % em vh vw" at bounding box center [326, 395] width 24 height 21
select select "default"
click at [314, 385] on select "Predeterminado automático px rem % em vh vw" at bounding box center [326, 395] width 24 height 21
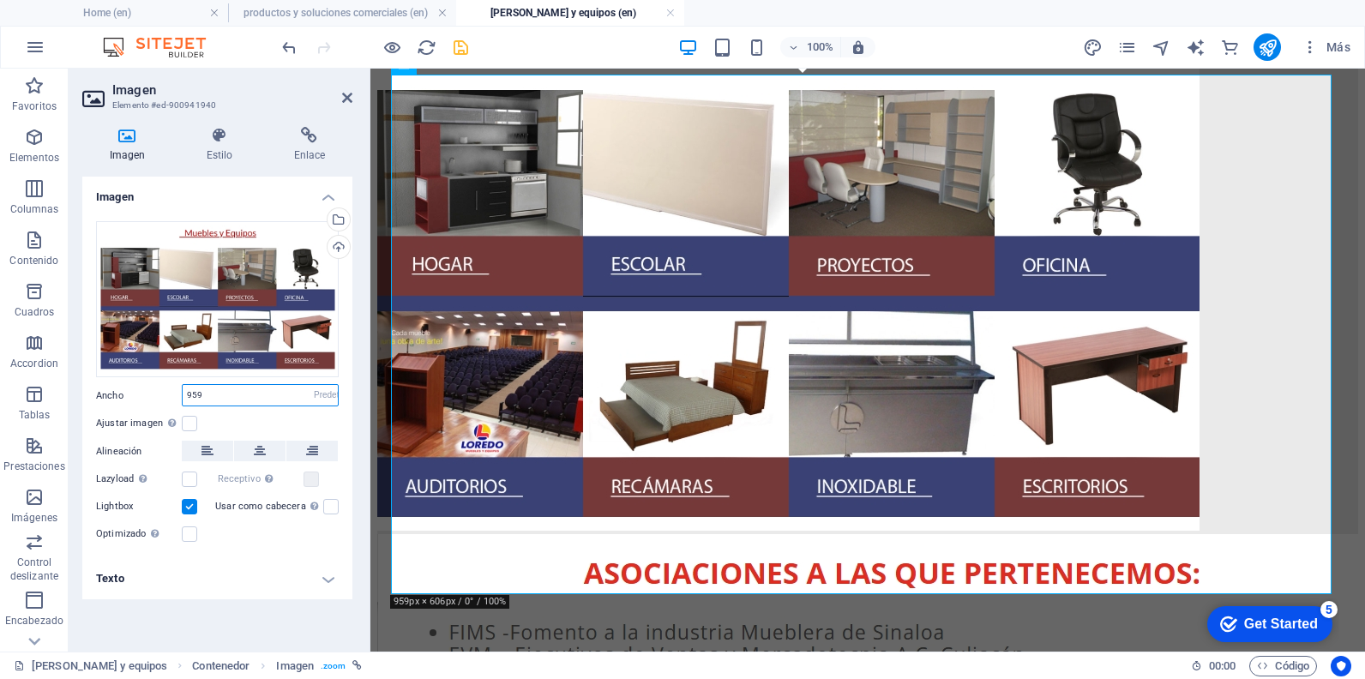
select select "DISABLED_OPTION_VALUE"
click at [325, 510] on label at bounding box center [330, 506] width 15 height 15
click at [0, 0] on input "Usar como cabecera La imagen se ajustará en una etiqueta de cabecera H1. Result…" at bounding box center [0, 0] width 0 height 0
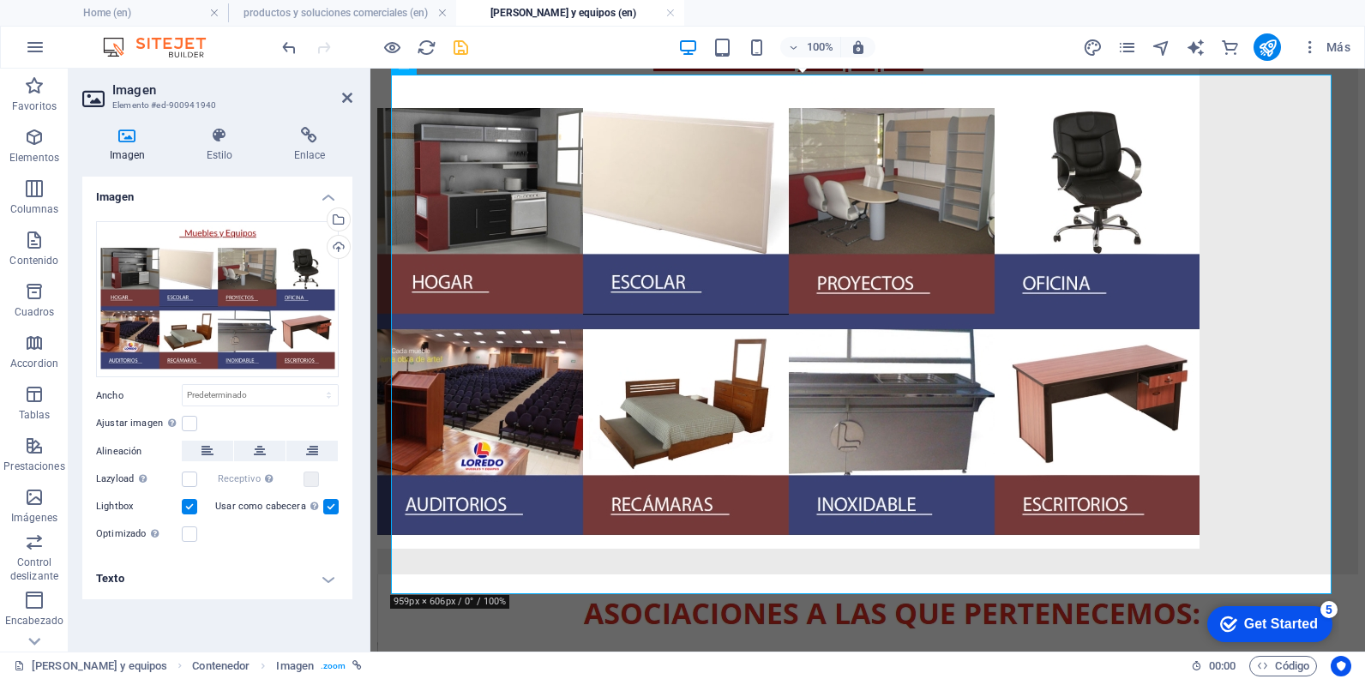
click at [325, 510] on label at bounding box center [330, 506] width 15 height 15
click at [0, 0] on input "Usar como cabecera La imagen se ajustará en una etiqueta de cabecera H1. Result…" at bounding box center [0, 0] width 0 height 0
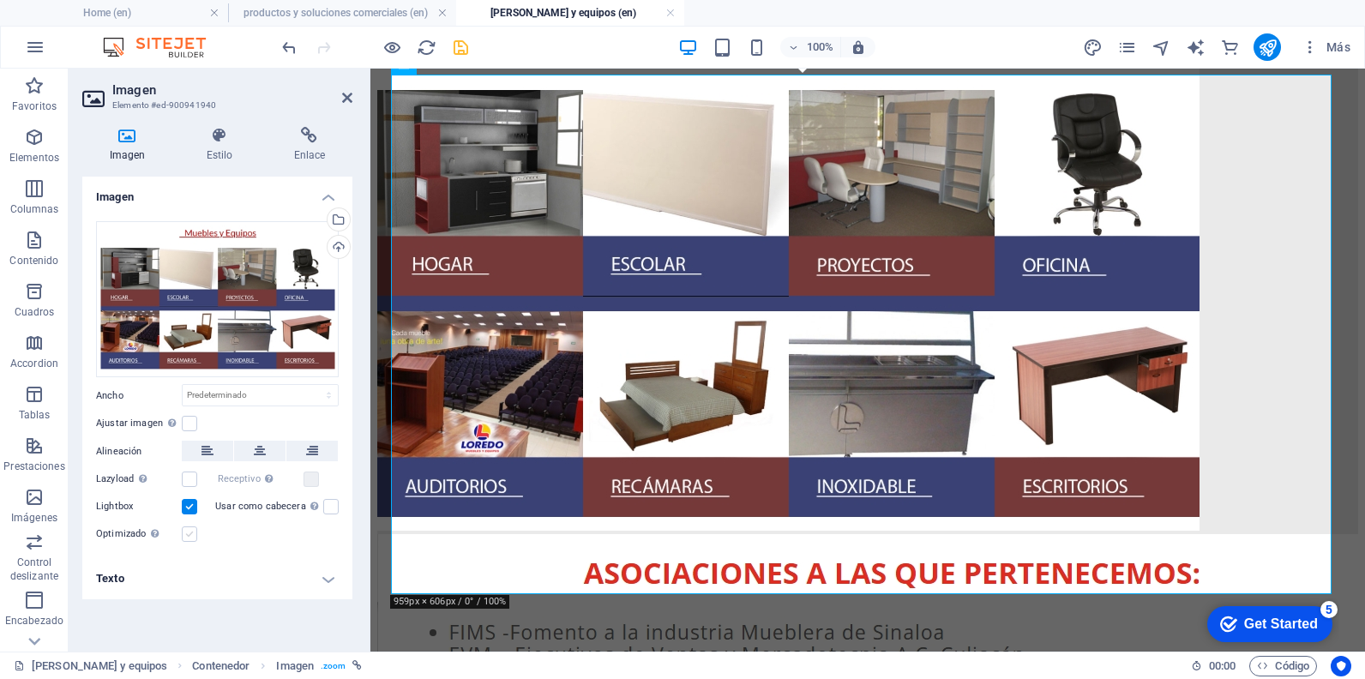
click at [195, 538] on label at bounding box center [189, 533] width 15 height 15
click at [0, 0] on input "Optimizado Las imágenes se comprimen para así mejorar la velocidad de las págin…" at bounding box center [0, 0] width 0 height 0
click at [195, 538] on label at bounding box center [189, 533] width 15 height 15
click at [0, 0] on input "Optimizado Las imágenes se comprimen para así mejorar la velocidad de las págin…" at bounding box center [0, 0] width 0 height 0
click at [187, 514] on label at bounding box center [189, 506] width 15 height 15
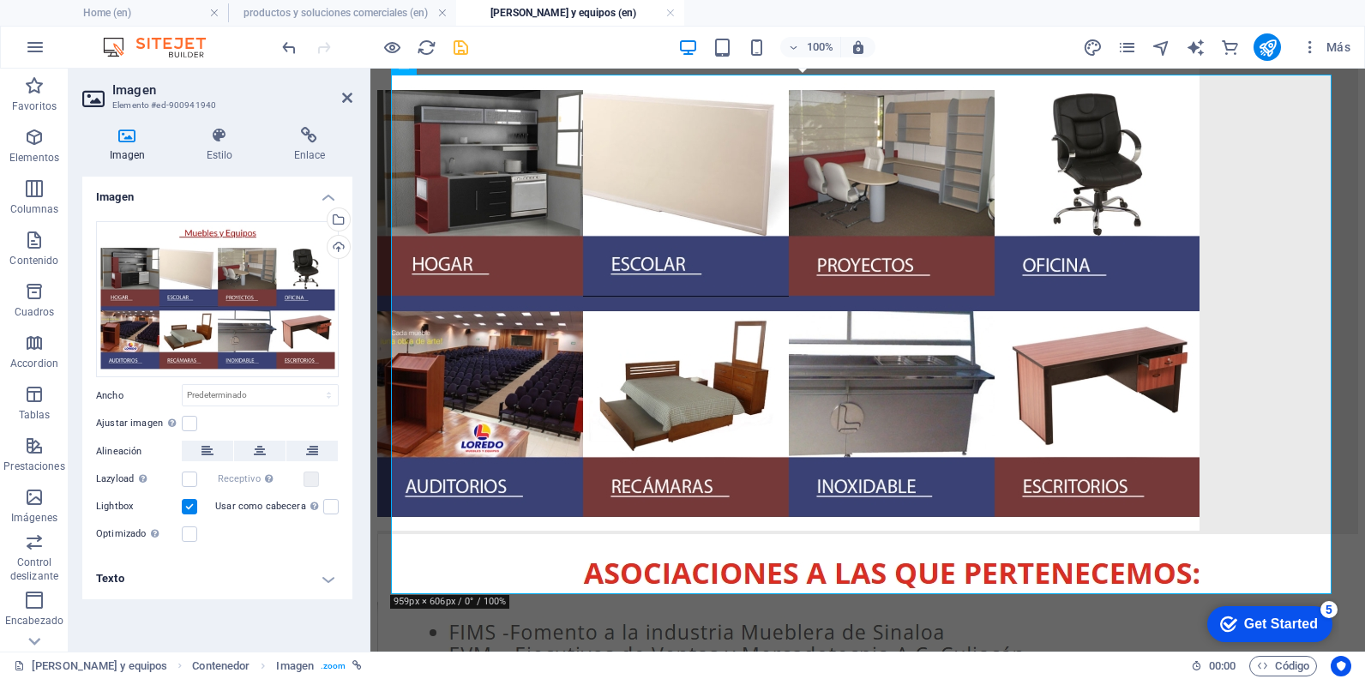
click at [0, 0] on input "Lightbox" at bounding box center [0, 0] width 0 height 0
click at [187, 514] on label at bounding box center [189, 506] width 15 height 15
click at [0, 0] on input "Lightbox" at bounding box center [0, 0] width 0 height 0
click at [185, 477] on label at bounding box center [189, 479] width 15 height 15
click at [0, 0] on input "Lazyload La carga de imágenes tras la carga de la página mejora la velocidad de…" at bounding box center [0, 0] width 0 height 0
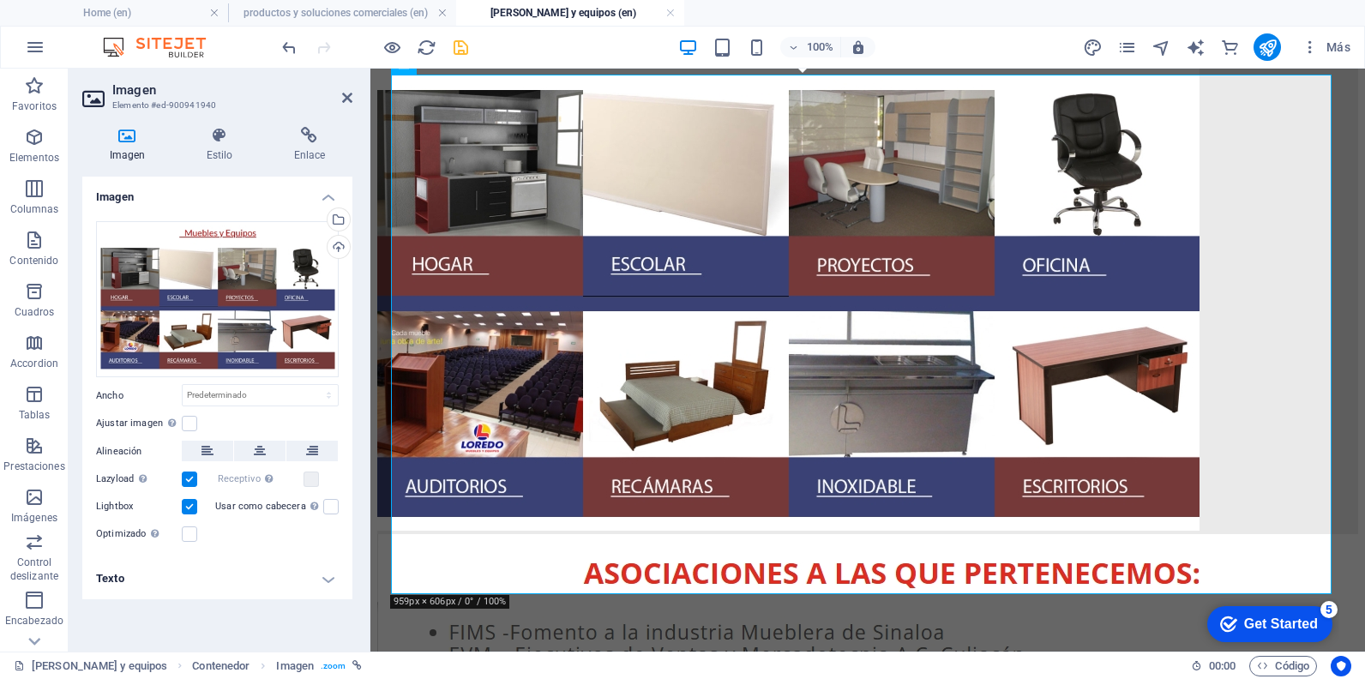
click at [186, 478] on label at bounding box center [189, 479] width 15 height 15
click at [0, 0] on input "Lazyload La carga de imágenes tras la carga de la página mejora la velocidad de…" at bounding box center [0, 0] width 0 height 0
click at [454, 52] on icon "save" at bounding box center [461, 48] width 20 height 20
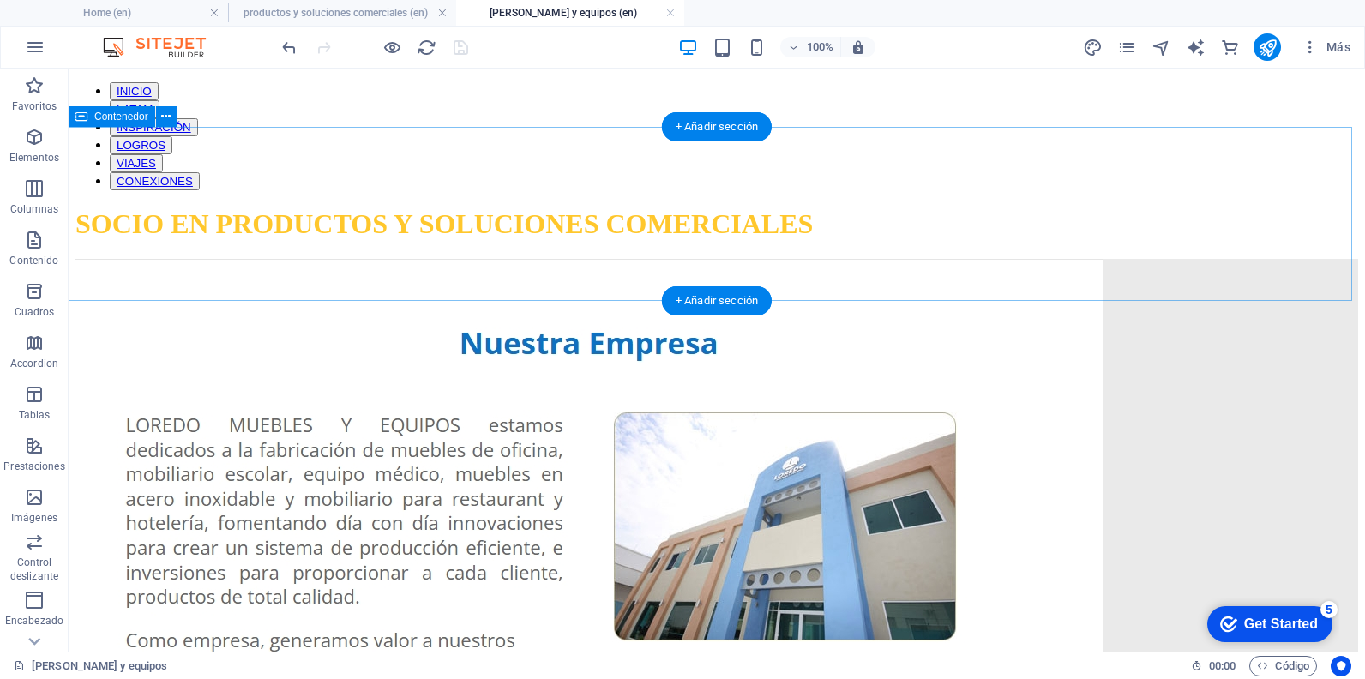
scroll to position [0, 0]
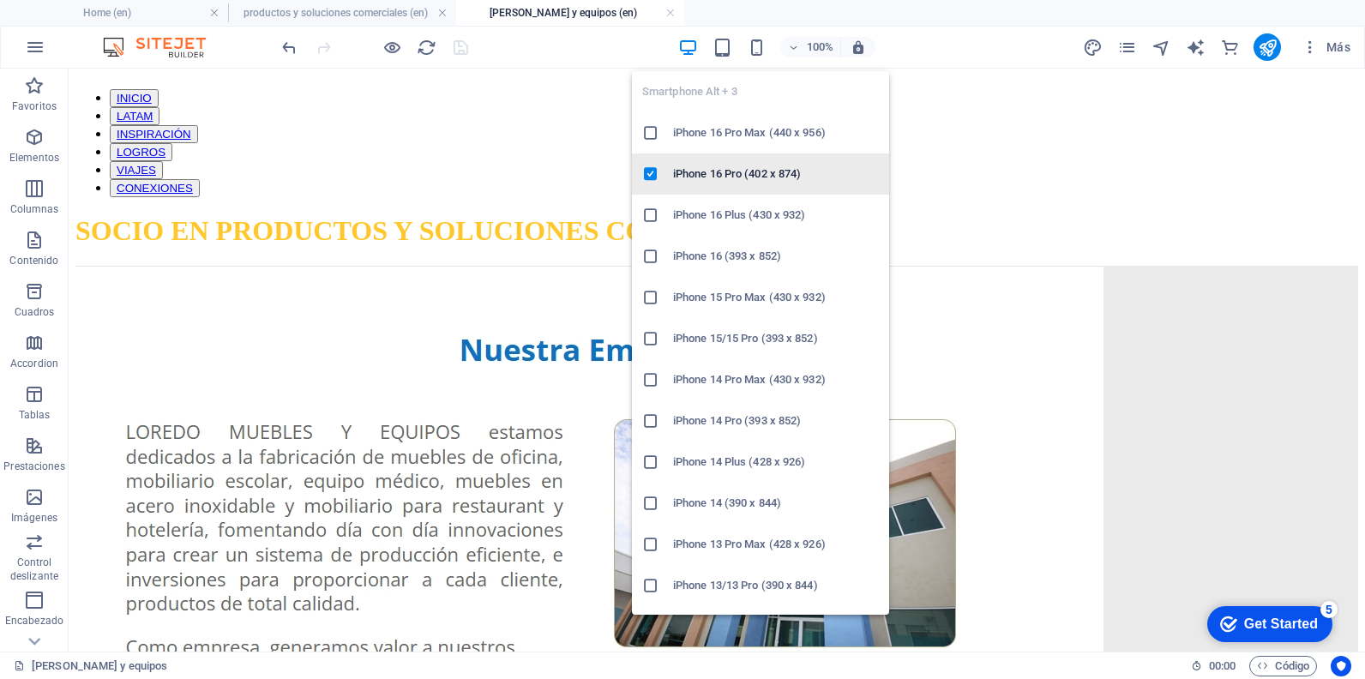
click at [733, 162] on li "iPhone 16 Pro (402 x 874)" at bounding box center [760, 173] width 257 height 41
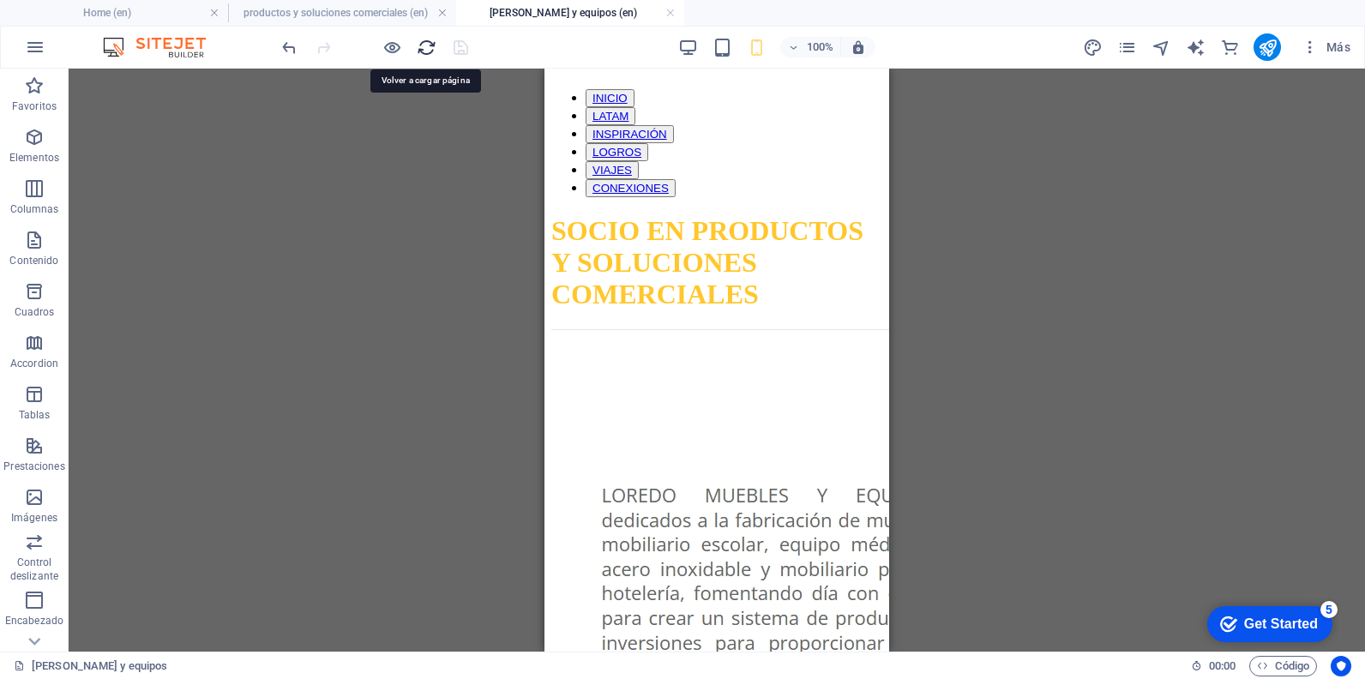
click at [424, 55] on icon "reload" at bounding box center [427, 48] width 20 height 20
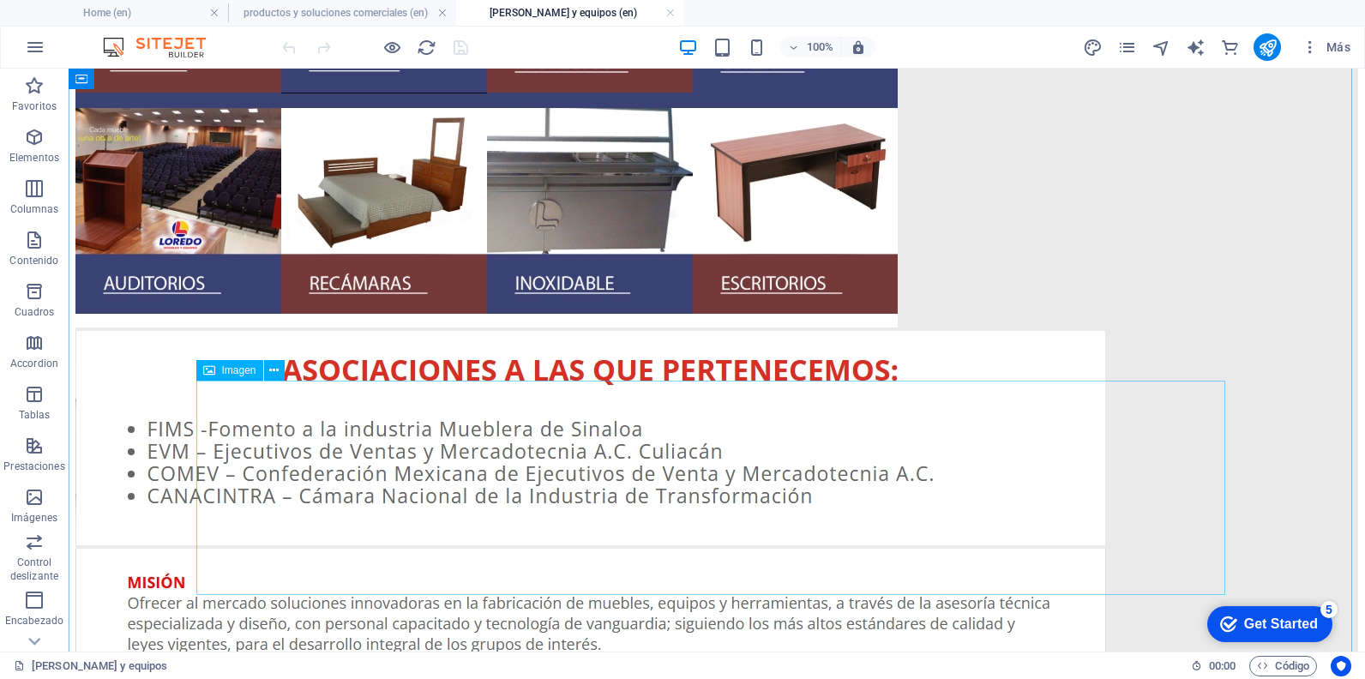
scroll to position [1029, 0]
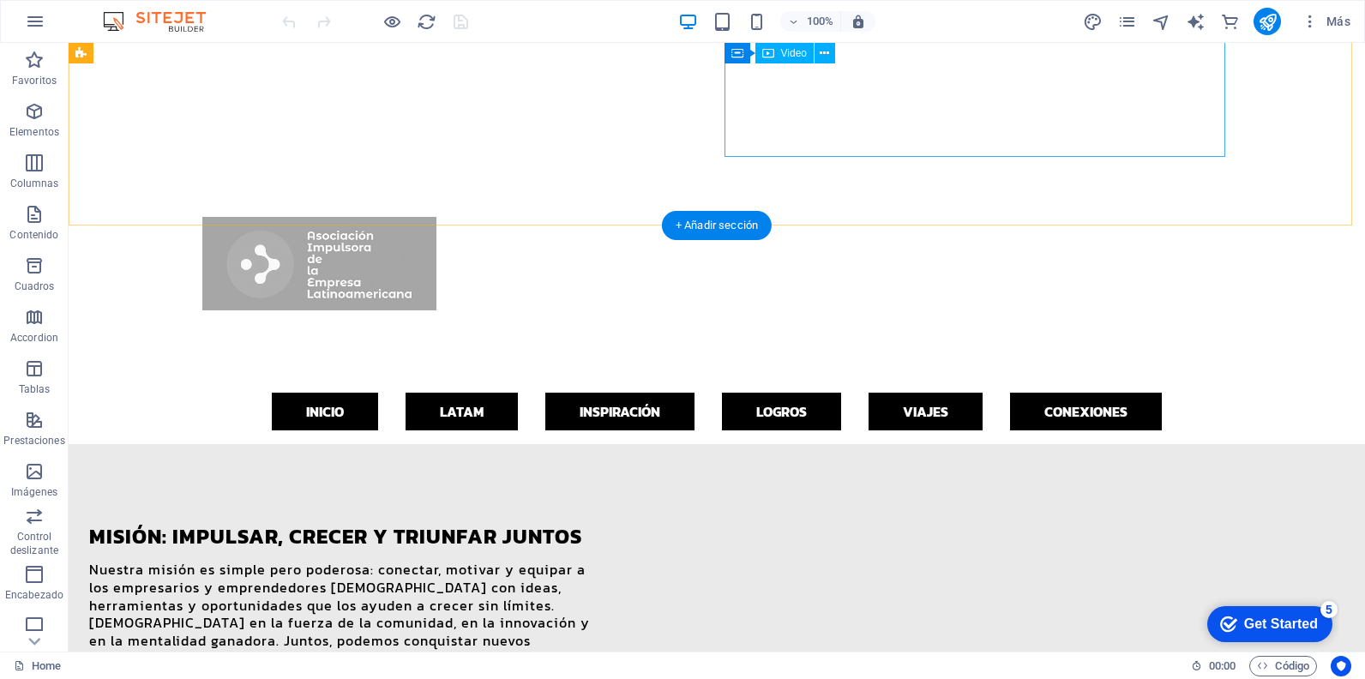
scroll to position [1372, 0]
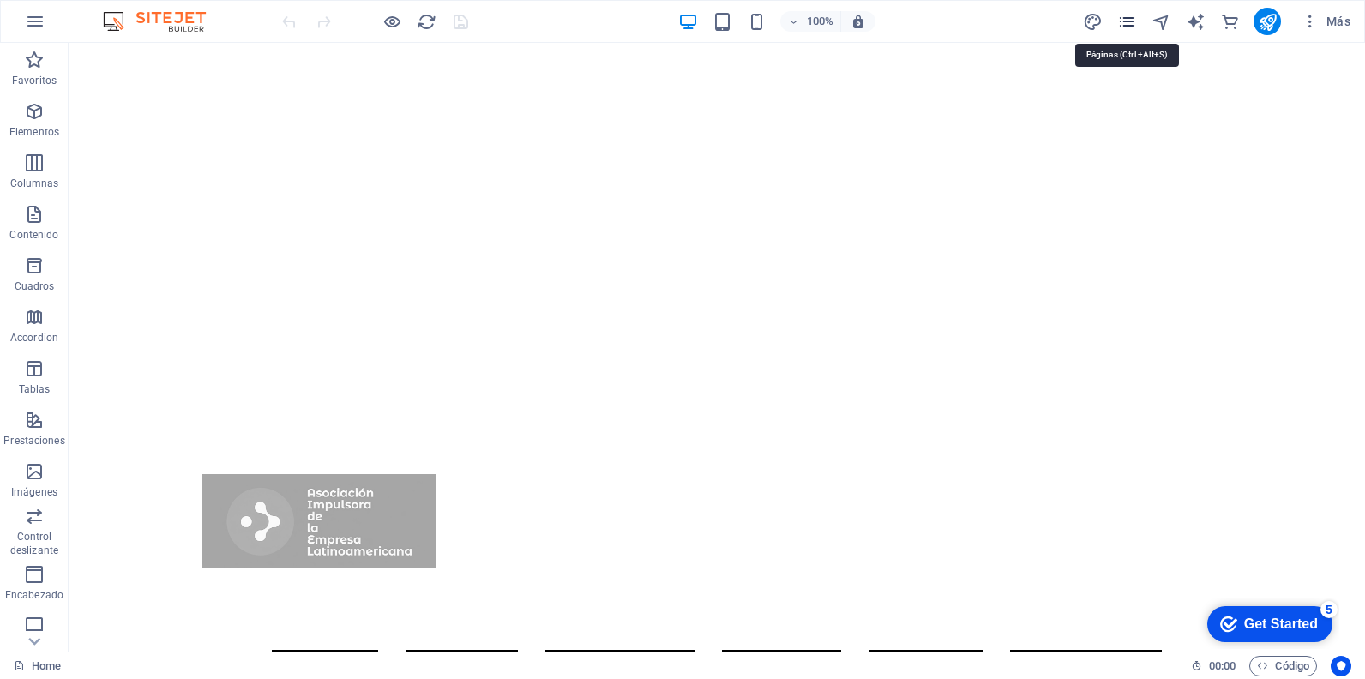
click at [1124, 20] on icon "pages" at bounding box center [1127, 22] width 20 height 20
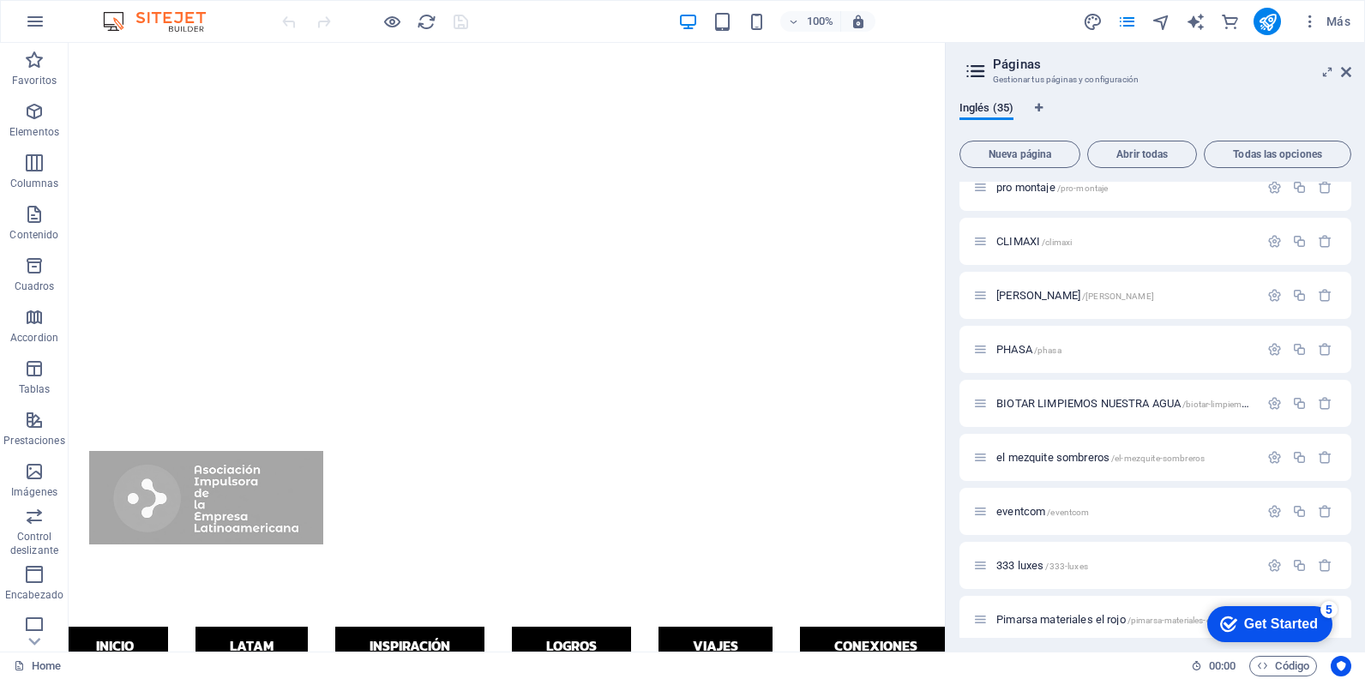
scroll to position [1434, 0]
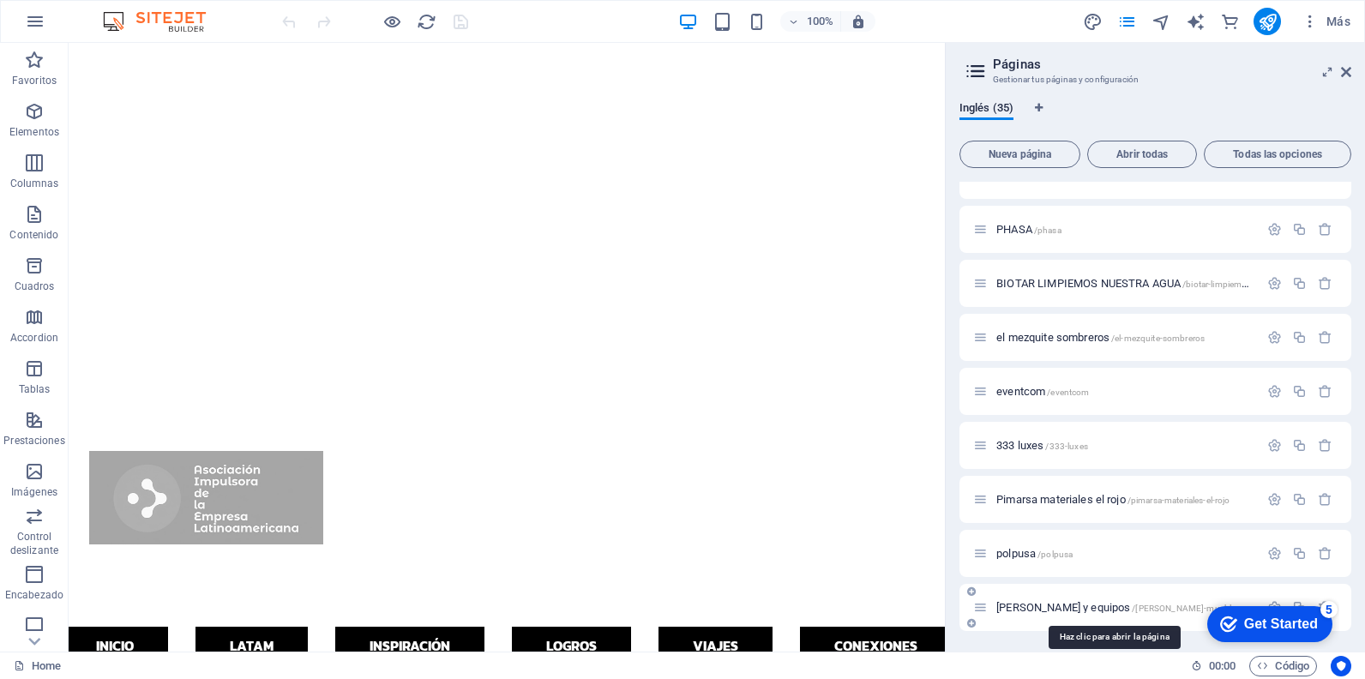
click at [1045, 612] on span "loredo muebles y equipos /loredo-muebles-y-equipos" at bounding box center [1138, 607] width 285 height 13
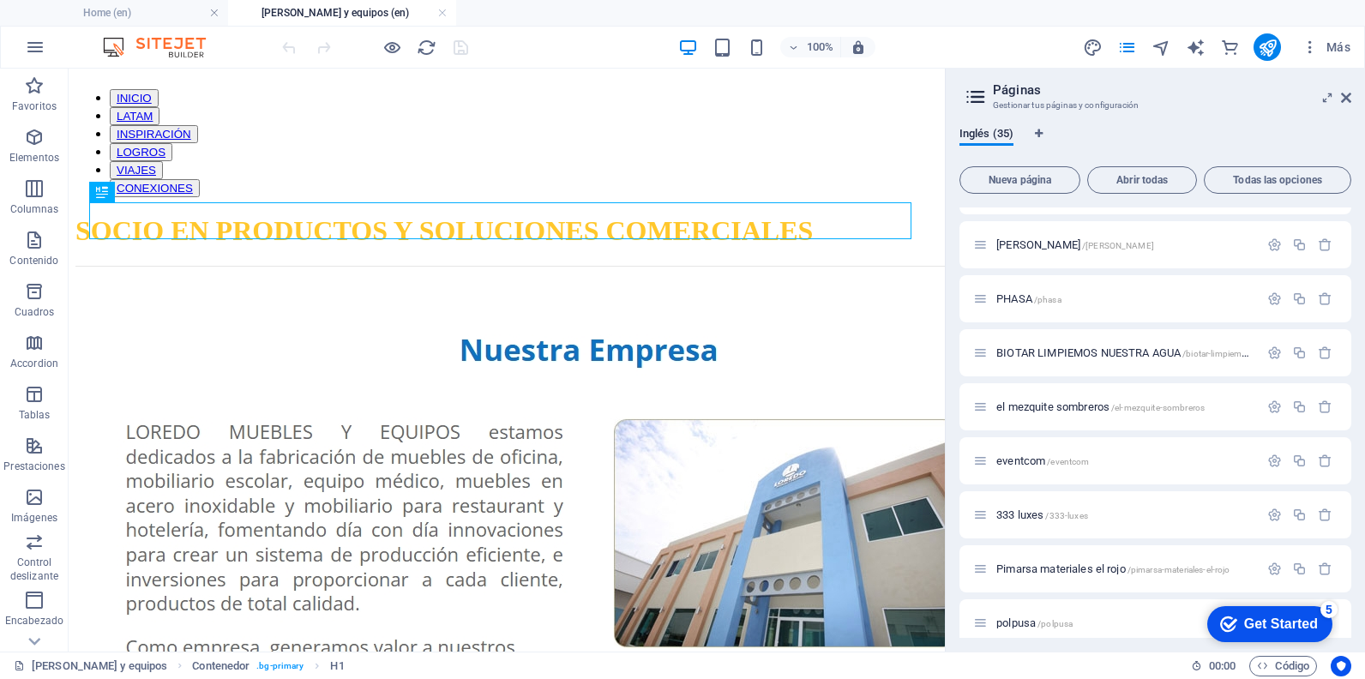
scroll to position [0, 0]
drag, startPoint x: 1347, startPoint y: 98, endPoint x: 1241, endPoint y: 72, distance: 109.4
click at [1347, 98] on icon at bounding box center [1346, 98] width 10 height 14
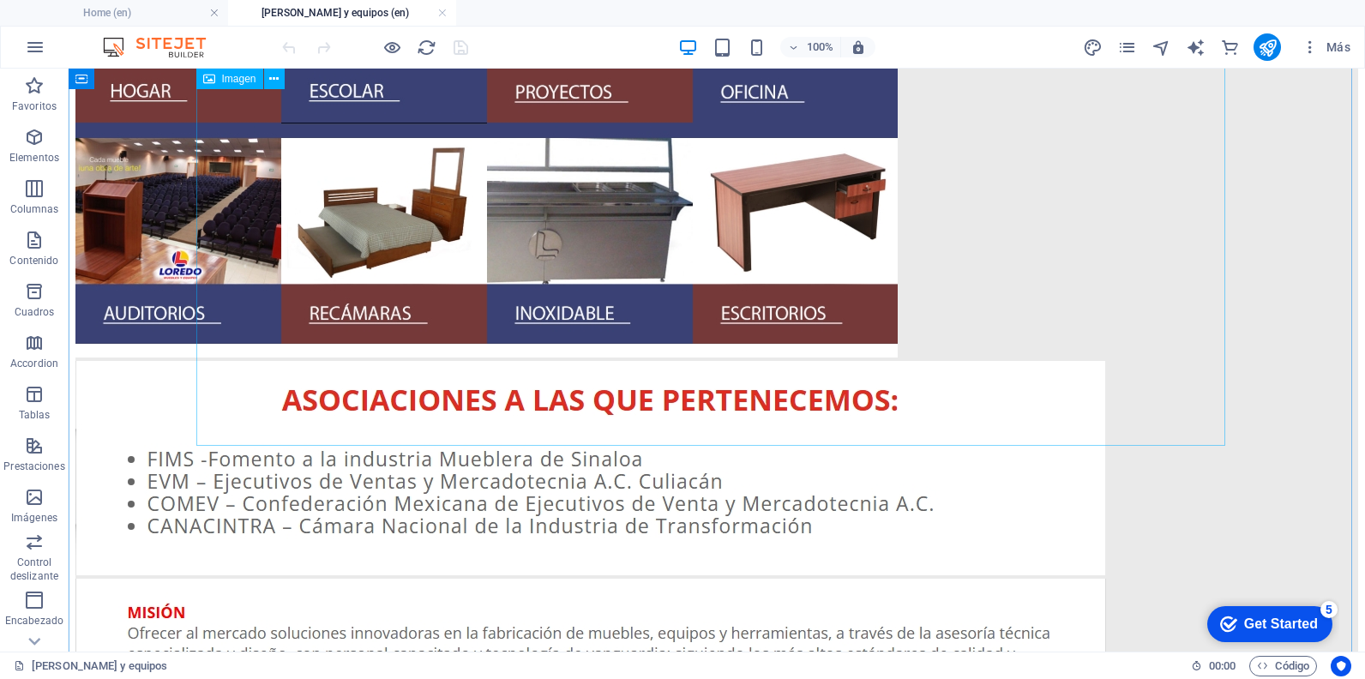
scroll to position [943, 0]
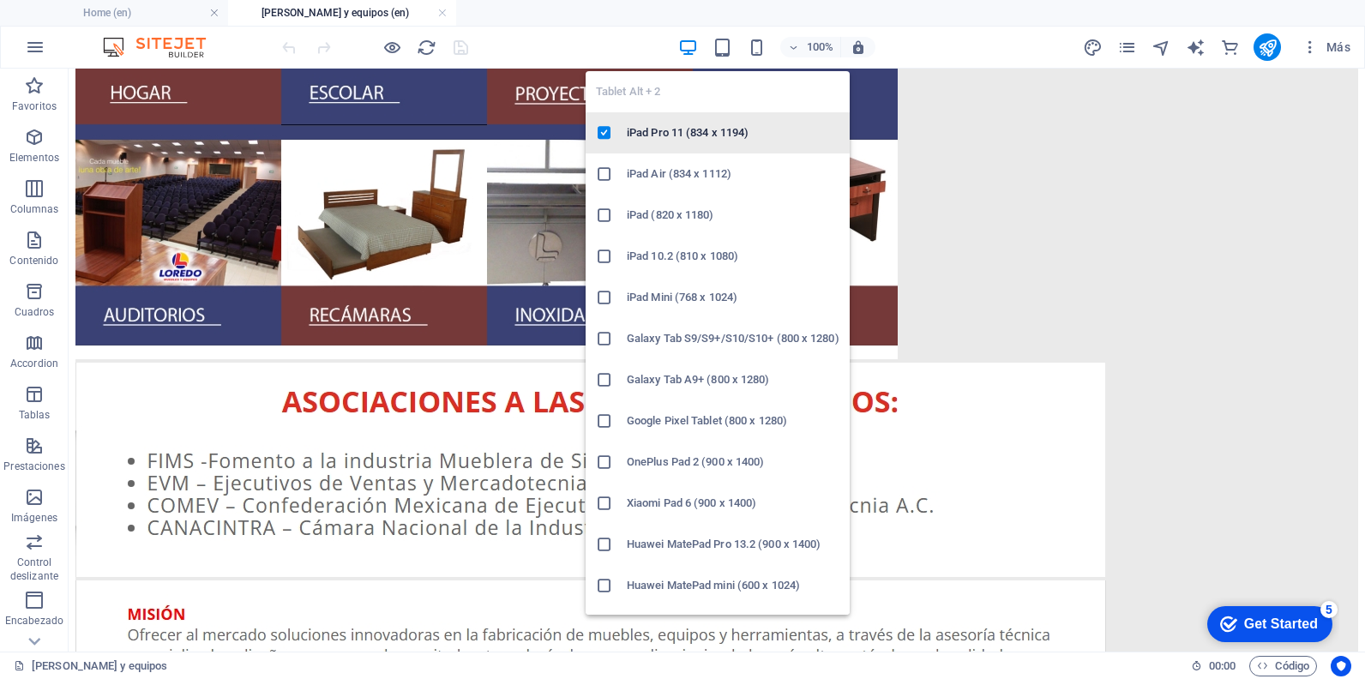
click at [701, 133] on h6 "iPad Pro 11 (834 x 1194)" at bounding box center [733, 133] width 213 height 21
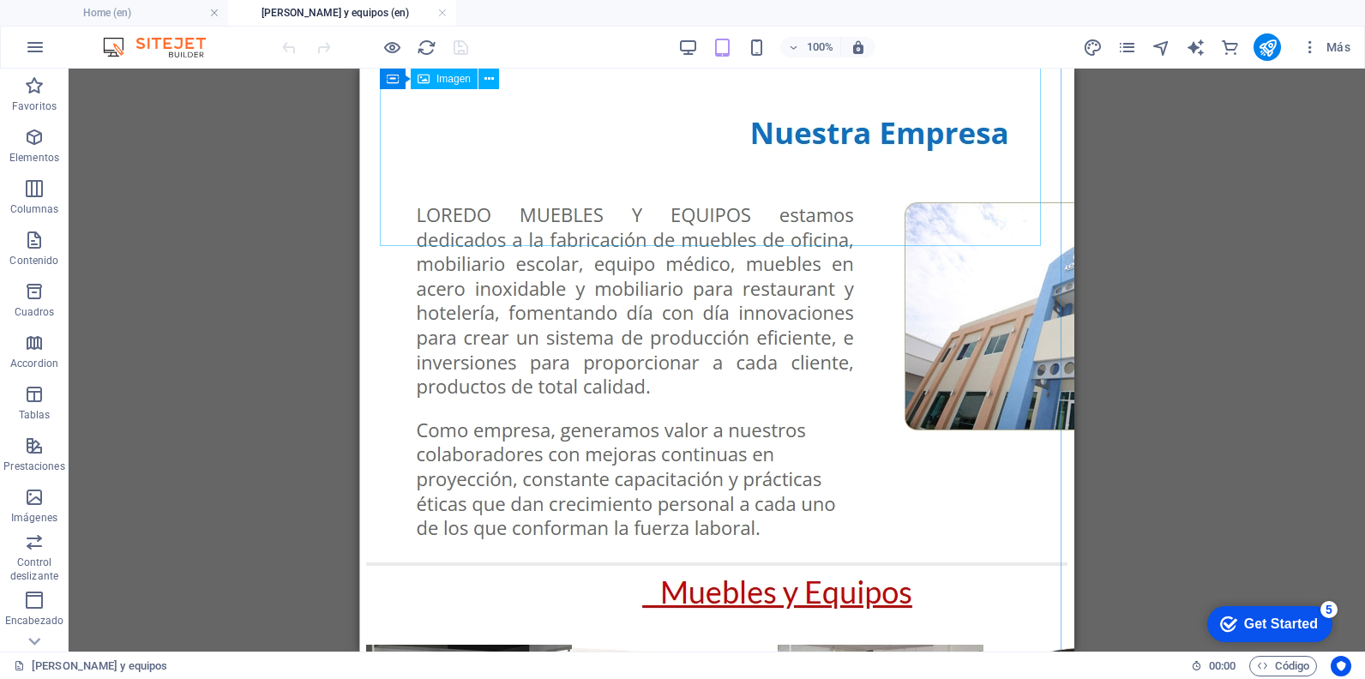
scroll to position [86, 0]
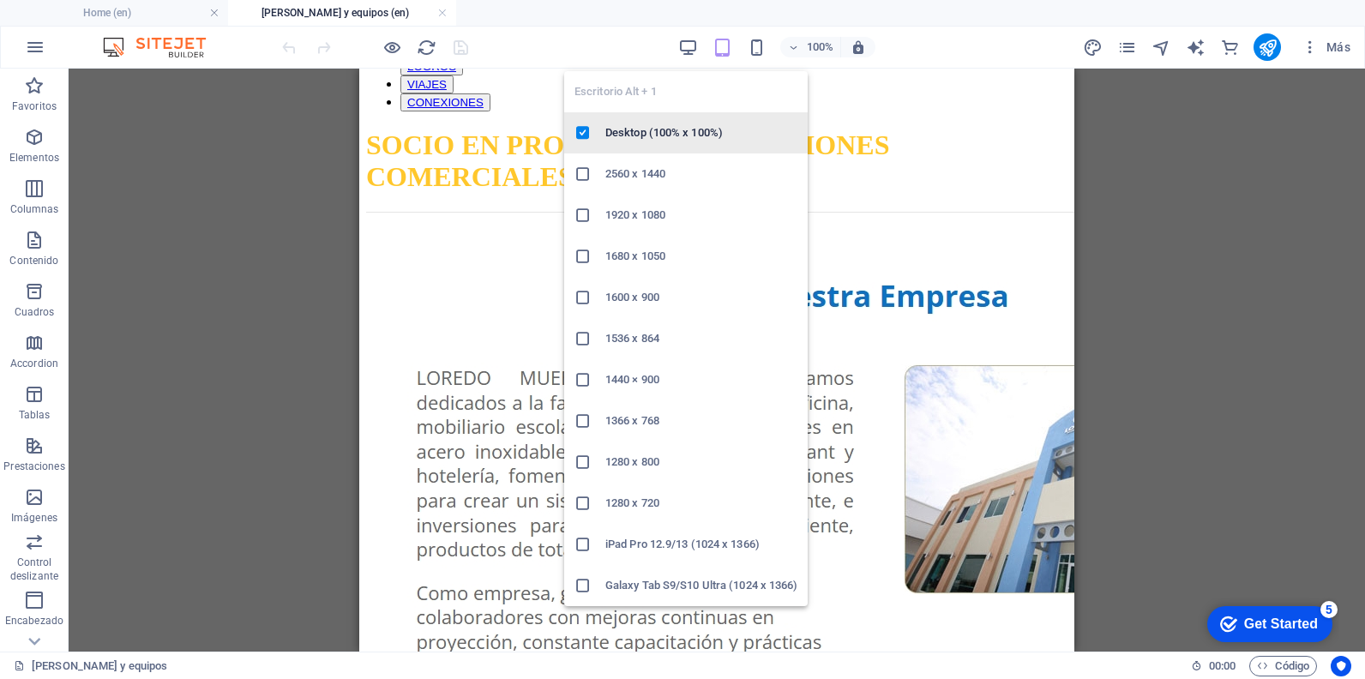
click at [670, 141] on h6 "Desktop (100% x 100%)" at bounding box center [701, 133] width 192 height 21
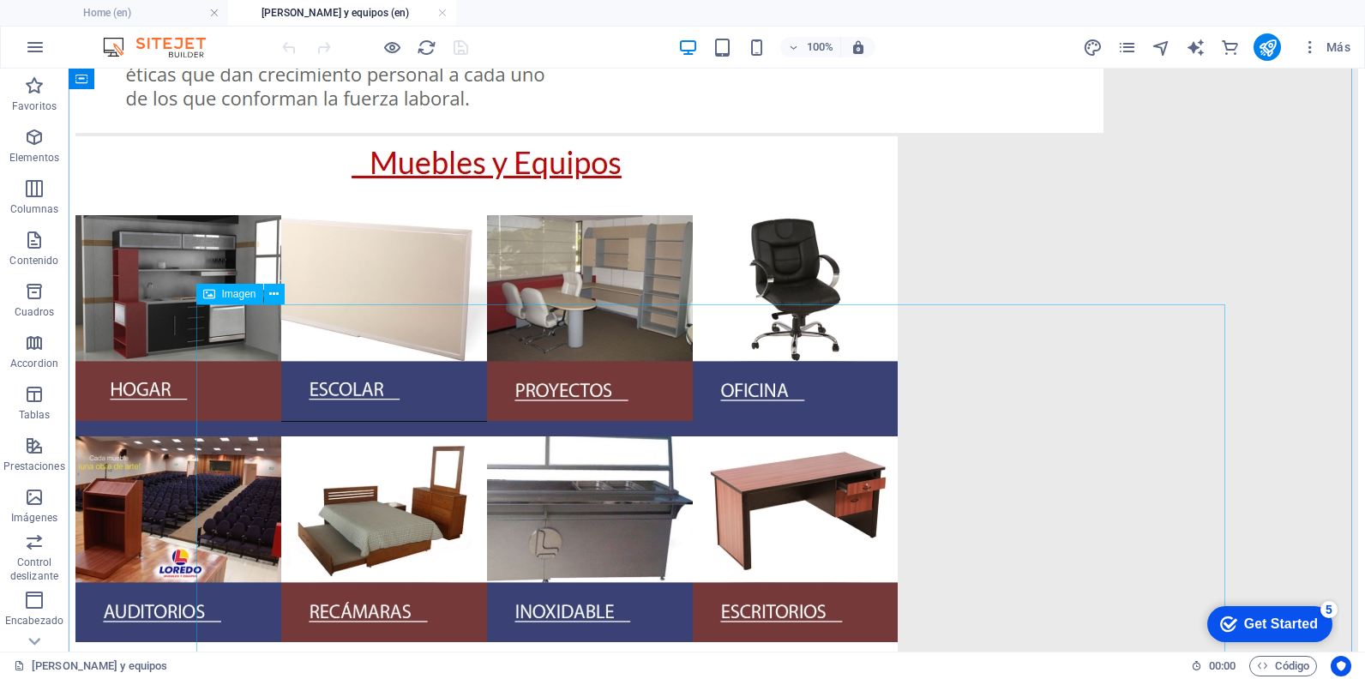
scroll to position [763, 0]
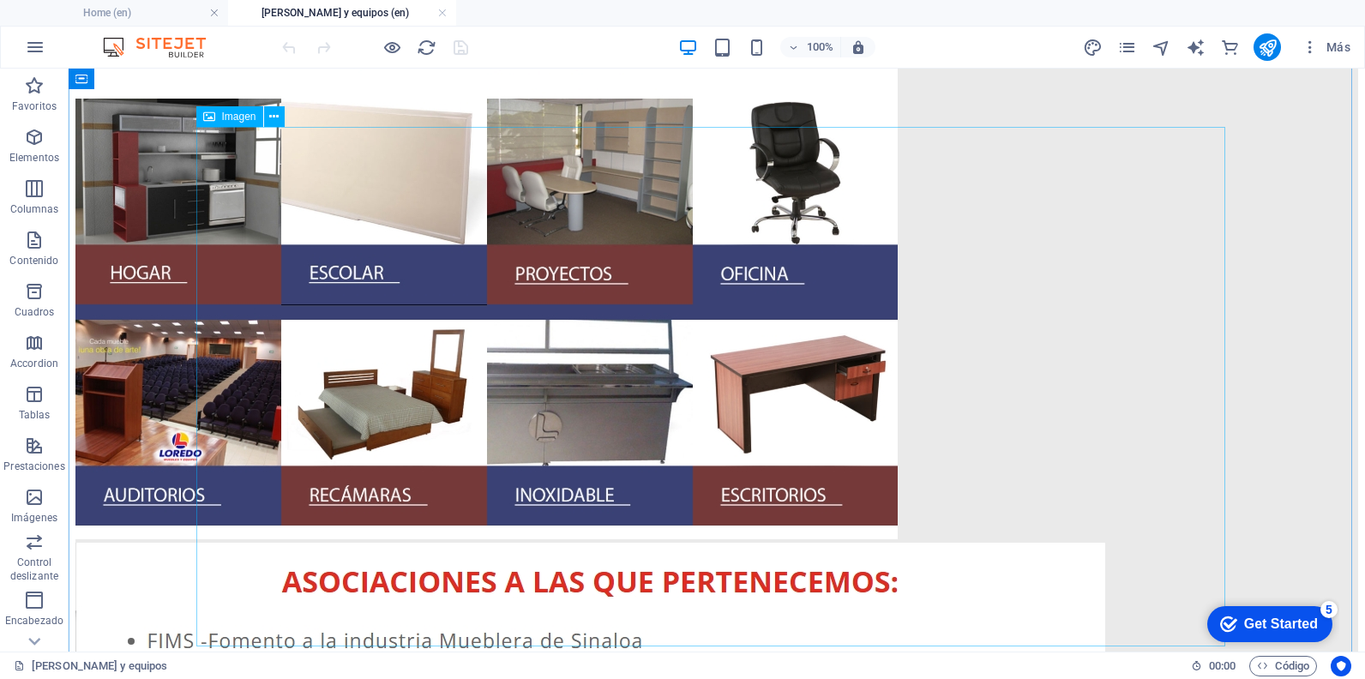
click at [766, 312] on figure at bounding box center [716, 281] width 1283 height 523
click at [765, 312] on figure at bounding box center [716, 281] width 1283 height 523
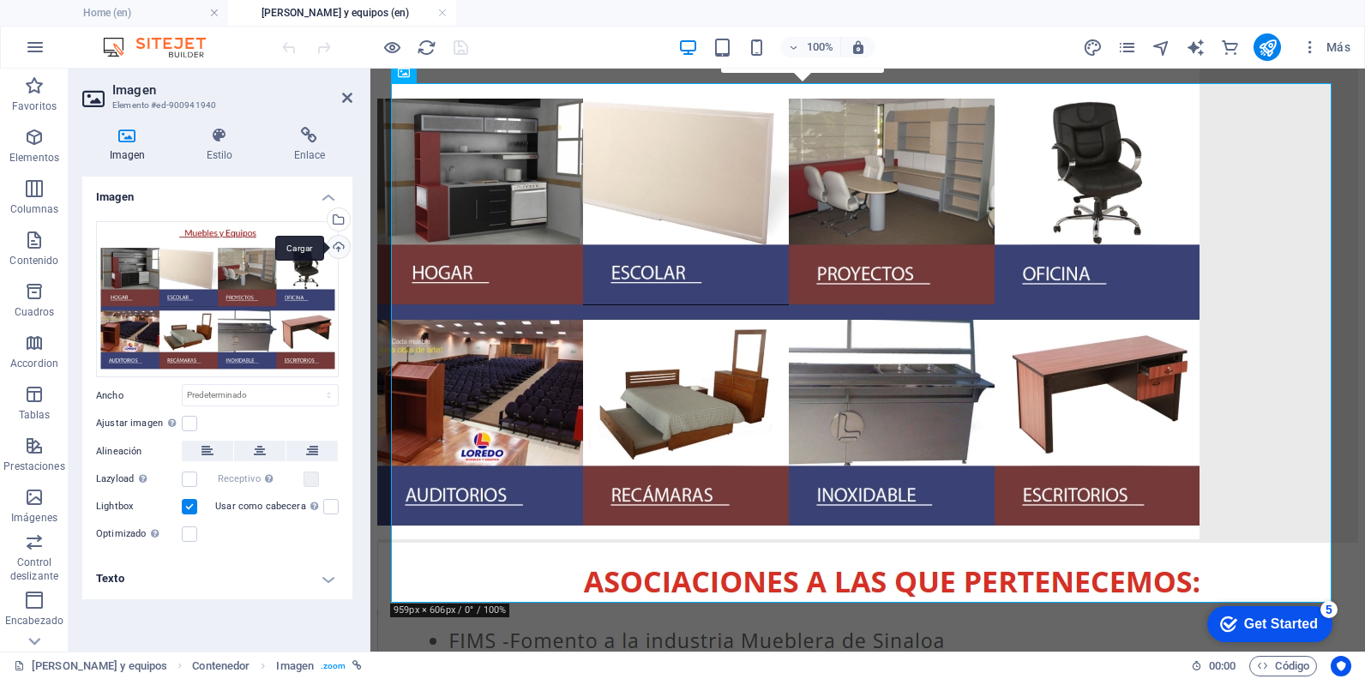
click at [347, 249] on div "Cargar" at bounding box center [337, 249] width 26 height 26
click at [452, 241] on figure at bounding box center [867, 281] width 981 height 523
click at [349, 99] on icon at bounding box center [347, 98] width 10 height 14
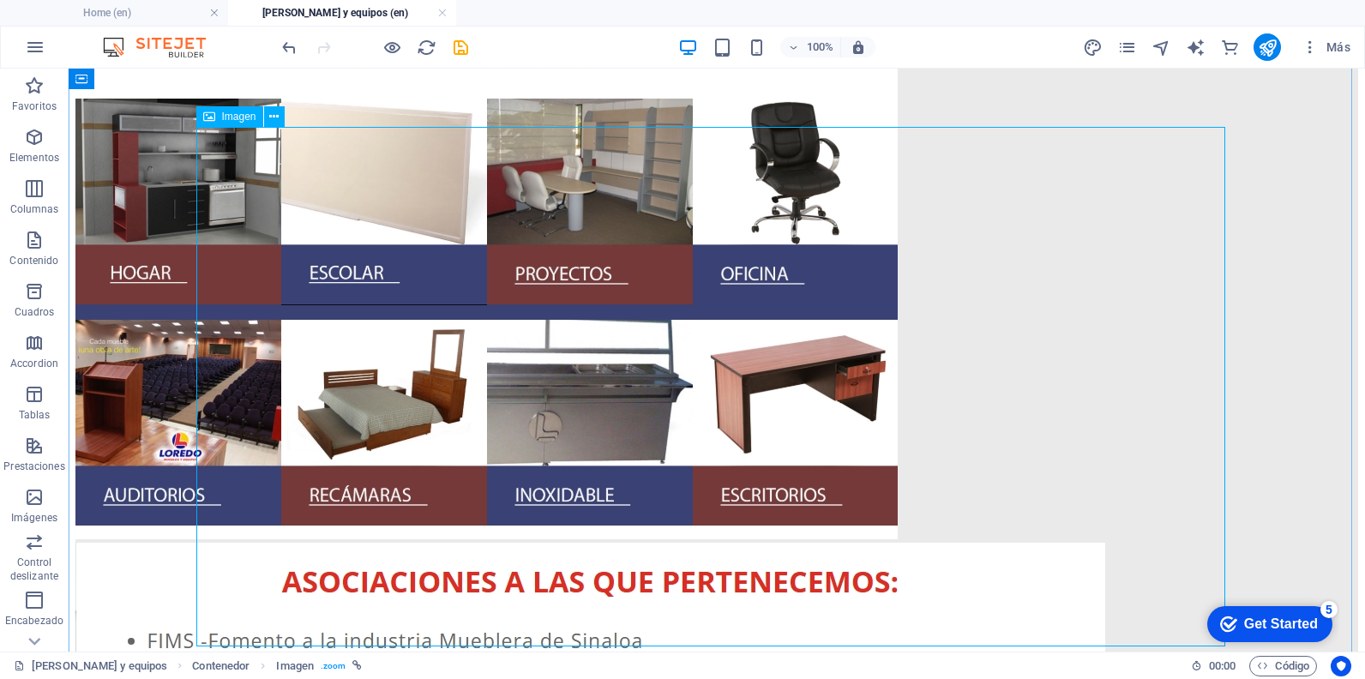
click at [231, 113] on span "Imagen" at bounding box center [239, 116] width 34 height 10
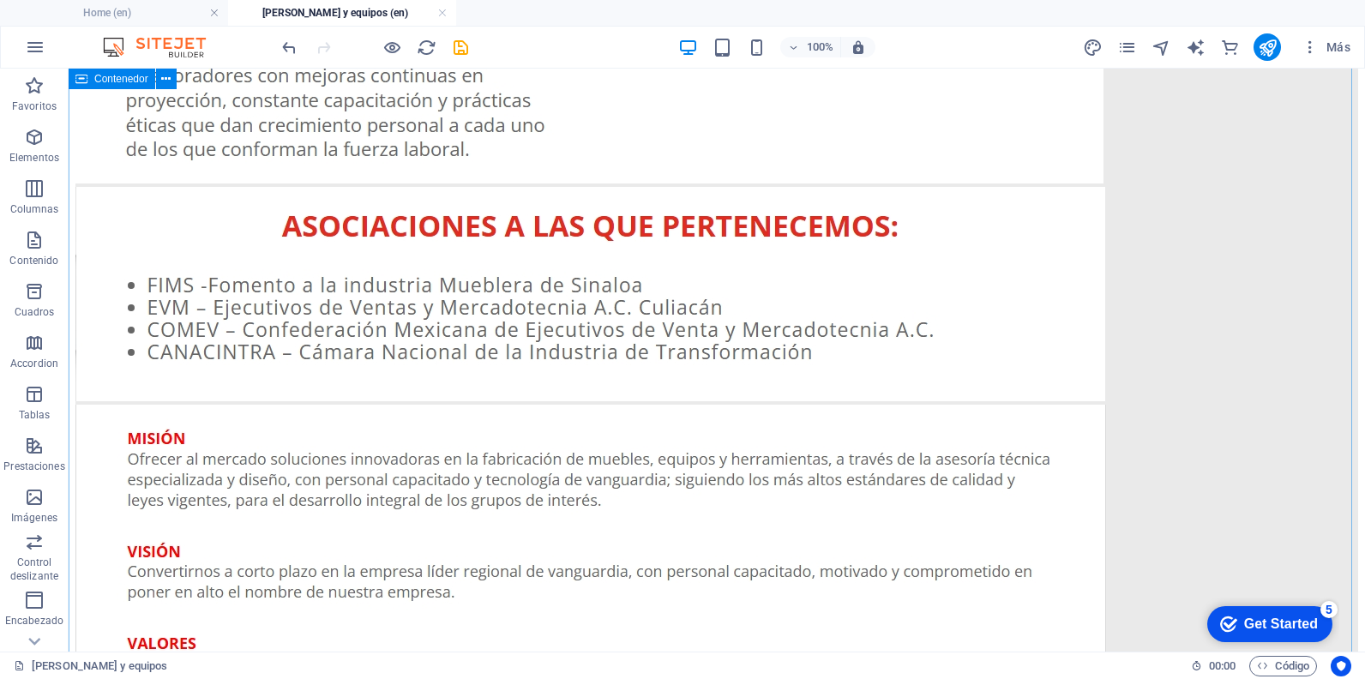
scroll to position [677, 0]
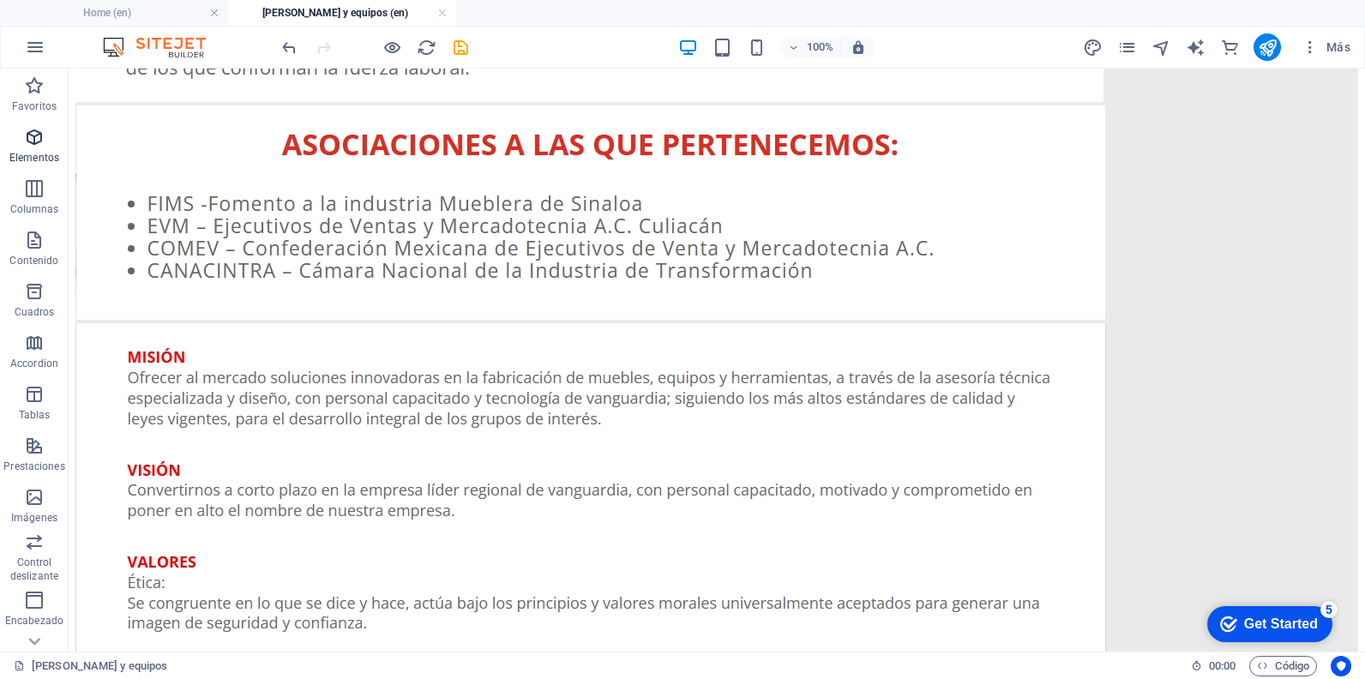
click at [28, 147] on icon "button" at bounding box center [34, 137] width 21 height 21
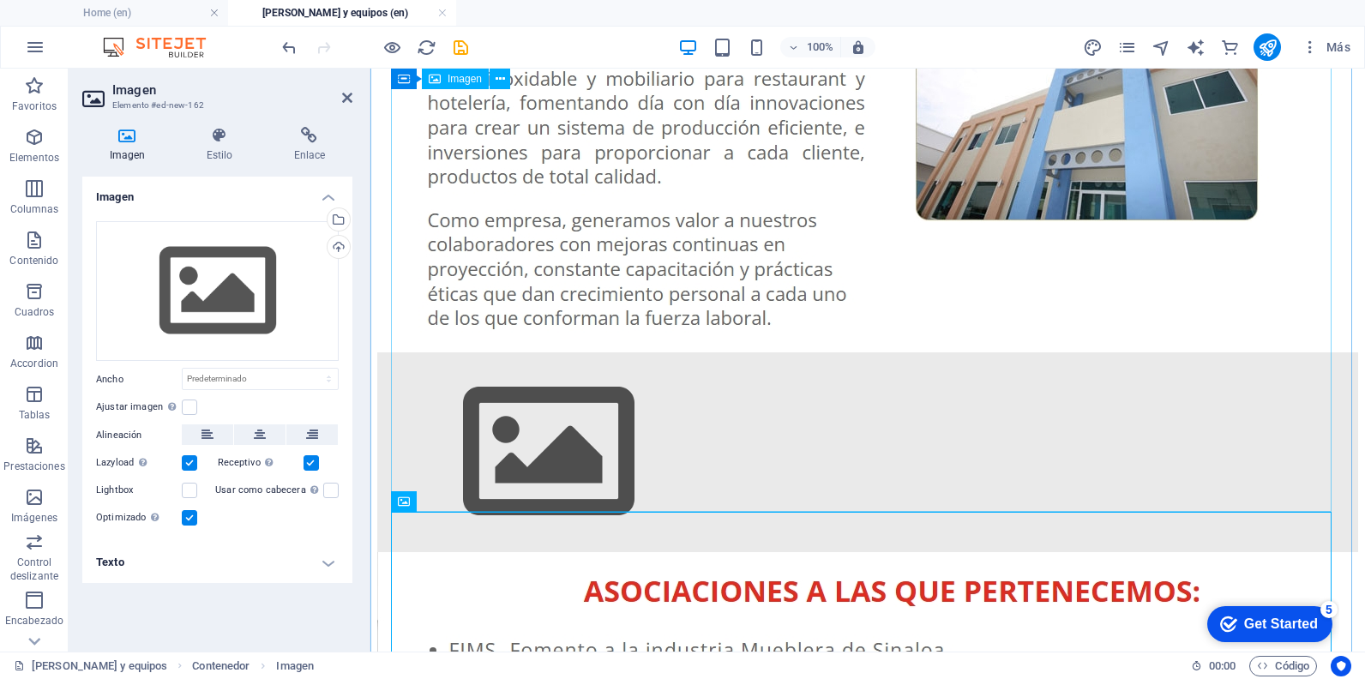
scroll to position [506, 0]
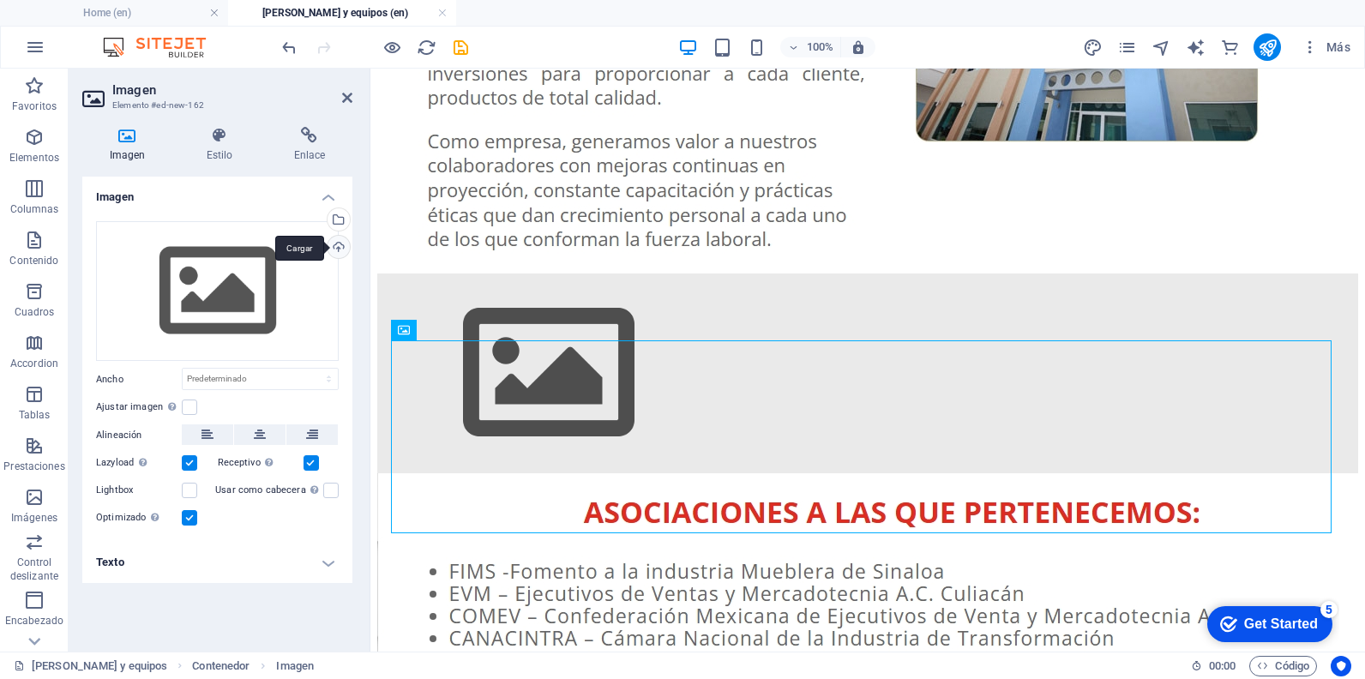
click at [338, 242] on div "Cargar" at bounding box center [337, 249] width 26 height 26
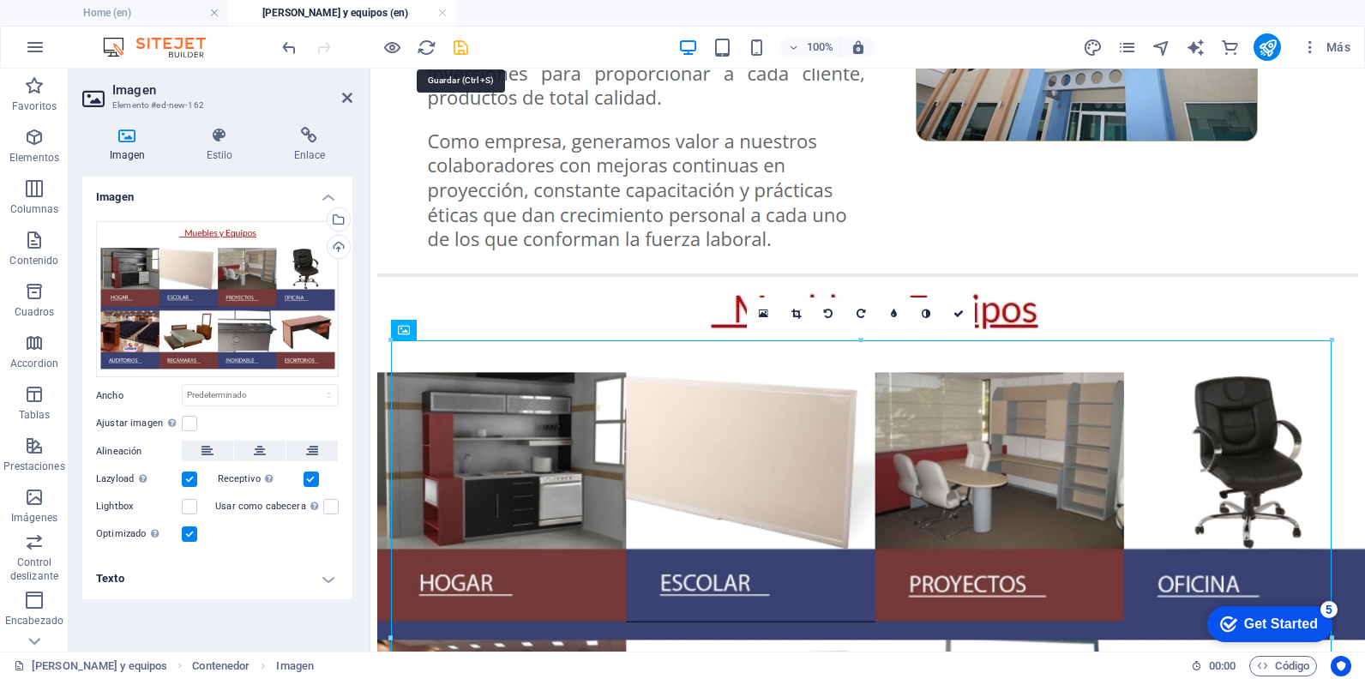
click at [460, 51] on icon "save" at bounding box center [461, 48] width 20 height 20
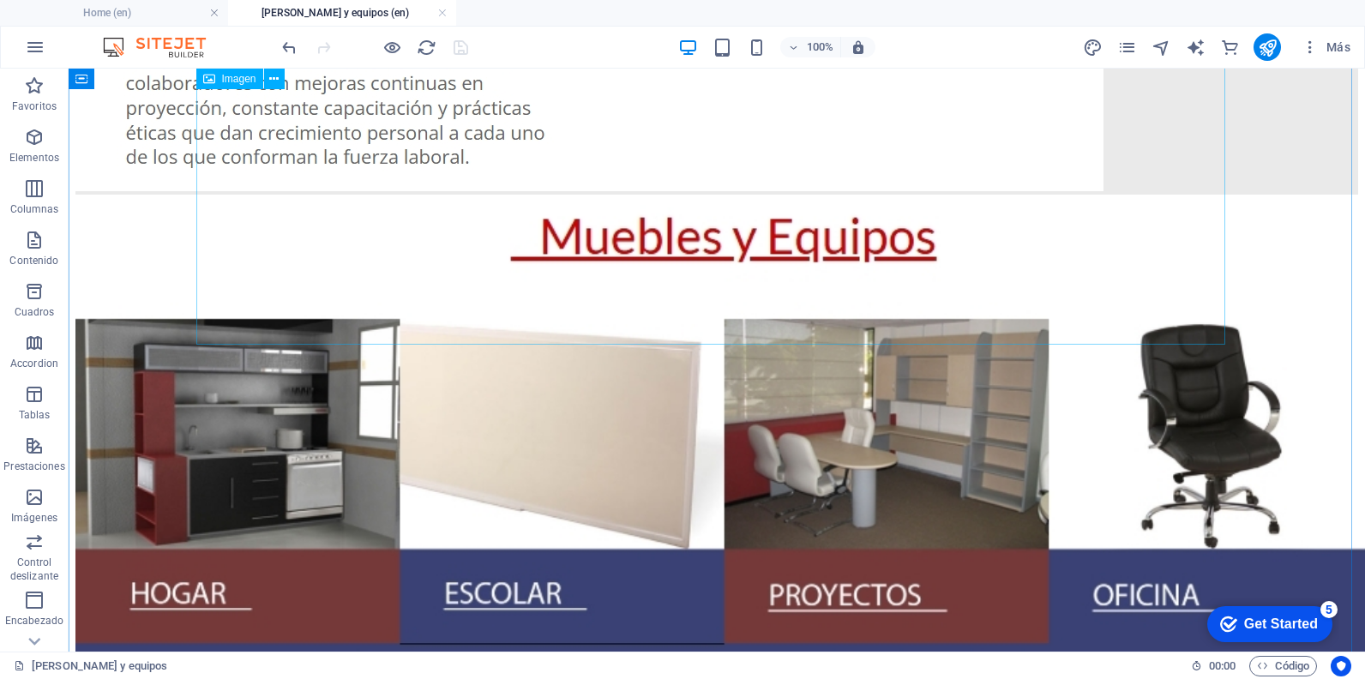
scroll to position [763, 0]
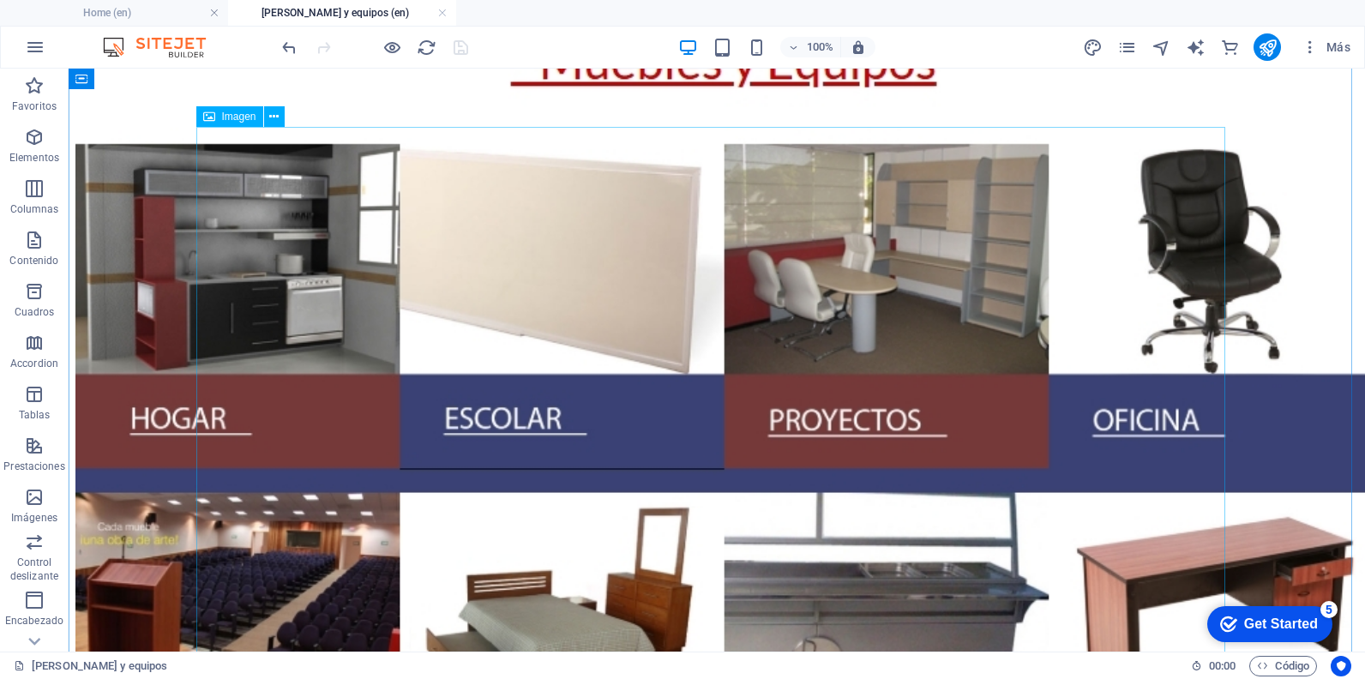
click at [482, 249] on figure at bounding box center [716, 431] width 1283 height 822
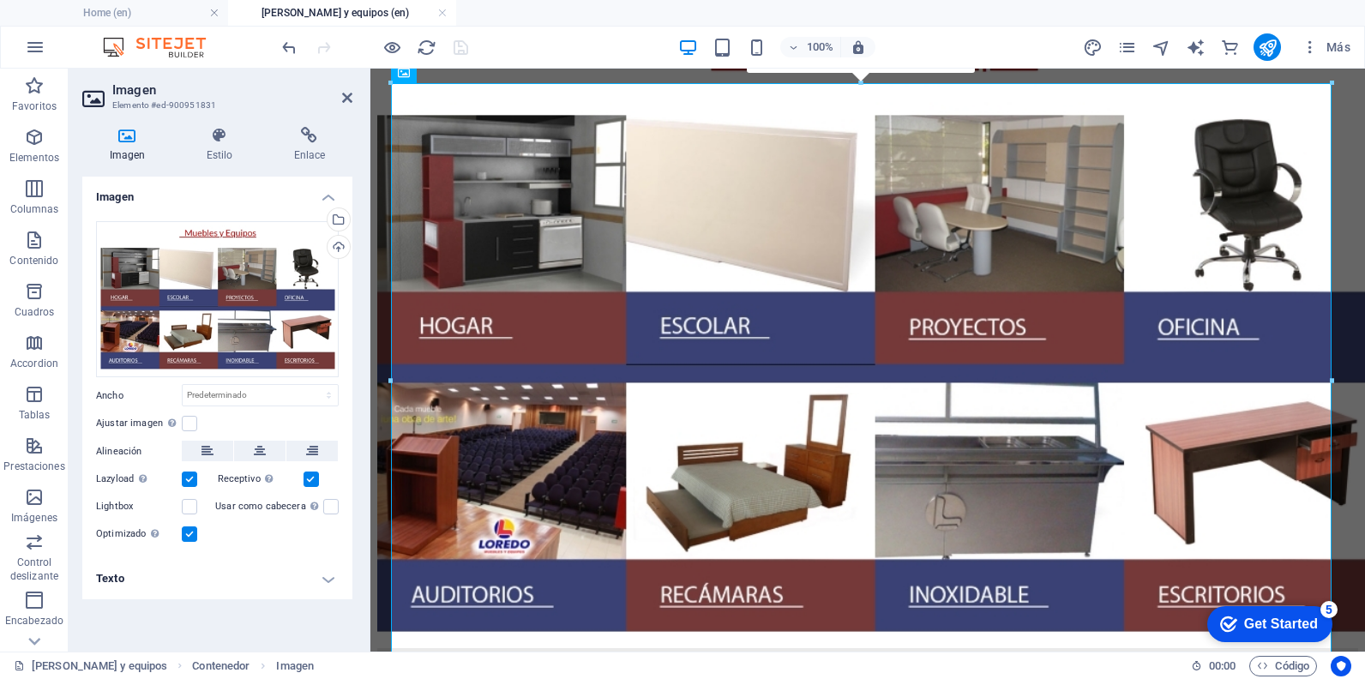
click at [182, 537] on label at bounding box center [189, 533] width 15 height 15
click at [0, 0] on input "Optimizado Las imágenes se comprimen para así mejorar la velocidad de las págin…" at bounding box center [0, 0] width 0 height 0
click at [190, 480] on label at bounding box center [189, 479] width 15 height 15
click at [0, 0] on input "Lazyload La carga de imágenes tras la carga de la página mejora la velocidad de…" at bounding box center [0, 0] width 0 height 0
drag, startPoint x: 195, startPoint y: 499, endPoint x: 201, endPoint y: 487, distance: 13.4
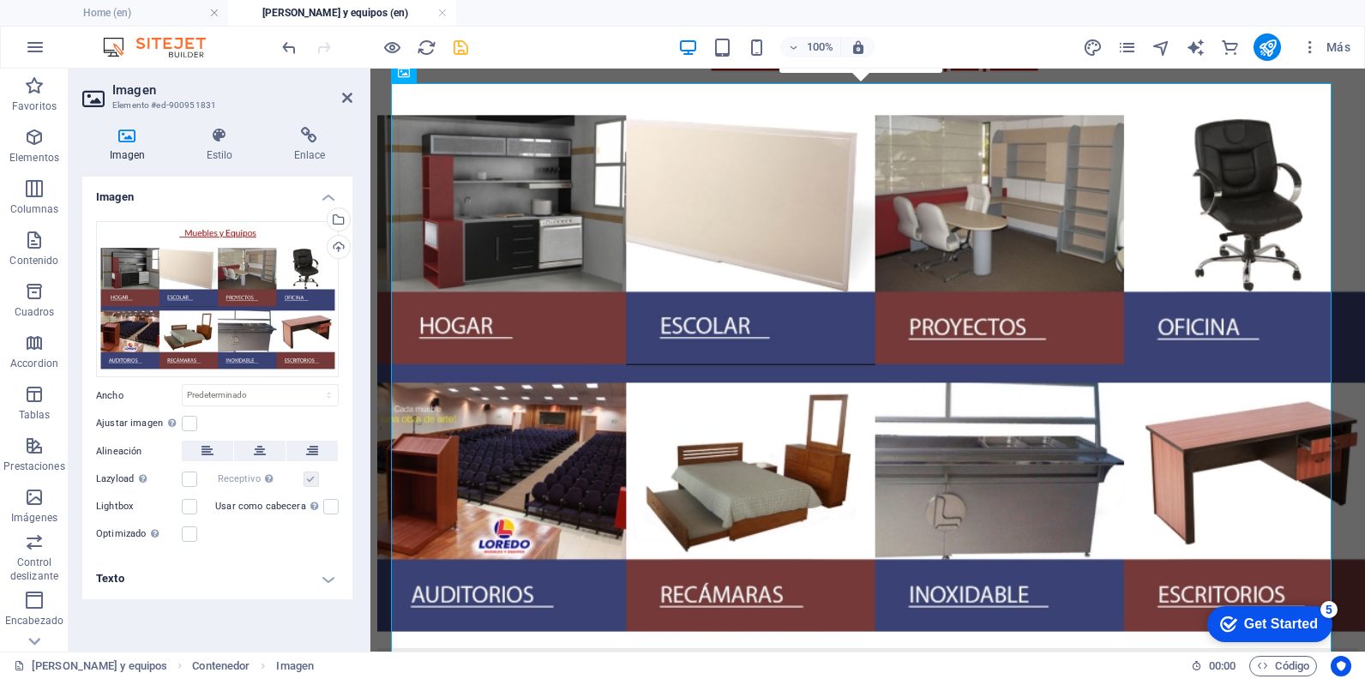
click at [195, 499] on label at bounding box center [189, 506] width 15 height 15
click at [0, 0] on input "Lightbox" at bounding box center [0, 0] width 0 height 0
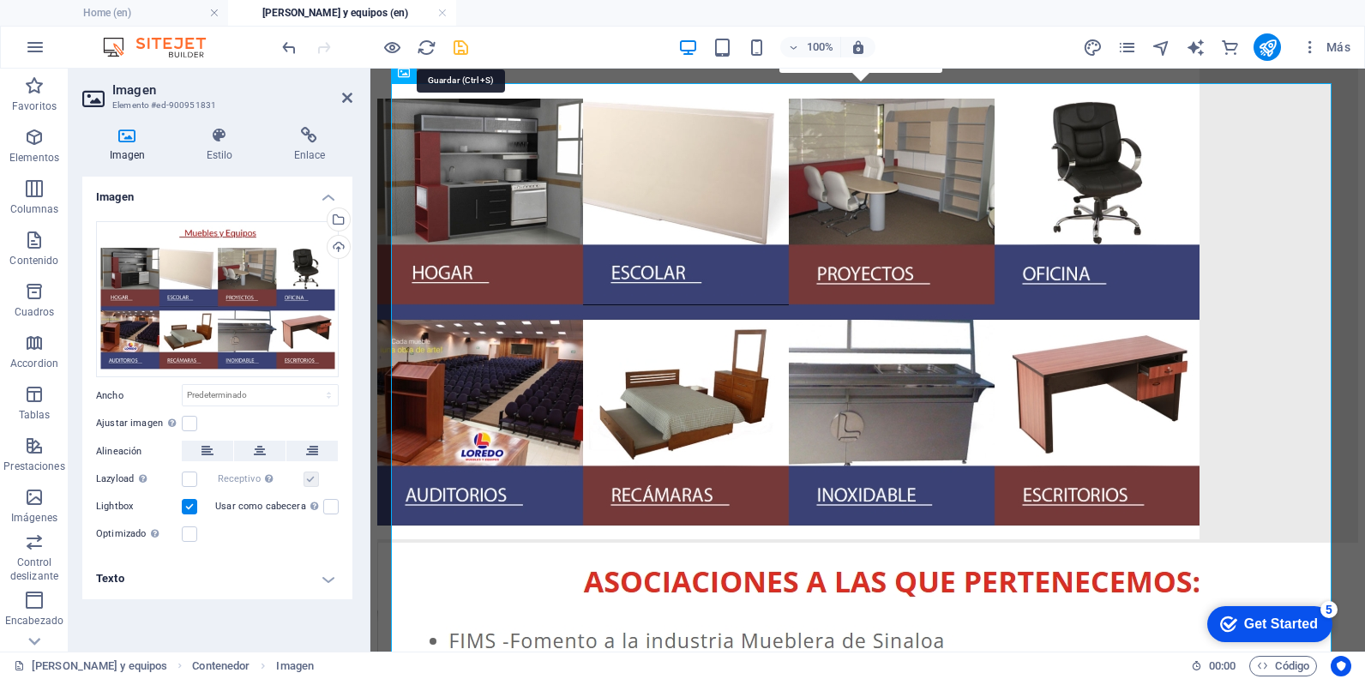
click at [465, 51] on icon "save" at bounding box center [461, 48] width 20 height 20
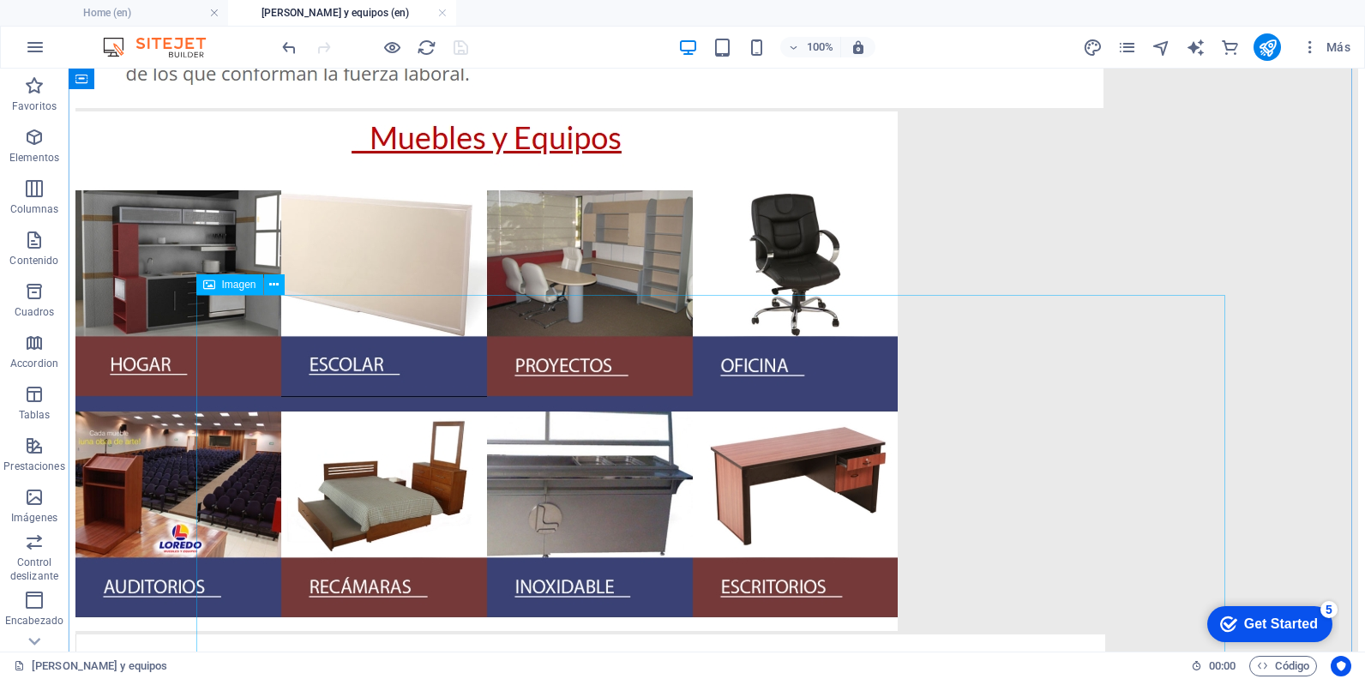
scroll to position [677, 0]
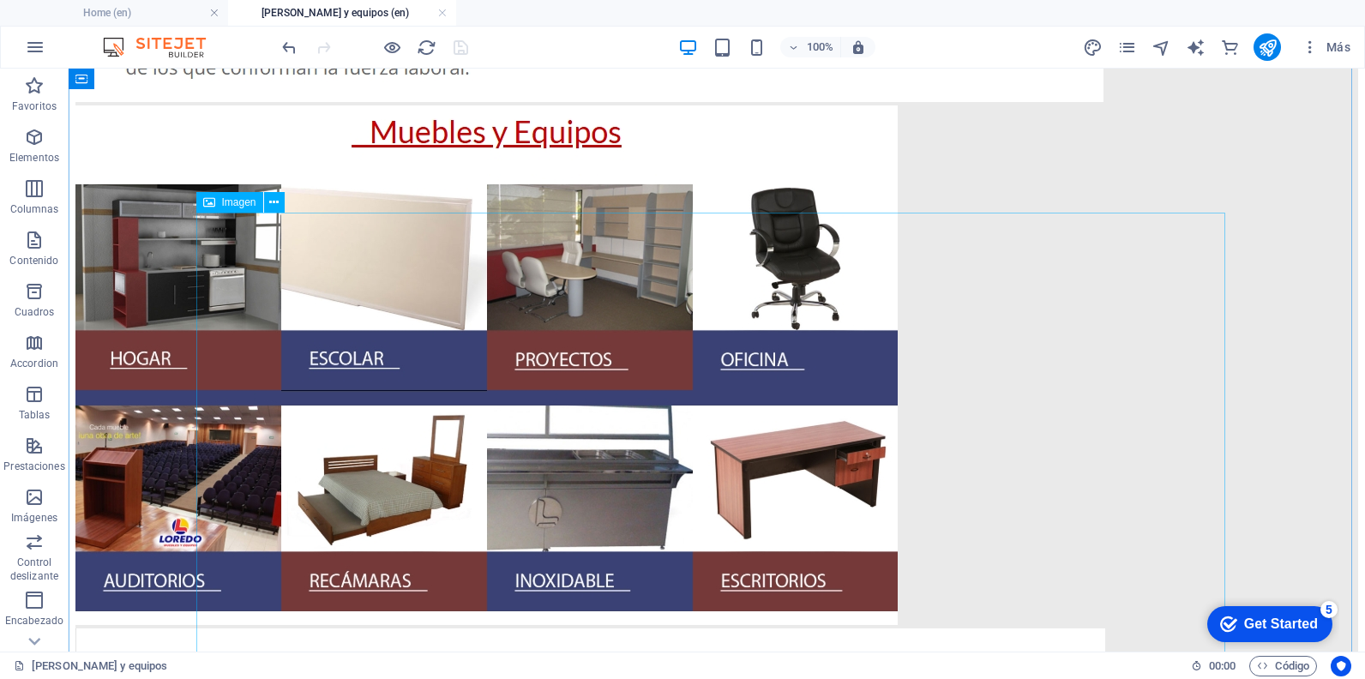
click at [797, 449] on figure at bounding box center [716, 366] width 1283 height 523
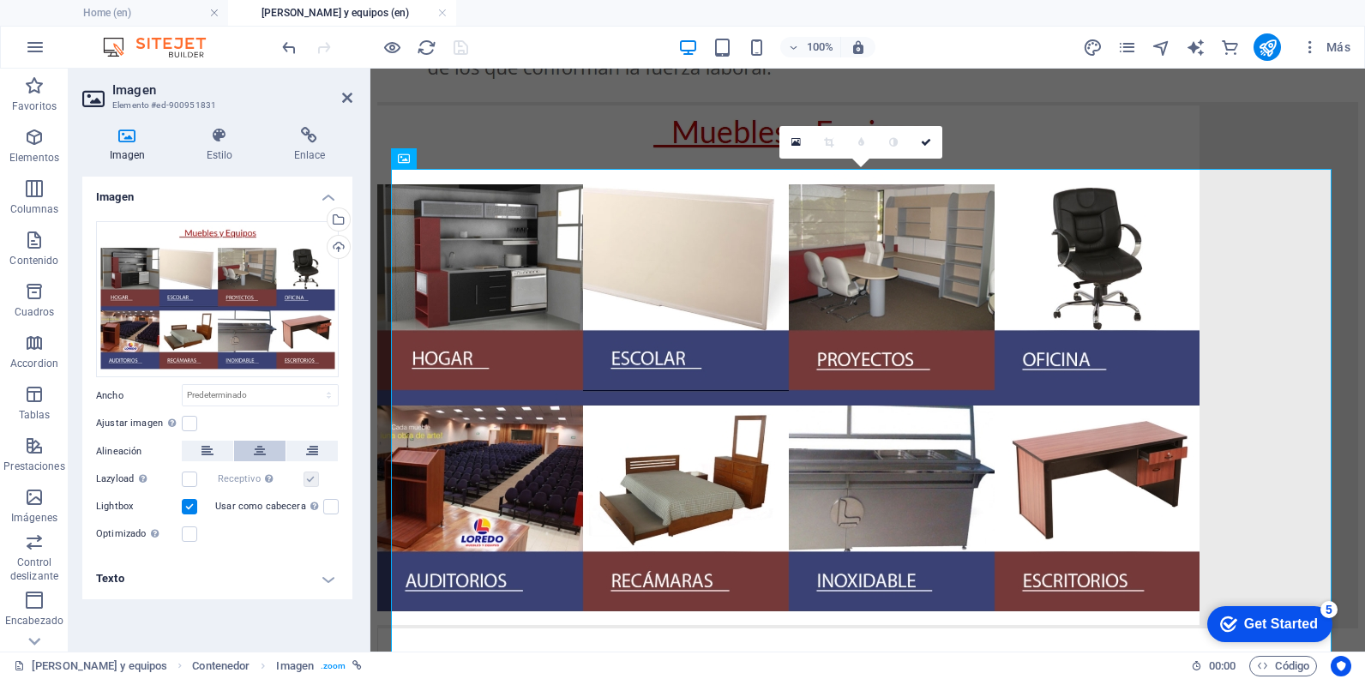
click at [262, 442] on icon at bounding box center [260, 451] width 12 height 21
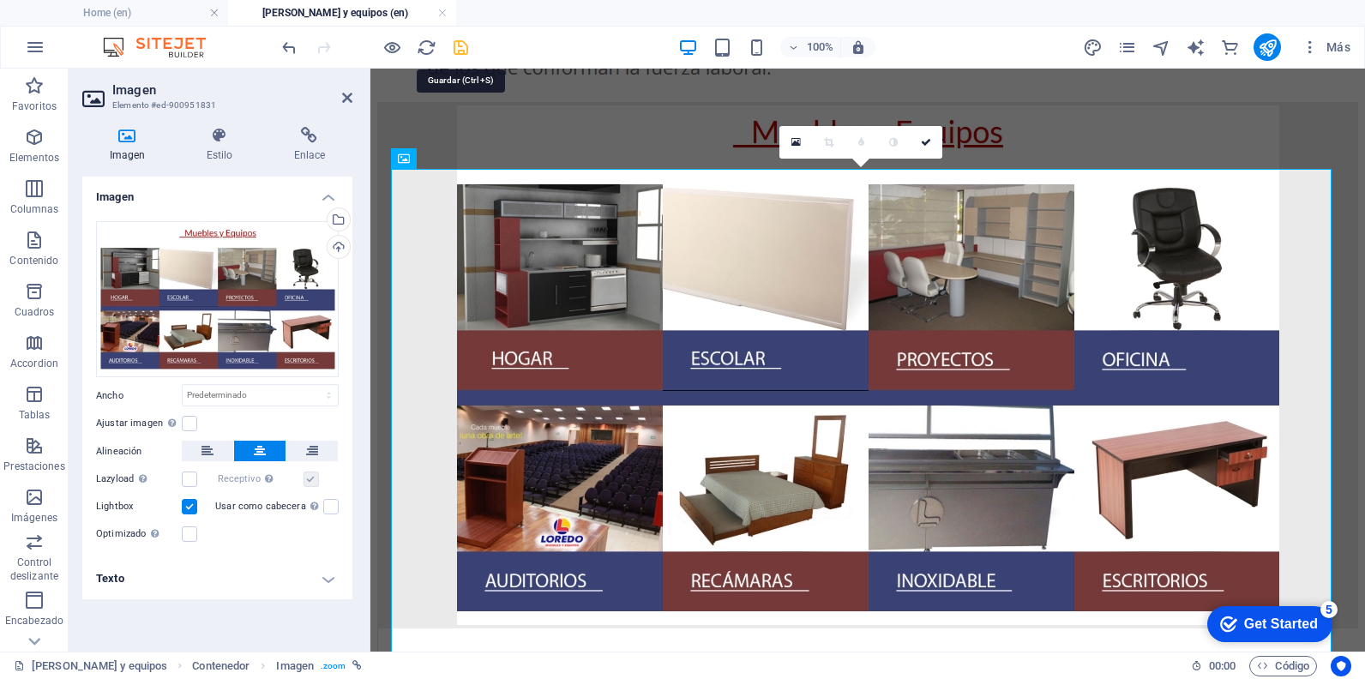
click at [452, 42] on icon "save" at bounding box center [461, 48] width 20 height 20
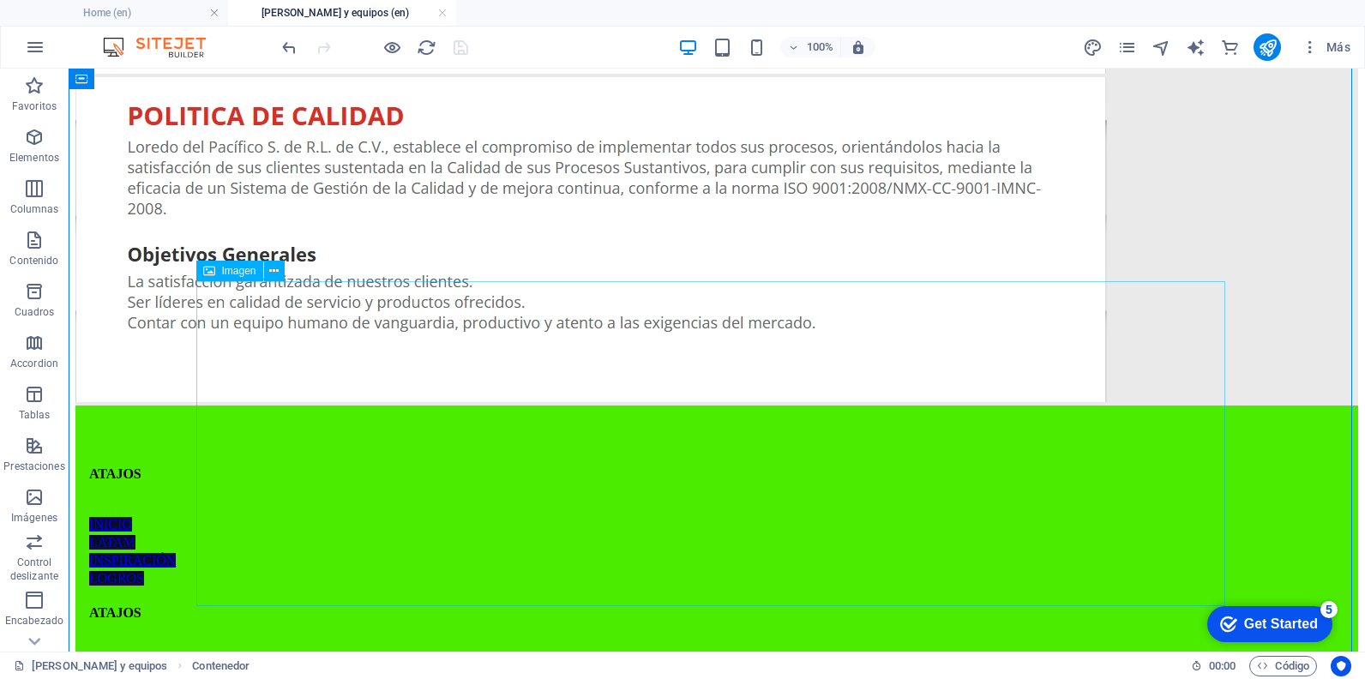
scroll to position [1792, 0]
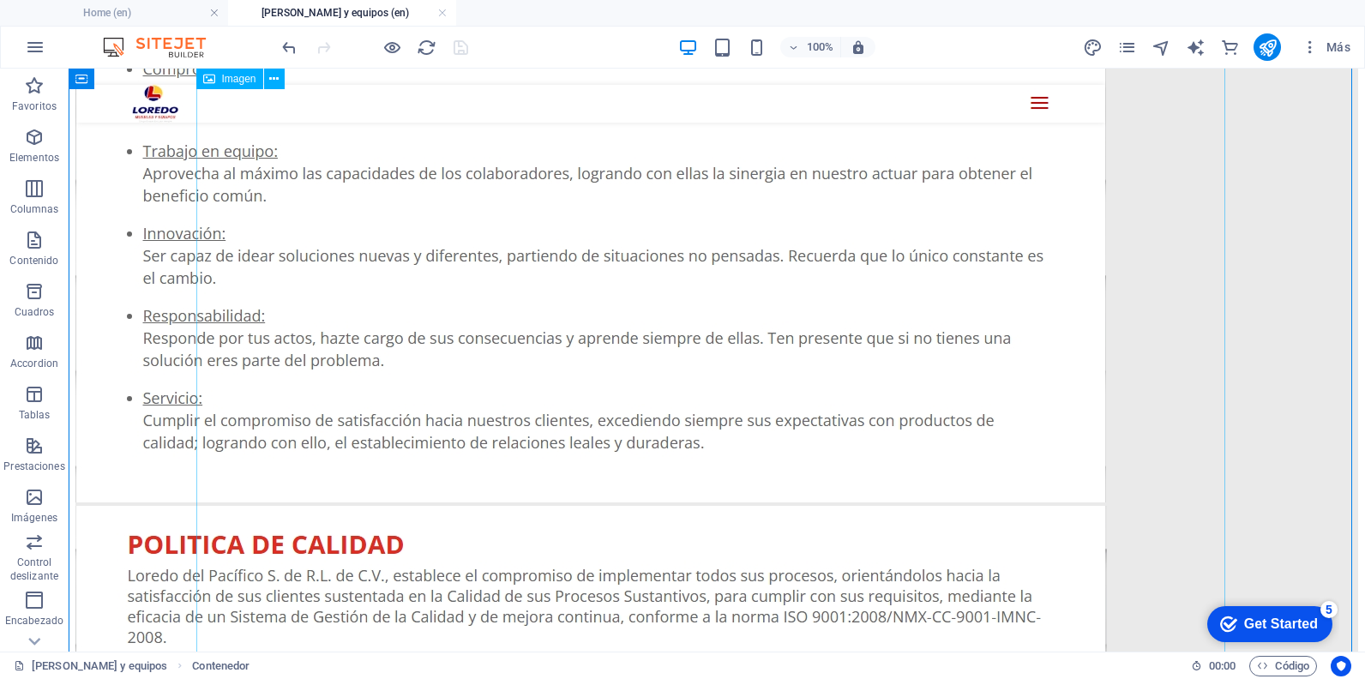
click at [817, 406] on figure at bounding box center [716, 119] width 1283 height 774
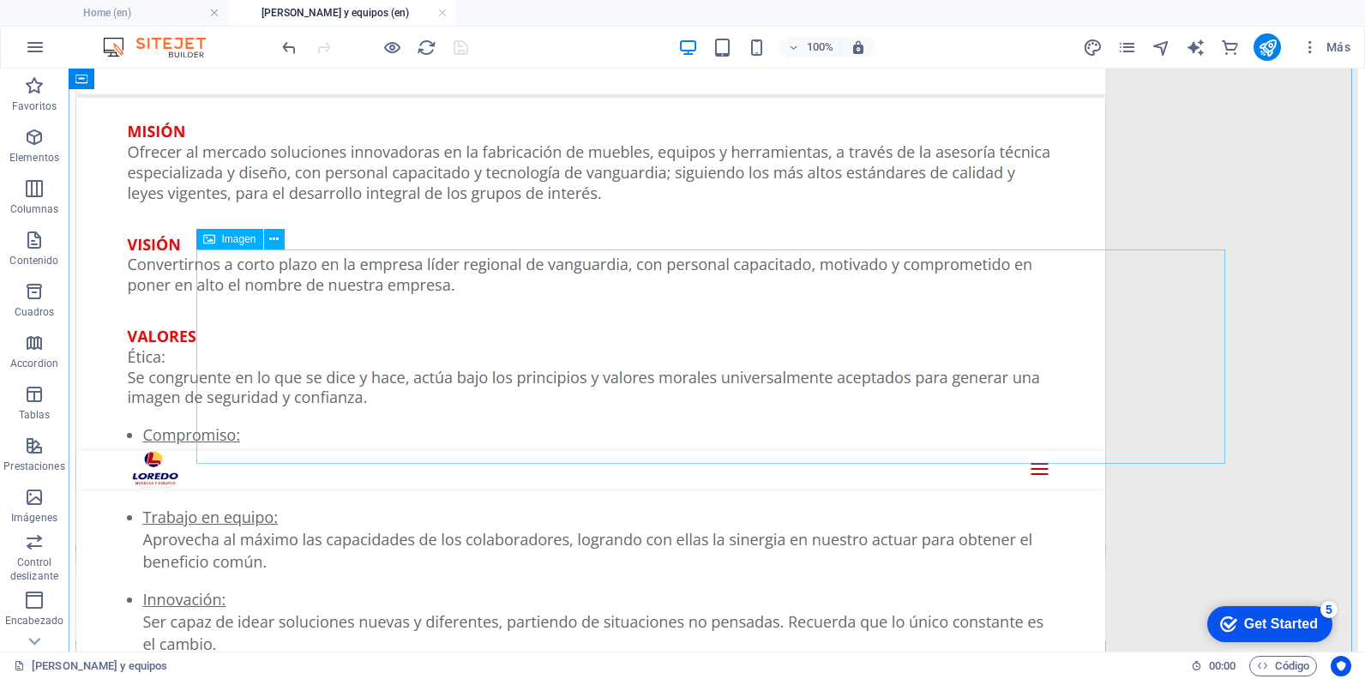
scroll to position [1461, 0]
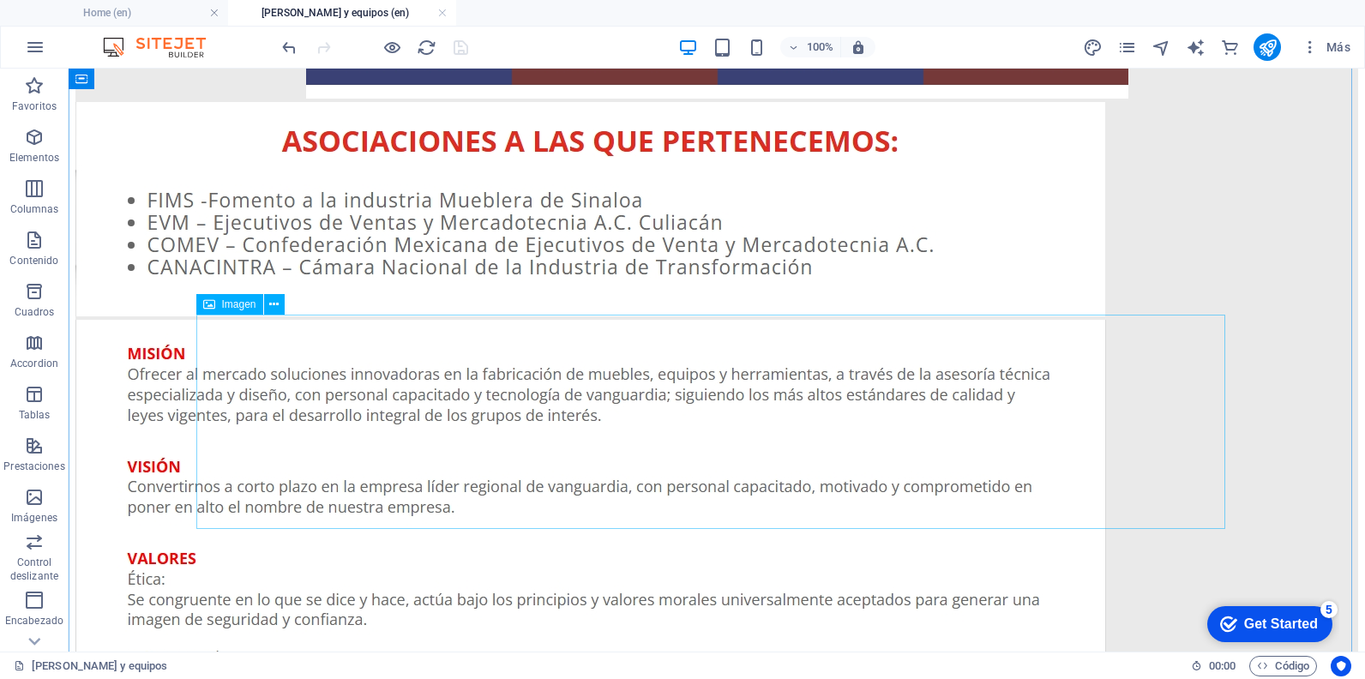
scroll to position [1632, 0]
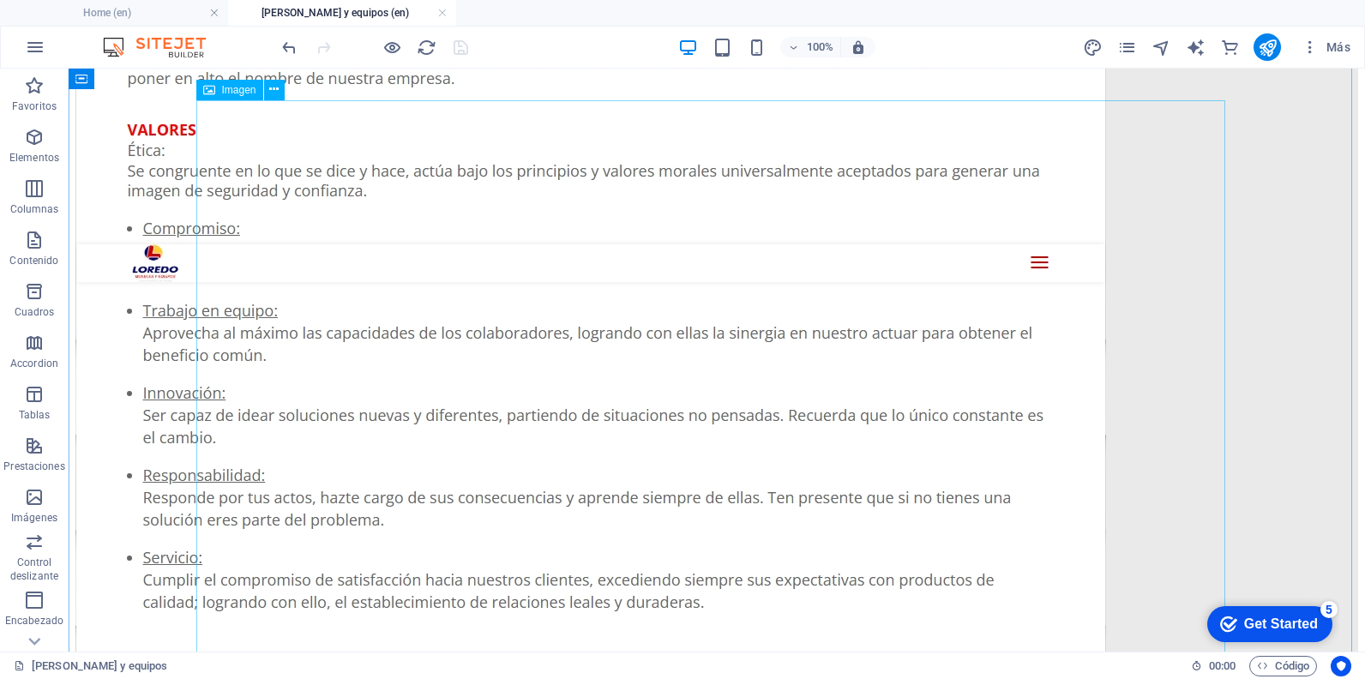
click at [712, 386] on figure at bounding box center [716, 278] width 1283 height 774
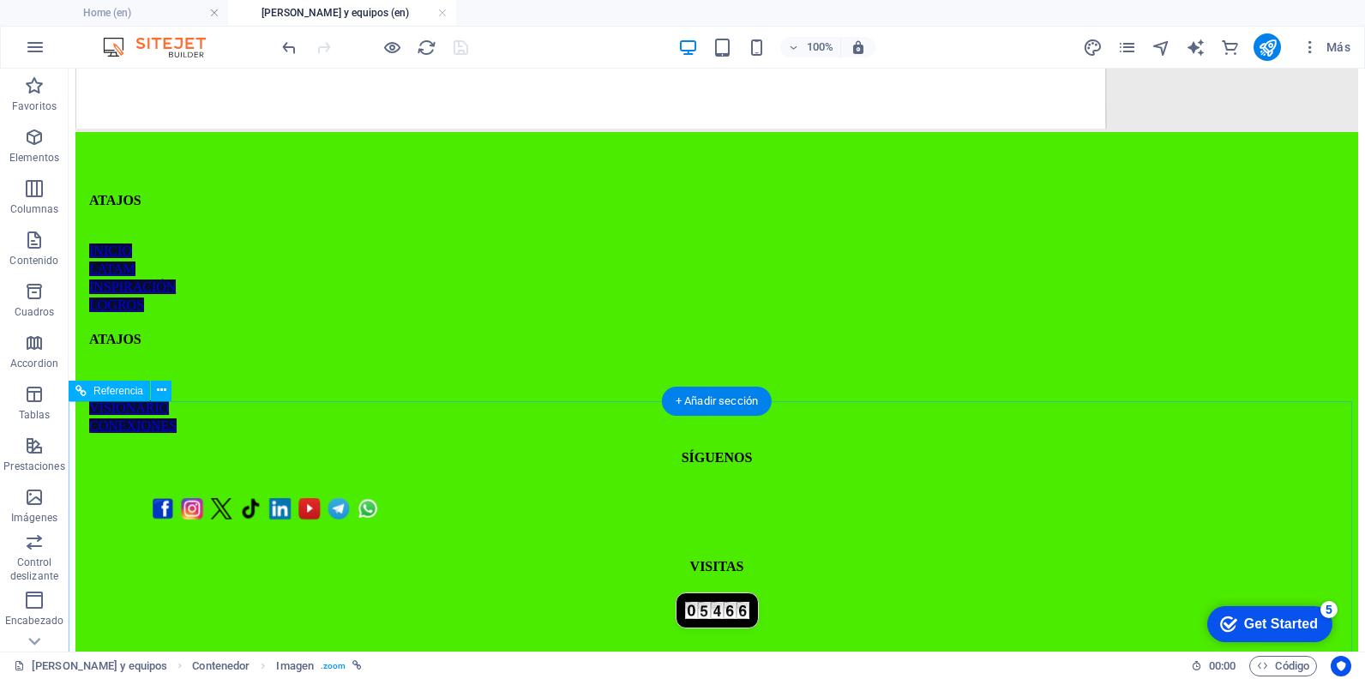
scroll to position [2575, 0]
